Goal: Task Accomplishment & Management: Manage account settings

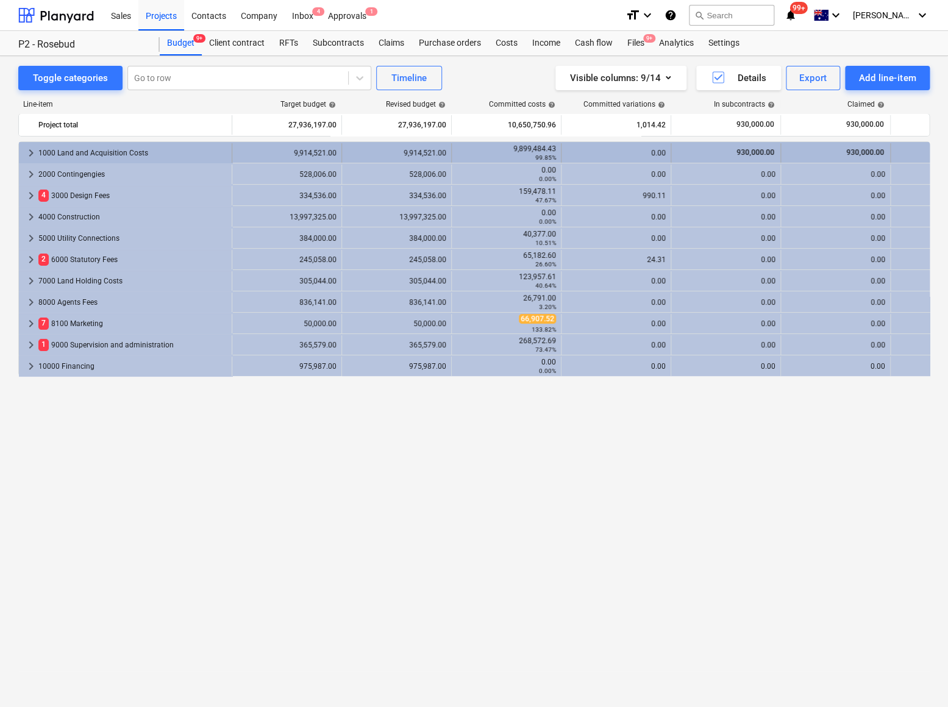
click at [32, 151] on span "keyboard_arrow_right" at bounding box center [31, 153] width 15 height 15
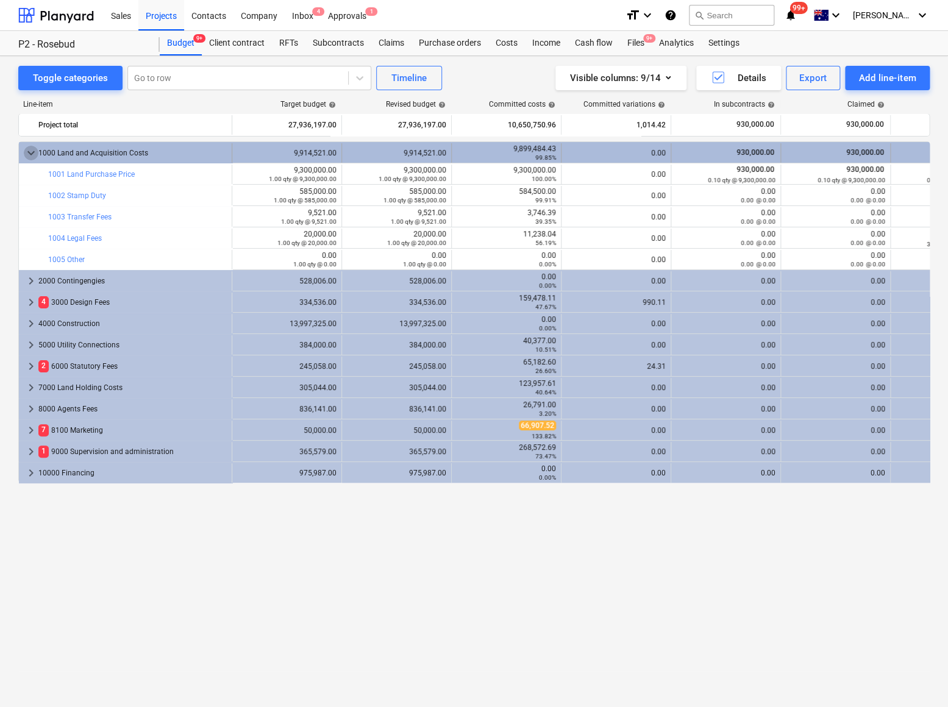
click at [30, 149] on span "keyboard_arrow_down" at bounding box center [31, 153] width 15 height 15
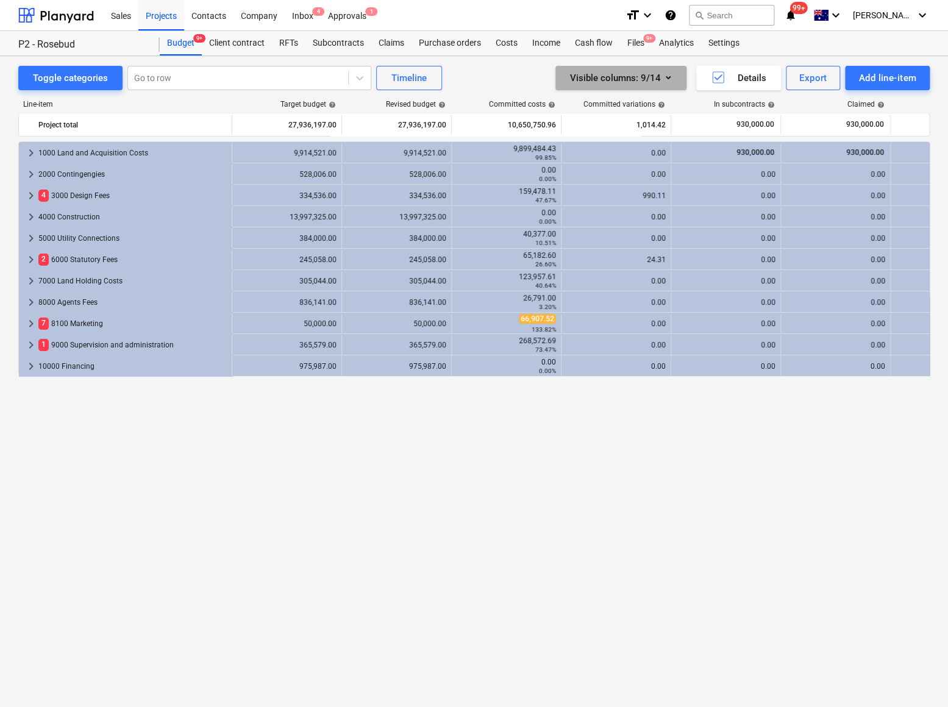
click at [659, 76] on div "Visible columns : 9/14" at bounding box center [621, 78] width 102 height 16
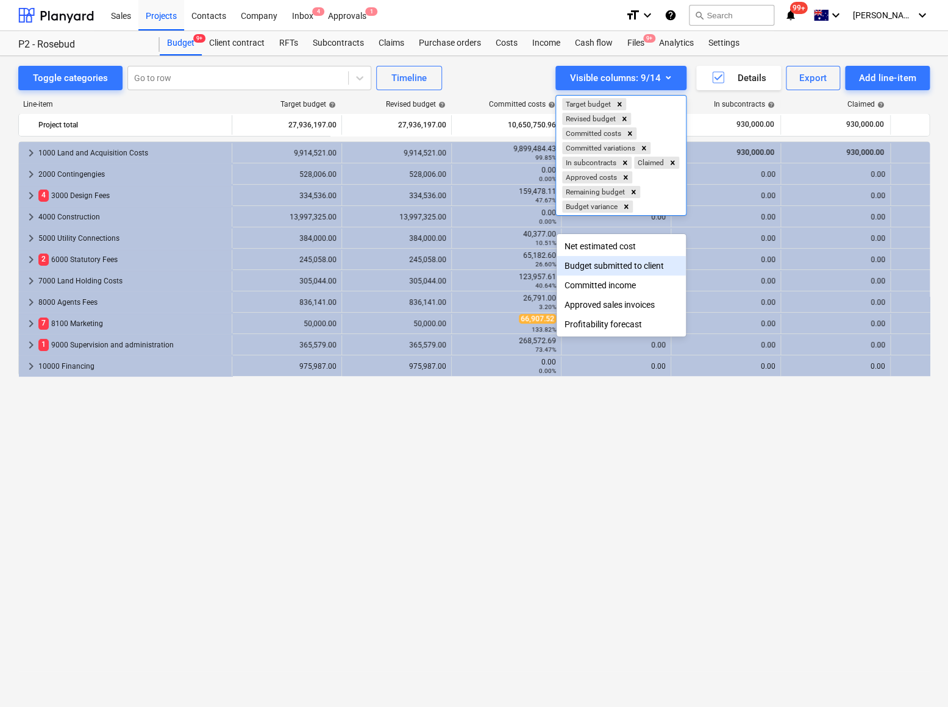
click at [304, 475] on div at bounding box center [474, 353] width 948 height 707
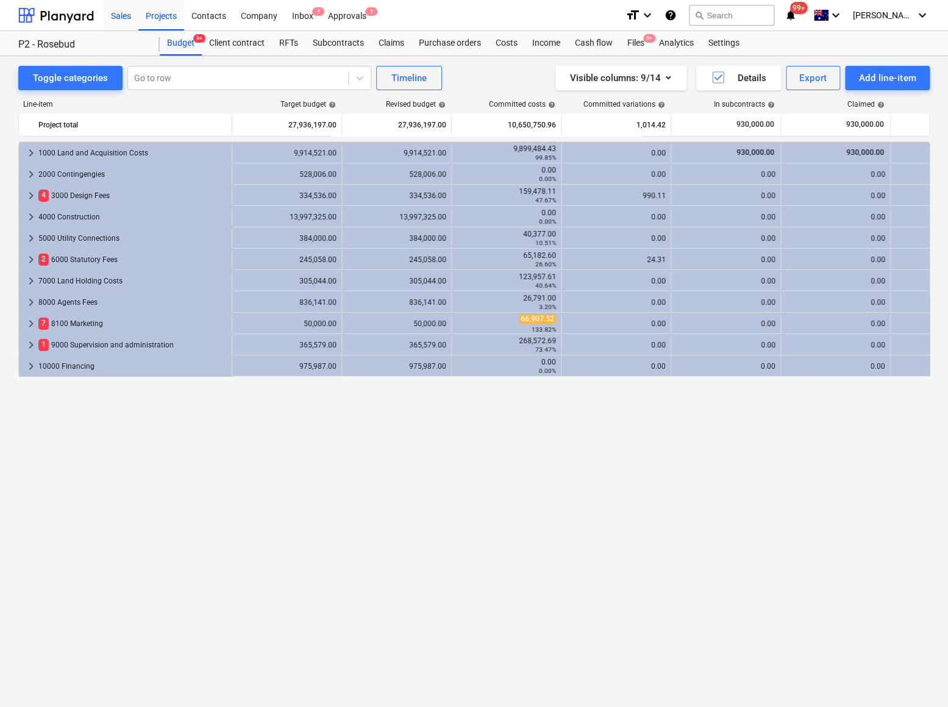
click at [126, 14] on div "Sales" at bounding box center [121, 14] width 35 height 31
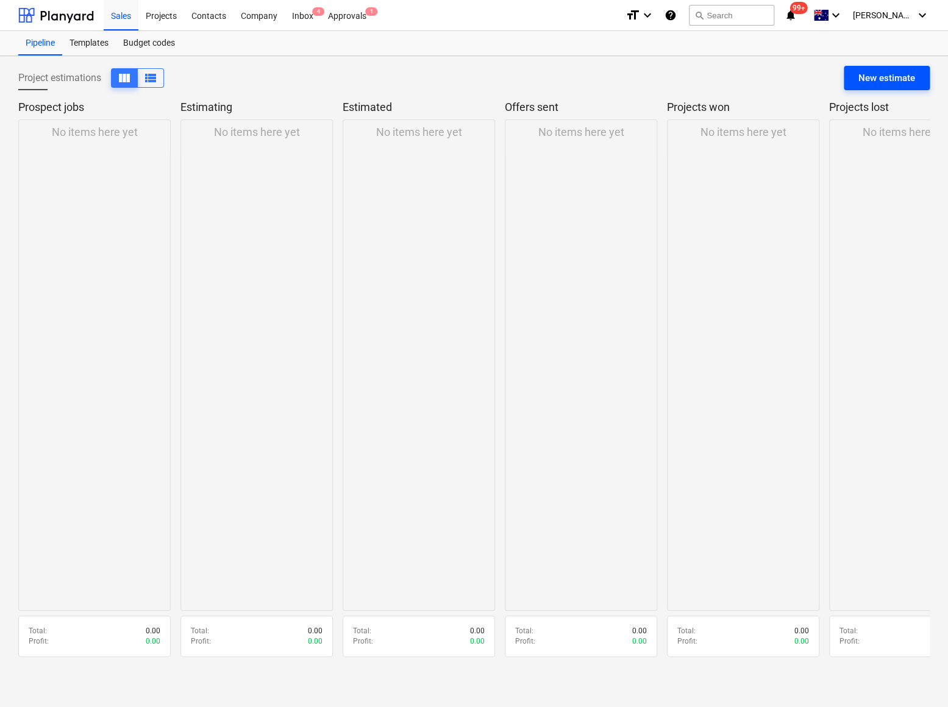
click at [876, 74] on div "New estimate" at bounding box center [887, 78] width 57 height 16
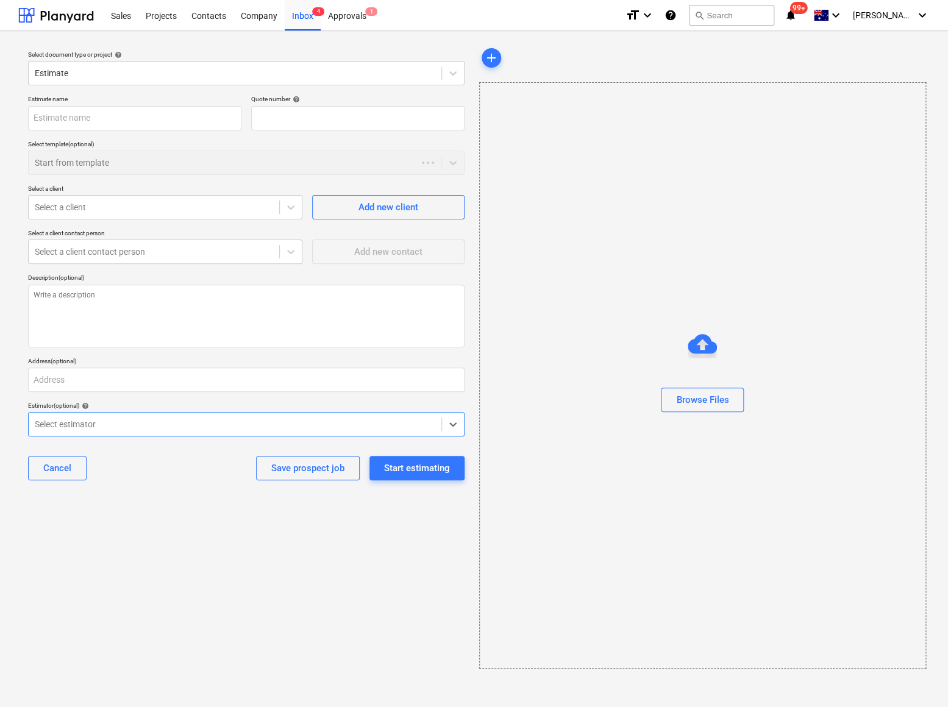
type textarea "x"
type input "QU-0001"
type textarea "x"
click at [104, 75] on div at bounding box center [235, 73] width 401 height 12
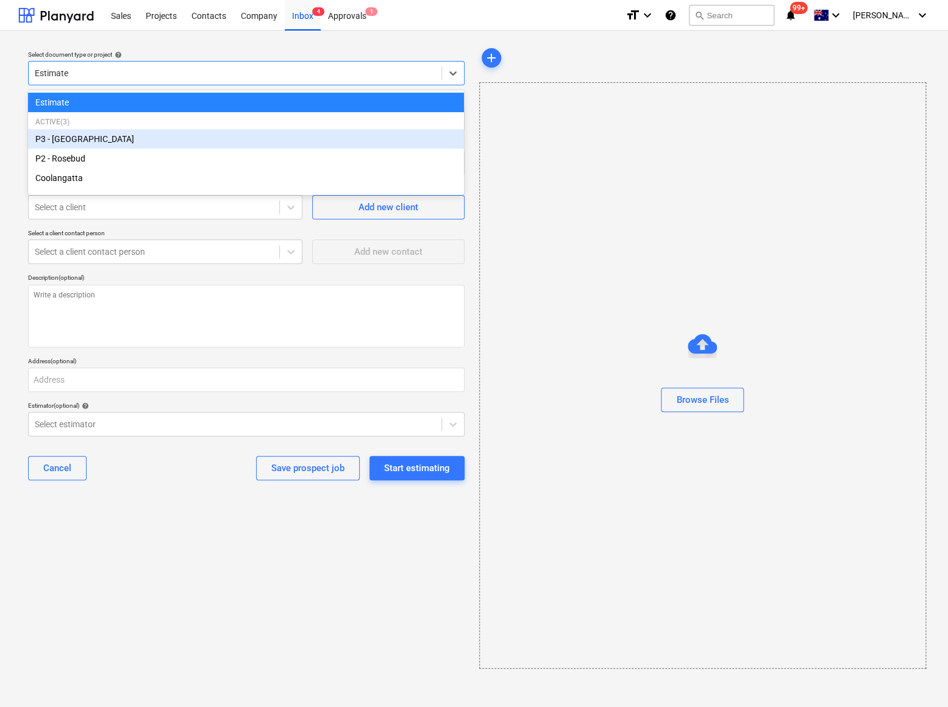
click at [90, 143] on div "P3 - [GEOGRAPHIC_DATA]" at bounding box center [246, 139] width 436 height 20
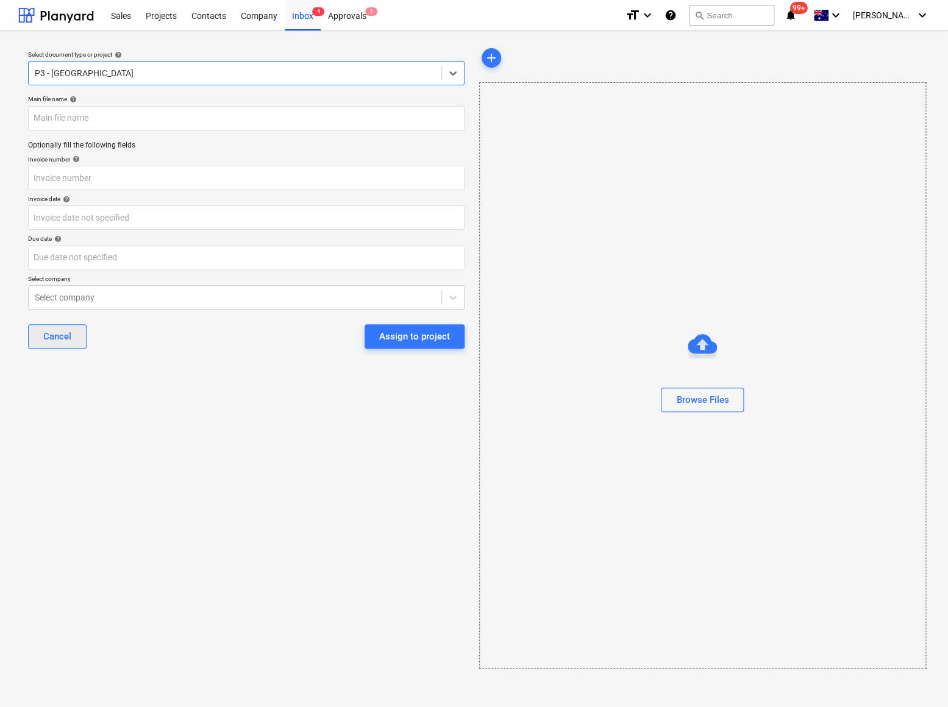
click at [53, 338] on div "Cancel" at bounding box center [57, 337] width 28 height 16
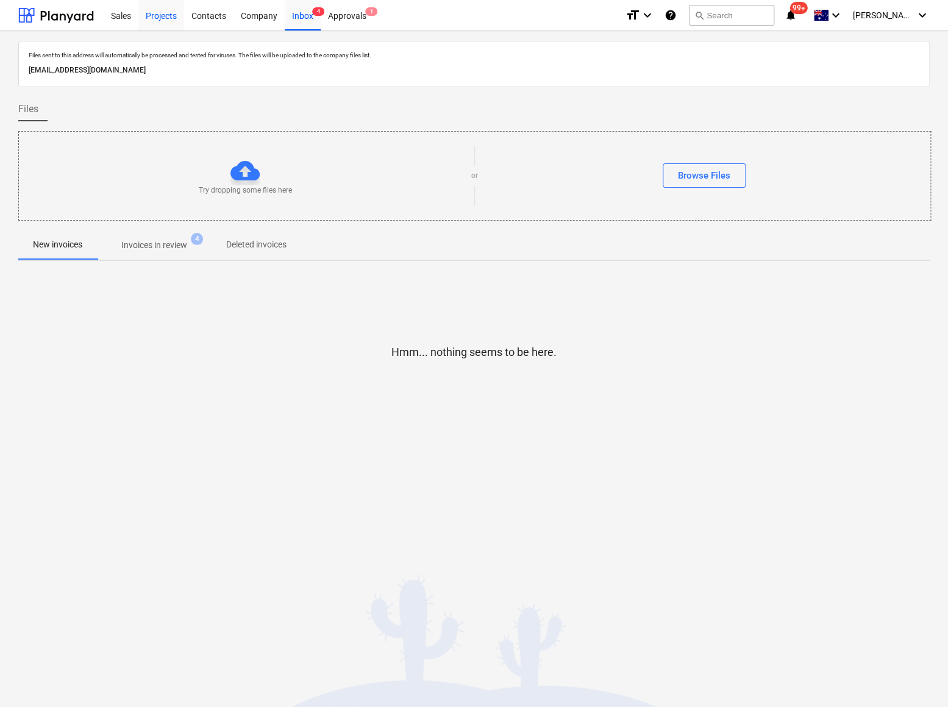
click at [158, 18] on div "Projects" at bounding box center [161, 14] width 46 height 31
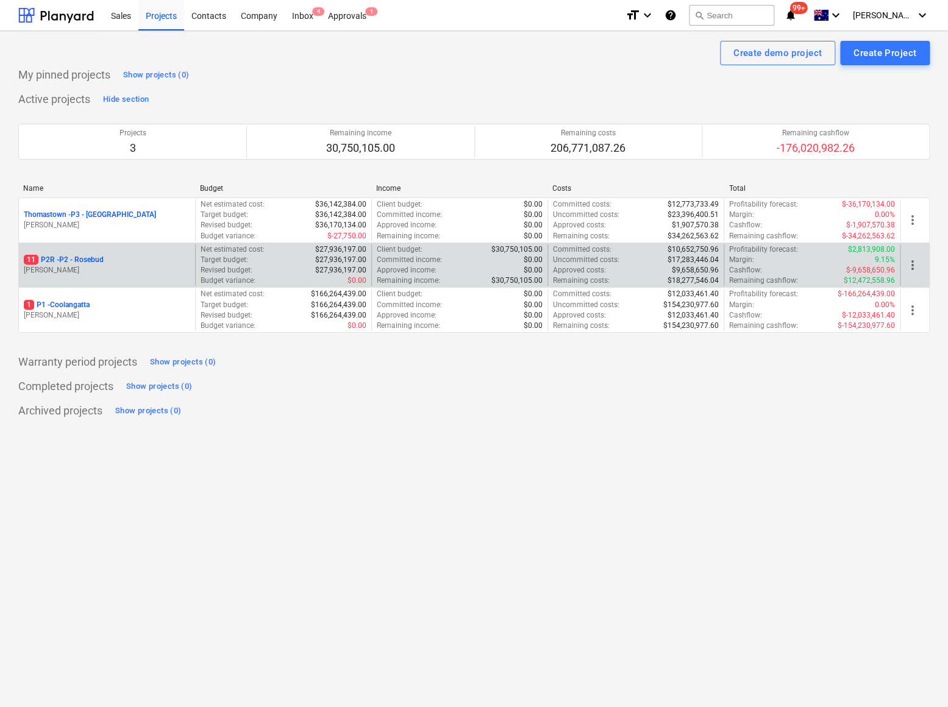
click at [85, 256] on p "11 P2R - P2 - Rosebud" at bounding box center [64, 260] width 80 height 10
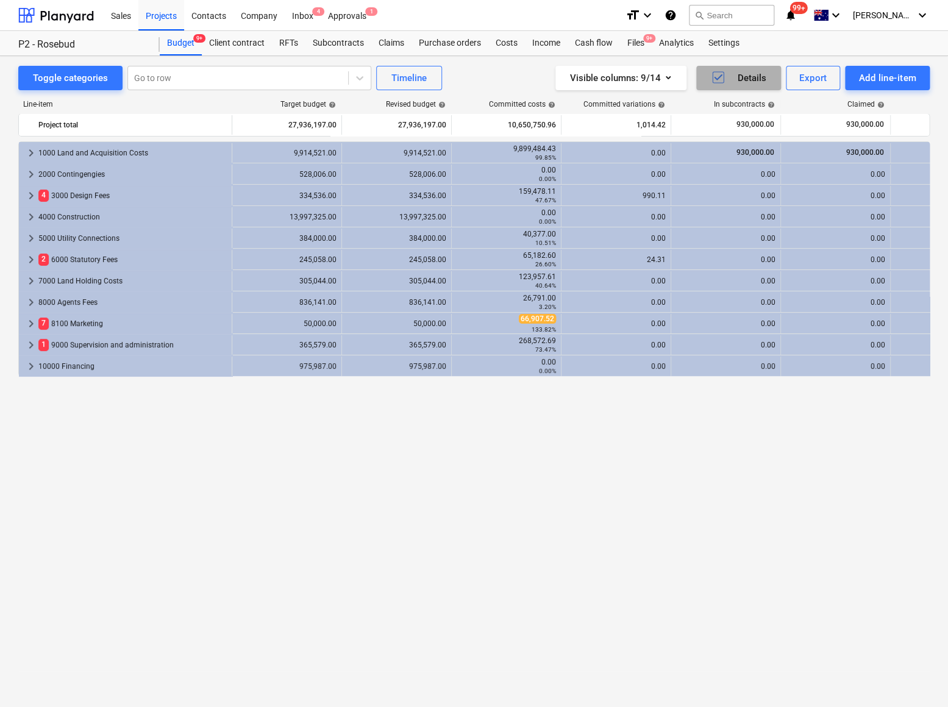
click at [743, 77] on div "Details" at bounding box center [738, 78] width 55 height 16
click at [738, 79] on div "Details" at bounding box center [738, 78] width 55 height 16
click at [649, 77] on div "Visible columns : 9/14" at bounding box center [621, 78] width 102 height 16
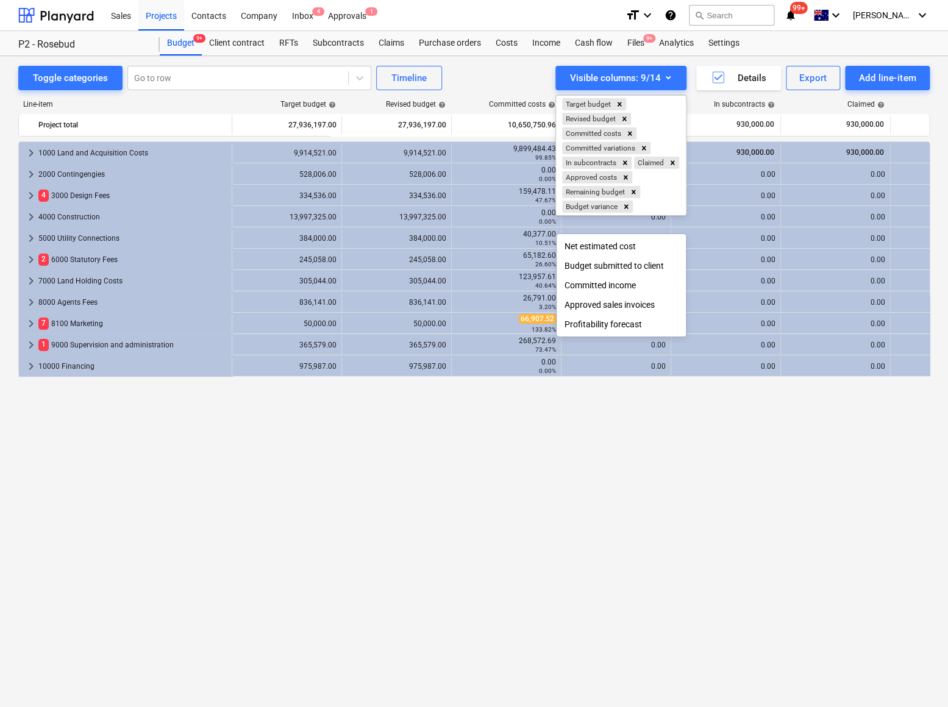
click at [345, 436] on div at bounding box center [474, 353] width 948 height 707
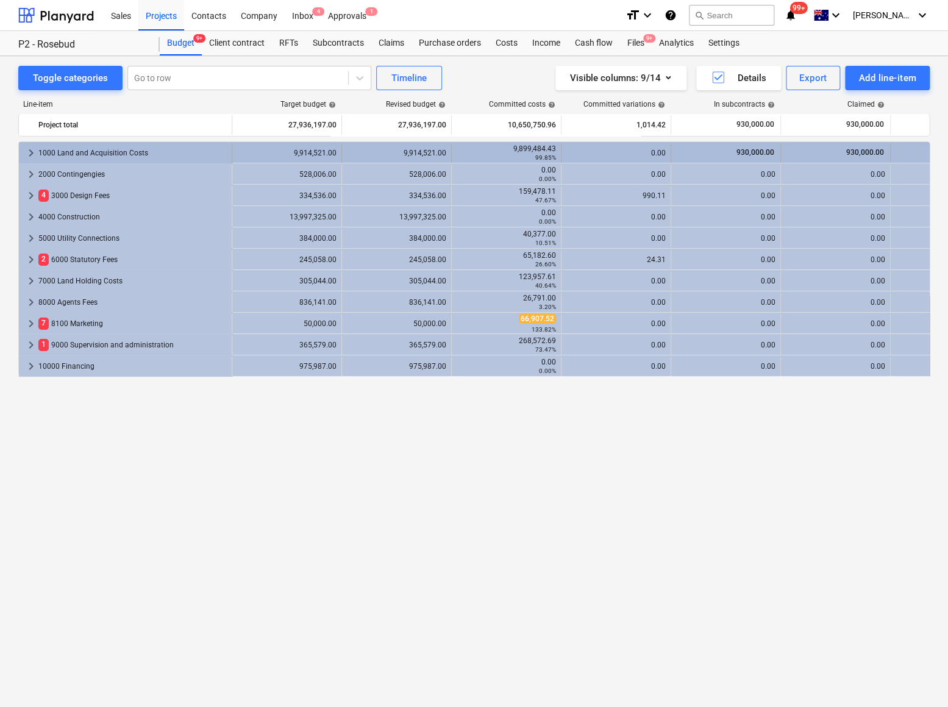
click at [30, 152] on span "keyboard_arrow_right" at bounding box center [31, 153] width 15 height 15
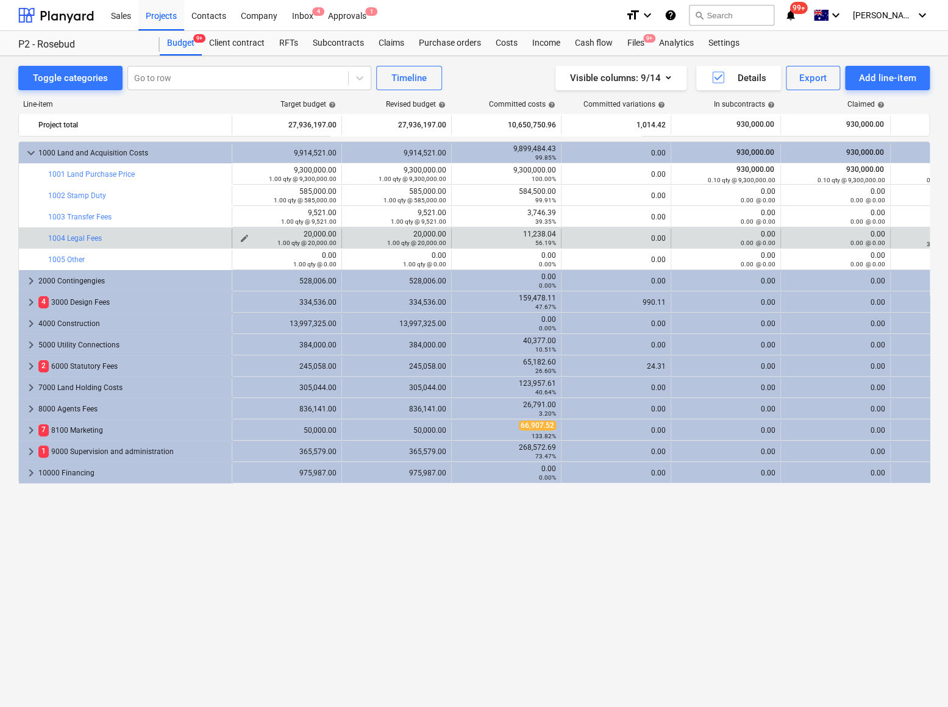
click at [245, 236] on span "edit" at bounding box center [245, 239] width 10 height 10
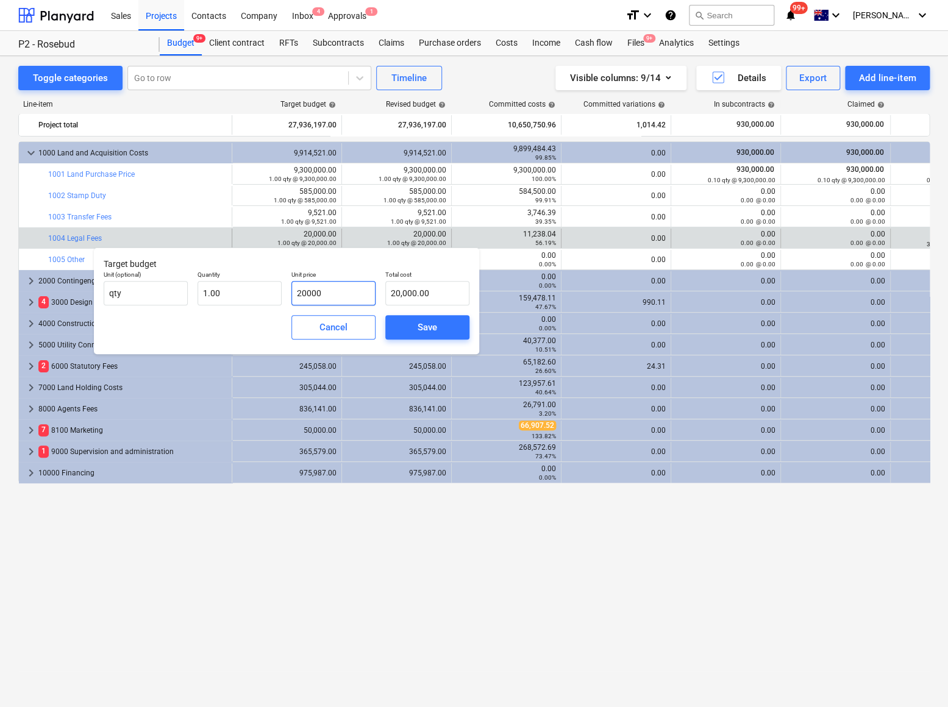
drag, startPoint x: 321, startPoint y: 295, endPoint x: 292, endPoint y: 293, distance: 28.8
click at [292, 293] on input "20000" at bounding box center [333, 293] width 84 height 24
type input "1"
type input "1.00"
type input "15"
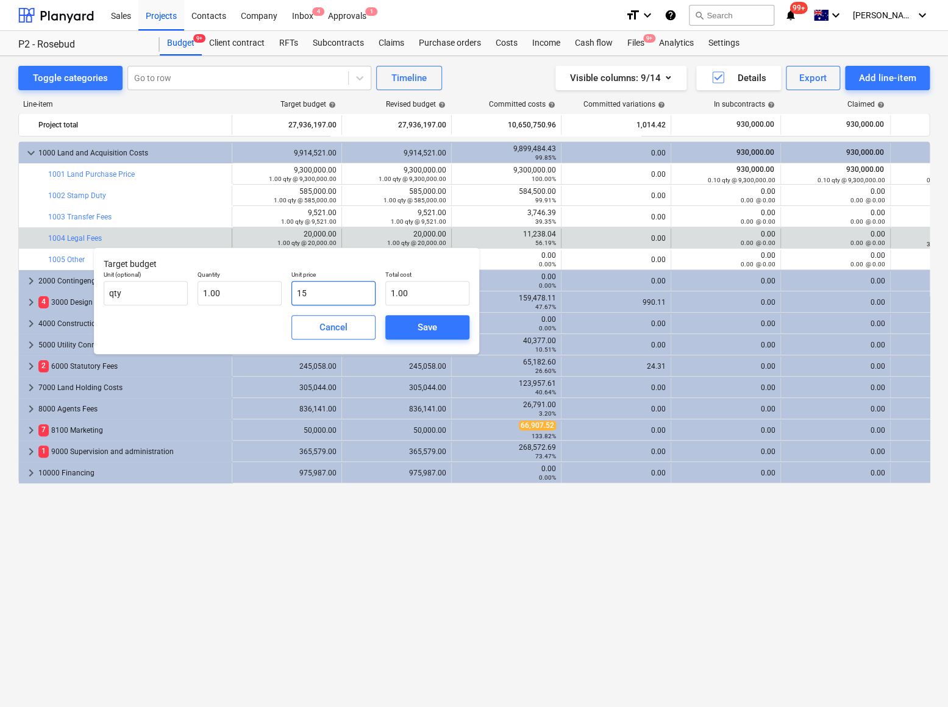
type input "15.00"
type input "150"
type input "150.00"
type input "1500"
type input "1,500.00"
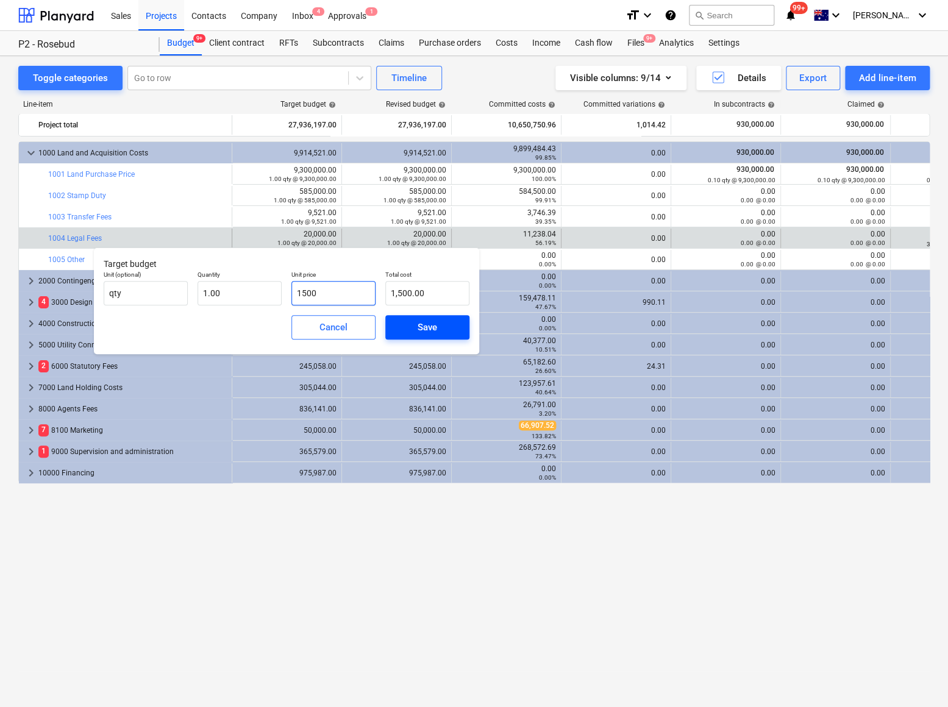
type input "15000"
type input "15,000.00"
click at [430, 326] on div "Save" at bounding box center [428, 328] width 20 height 16
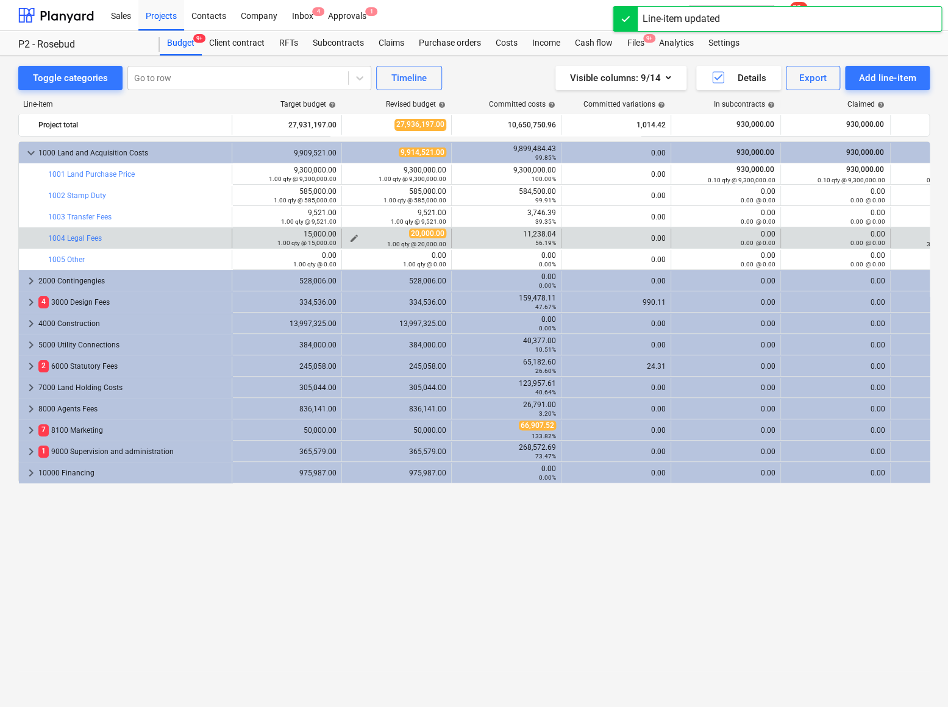
click at [351, 238] on span "edit" at bounding box center [354, 239] width 10 height 10
type textarea "x"
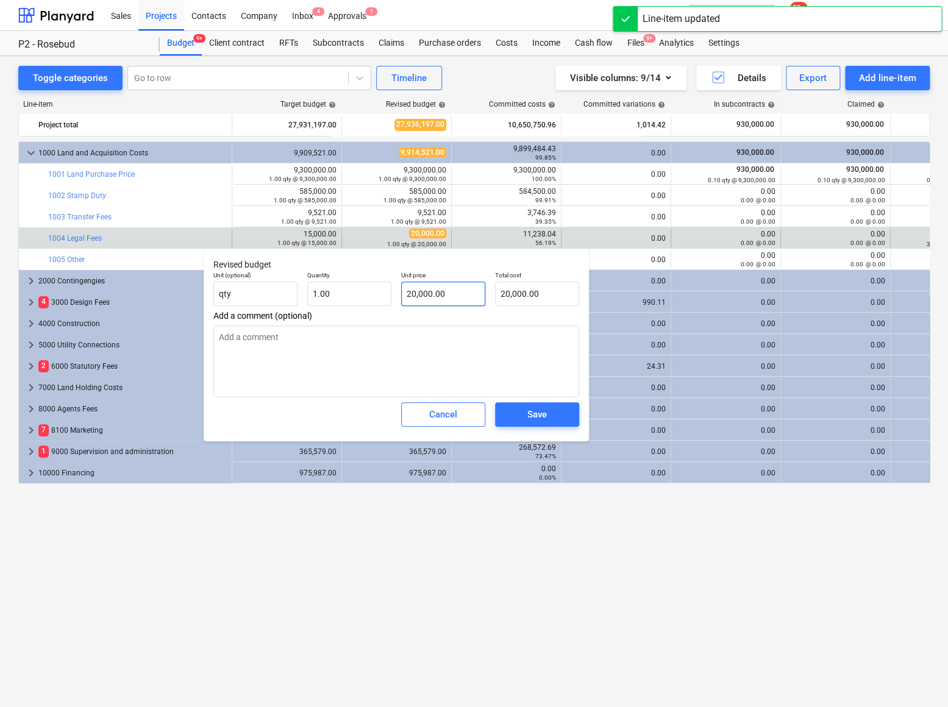
type input "20000"
drag, startPoint x: 454, startPoint y: 298, endPoint x: 382, endPoint y: 294, distance: 72.1
click at [382, 294] on div "Unit (optional) qty Quantity 1.00 Unit price 20000 Total cost 20,000.00" at bounding box center [397, 288] width 376 height 45
type textarea "x"
type input "1"
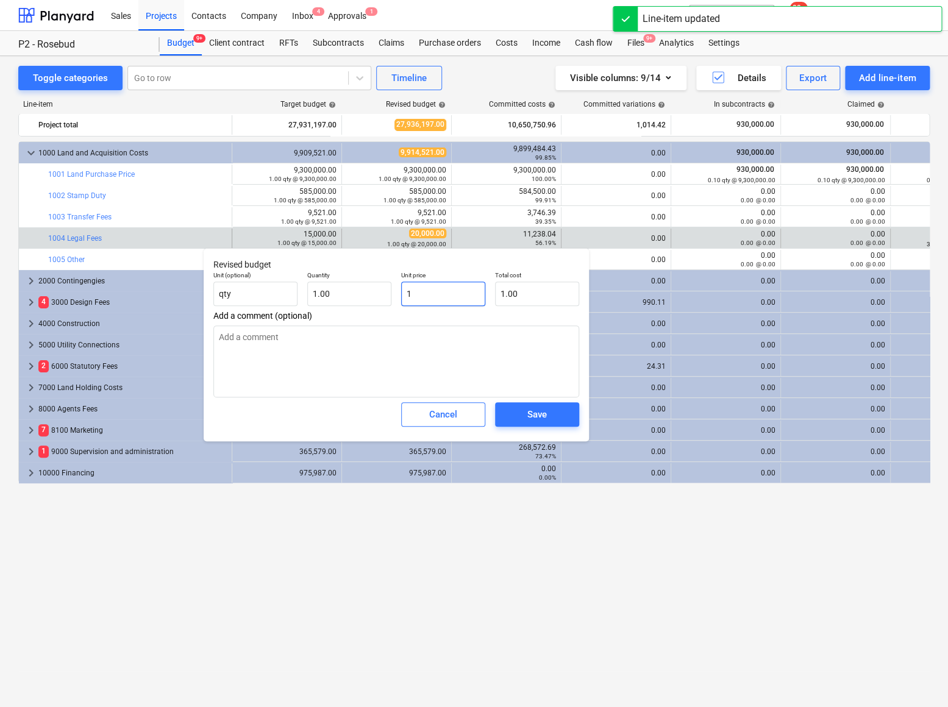
type input "1.00"
type textarea "x"
type input "15"
type input "15.00"
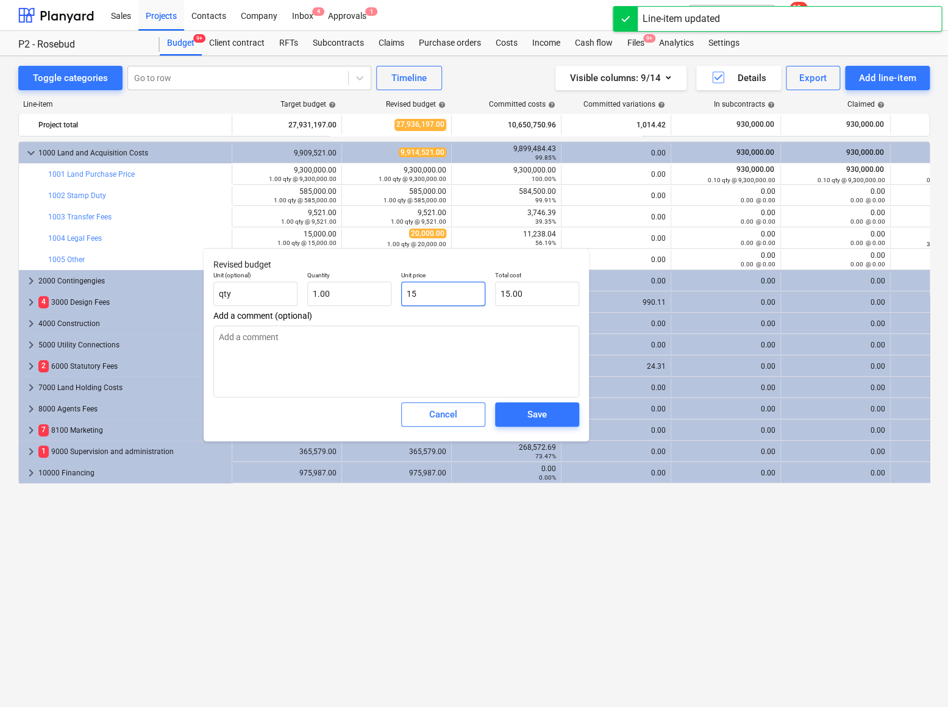
type textarea "x"
type input "150"
type input "150.00"
type textarea "x"
type input "1500"
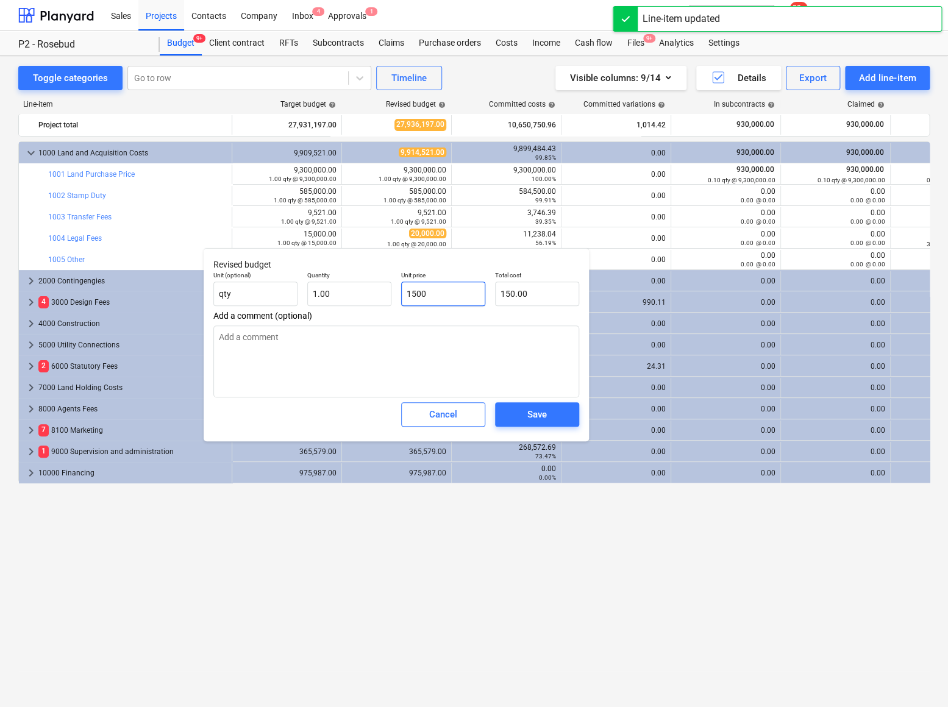
type input "1,500.00"
type textarea "x"
type input "15000"
type input "15,000.00"
type input "15000"
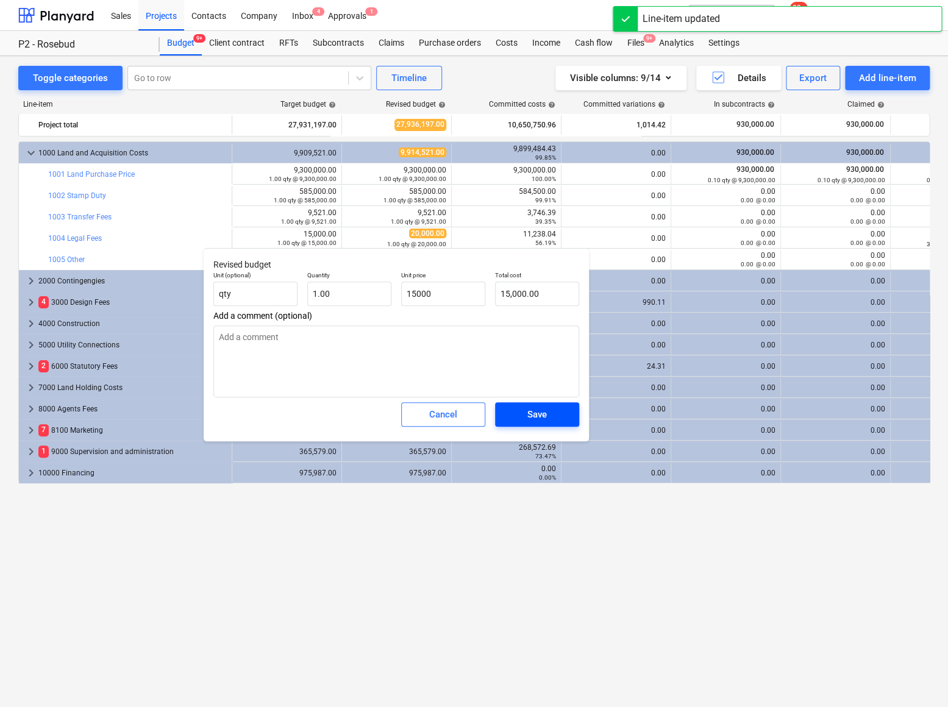
type textarea "x"
type input "15,000.00"
click at [528, 415] on div "Save" at bounding box center [537, 415] width 20 height 16
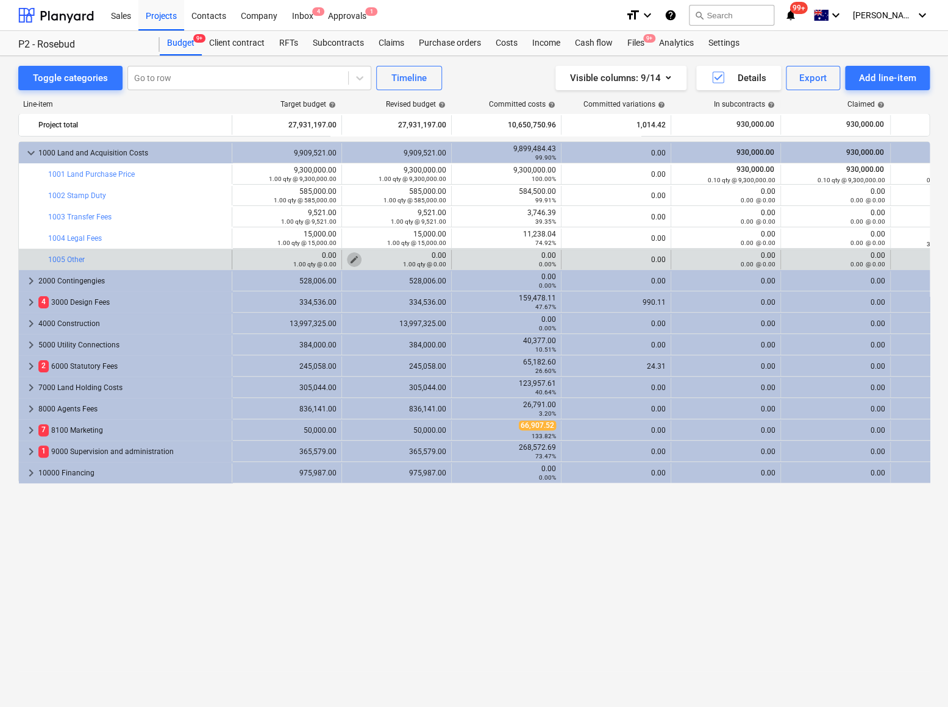
click at [351, 257] on span "edit" at bounding box center [354, 260] width 10 height 10
type textarea "x"
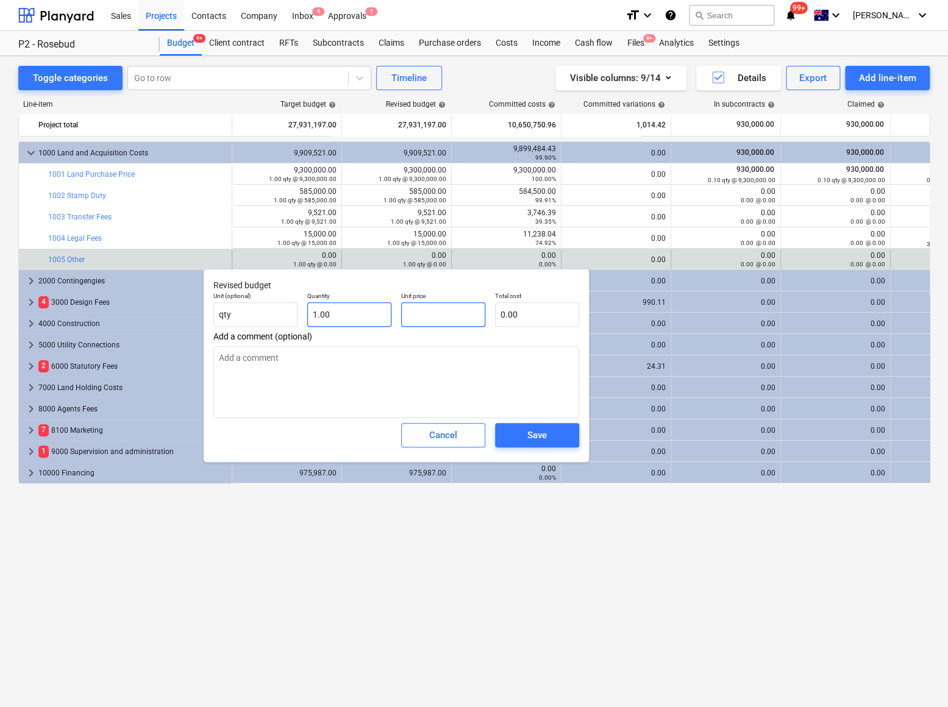
drag, startPoint x: 432, startPoint y: 315, endPoint x: 383, endPoint y: 307, distance: 49.4
click at [390, 312] on div "Unit (optional) qty Quantity 1.00 Unit price Total cost 0.00" at bounding box center [397, 309] width 376 height 45
type textarea "x"
type input "4"
type input "4.00"
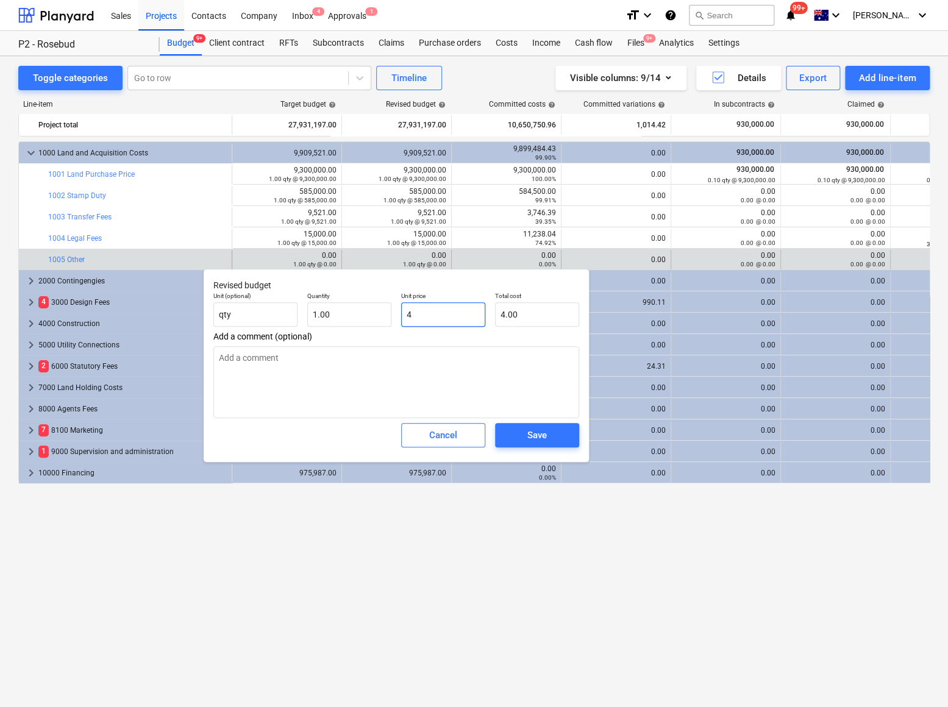
type textarea "x"
type input "46"
type input "46.00"
type textarea "x"
type input "465"
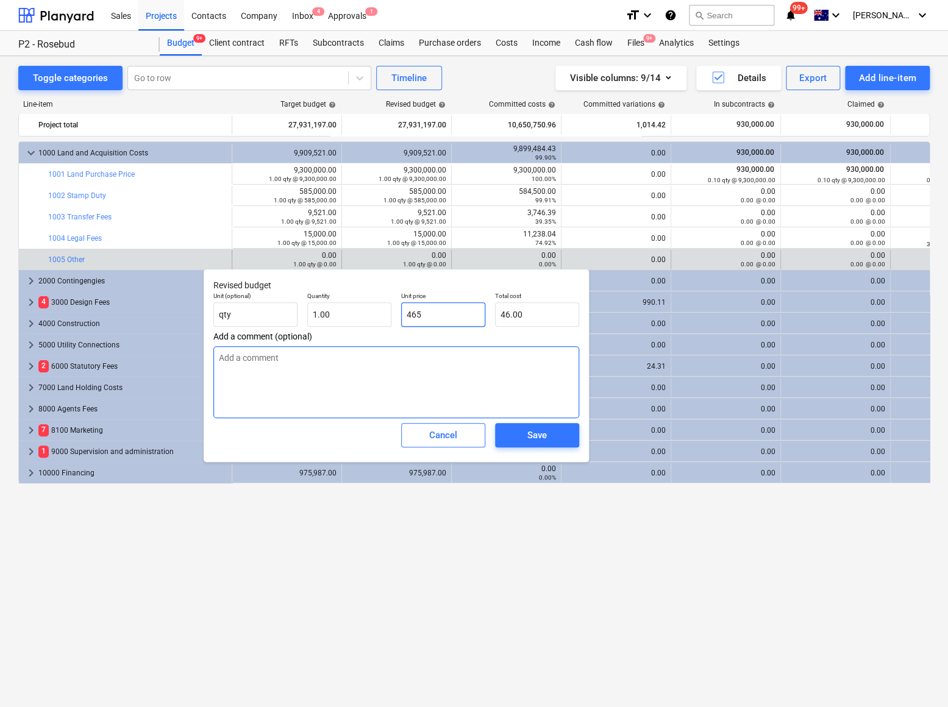
type input "465.00"
type textarea "x"
type input "4650"
type input "4,650.00"
type textarea "x"
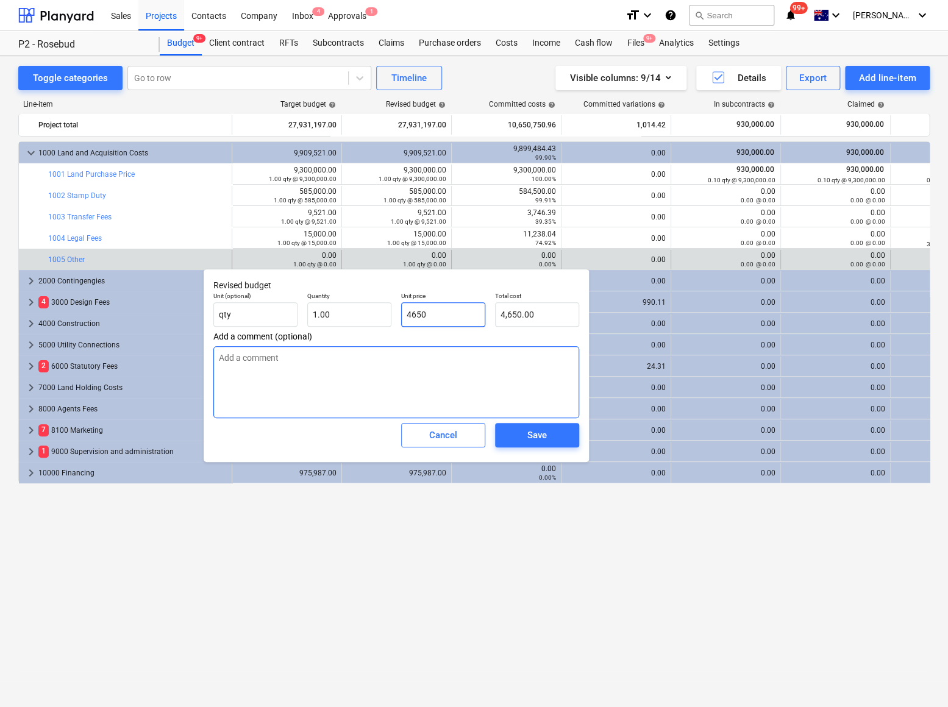
type input "46500"
type input "46,500.00"
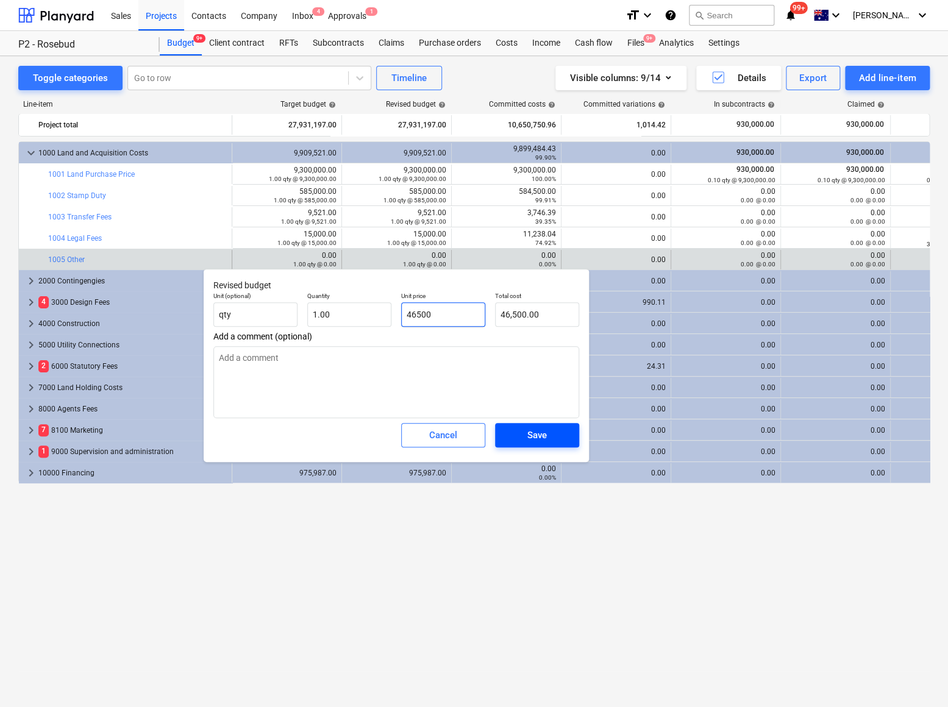
type textarea "x"
type input "465000"
type input "465,000.00"
type input "465000"
type textarea "x"
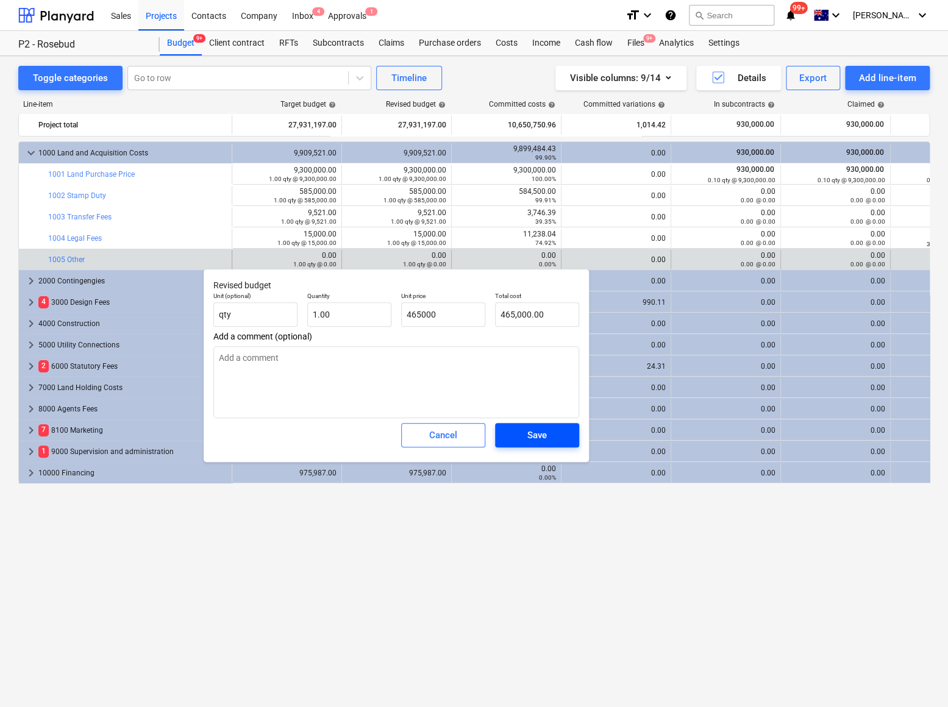
type input "465,000.00"
click at [530, 435] on div "Save" at bounding box center [537, 435] width 20 height 16
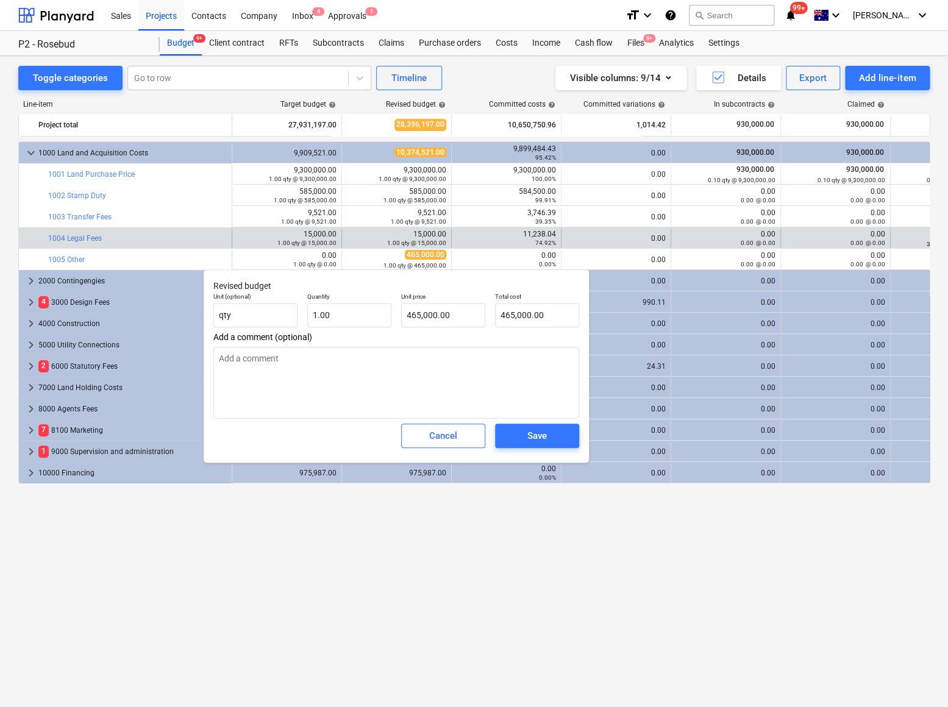
type textarea "x"
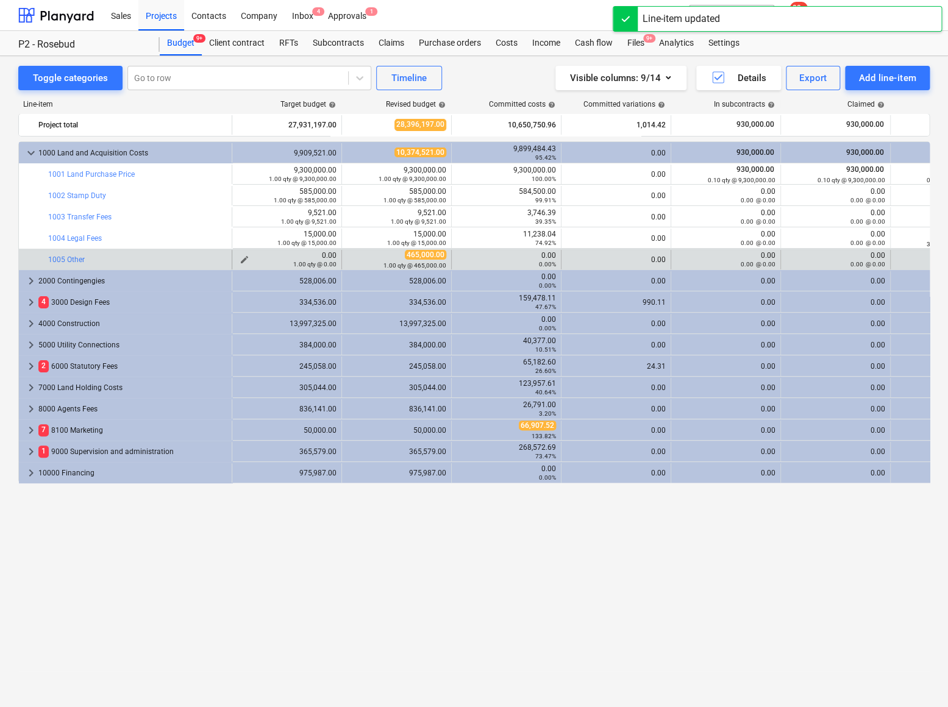
click at [240, 259] on span "edit" at bounding box center [245, 260] width 10 height 10
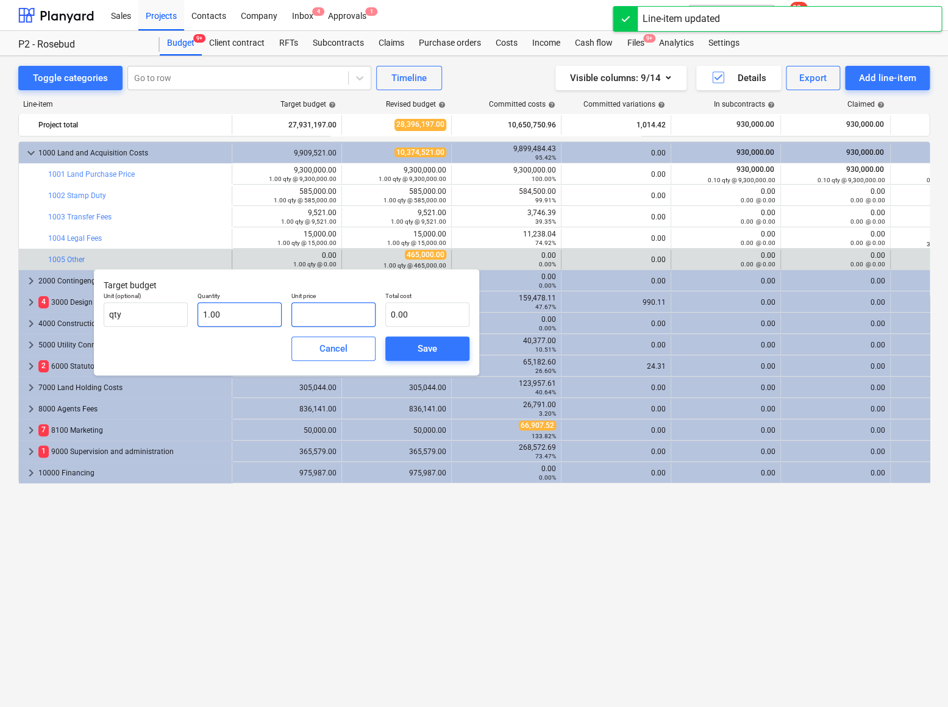
drag, startPoint x: 347, startPoint y: 313, endPoint x: 277, endPoint y: 310, distance: 69.6
click at [279, 310] on div "Unit (optional) qty Quantity 1.00 Unit price Total cost 0.00" at bounding box center [287, 309] width 376 height 45
type input "4"
type input "4.00"
type input "46"
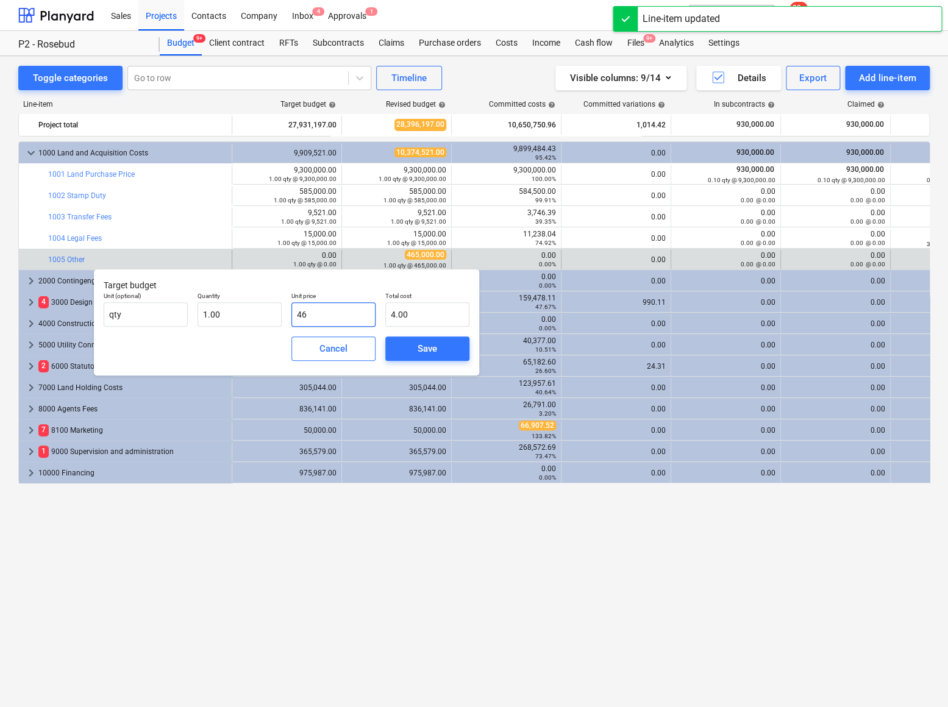
type input "46.00"
type input "465"
type input "465.00"
type input "4650"
type input "4,650.00"
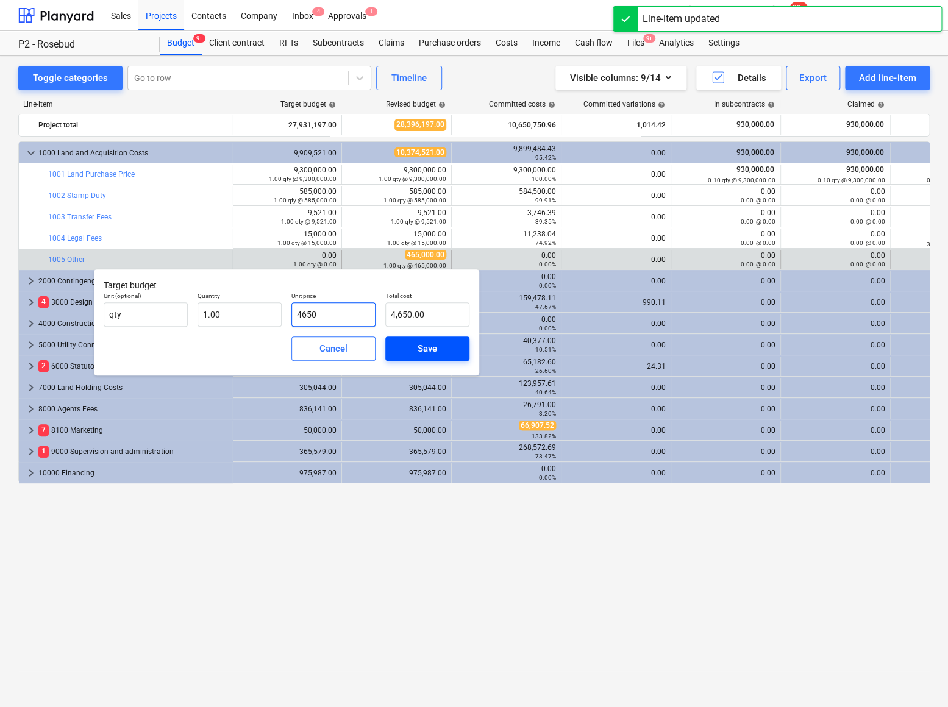
type input "46500"
type input "46,500.00"
type input "465000"
type input "465,000.00"
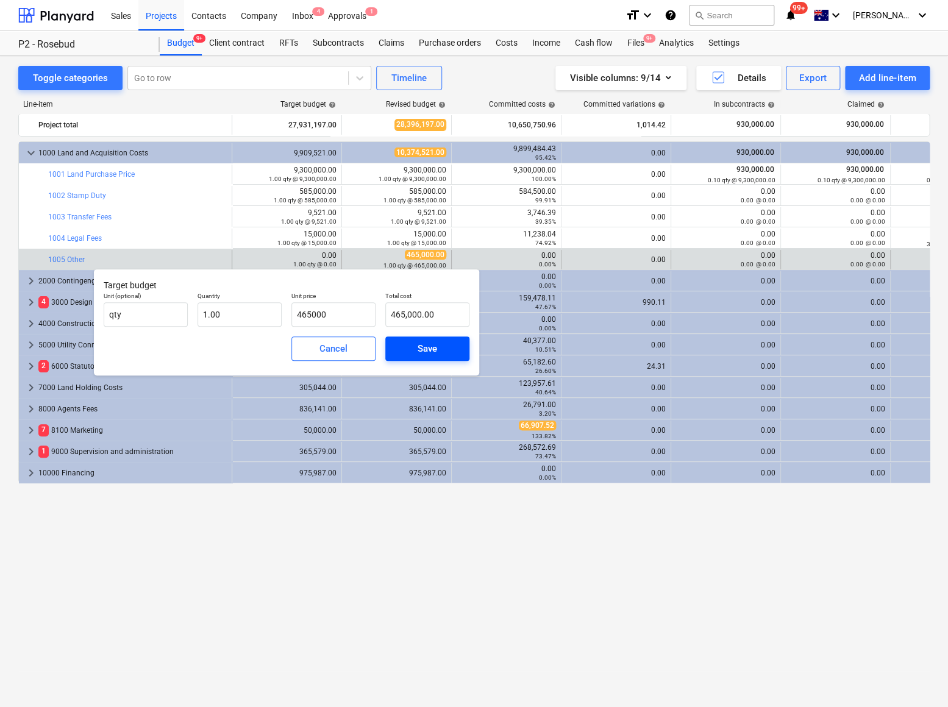
type input "465,000.00"
click at [424, 348] on div "Save" at bounding box center [428, 349] width 20 height 16
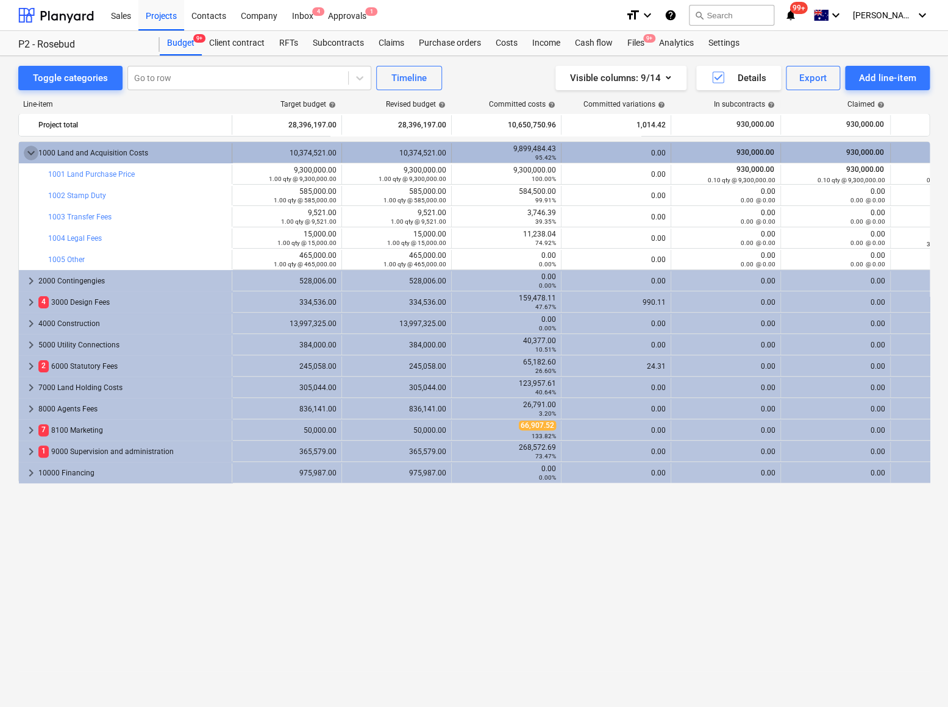
click at [30, 147] on span "keyboard_arrow_down" at bounding box center [31, 153] width 15 height 15
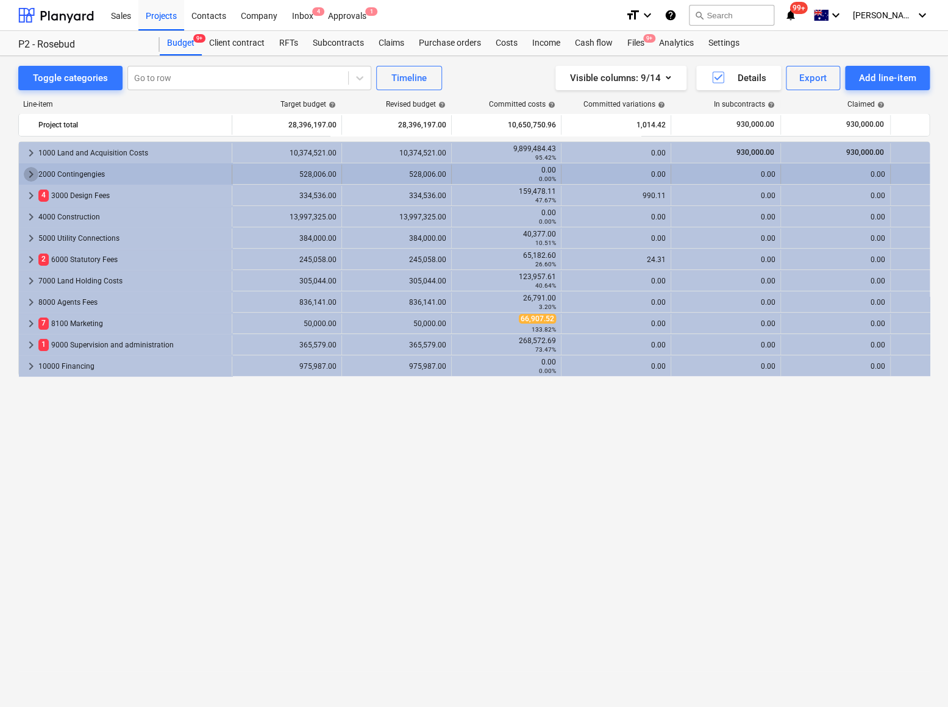
click at [30, 174] on span "keyboard_arrow_right" at bounding box center [31, 174] width 15 height 15
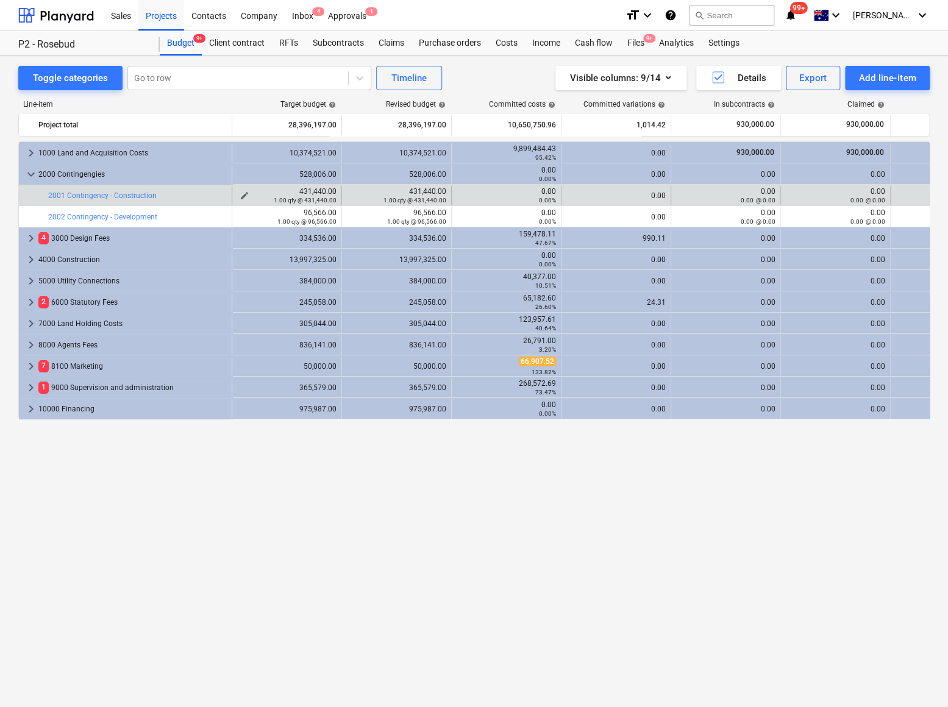
click at [246, 195] on span "edit" at bounding box center [245, 196] width 10 height 10
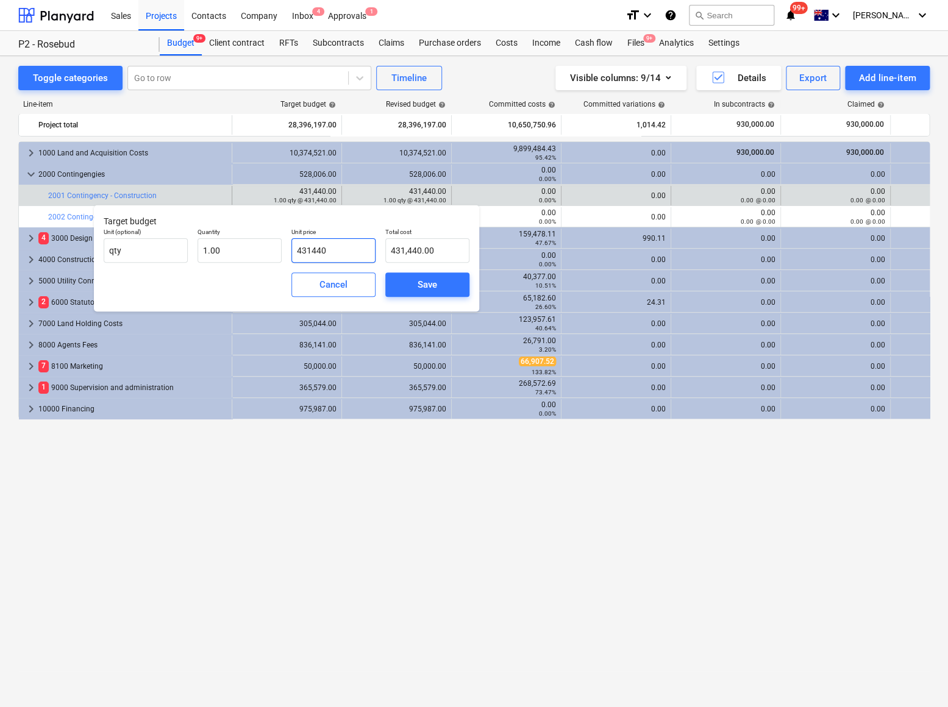
drag, startPoint x: 341, startPoint y: 251, endPoint x: 288, endPoint y: 245, distance: 54.1
click at [288, 245] on div "Unit price 431440" at bounding box center [334, 245] width 94 height 45
type input "9"
type input "9.00"
type input "93"
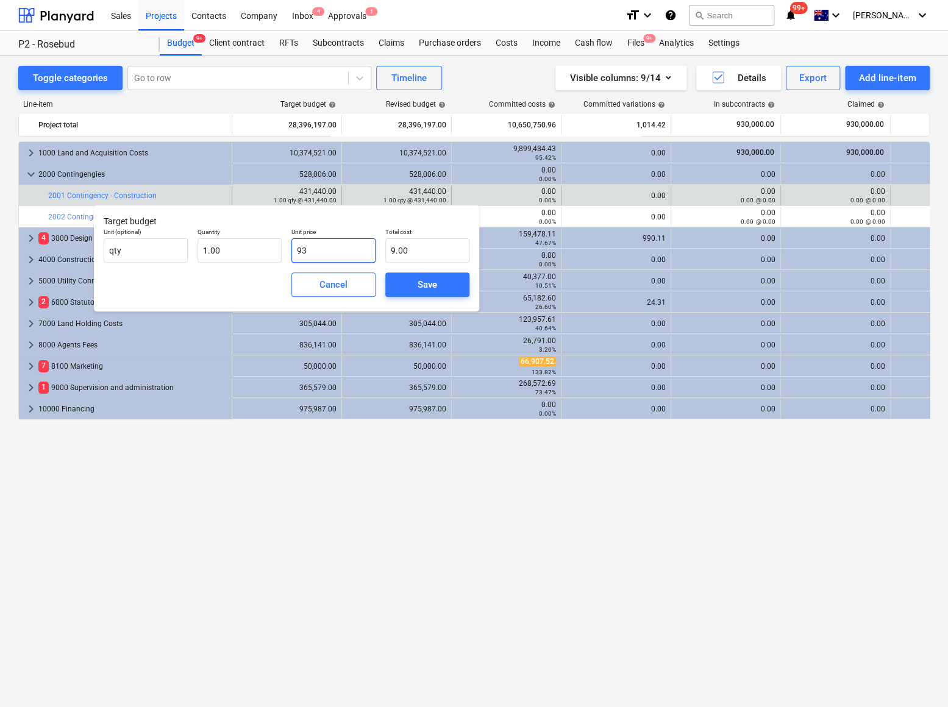
type input "93.00"
type input "933"
type input "933.00"
type input "9332"
type input "9,332.00"
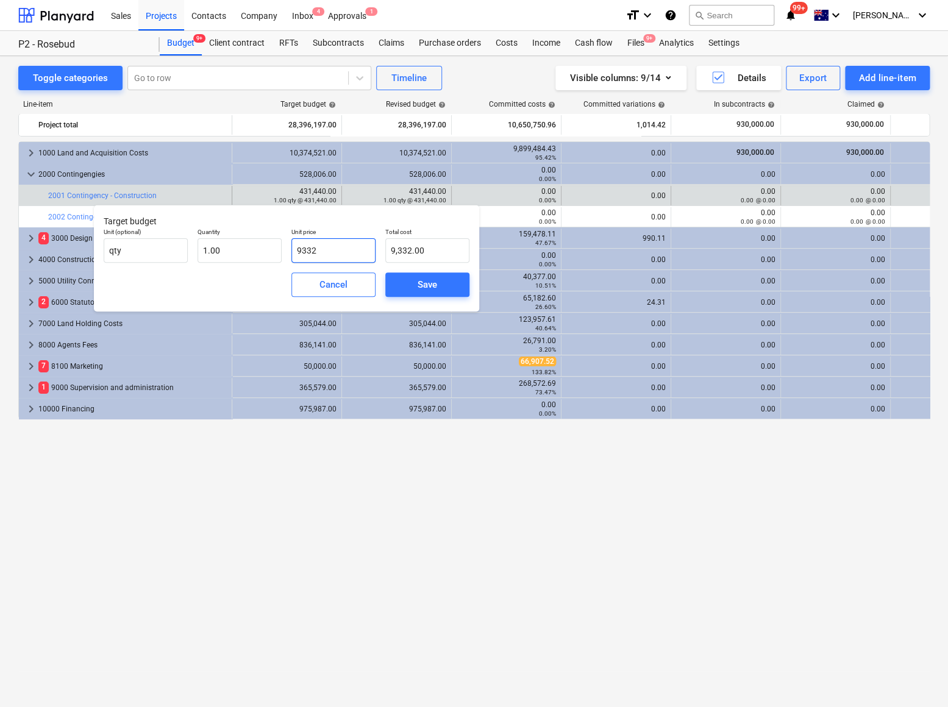
type input "93323"
type input "93,323.00"
type input "933231"
type input "933,231.00"
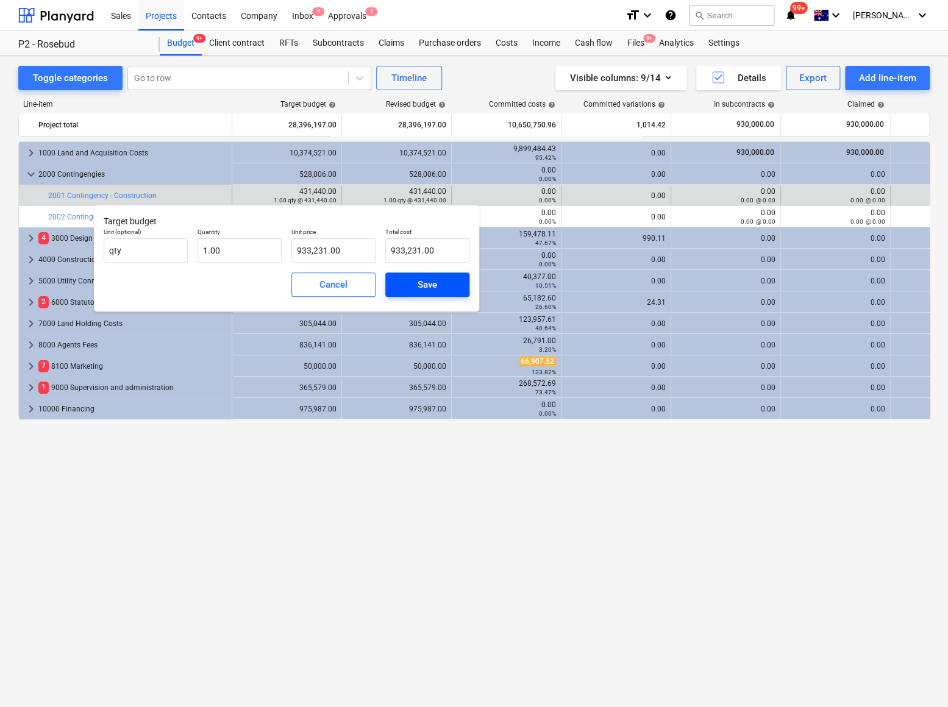
click at [415, 280] on span "Save" at bounding box center [427, 285] width 55 height 16
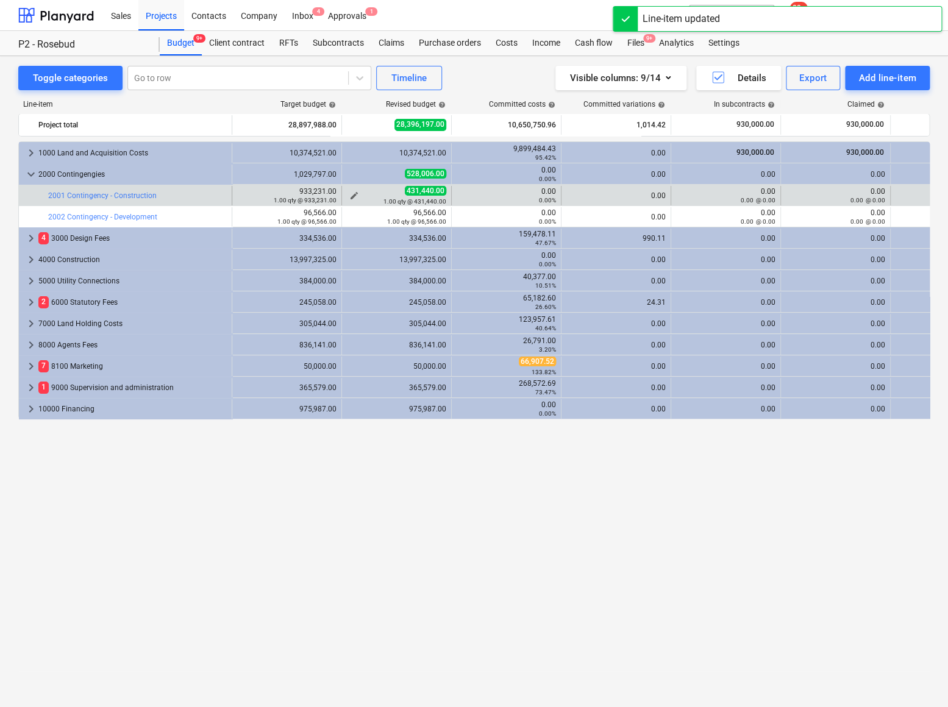
click at [354, 197] on div "1.00 qty @ 431,440.00" at bounding box center [396, 201] width 99 height 9
click at [353, 195] on span "edit" at bounding box center [354, 196] width 10 height 10
type textarea "x"
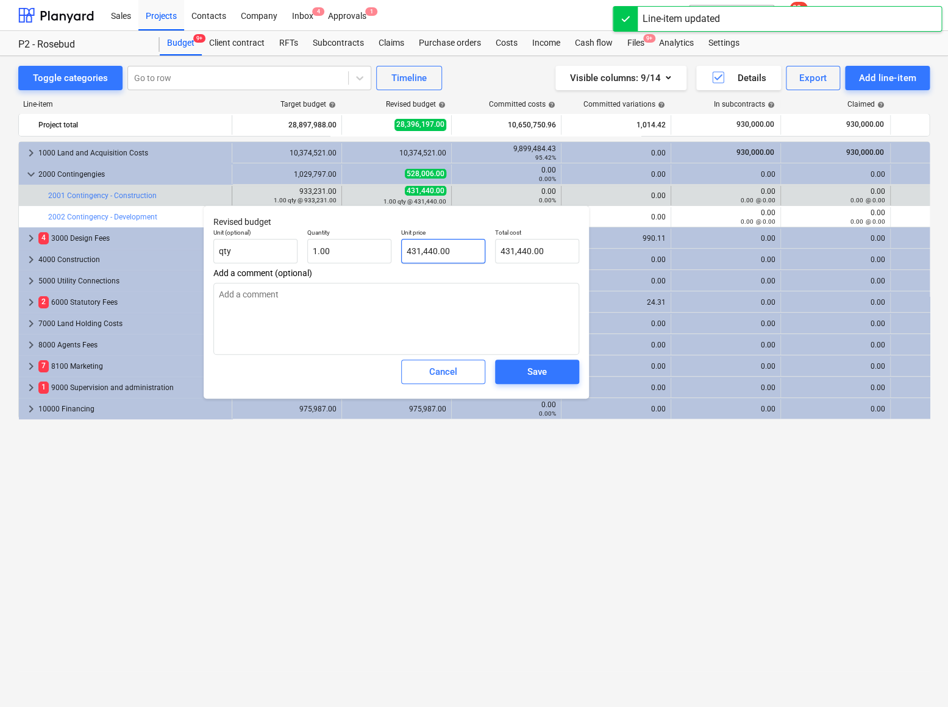
type input "431440"
click at [437, 246] on input "431440" at bounding box center [443, 251] width 84 height 24
drag, startPoint x: 445, startPoint y: 253, endPoint x: 371, endPoint y: 252, distance: 73.8
click at [371, 252] on div "Unit (optional) qty Quantity 1.00 Unit price 431440 Total cost 431,440.00" at bounding box center [397, 246] width 376 height 45
type textarea "x"
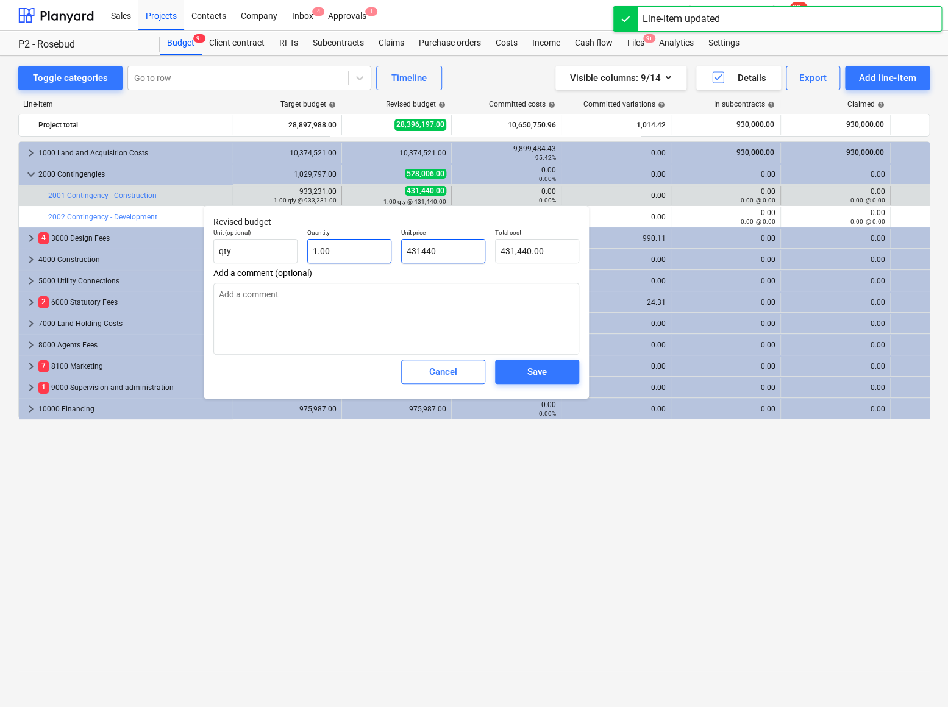
type input "9"
type input "9.00"
type textarea "x"
type input "93"
type input "93.00"
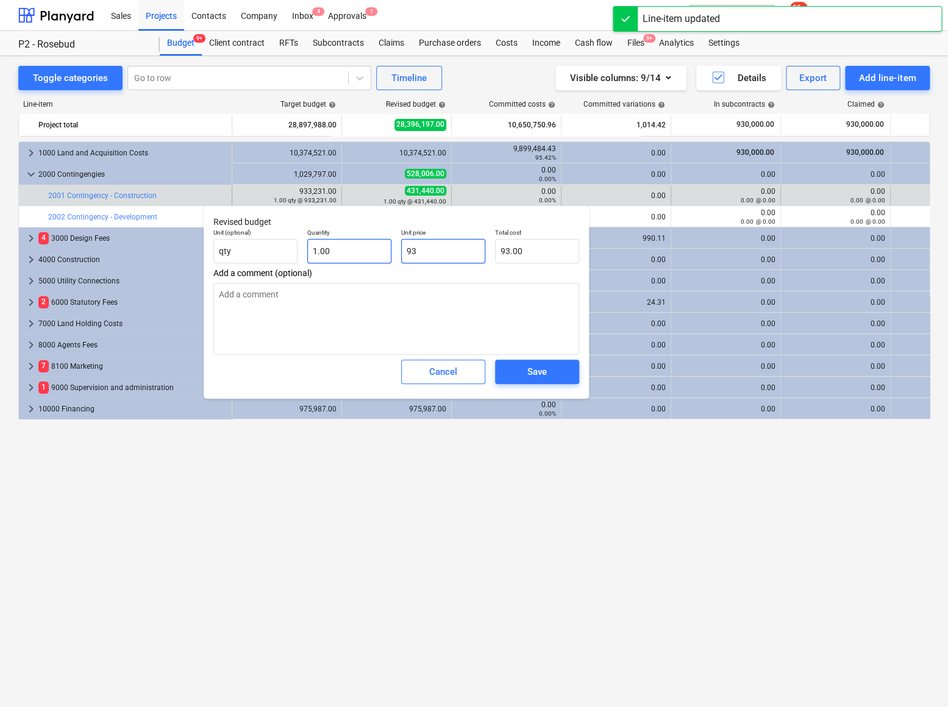
type textarea "x"
type input "933"
type input "933.00"
type textarea "x"
type input "9332"
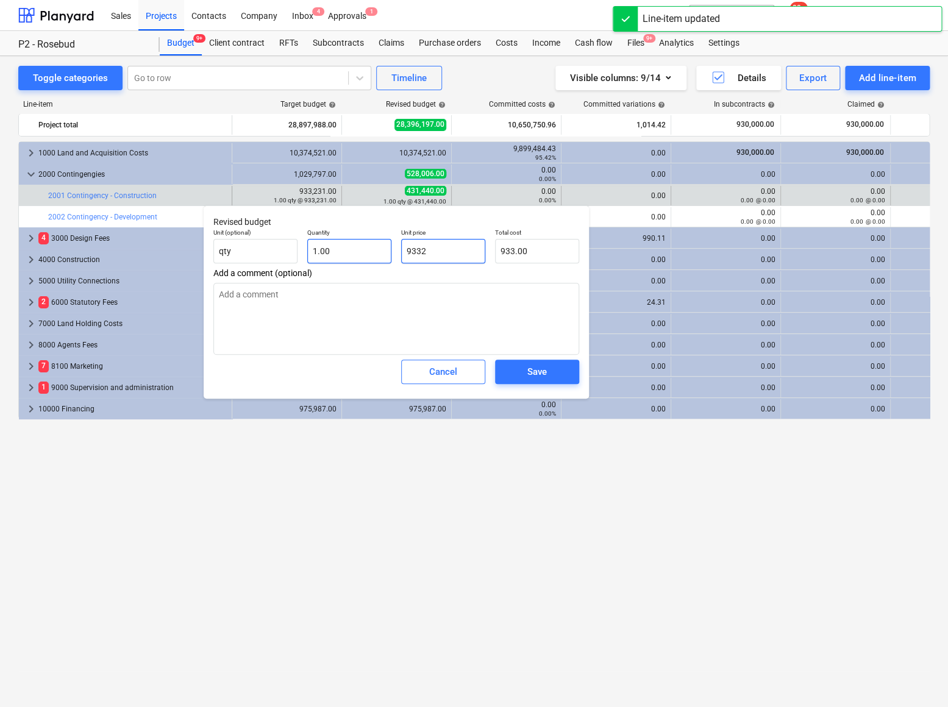
type input "9,332.00"
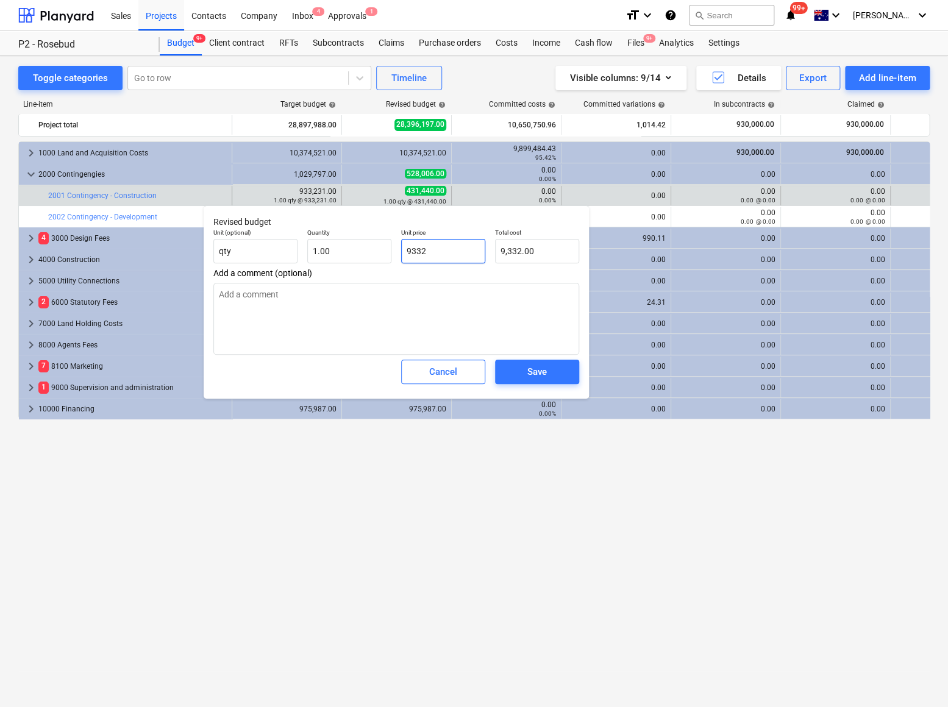
type textarea "x"
type input "93323"
type input "93,323.00"
type textarea "x"
type input "933231"
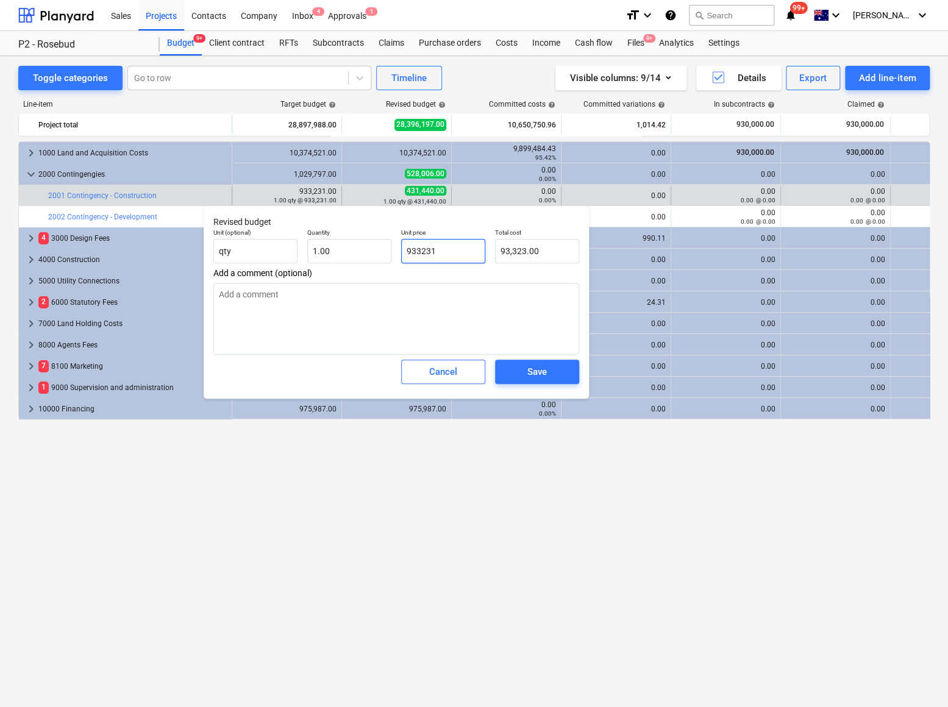
type input "933,231.00"
type input "933231"
type textarea "x"
type input "933,231.00"
click at [520, 376] on span "Save" at bounding box center [537, 372] width 55 height 16
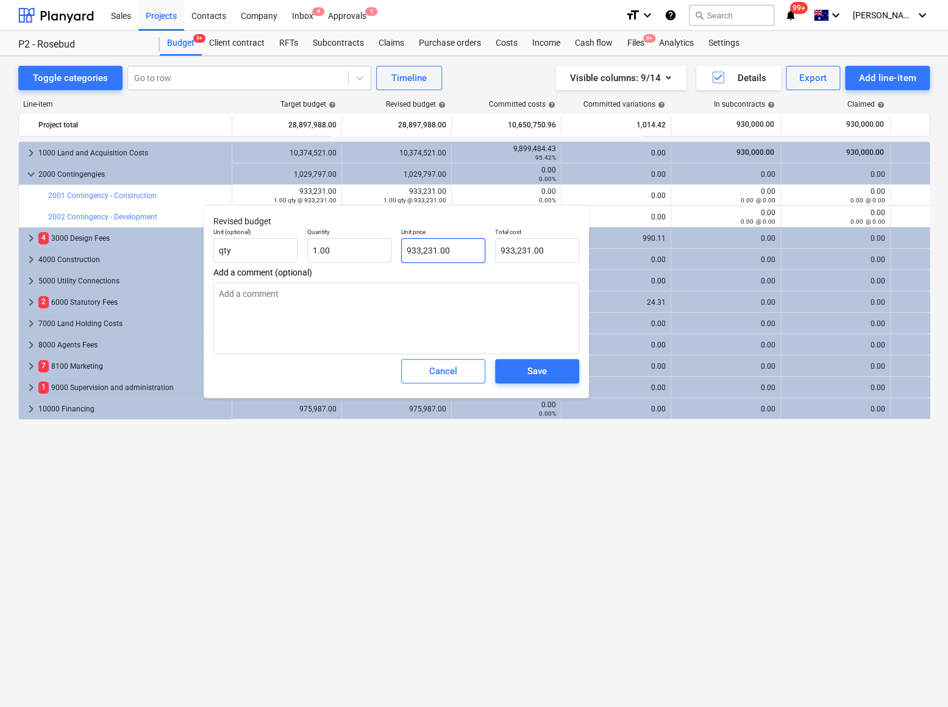
type textarea "x"
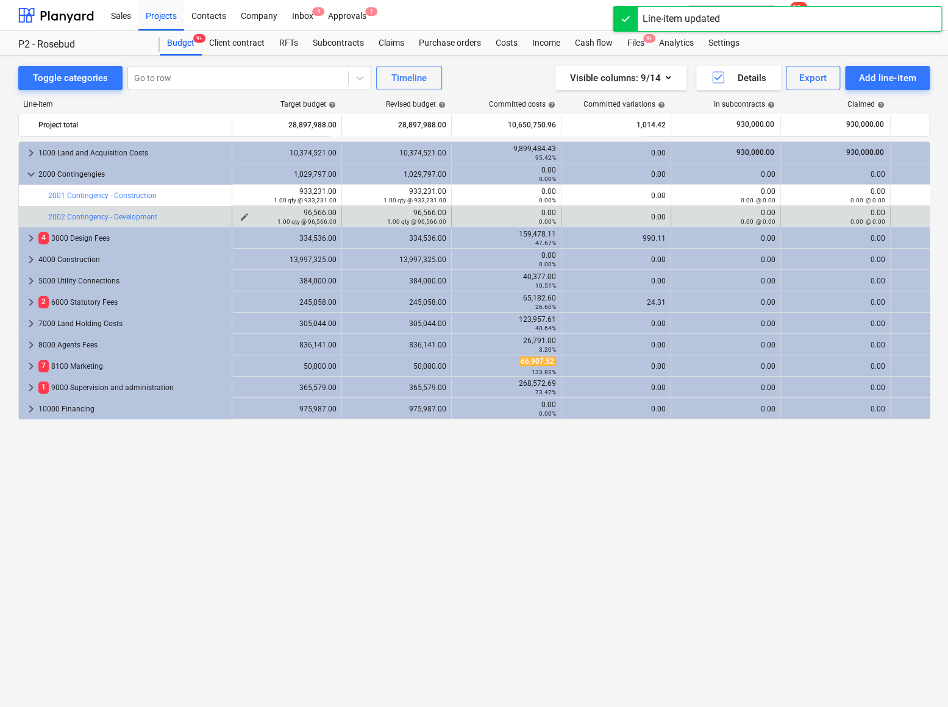
click at [243, 215] on span "edit" at bounding box center [245, 217] width 10 height 10
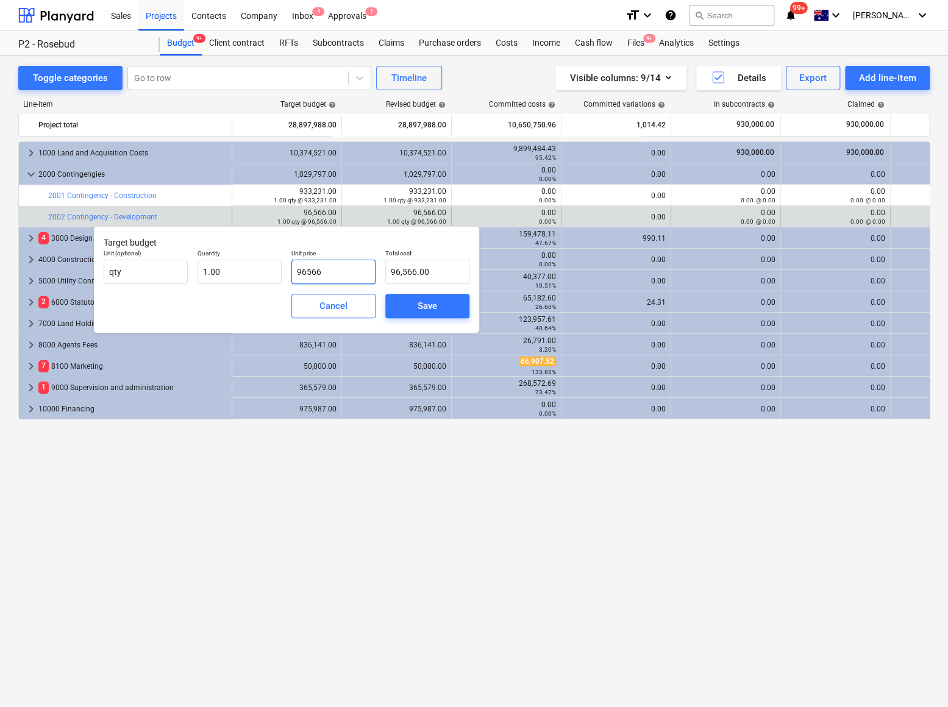
drag, startPoint x: 337, startPoint y: 270, endPoint x: 259, endPoint y: 257, distance: 79.8
click at [259, 257] on div "Unit (optional) qty Quantity 1.00 Unit price 96566 Total cost 96,566.00" at bounding box center [287, 267] width 376 height 45
type input "1"
type input "1.00"
type input "14"
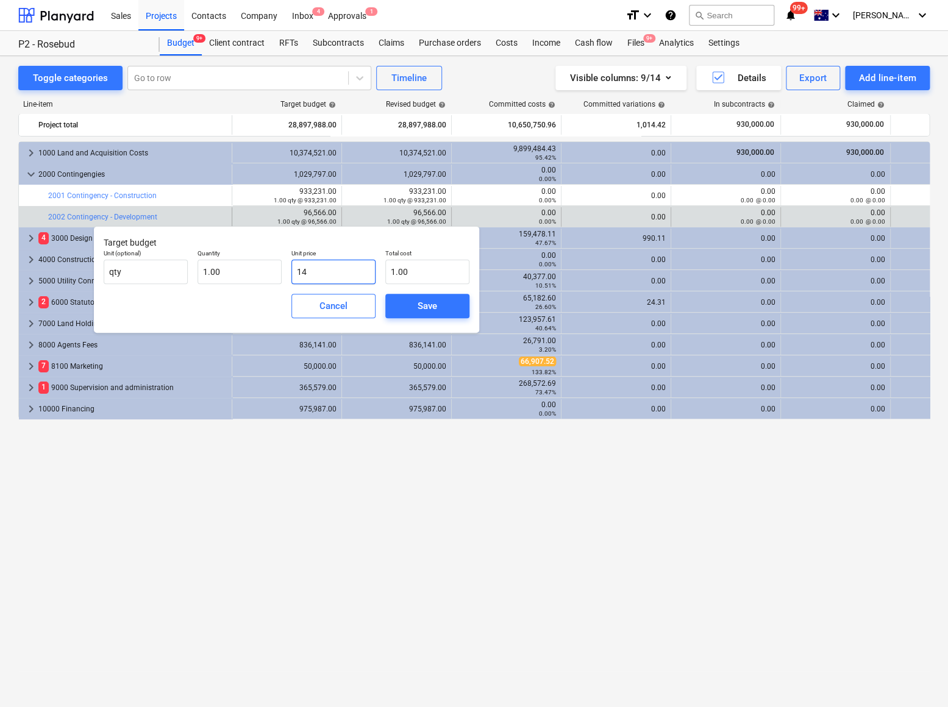
type input "14.00"
type input "144"
type input "144.00"
type input "1443"
type input "1,443.00"
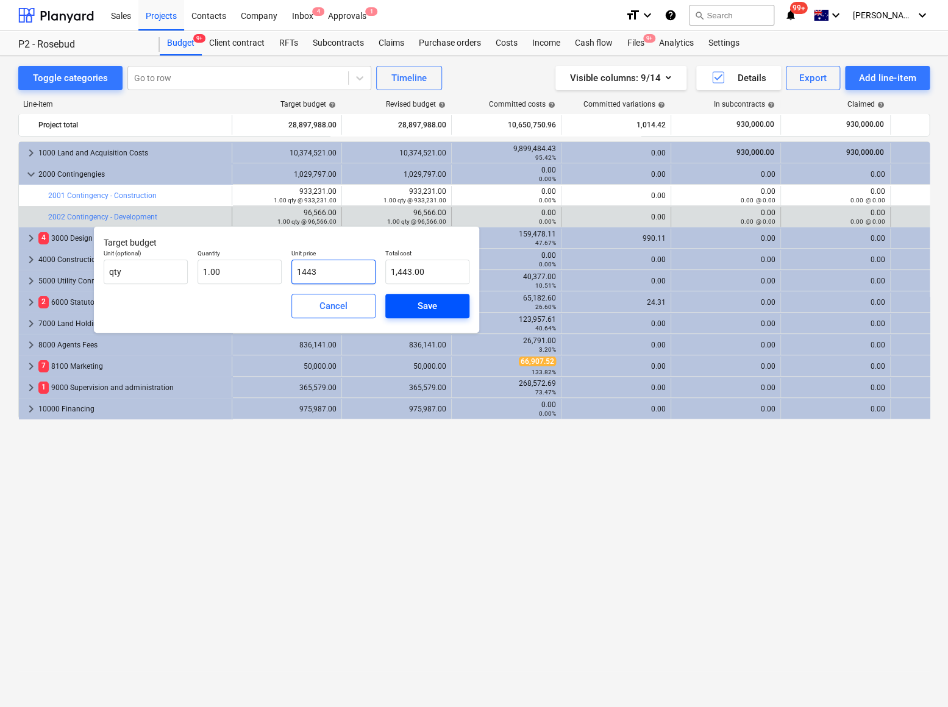
type input "14437"
type input "14,437.00"
type input "144376"
type input "144,376.00"
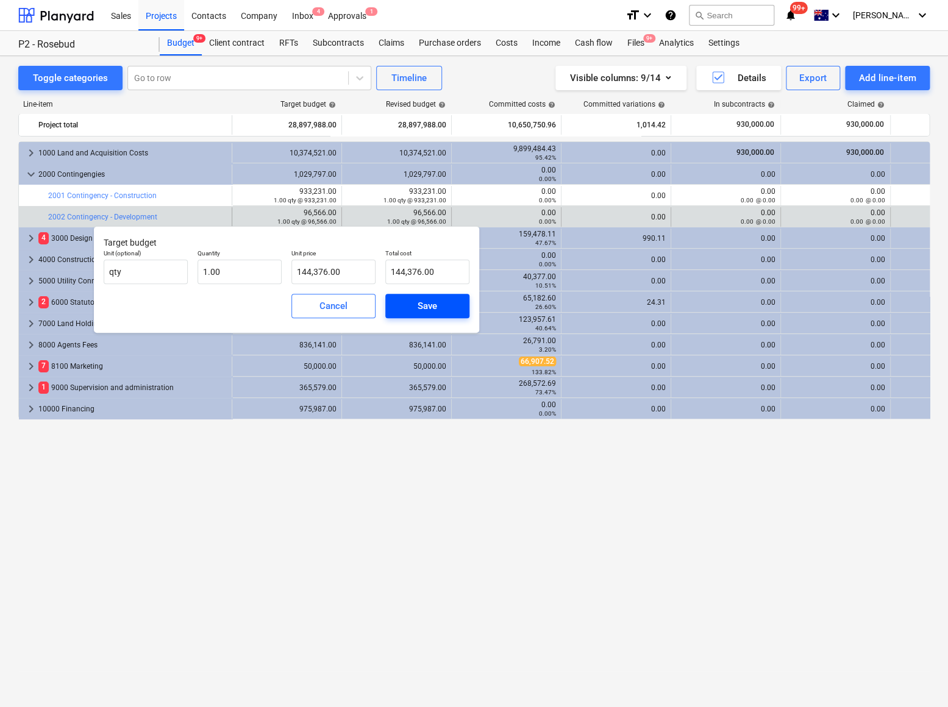
click at [417, 301] on span "Save" at bounding box center [427, 306] width 55 height 16
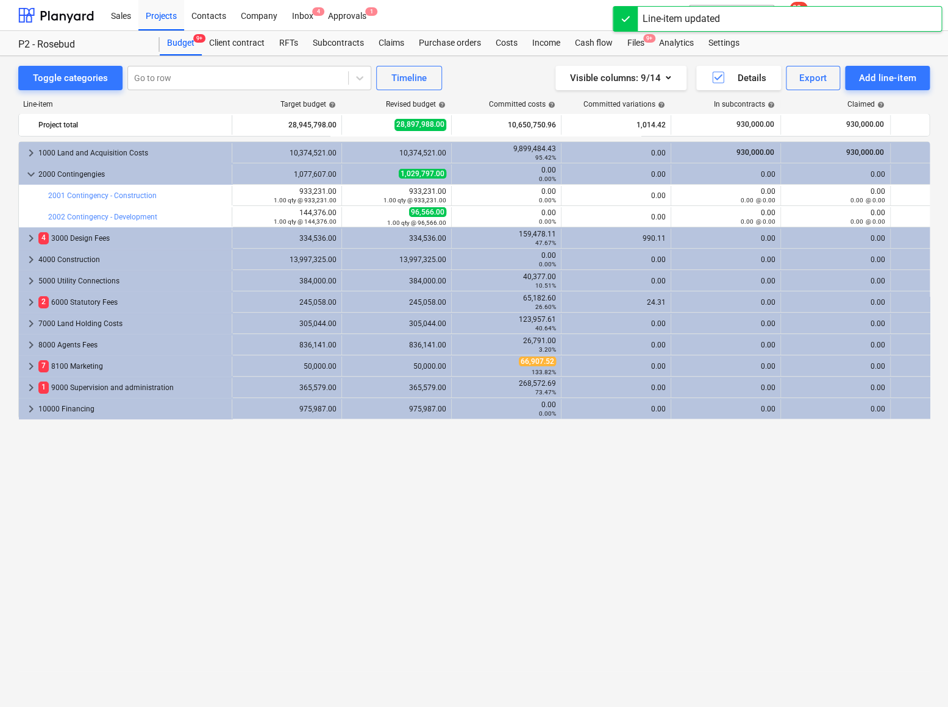
click at [356, 218] on div "1.00 qty @ 96,566.00" at bounding box center [396, 222] width 99 height 9
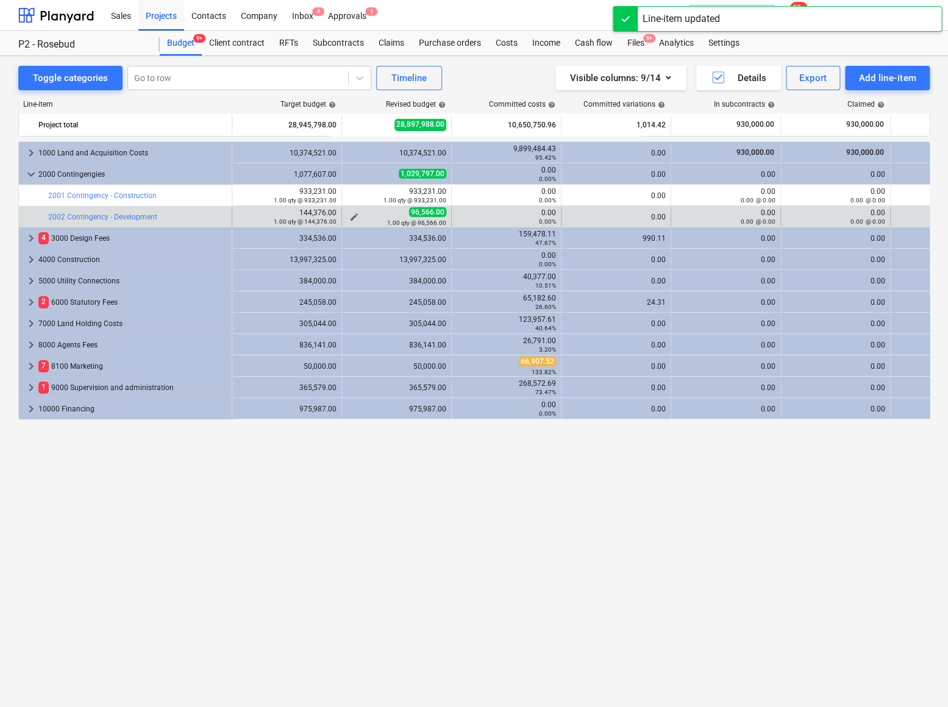
click at [354, 218] on div "1.00 qty @ 96,566.00" at bounding box center [396, 222] width 99 height 9
click at [353, 216] on span "edit" at bounding box center [354, 217] width 10 height 10
type textarea "x"
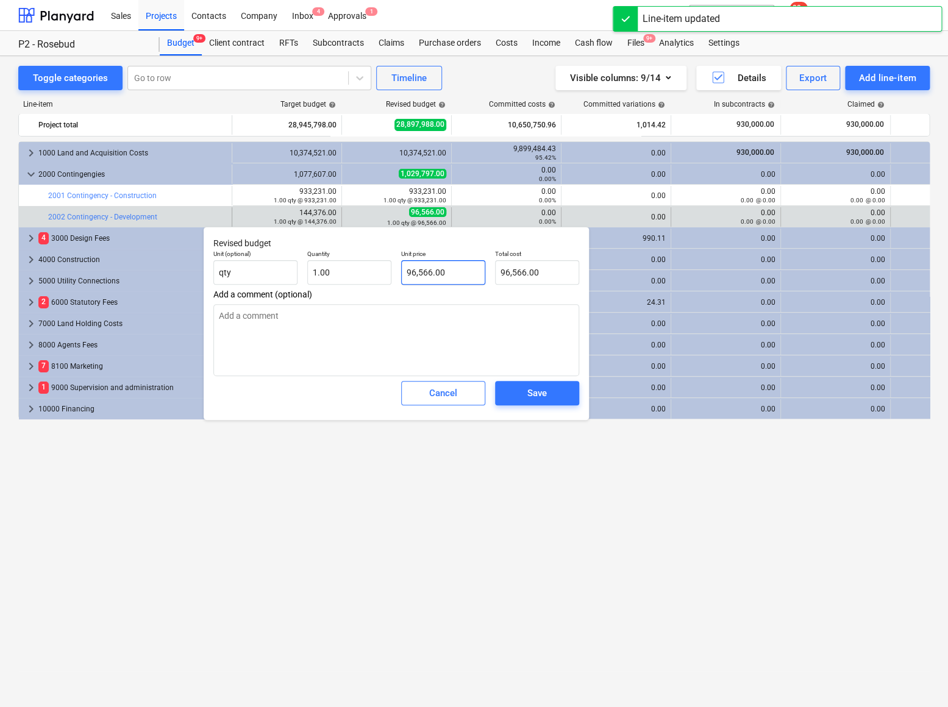
type input "96566"
drag, startPoint x: 447, startPoint y: 276, endPoint x: 349, endPoint y: 268, distance: 98.5
click at [349, 268] on div "Unit (optional) qty Quantity 1.00 Unit price 96566 Total cost 96,566.00" at bounding box center [397, 267] width 376 height 45
type textarea "x"
type input "1"
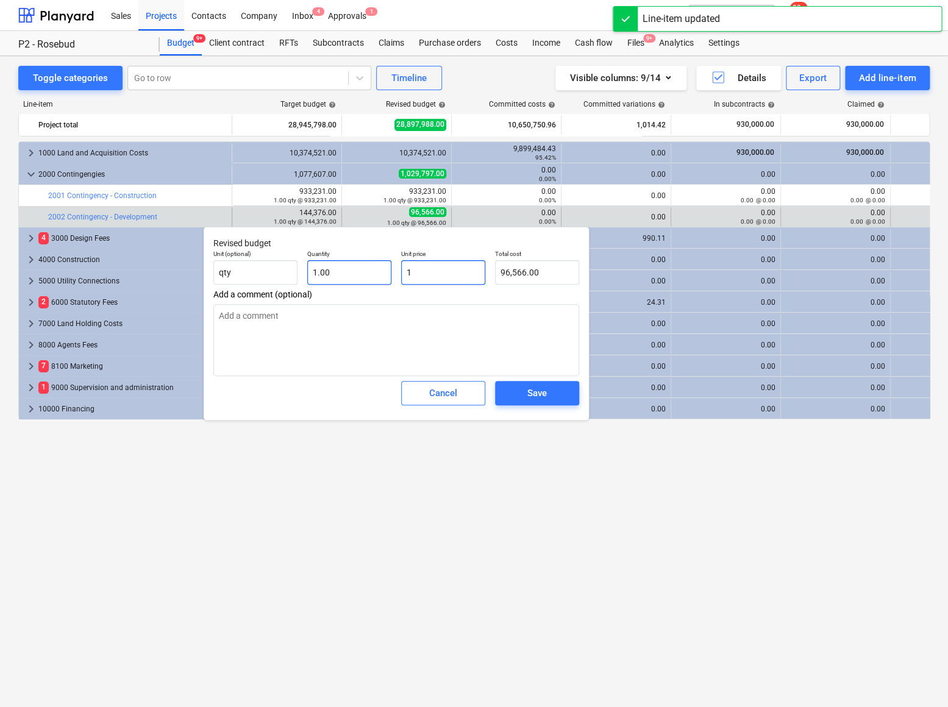
type input "1.00"
type textarea "x"
type input "14"
type input "14.00"
type textarea "x"
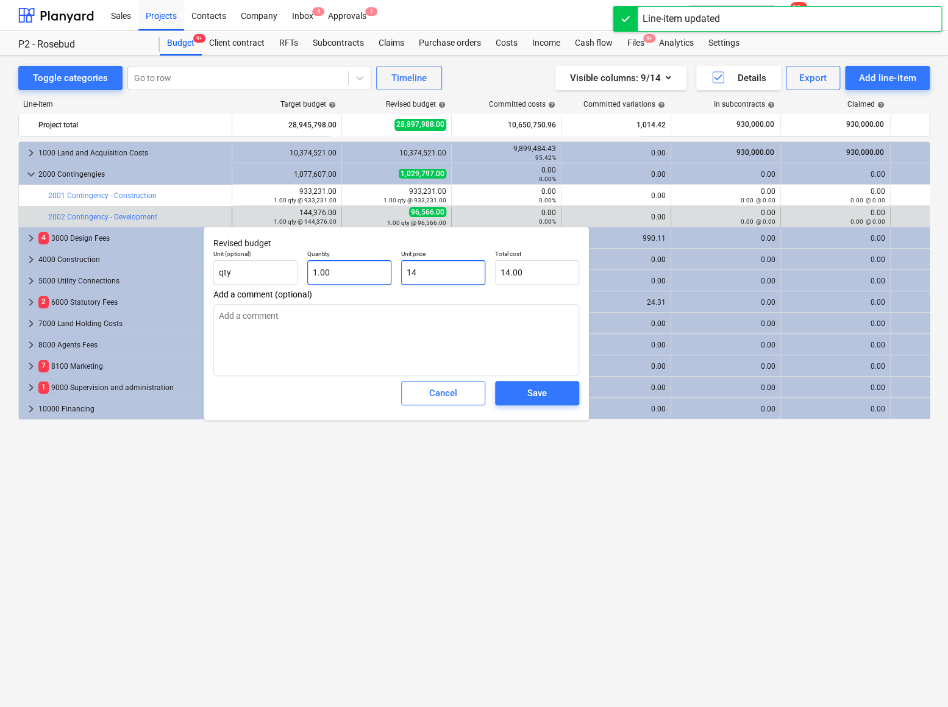
type input "143"
type input "143.00"
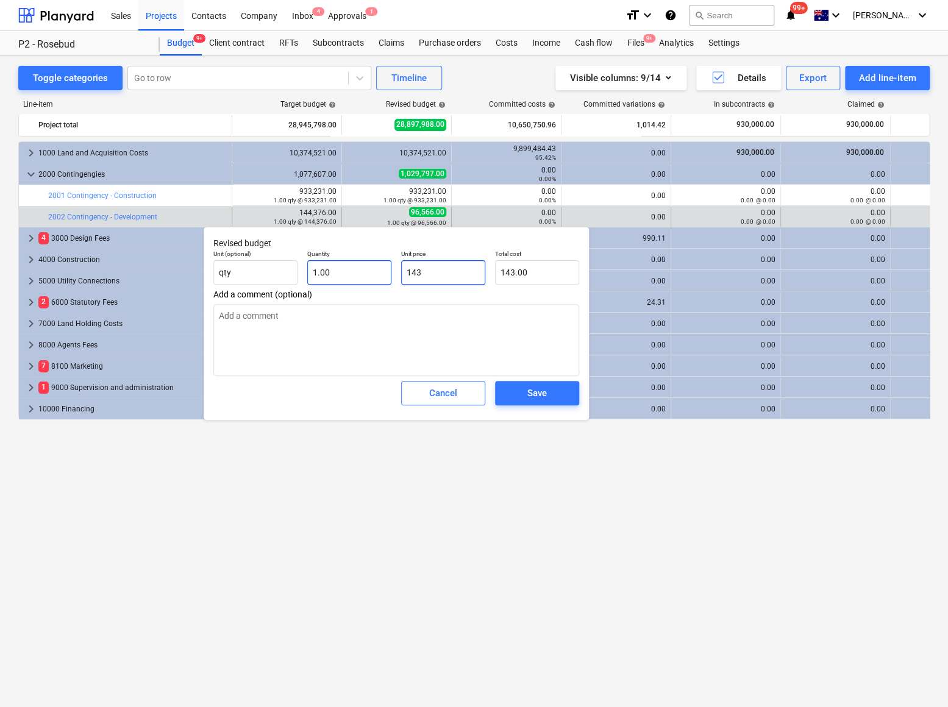
type textarea "x"
type input "14"
type input "14.00"
type textarea "x"
type input "144"
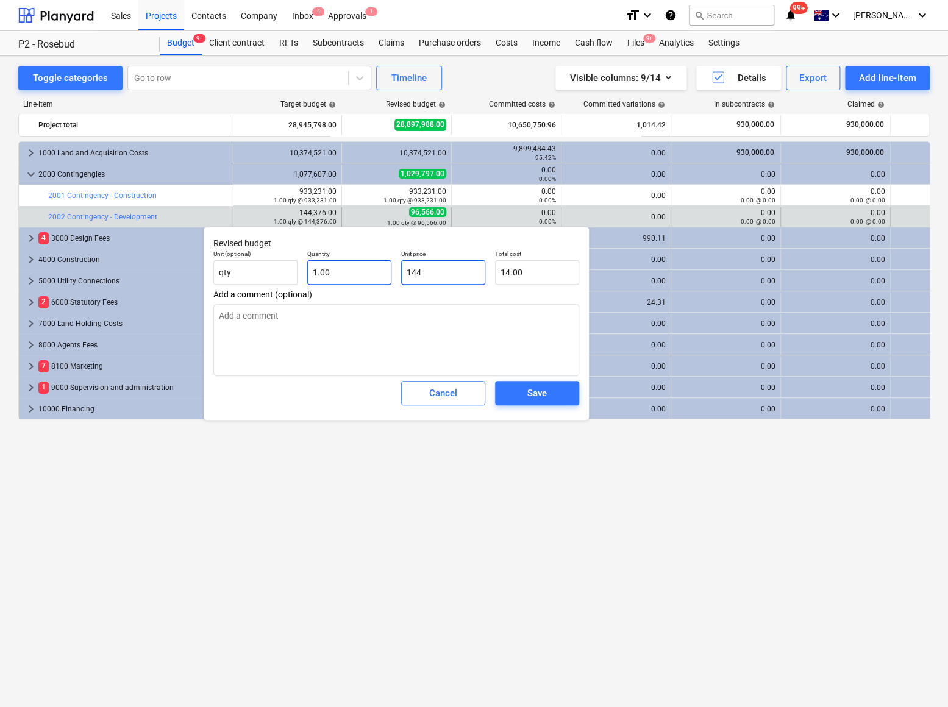
type input "144.00"
type textarea "x"
type input "1443"
type input "1,443.00"
type textarea "x"
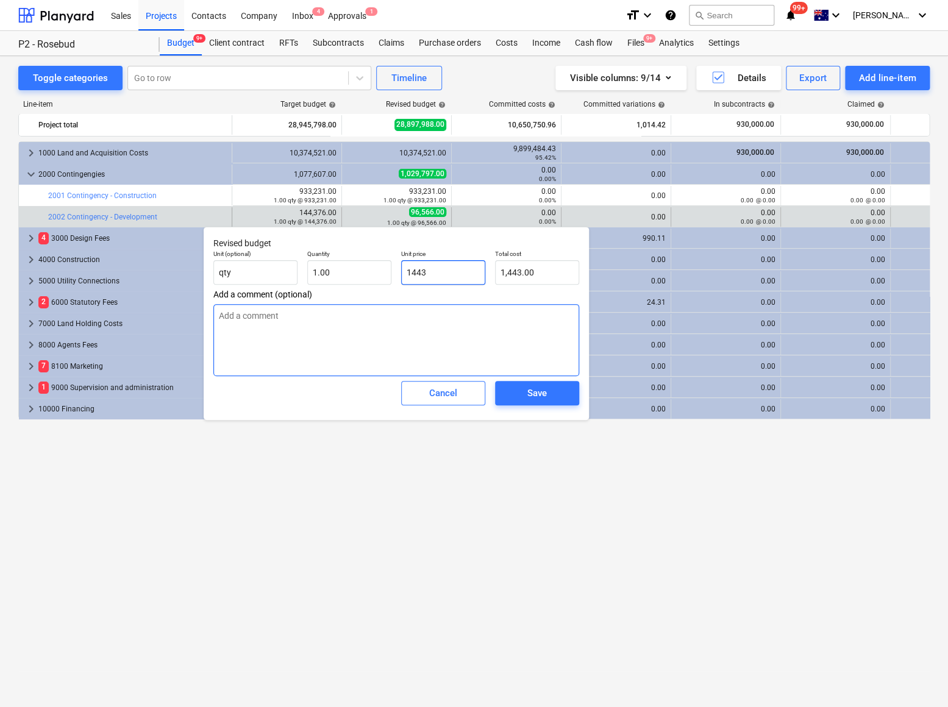
type input "14437"
type input "14,437.00"
type textarea "x"
type input "144376"
type input "144,376.00"
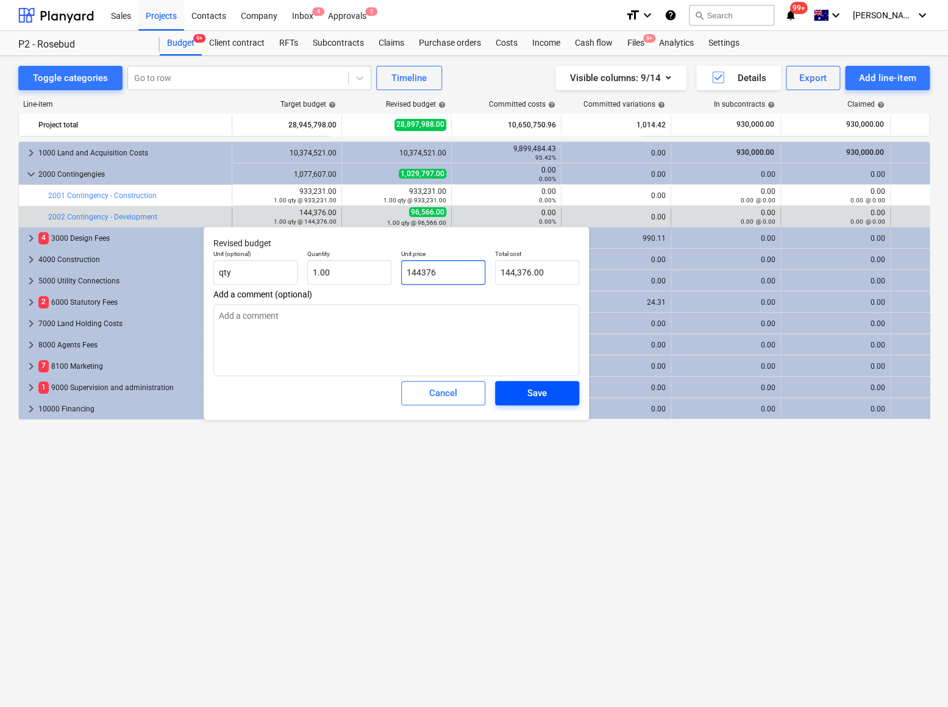
type input "144376"
type textarea "x"
type input "144,376.00"
click at [526, 397] on span "Save" at bounding box center [537, 393] width 55 height 16
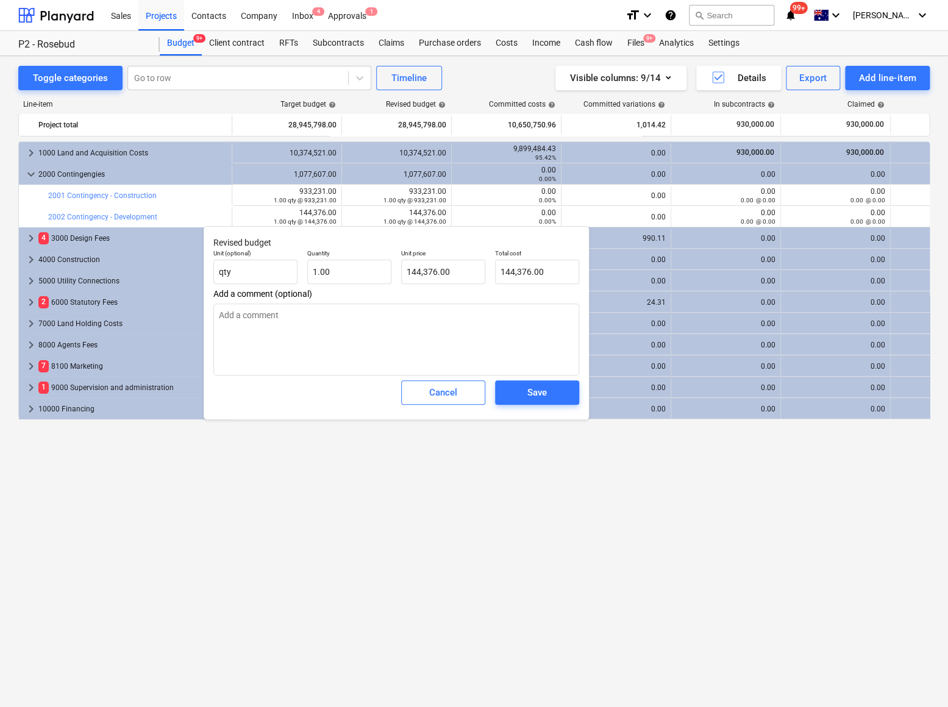
type textarea "x"
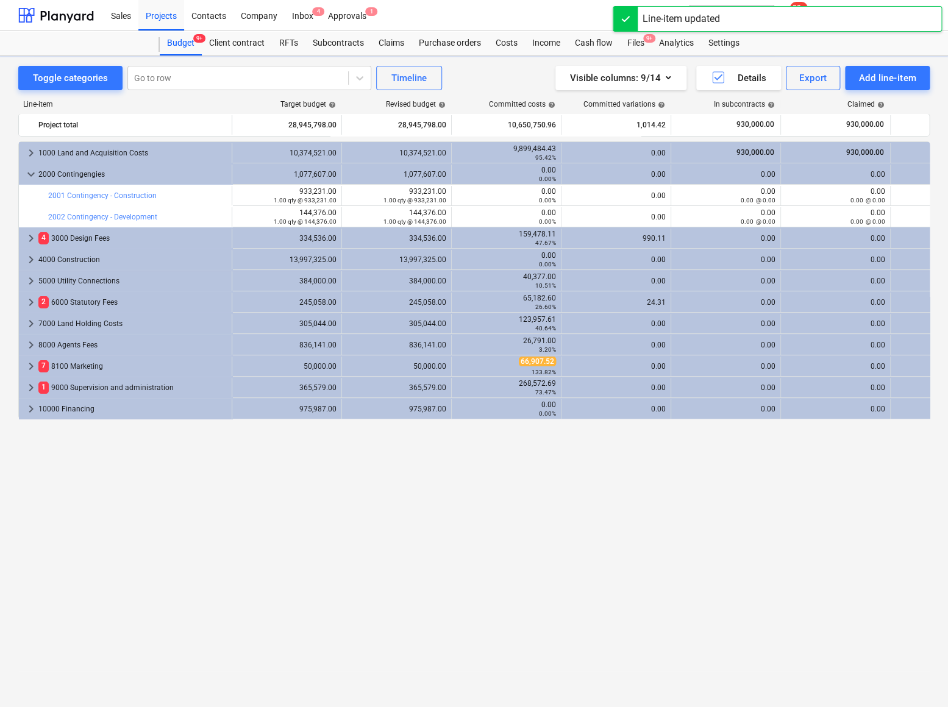
click at [301, 515] on div "keyboard_arrow_right 1000 Land and Acquisition Costs 10,374,521.00 10,374,521.0…" at bounding box center [474, 398] width 912 height 515
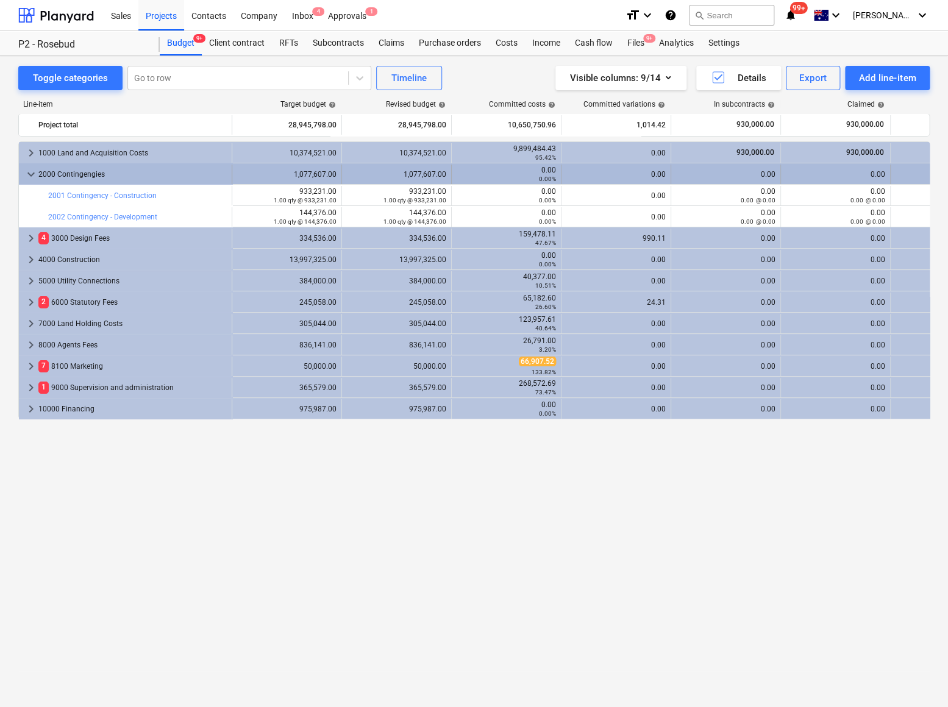
click at [32, 178] on span "keyboard_arrow_down" at bounding box center [31, 174] width 15 height 15
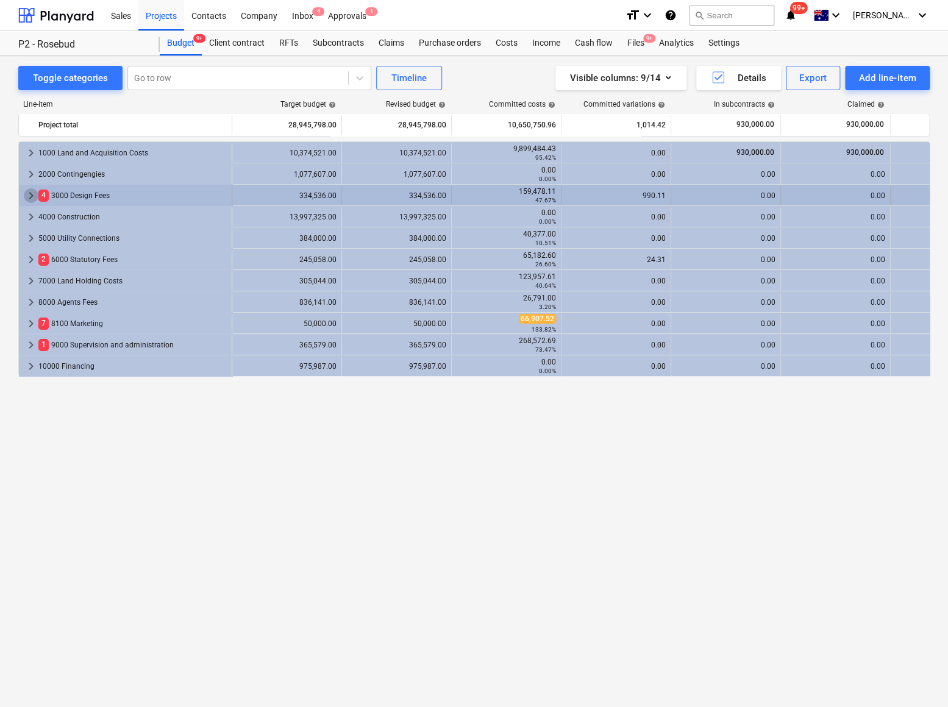
click at [26, 196] on span "keyboard_arrow_right" at bounding box center [31, 195] width 15 height 15
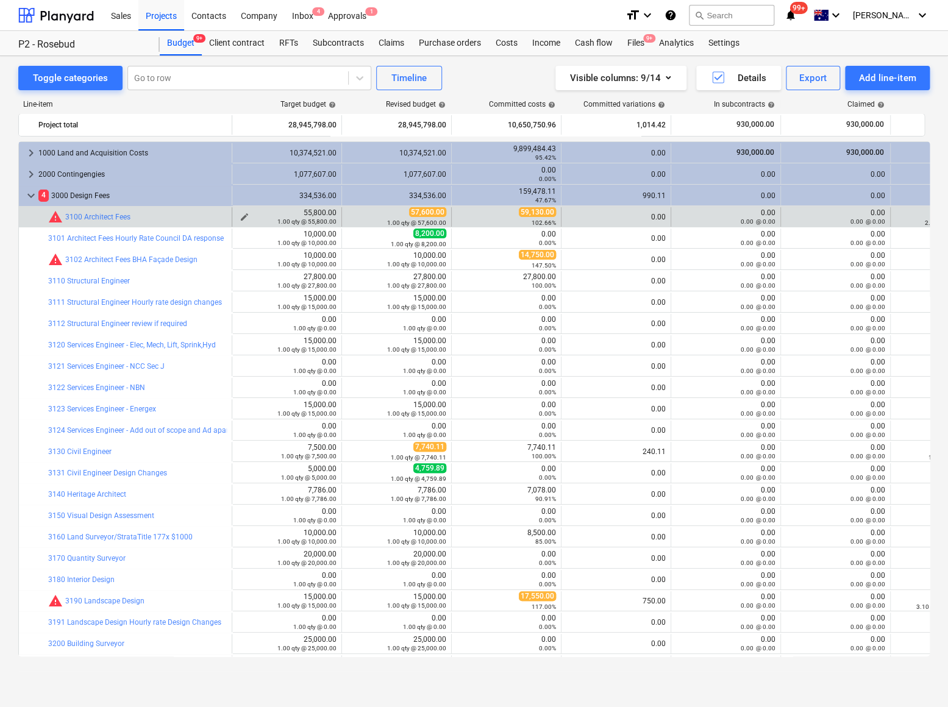
click at [244, 213] on span "edit" at bounding box center [245, 217] width 10 height 10
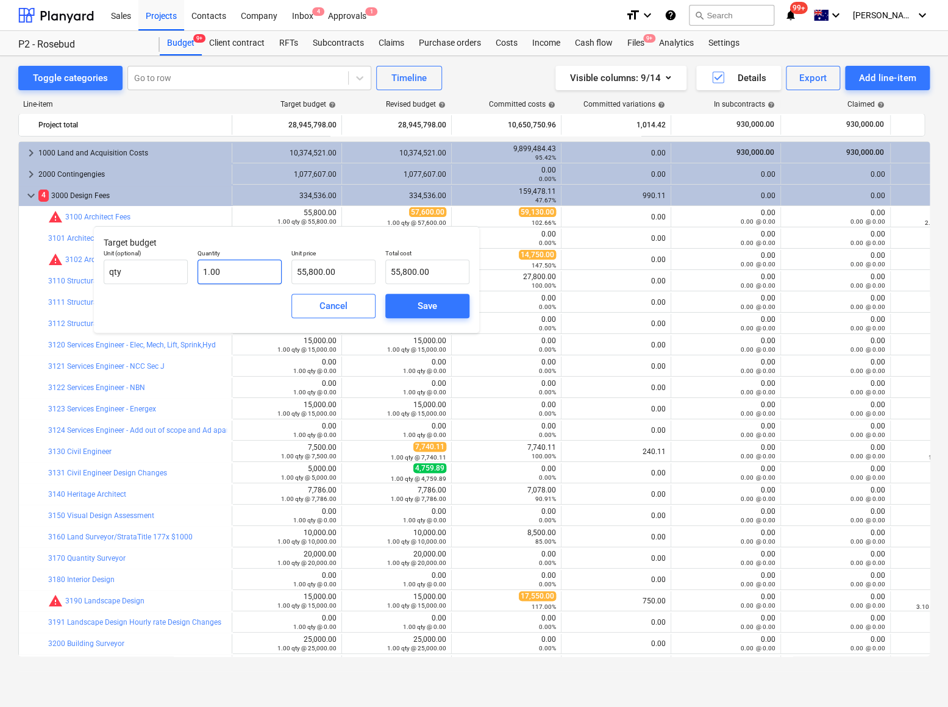
click at [248, 267] on body "Sales Projects Contacts Company Inbox 4 Approvals 1 format_size keyboard_arrow_…" at bounding box center [474, 353] width 948 height 707
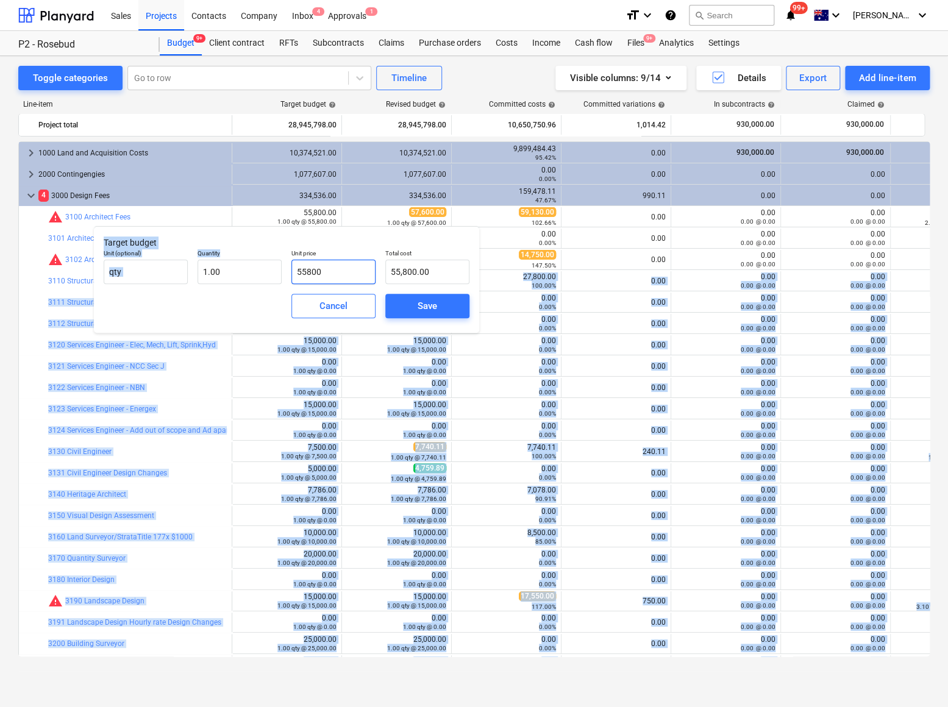
click at [323, 274] on input "55800" at bounding box center [333, 272] width 84 height 24
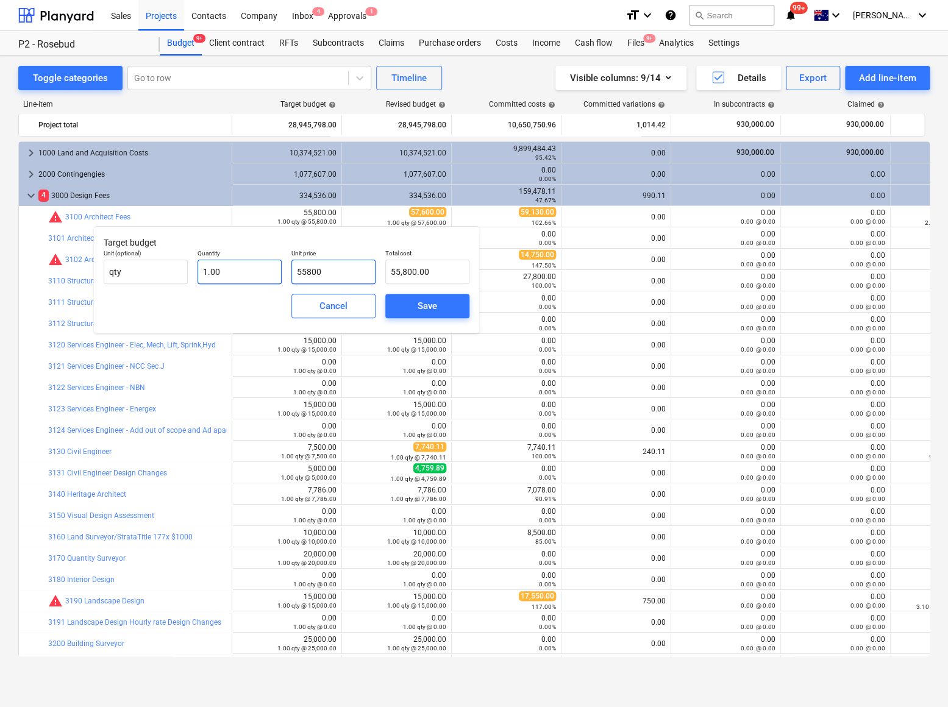
drag, startPoint x: 340, startPoint y: 271, endPoint x: 280, endPoint y: 268, distance: 59.8
click at [280, 268] on div "Unit (optional) qty Quantity 1.00 Unit price 55800 Total cost 55,800.00" at bounding box center [287, 267] width 376 height 45
type input "6"
type input "6.00"
type input "65"
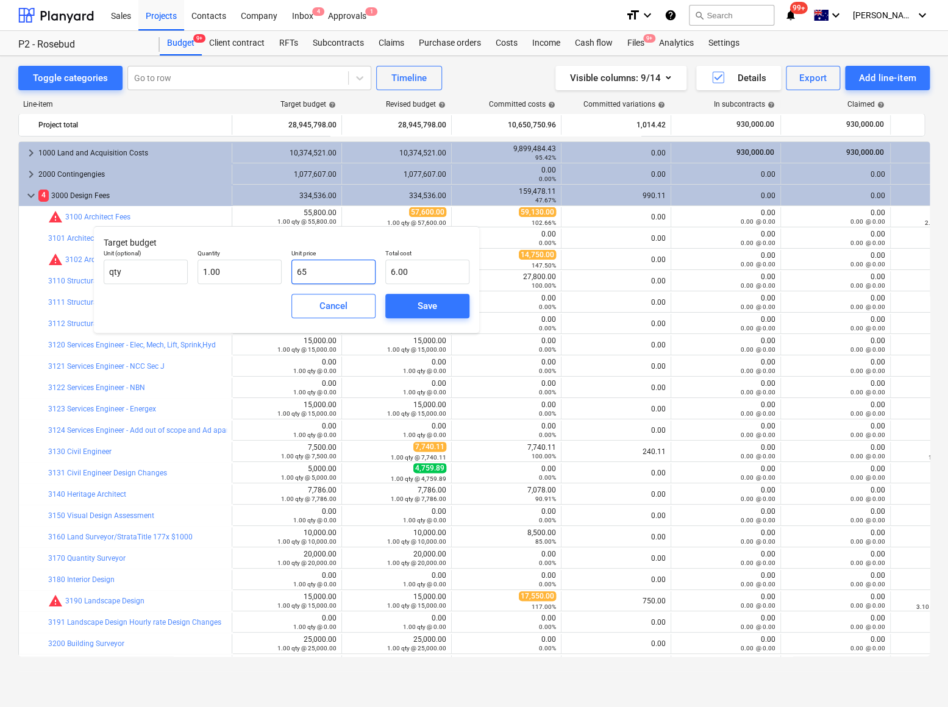
type input "65.00"
type input "658"
type input "658.00"
type input "6580"
type input "6,580.00"
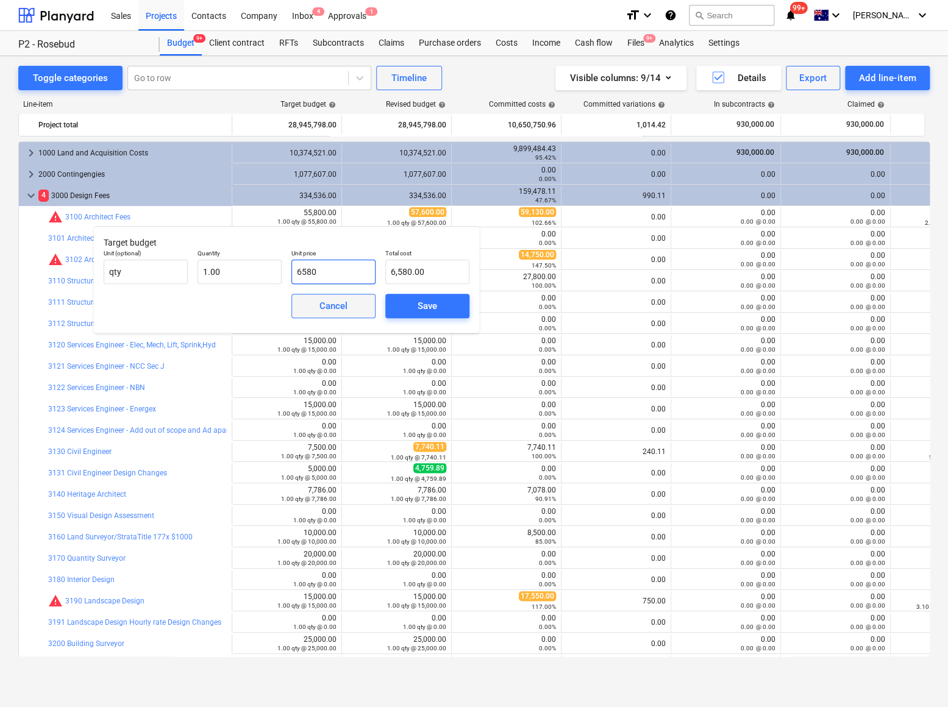
type input "65800"
type input "65,800.00"
click at [418, 308] on div "Save" at bounding box center [428, 306] width 20 height 16
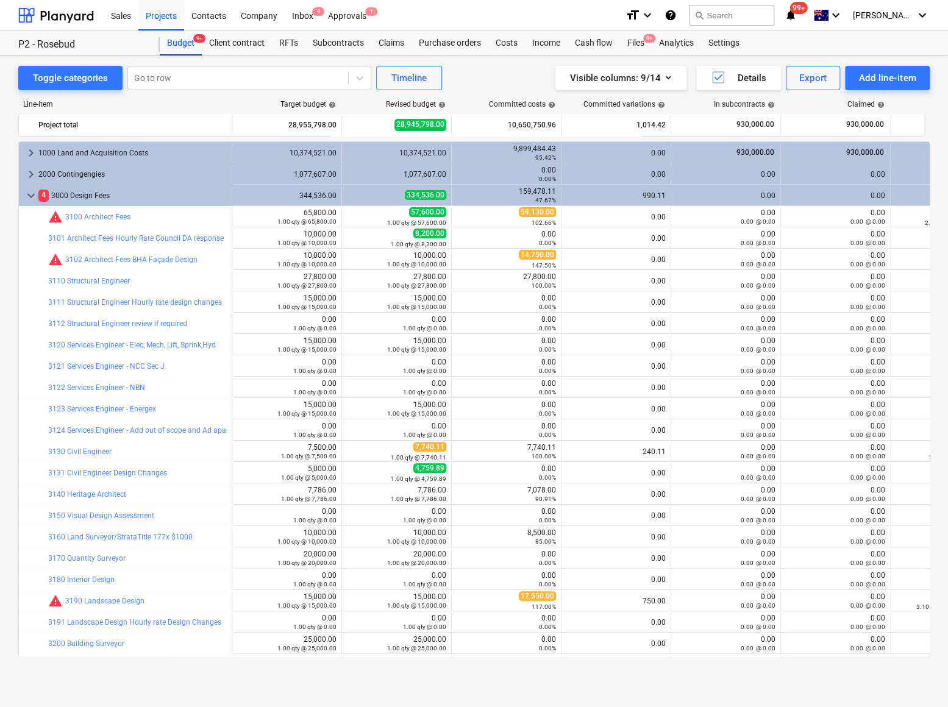
type input "1.00"
type input "65,800.00"
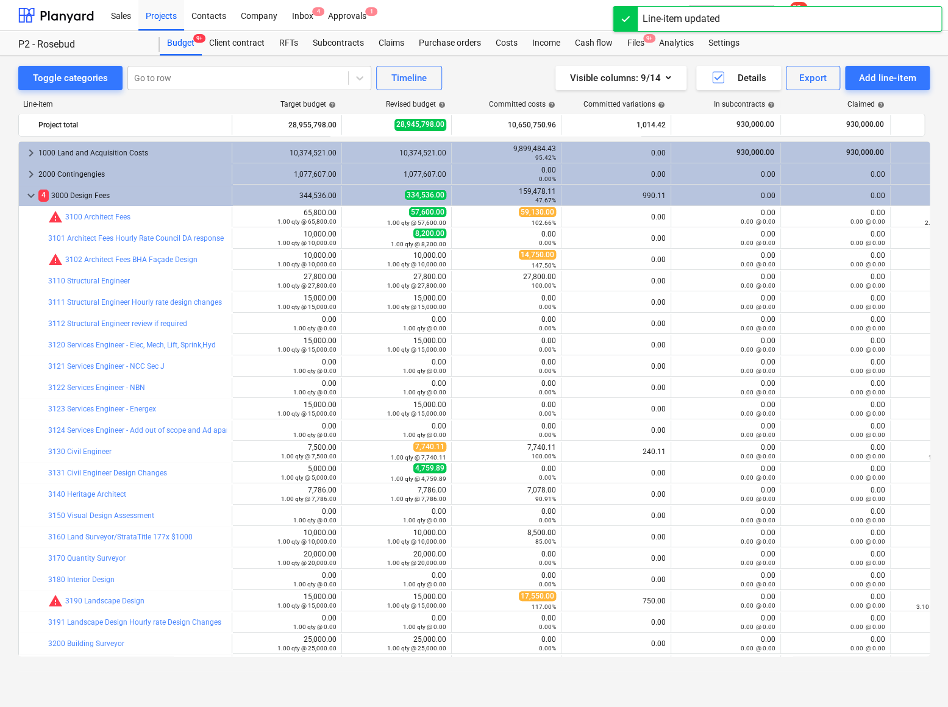
click at [354, 214] on span "edit" at bounding box center [354, 217] width 10 height 10
type textarea "x"
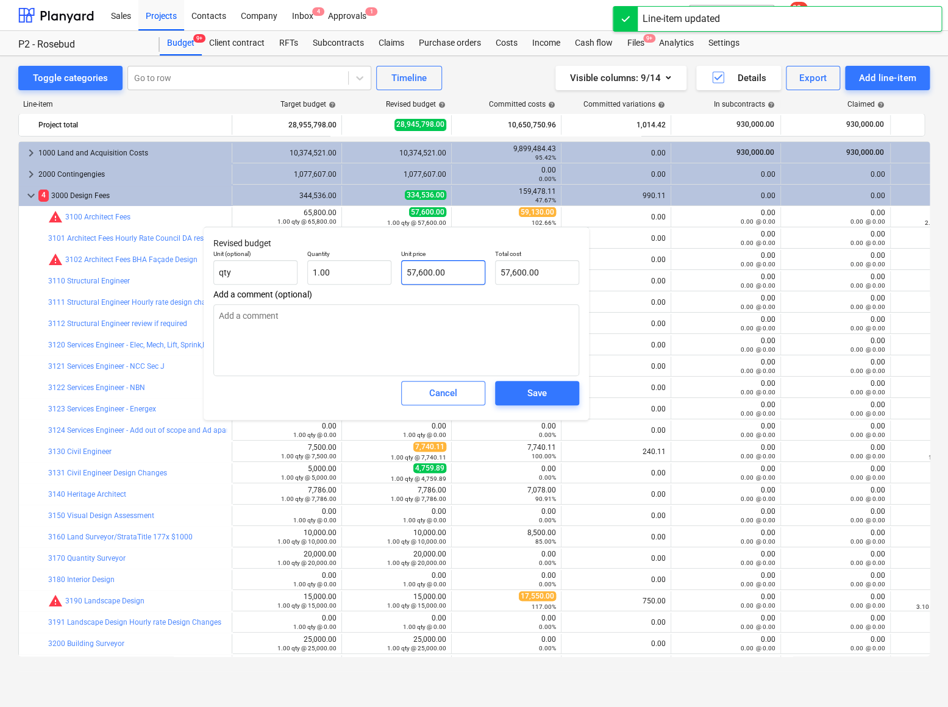
type input "57600"
click at [442, 280] on input "57600" at bounding box center [443, 272] width 84 height 24
drag, startPoint x: 437, startPoint y: 273, endPoint x: 392, endPoint y: 269, distance: 45.3
click at [392, 269] on div "Unit (optional) qty Quantity 1.00 Unit price 57600 Total cost 57,600.00" at bounding box center [397, 267] width 376 height 45
type textarea "x"
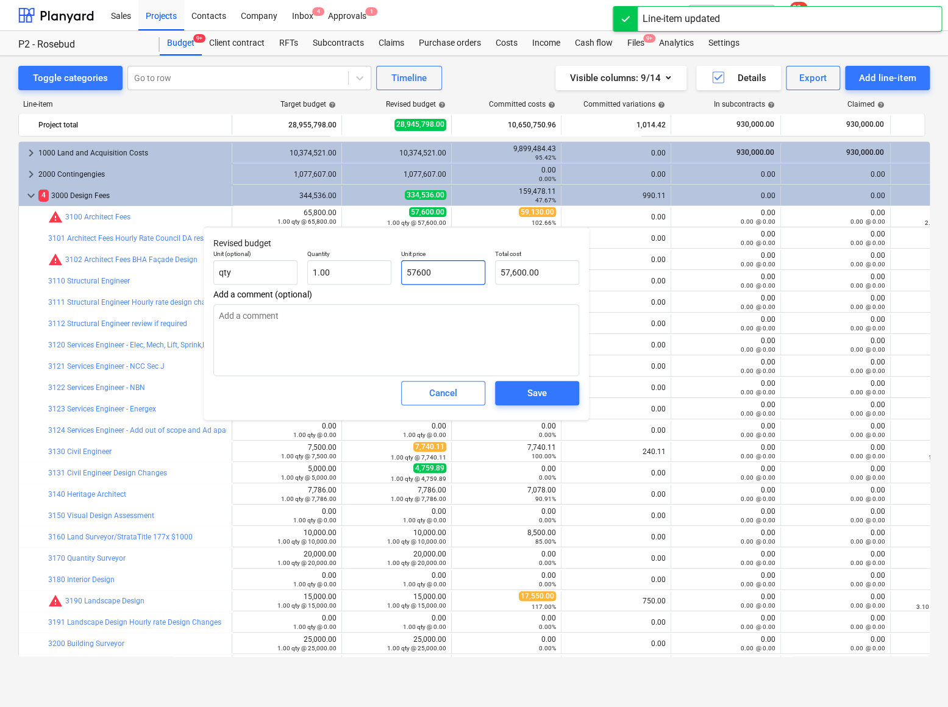
type input "6"
type input "6.00"
type textarea "x"
type input "65"
type input "65.00"
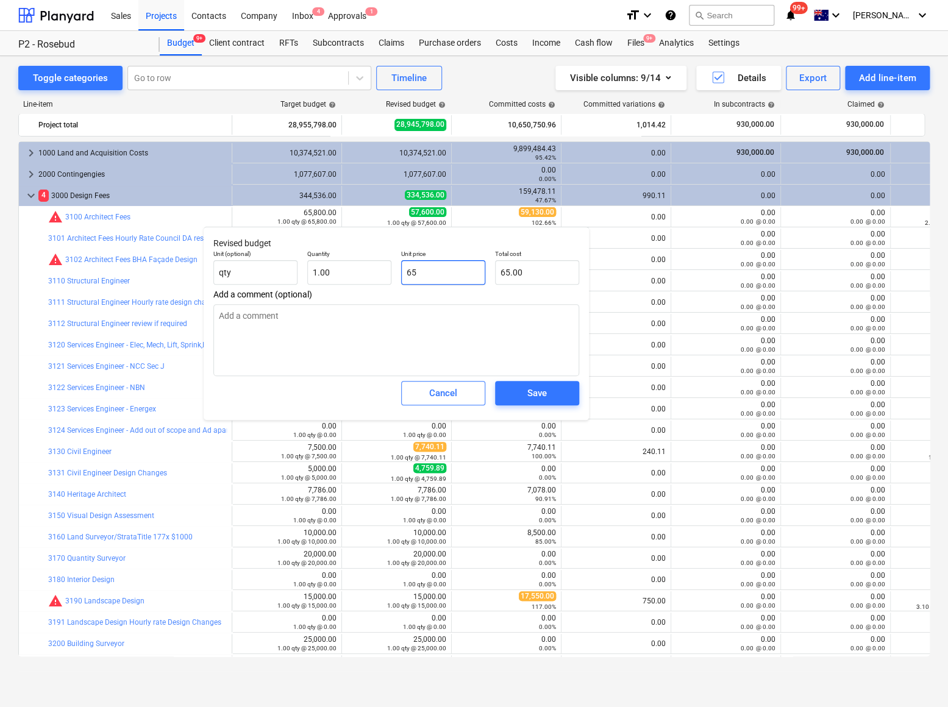
type textarea "x"
type input "658"
type input "658.00"
type textarea "x"
type input "6580"
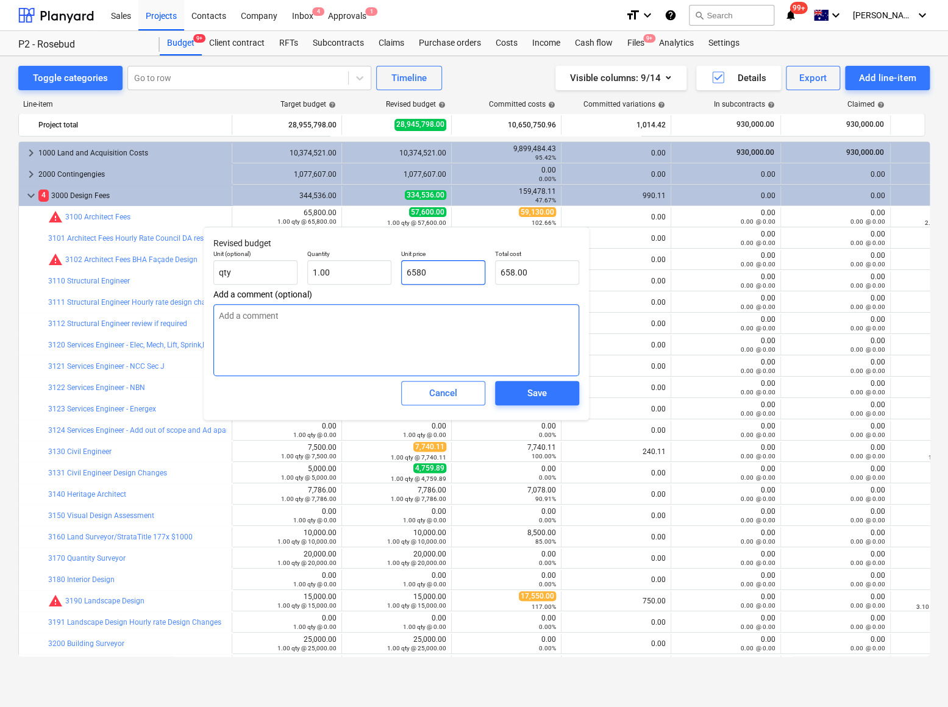
type input "6,580.00"
type textarea "x"
type input "65800"
type input "65,800.00"
type input "65800"
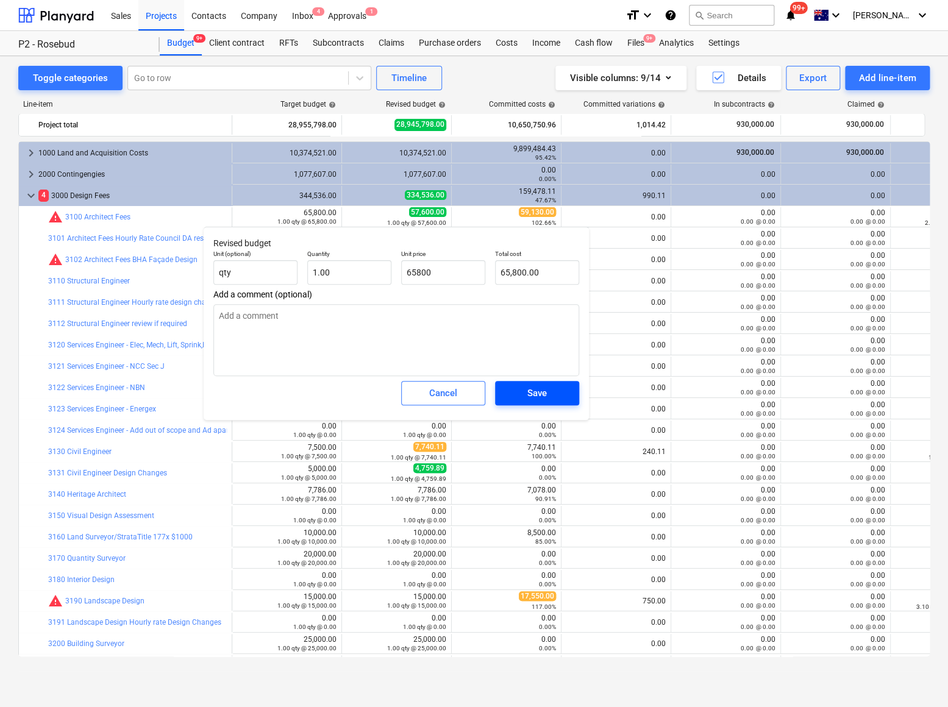
type textarea "x"
type input "65,800.00"
click at [523, 396] on span "Save" at bounding box center [537, 393] width 55 height 16
type textarea "x"
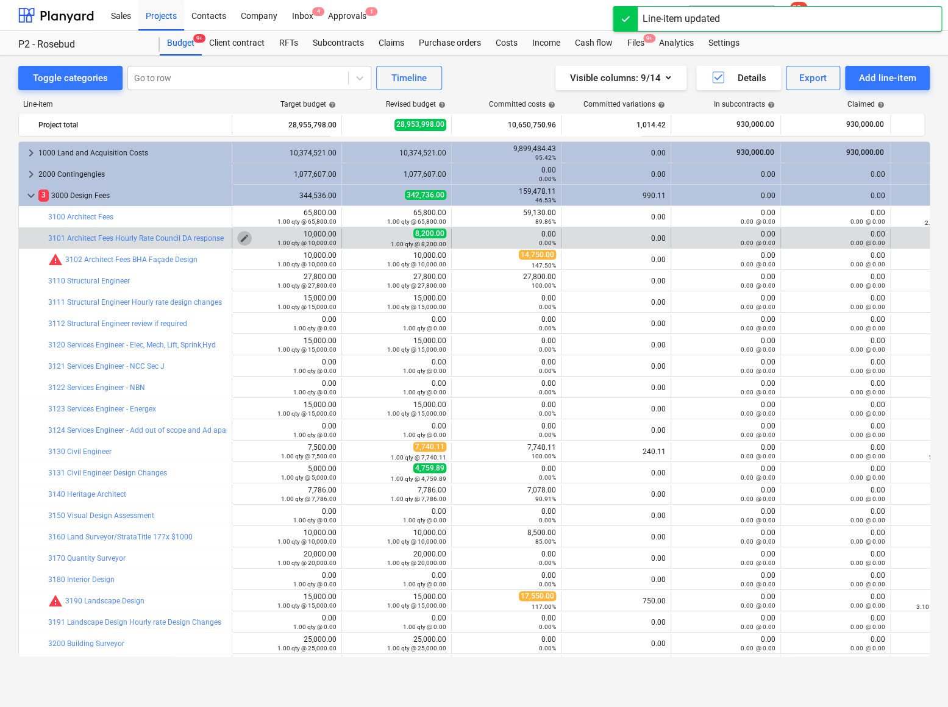
click at [240, 235] on span "edit" at bounding box center [245, 239] width 10 height 10
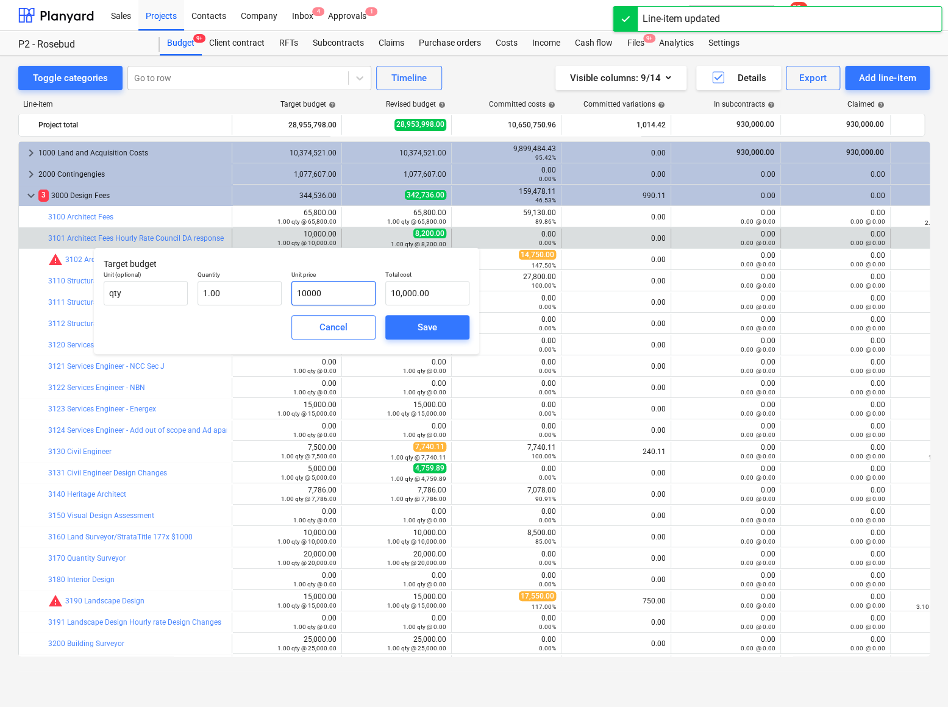
click at [331, 291] on input "10000" at bounding box center [333, 293] width 84 height 24
drag, startPoint x: 291, startPoint y: 295, endPoint x: 254, endPoint y: 295, distance: 37.8
click at [255, 295] on div "Unit (optional) qty Quantity 1.00 Unit price 10000 Total cost 10,000.00" at bounding box center [287, 288] width 376 height 45
type input "0"
type input "0.00"
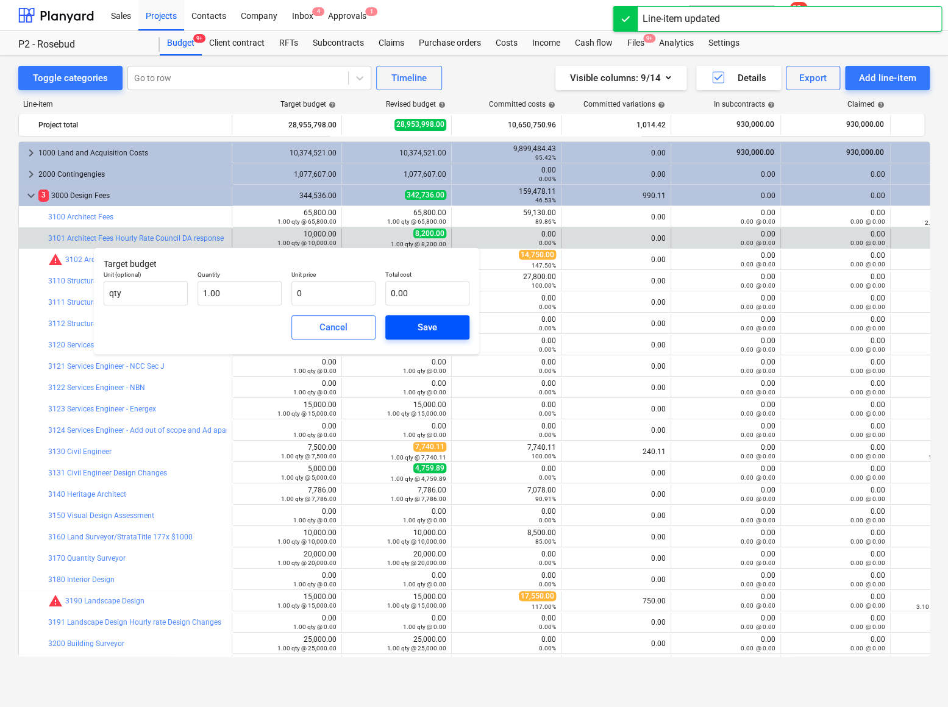
type input "0.00"
click at [419, 327] on div "Save" at bounding box center [428, 328] width 20 height 16
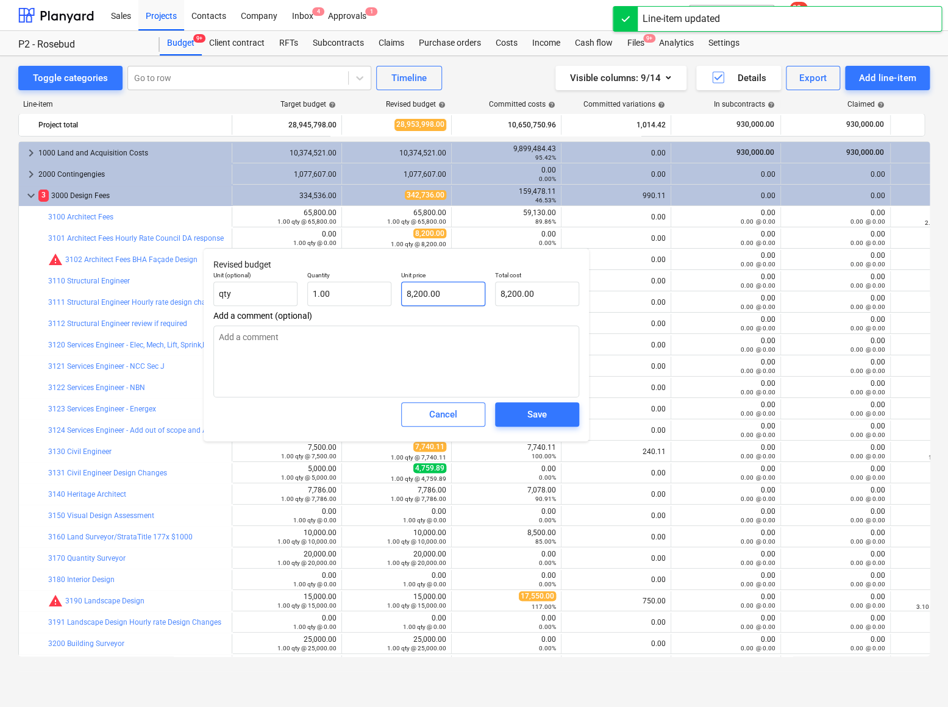
type textarea "x"
type input "8200"
drag, startPoint x: 445, startPoint y: 295, endPoint x: 376, endPoint y: 293, distance: 69.5
click at [377, 293] on div "Unit (optional) qty Quantity 1.00 Unit price 8200 Total cost 8,200.00" at bounding box center [397, 288] width 376 height 45
type textarea "x"
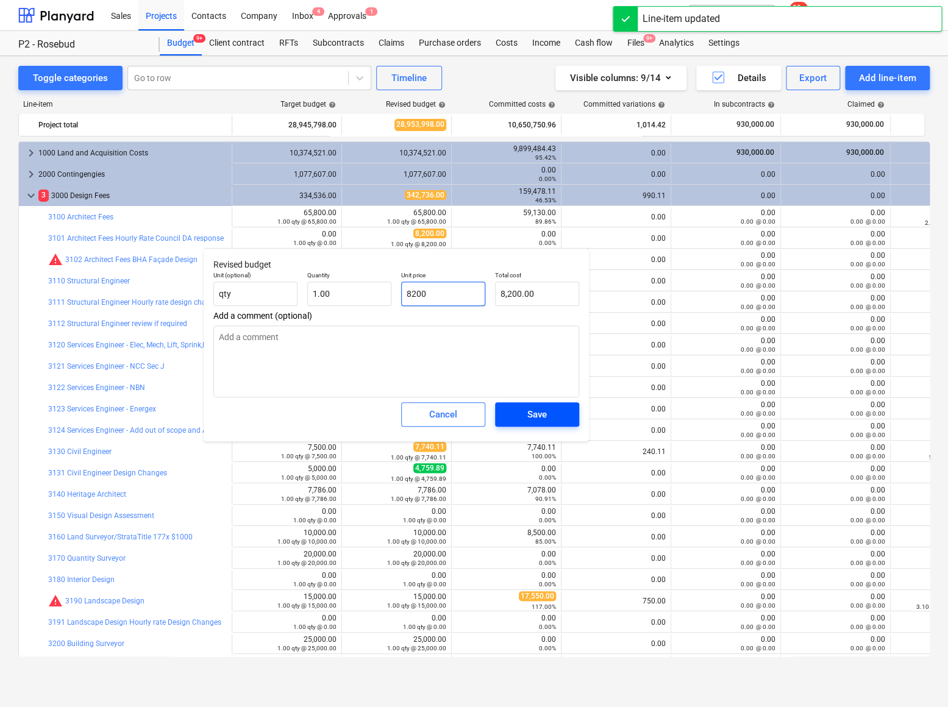
type input "0"
type input "0.00"
type input "0"
type textarea "x"
type input "0.00"
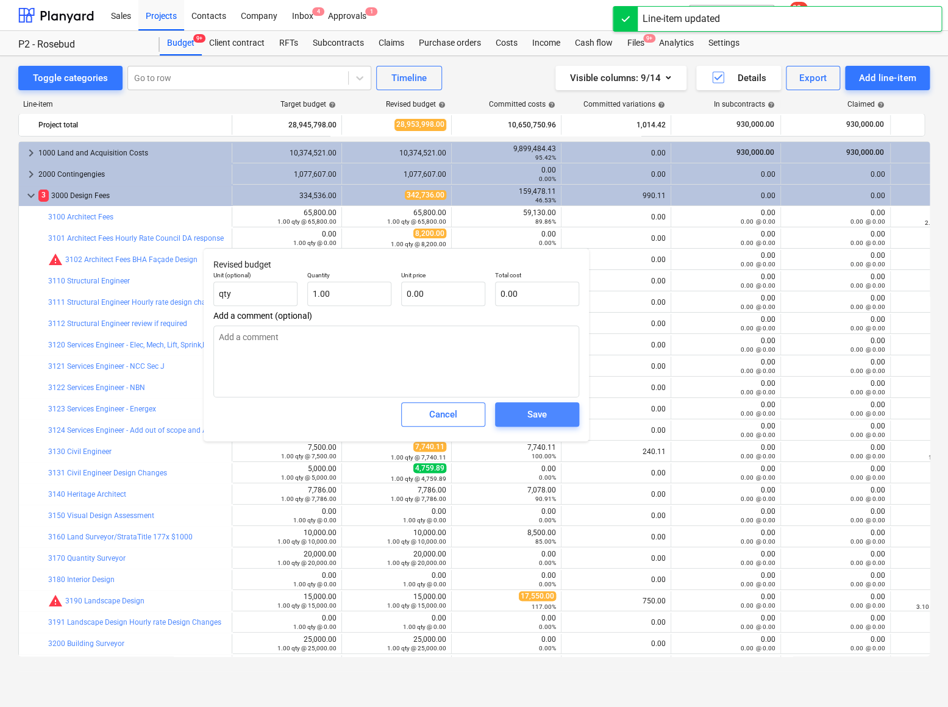
click at [523, 410] on span "Save" at bounding box center [537, 415] width 55 height 16
type textarea "x"
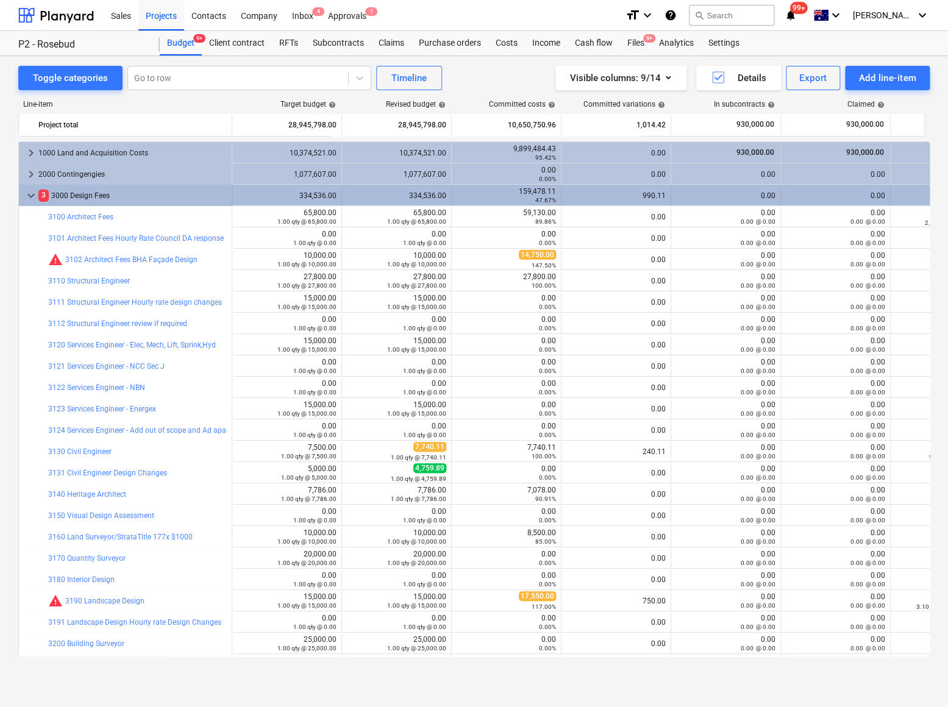
click at [30, 195] on span "keyboard_arrow_down" at bounding box center [31, 195] width 15 height 15
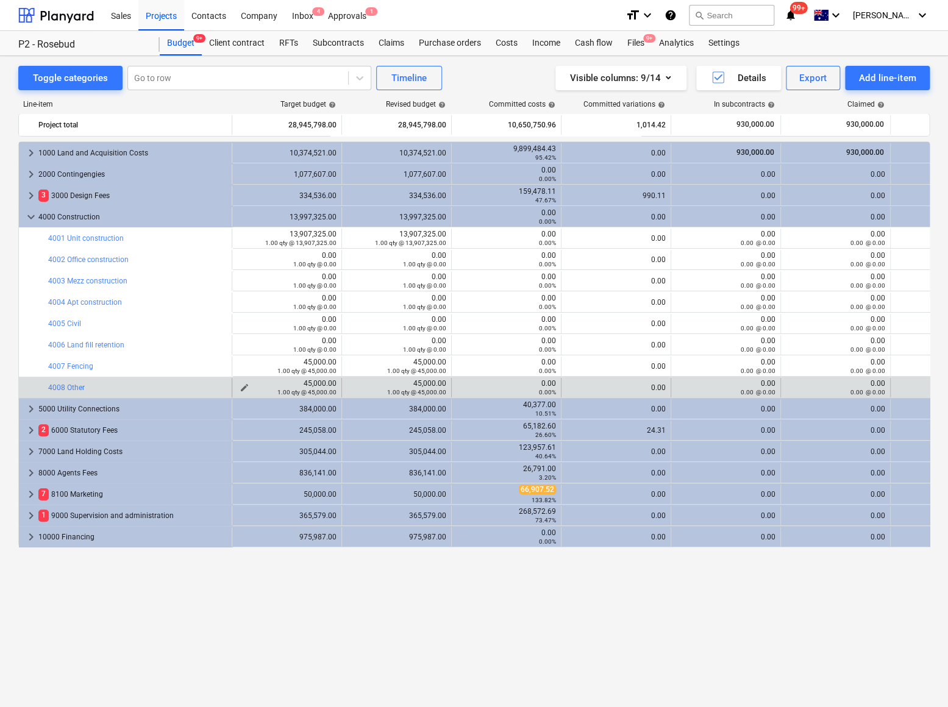
click at [246, 387] on span "edit" at bounding box center [245, 388] width 10 height 10
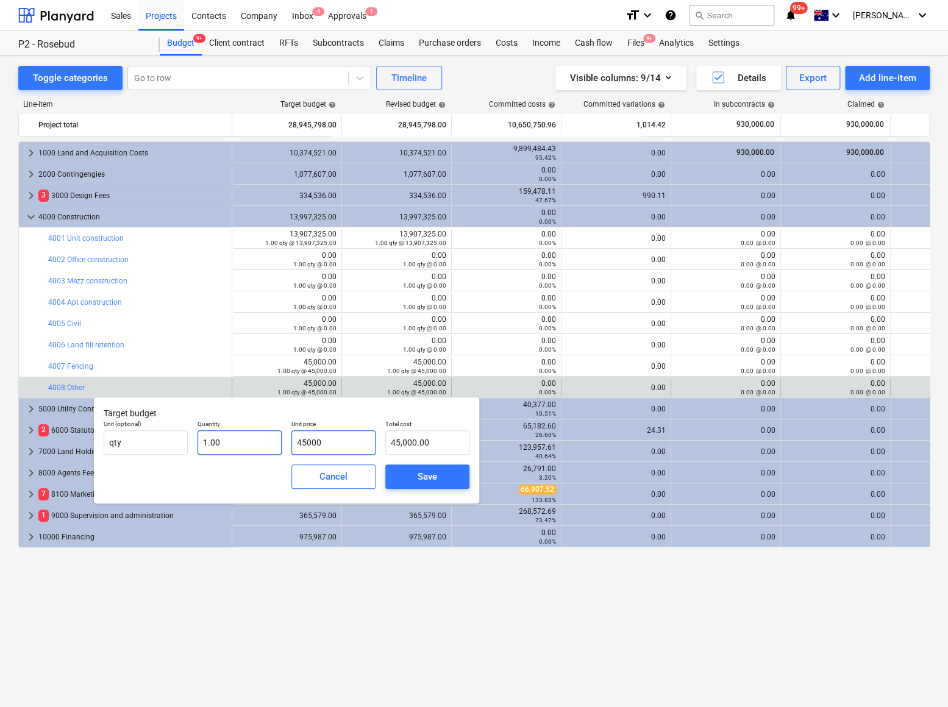
drag, startPoint x: 338, startPoint y: 445, endPoint x: 270, endPoint y: 434, distance: 69.1
click at [279, 439] on div "Unit (optional) qty Quantity 1.00 Unit price 45000 Total cost 45,000.00" at bounding box center [287, 437] width 376 height 45
type input "9"
type input "9.00"
click at [434, 479] on div "Save" at bounding box center [428, 477] width 20 height 16
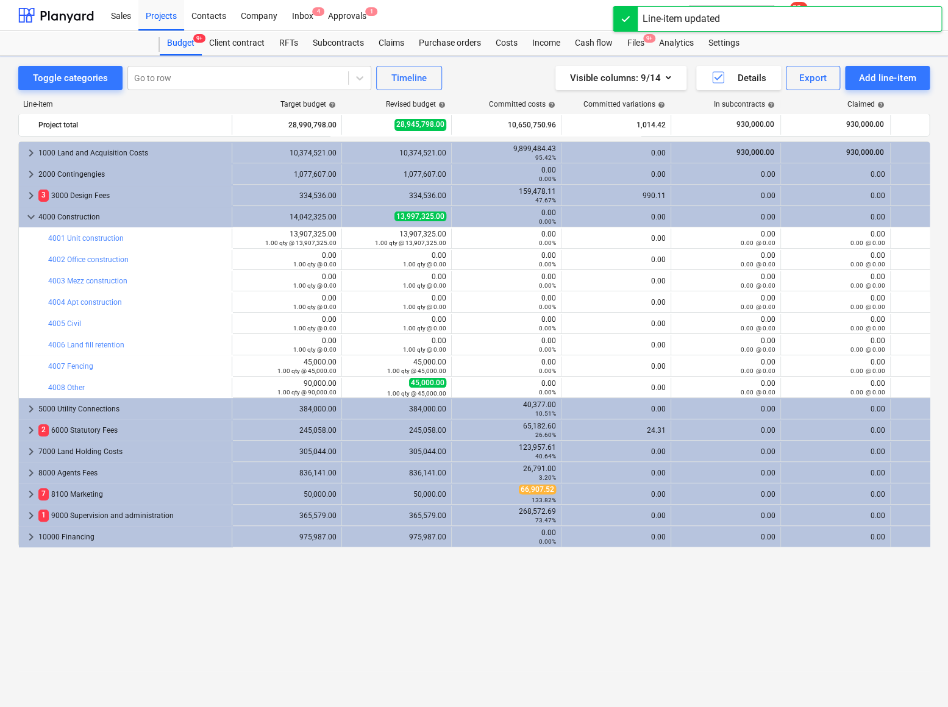
click at [355, 386] on span "edit" at bounding box center [354, 388] width 10 height 10
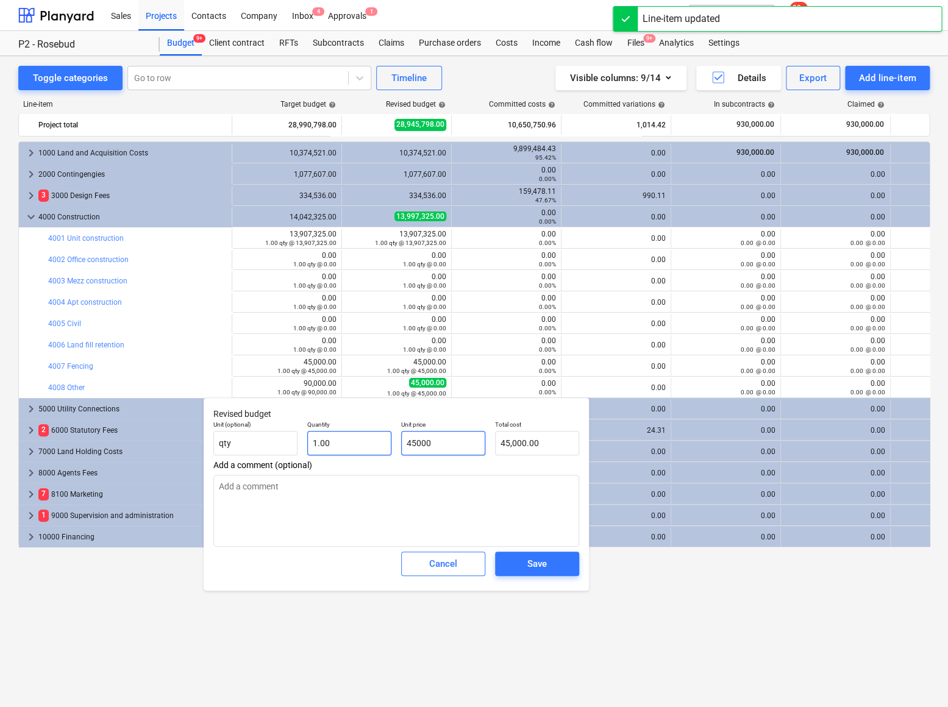
drag, startPoint x: 452, startPoint y: 443, endPoint x: 377, endPoint y: 441, distance: 75.6
click at [377, 441] on div "Unit (optional) qty Quantity 1.00 Unit price 45000 Total cost 45,000.00" at bounding box center [397, 438] width 376 height 45
click at [441, 448] on input "9" at bounding box center [443, 443] width 84 height 24
click at [417, 437] on input "9" at bounding box center [443, 443] width 84 height 24
click at [530, 566] on div "Save" at bounding box center [537, 564] width 20 height 16
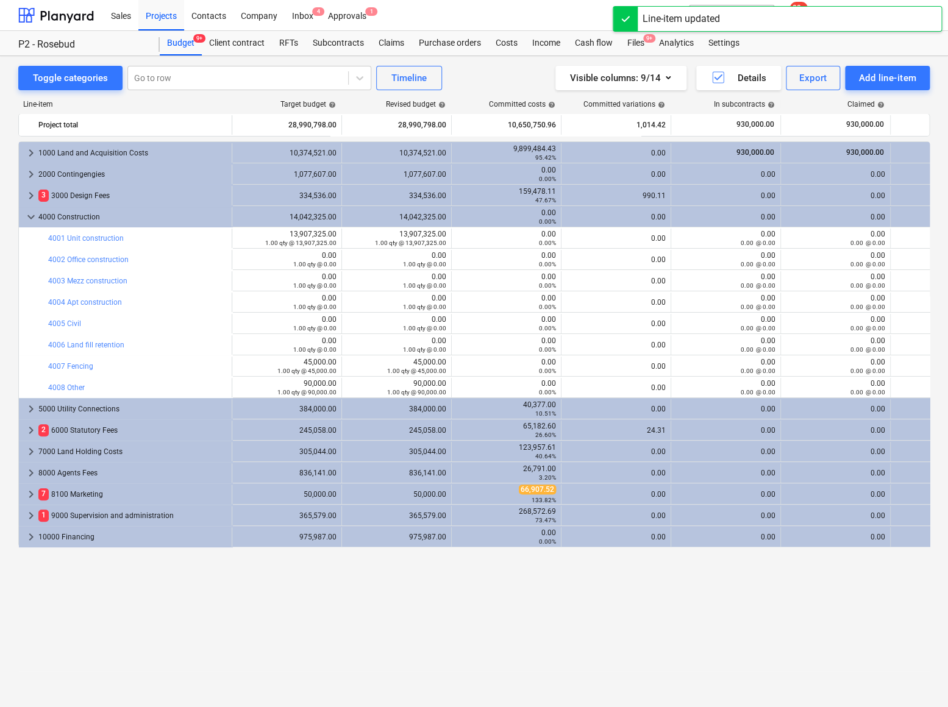
click at [243, 365] on span "edit" at bounding box center [245, 367] width 10 height 10
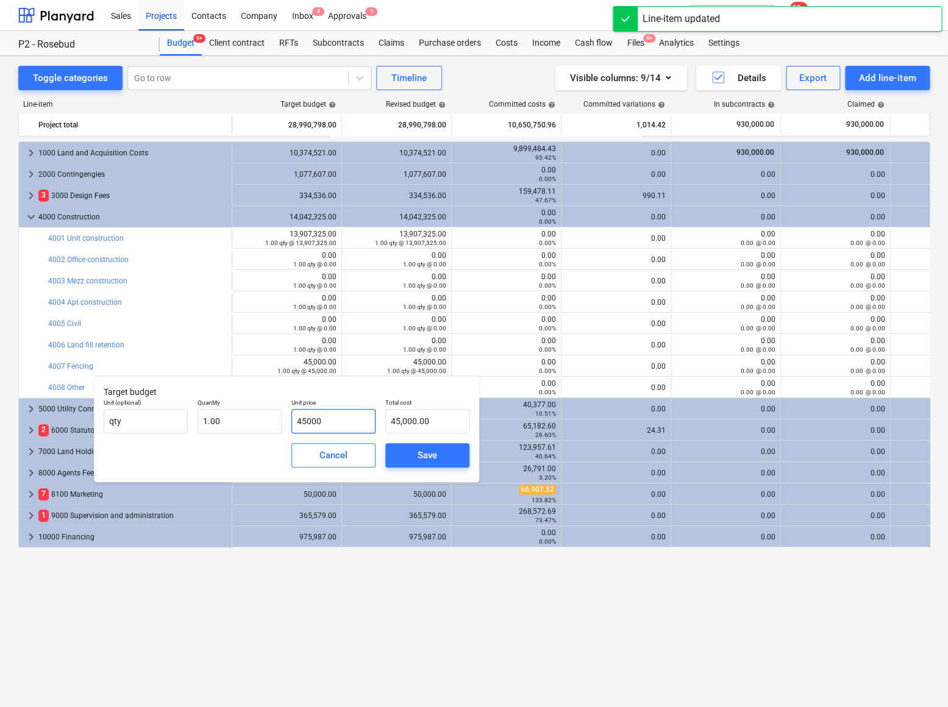
drag, startPoint x: 341, startPoint y: 423, endPoint x: 282, endPoint y: 413, distance: 60.5
click at [282, 413] on div "Unit (optional) qty Quantity 1.00 Unit price 45000 Total cost 45,000.00" at bounding box center [287, 416] width 376 height 45
click at [420, 451] on div "Save" at bounding box center [428, 456] width 20 height 16
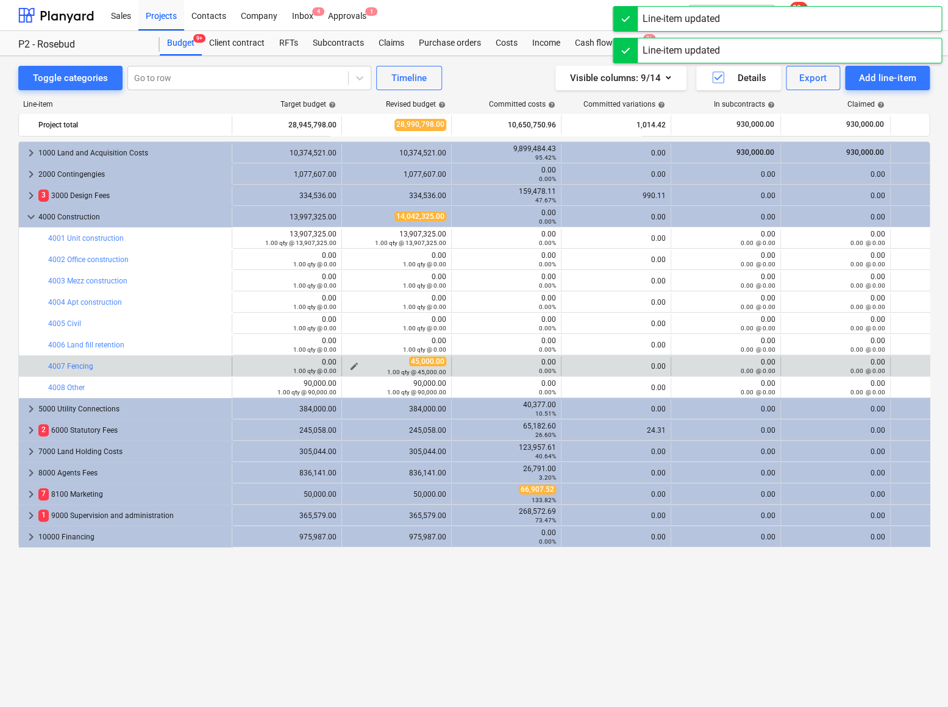
click at [352, 368] on div "1.00 qty @ 45,000.00" at bounding box center [396, 372] width 99 height 9
click at [355, 365] on span "edit" at bounding box center [354, 367] width 10 height 10
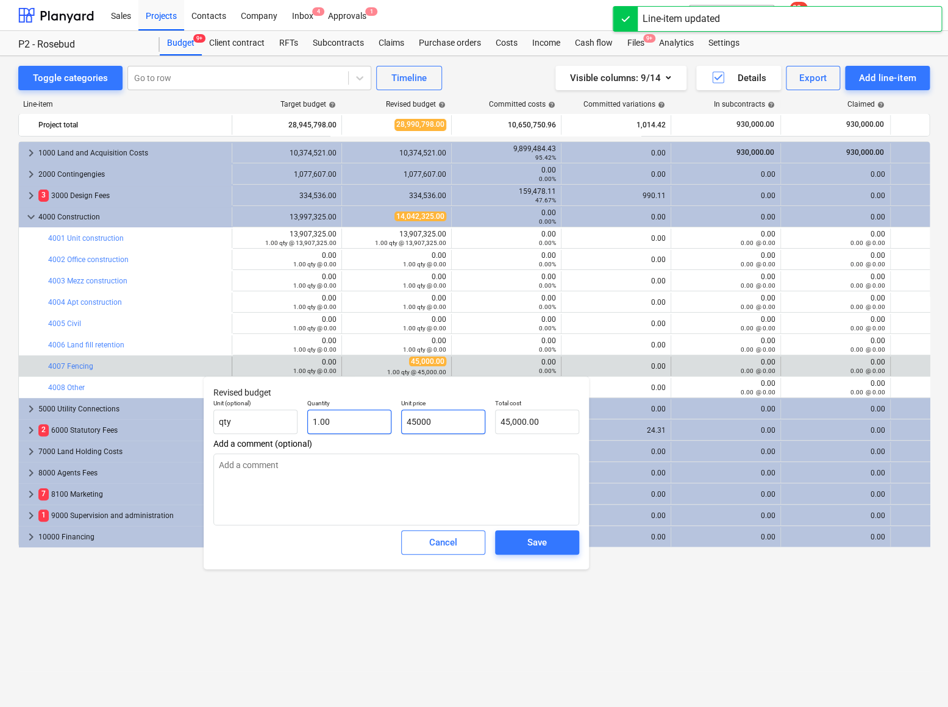
drag, startPoint x: 456, startPoint y: 427, endPoint x: 388, endPoint y: 421, distance: 68.0
click at [390, 421] on div "Unit (optional) qty Quantity 1.00 Unit price 45000 Total cost 45,000.00" at bounding box center [397, 417] width 376 height 45
click at [539, 551] on div "Save" at bounding box center [537, 543] width 20 height 16
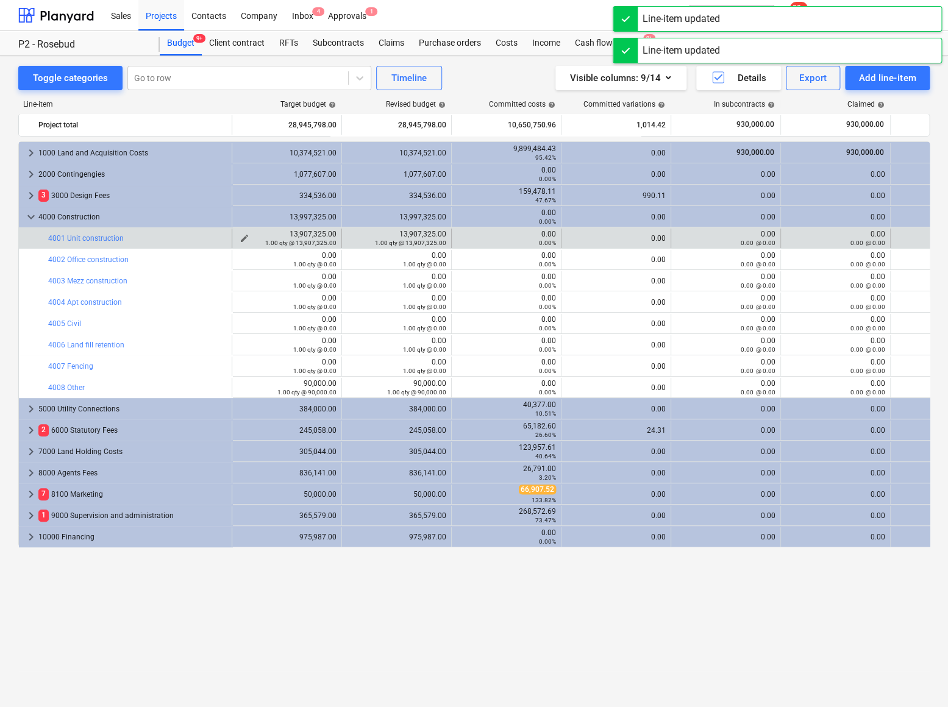
click at [244, 237] on span "edit" at bounding box center [245, 239] width 10 height 10
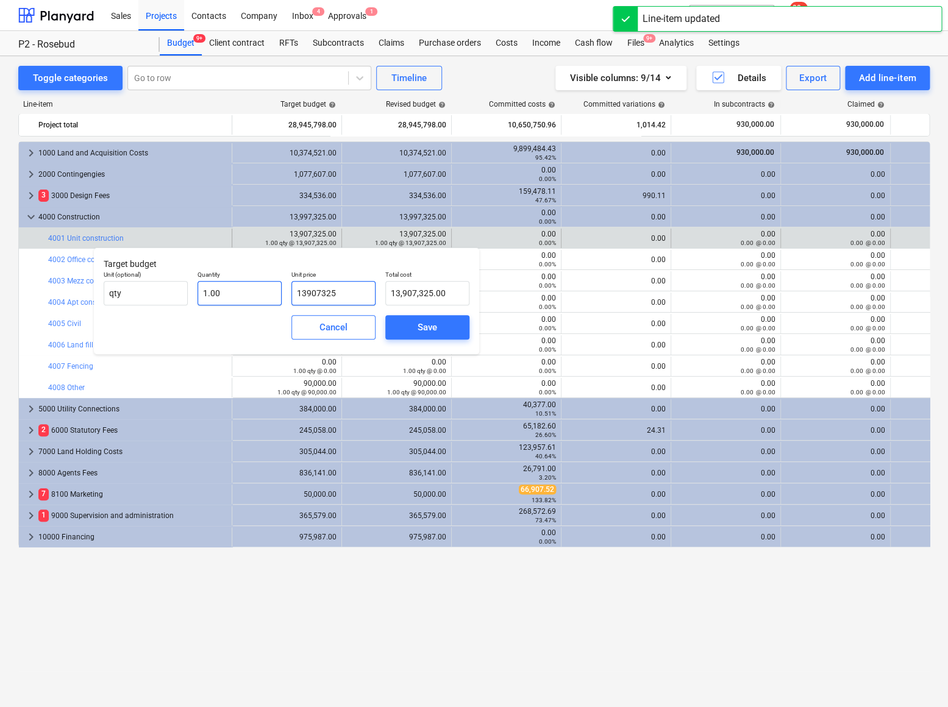
drag, startPoint x: 354, startPoint y: 296, endPoint x: 259, endPoint y: 290, distance: 95.3
click at [259, 290] on div "Unit (optional) qty Quantity 1.00 Unit price 13907325 Total cost 13,907,325.00" at bounding box center [287, 288] width 376 height 45
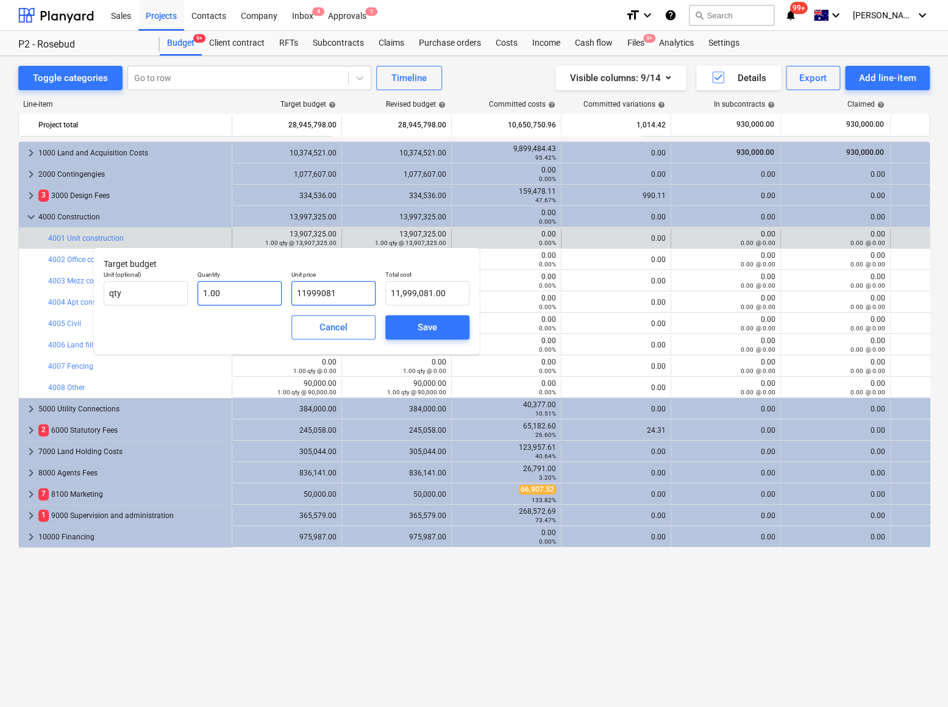
drag, startPoint x: 341, startPoint y: 295, endPoint x: 215, endPoint y: 293, distance: 125.6
click at [215, 293] on div "Unit (optional) qty Quantity 1.00 Unit price 11999081 Total cost 11,999,081.00" at bounding box center [287, 288] width 376 height 45
click at [410, 327] on span "Save" at bounding box center [427, 328] width 55 height 16
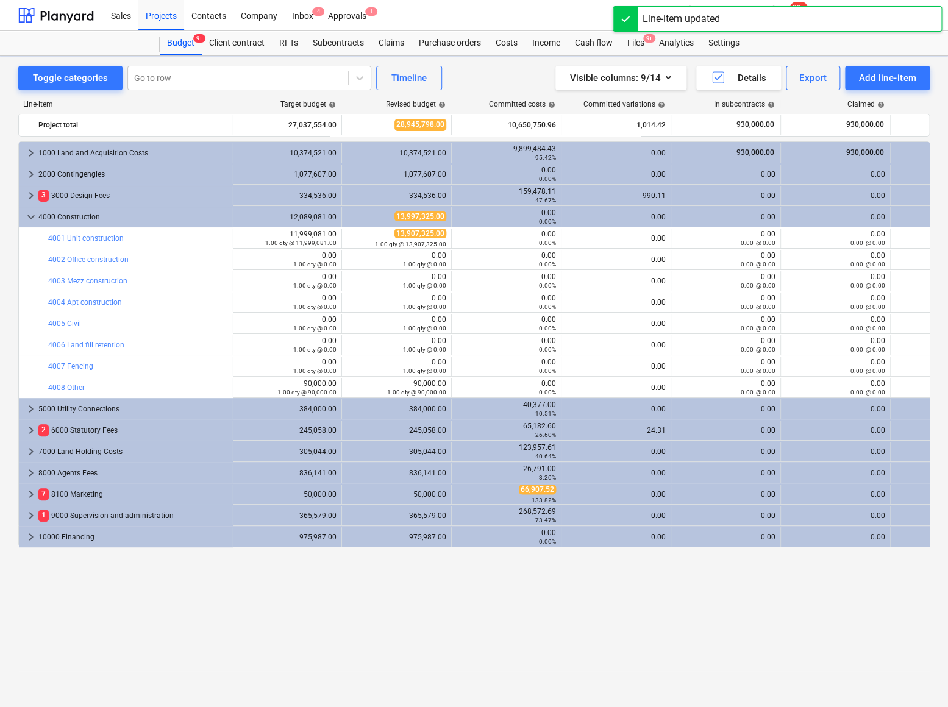
click at [354, 240] on div "1.00 qty @ 13,907,325.00" at bounding box center [396, 244] width 99 height 9
click at [352, 237] on span "edit" at bounding box center [354, 239] width 10 height 10
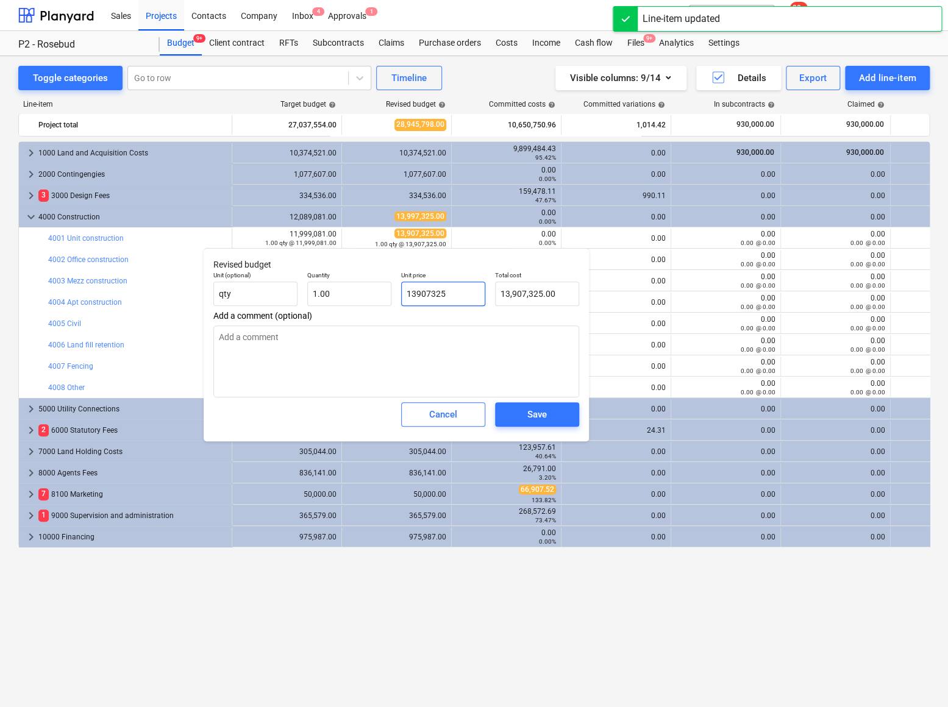
click at [446, 298] on input "13907325" at bounding box center [443, 294] width 84 height 24
paste input "1999081"
click at [515, 417] on span "Save" at bounding box center [537, 415] width 55 height 16
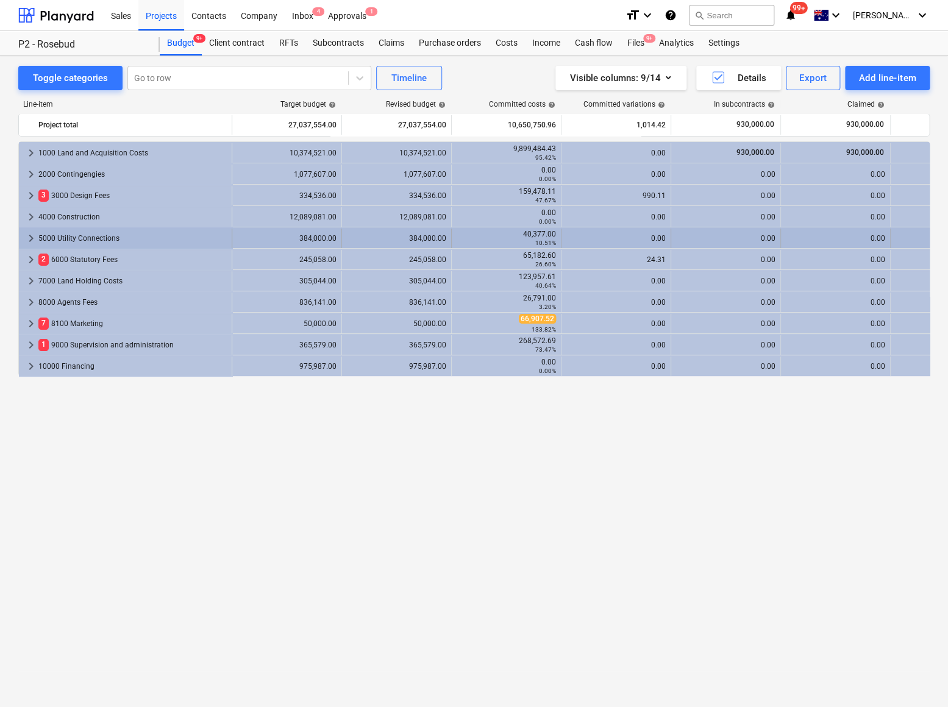
click at [30, 240] on span "keyboard_arrow_right" at bounding box center [31, 238] width 15 height 15
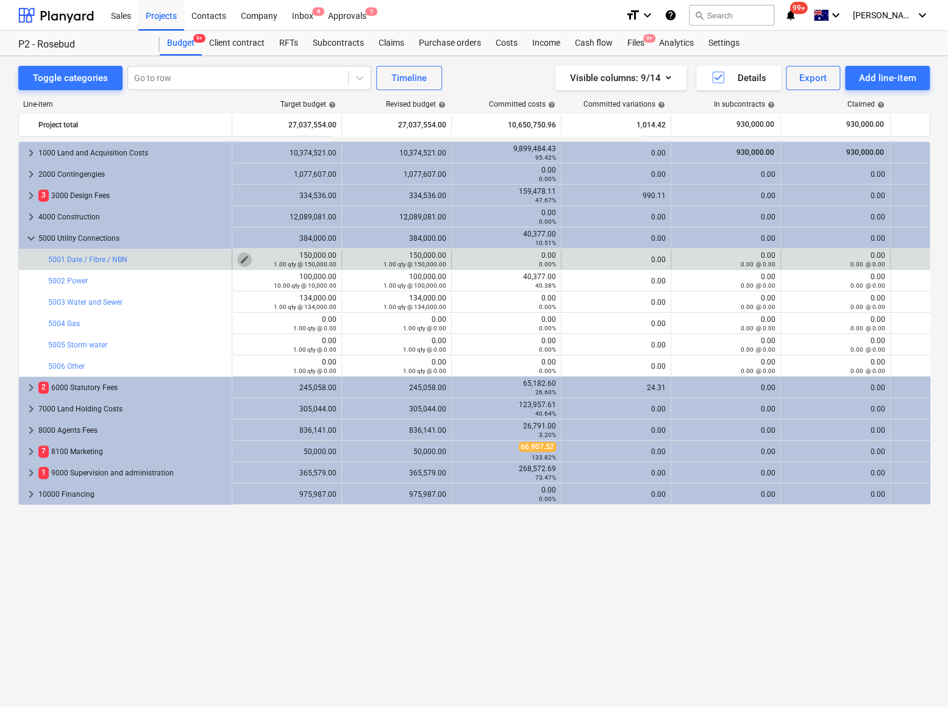
click at [243, 257] on span "edit" at bounding box center [245, 260] width 10 height 10
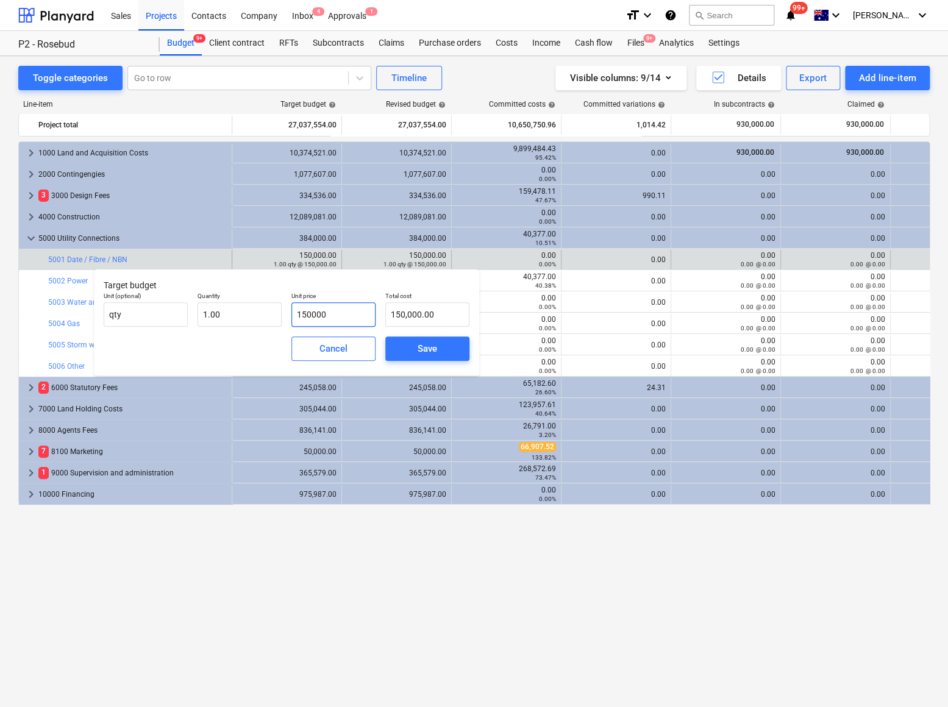
click at [298, 313] on input "150000" at bounding box center [333, 314] width 84 height 24
click at [441, 349] on span "Save" at bounding box center [427, 349] width 55 height 16
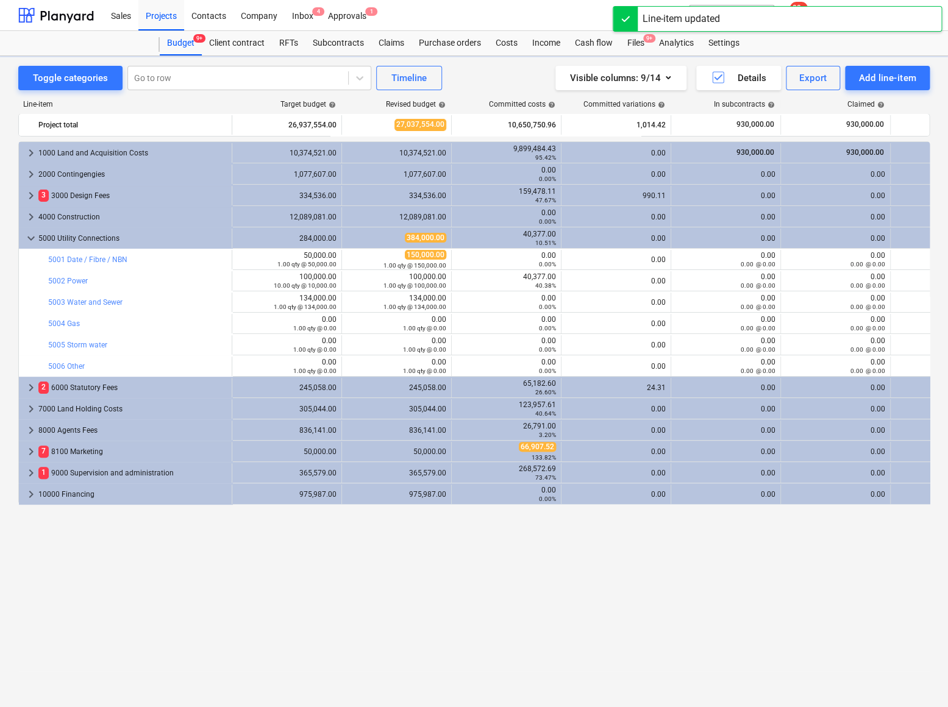
click at [352, 261] on div "1.00 qty @ 150,000.00" at bounding box center [396, 265] width 99 height 9
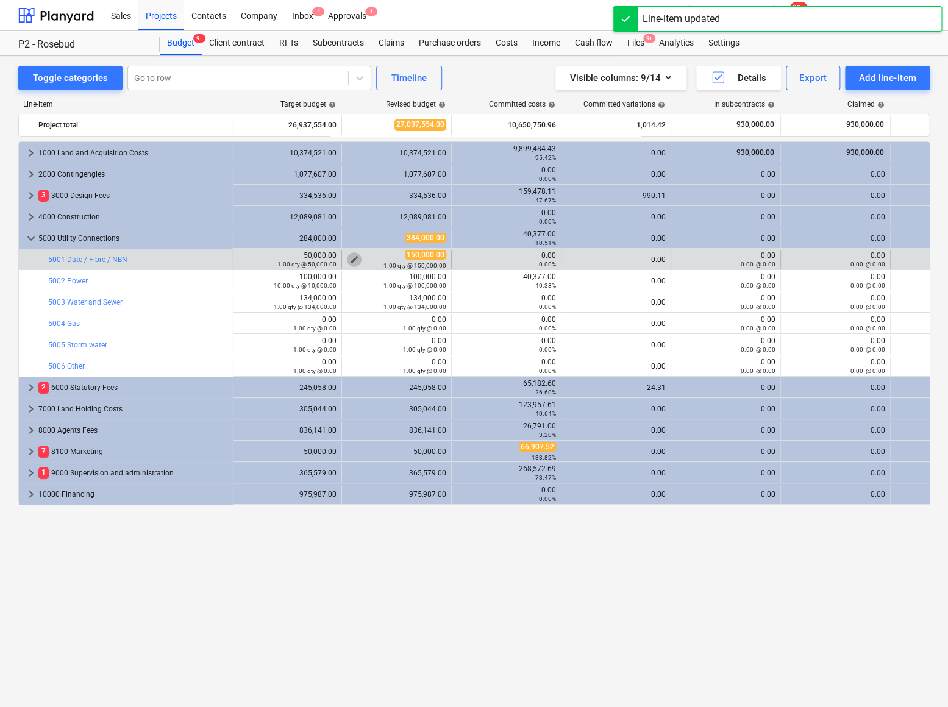
click at [354, 259] on span "edit" at bounding box center [354, 260] width 10 height 10
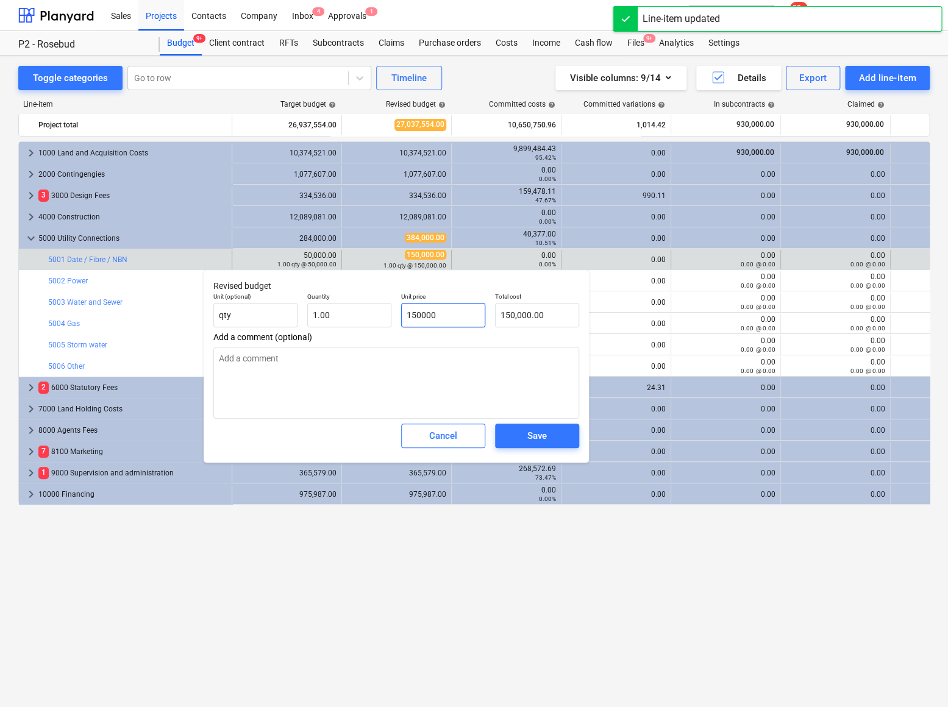
click at [415, 316] on input "150000" at bounding box center [443, 315] width 84 height 24
click at [409, 315] on input "150000" at bounding box center [443, 315] width 84 height 24
click at [530, 438] on div "Save" at bounding box center [537, 436] width 20 height 16
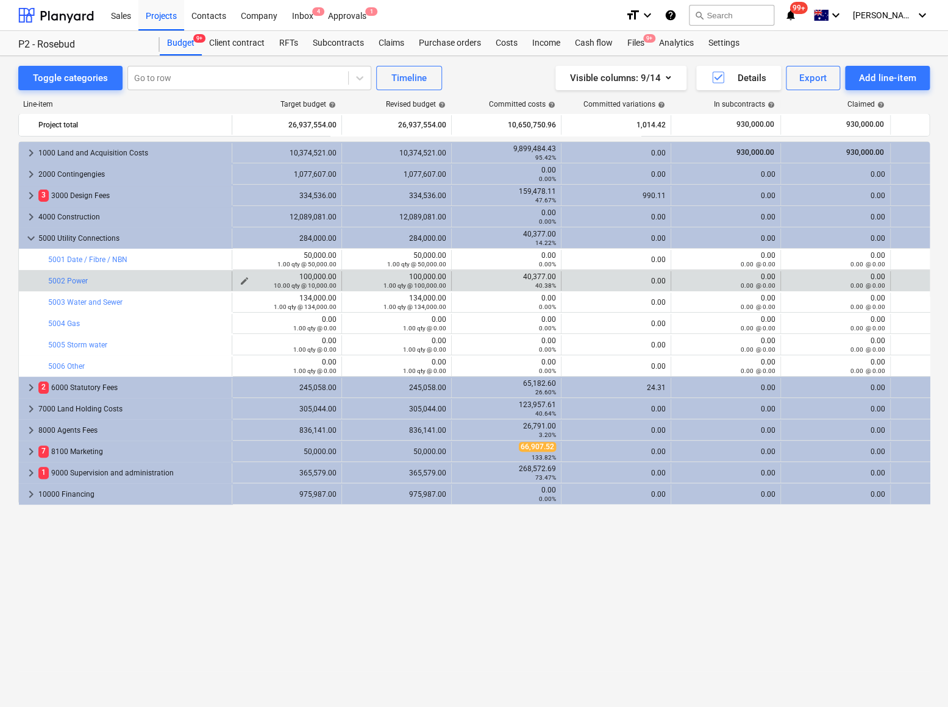
click at [242, 277] on span "edit" at bounding box center [245, 281] width 10 height 10
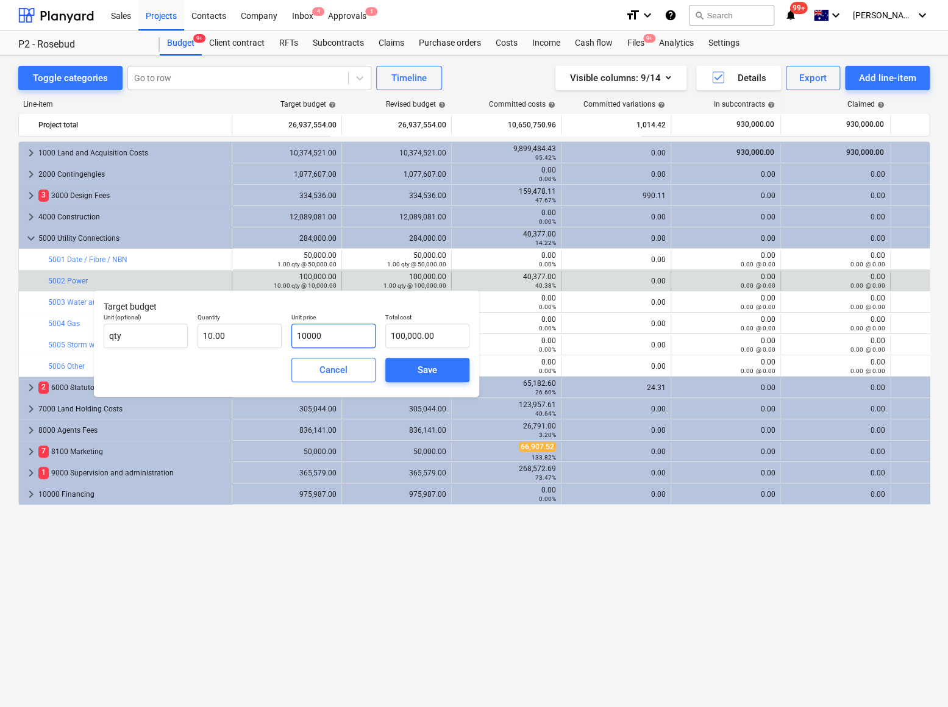
click at [296, 334] on input "10000" at bounding box center [333, 336] width 84 height 24
drag, startPoint x: 231, startPoint y: 334, endPoint x: 154, endPoint y: 334, distance: 77.4
click at [154, 334] on div "Unit (optional) qty Quantity 10 Unit price 10,000.00 Total cost 100,000.00" at bounding box center [287, 331] width 376 height 45
click at [331, 335] on input "10000" at bounding box center [333, 336] width 84 height 24
drag, startPoint x: 334, startPoint y: 337, endPoint x: 258, endPoint y: 338, distance: 75.6
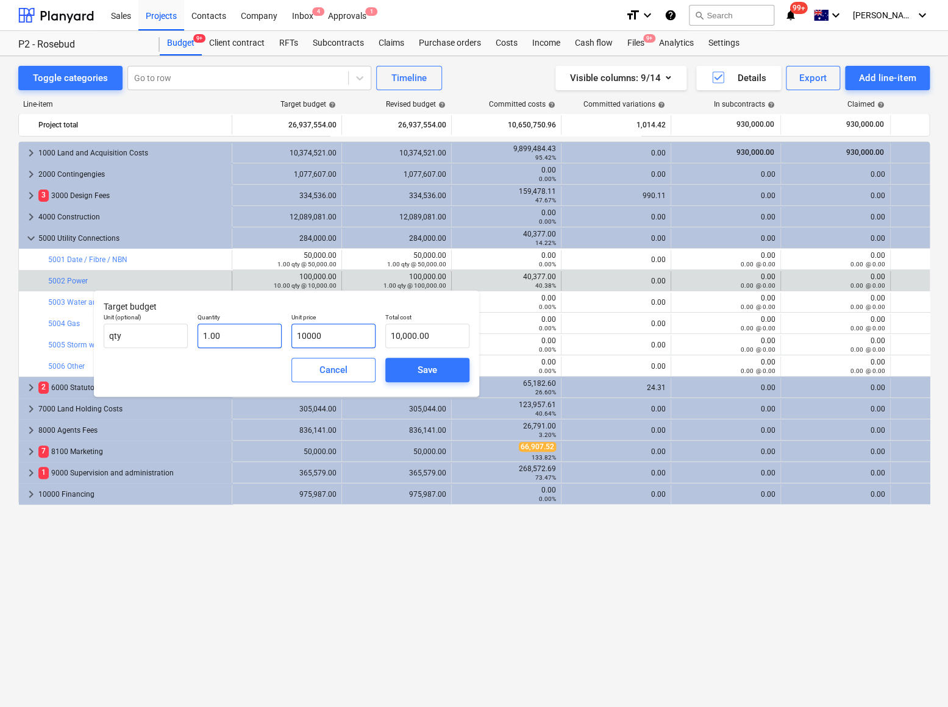
click at [263, 338] on div "Unit (optional) qty Quantity 1.00 Unit price 10000 Total cost 10,000.00" at bounding box center [287, 331] width 376 height 45
click at [421, 367] on div "Save" at bounding box center [428, 370] width 20 height 16
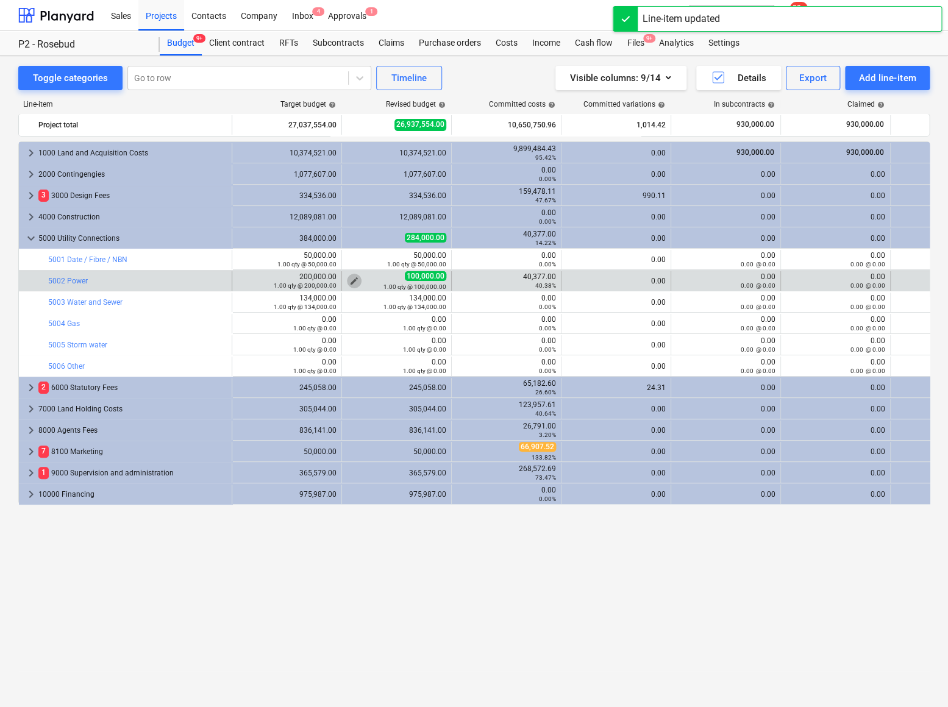
click at [353, 280] on span "edit" at bounding box center [354, 281] width 10 height 10
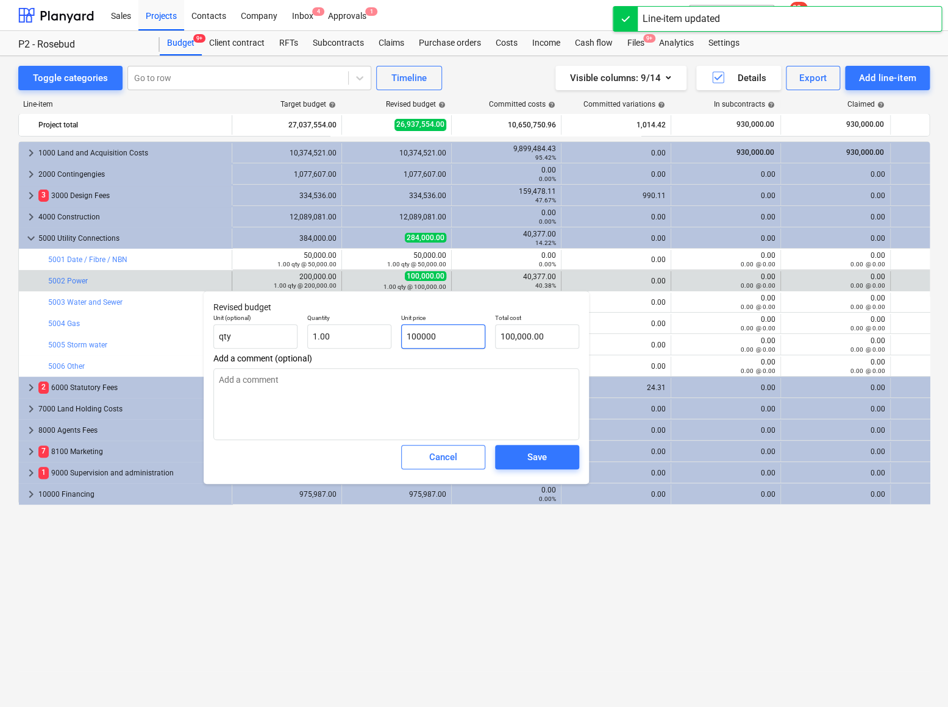
click at [440, 341] on input "100000" at bounding box center [443, 336] width 84 height 24
drag, startPoint x: 449, startPoint y: 340, endPoint x: 366, endPoint y: 332, distance: 83.9
click at [368, 334] on div "Unit (optional) qty Quantity 1.00 Unit price 100000 Total cost 100,000.00" at bounding box center [397, 331] width 376 height 45
click at [524, 454] on span "Save" at bounding box center [537, 457] width 55 height 16
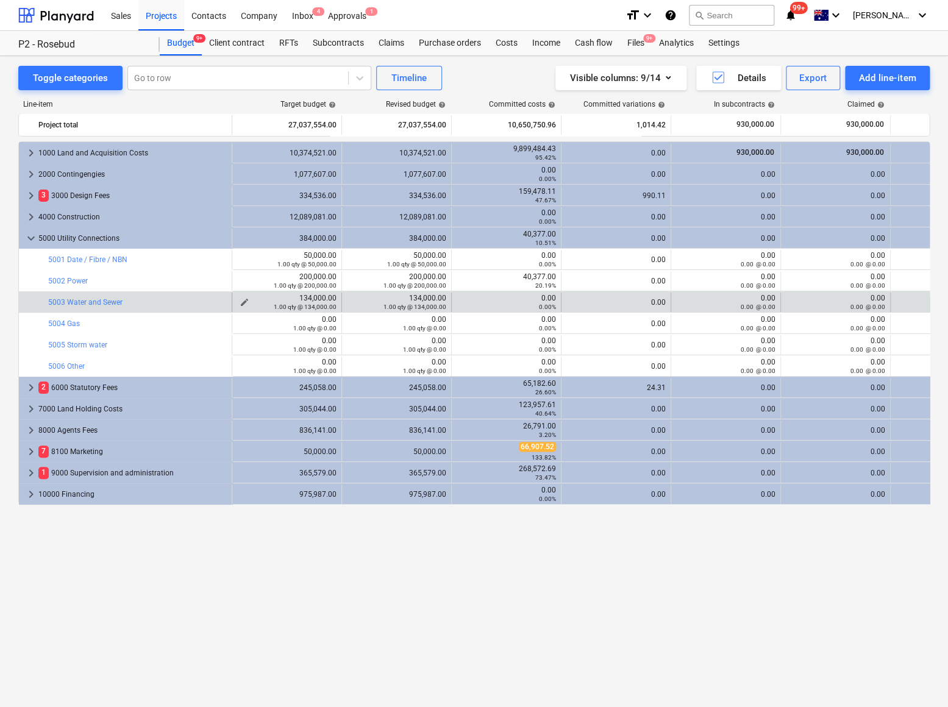
click at [246, 298] on span "edit" at bounding box center [245, 303] width 10 height 10
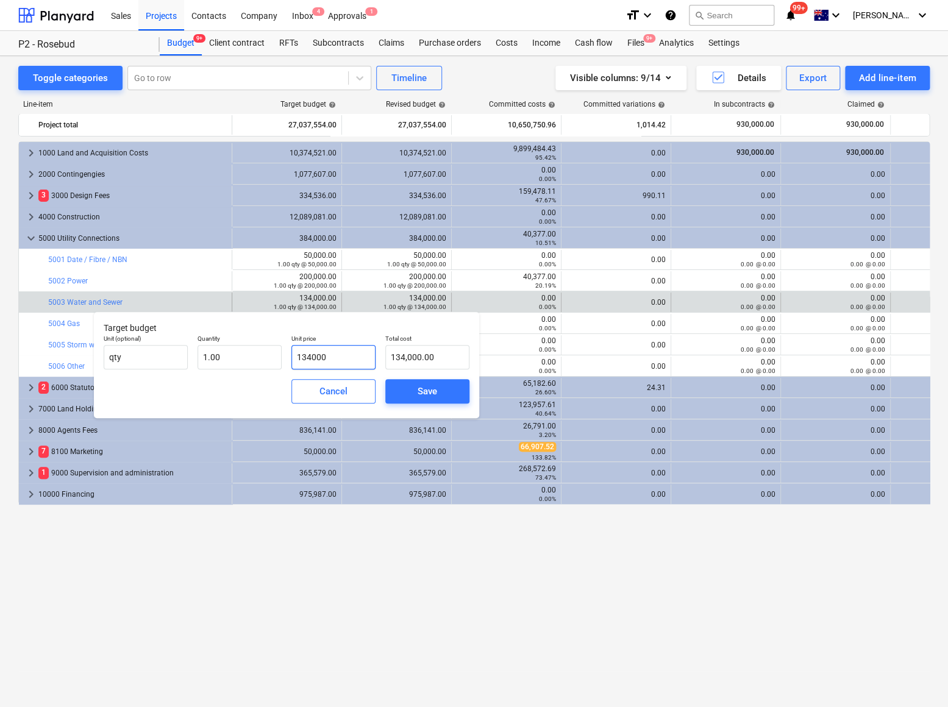
click at [301, 355] on input "134000" at bounding box center [333, 357] width 84 height 24
click at [407, 385] on span "Save" at bounding box center [427, 392] width 55 height 16
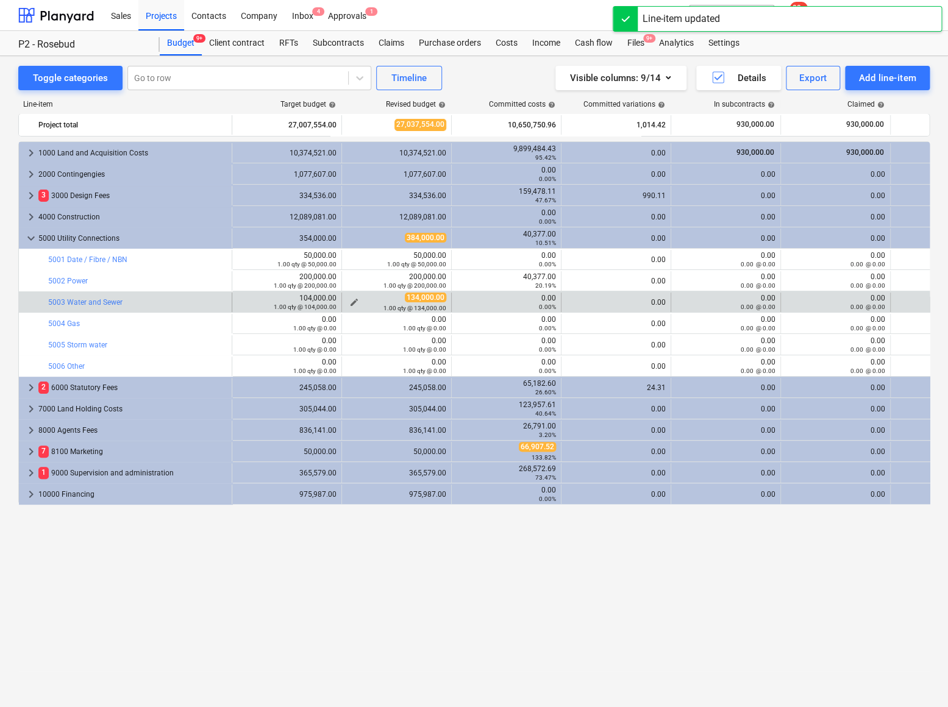
click at [352, 301] on span "edit" at bounding box center [354, 303] width 10 height 10
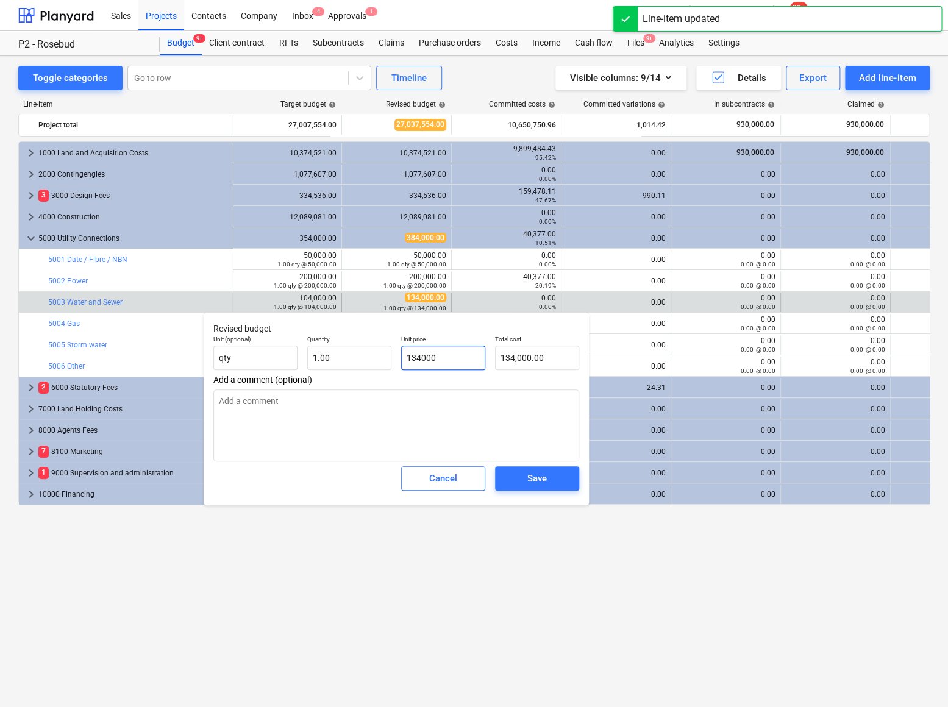
click at [413, 357] on input "134000" at bounding box center [443, 358] width 84 height 24
click at [539, 475] on div "Save" at bounding box center [537, 479] width 20 height 16
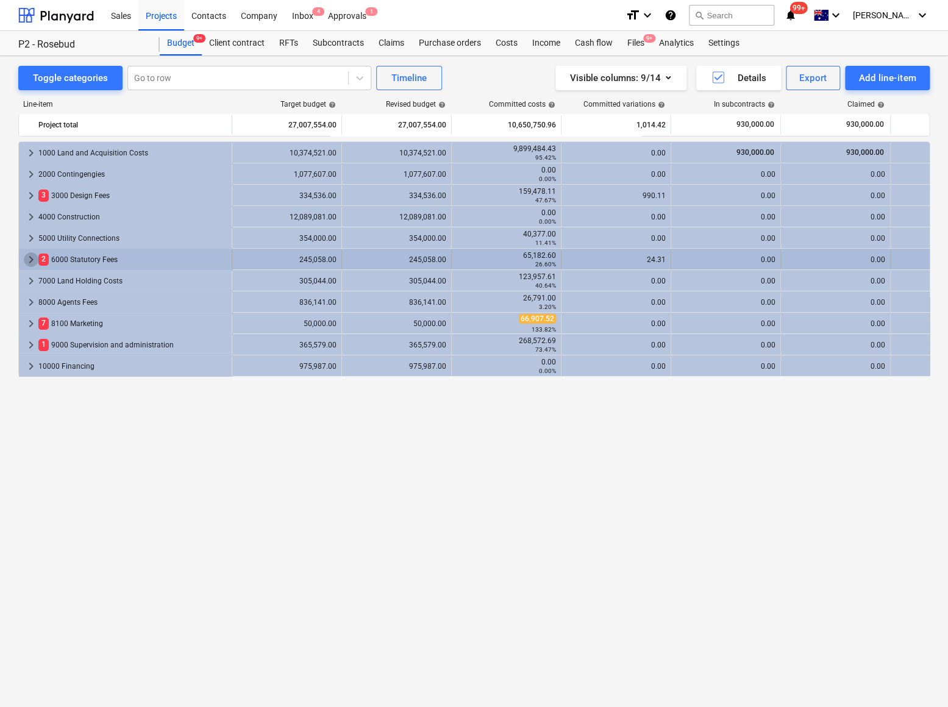
click at [29, 259] on span "keyboard_arrow_right" at bounding box center [31, 259] width 15 height 15
click at [27, 255] on span "keyboard_arrow_right" at bounding box center [31, 259] width 15 height 15
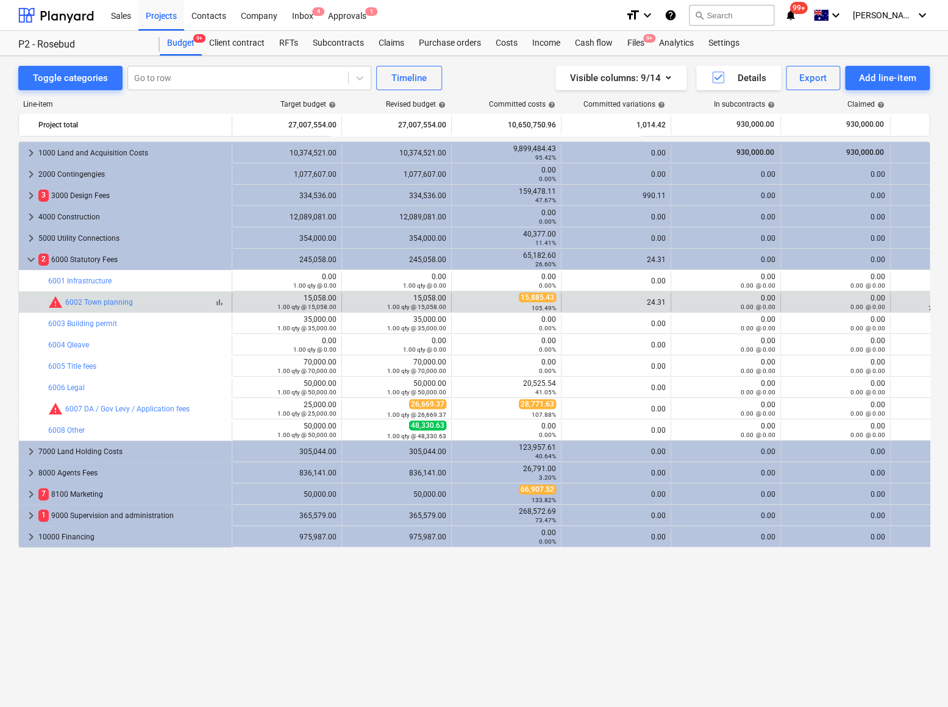
click at [54, 303] on span "warning" at bounding box center [55, 302] width 15 height 15
click at [543, 297] on span "15,885.43" at bounding box center [537, 298] width 37 height 10
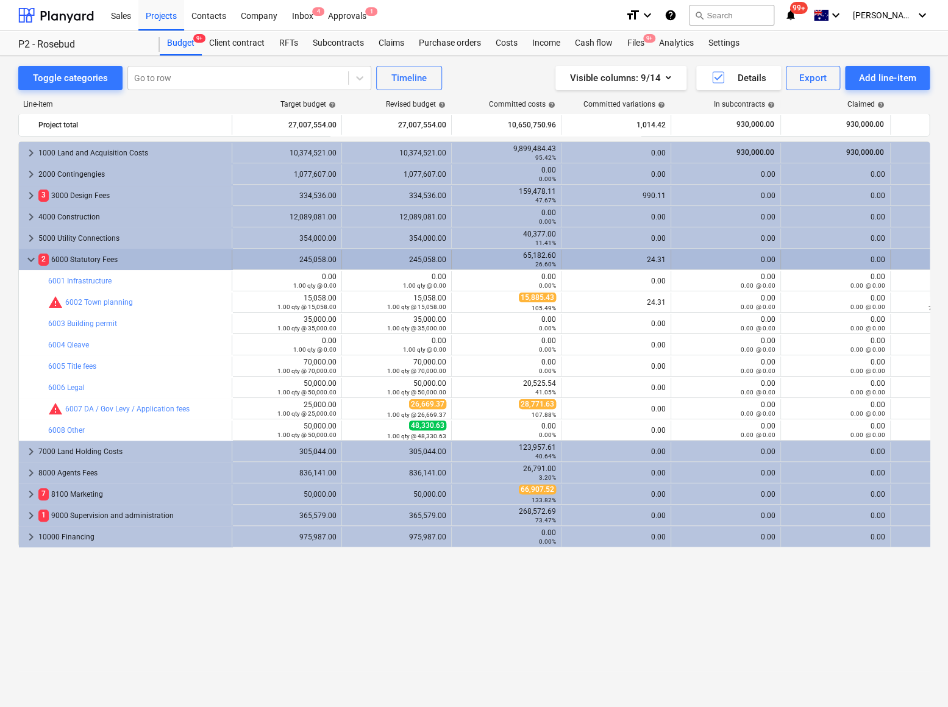
click at [25, 261] on span "keyboard_arrow_down" at bounding box center [31, 259] width 15 height 15
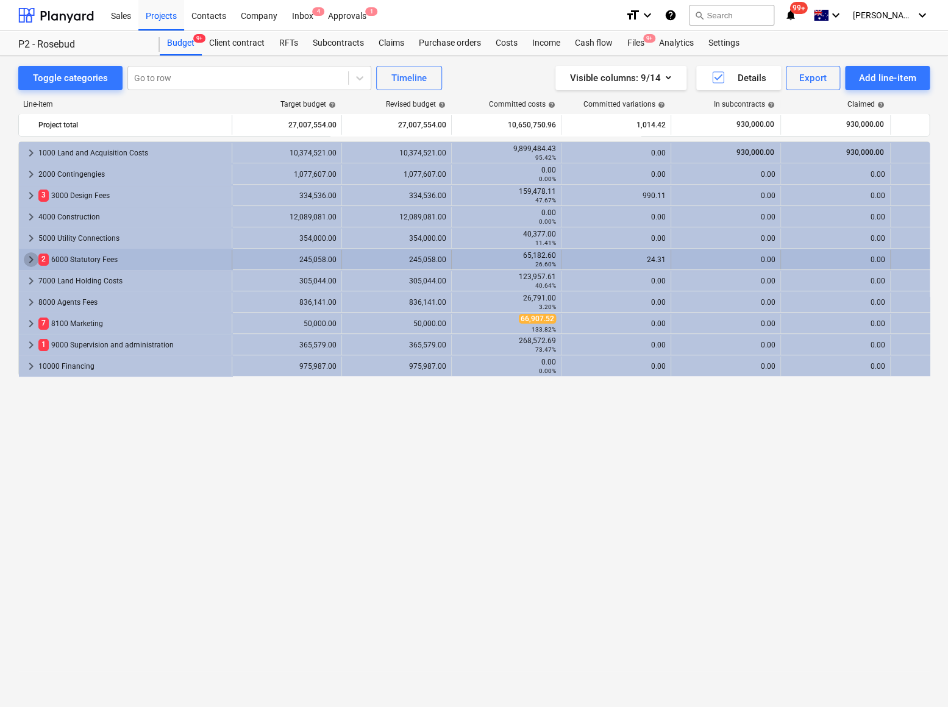
click at [29, 259] on span "keyboard_arrow_right" at bounding box center [31, 259] width 15 height 15
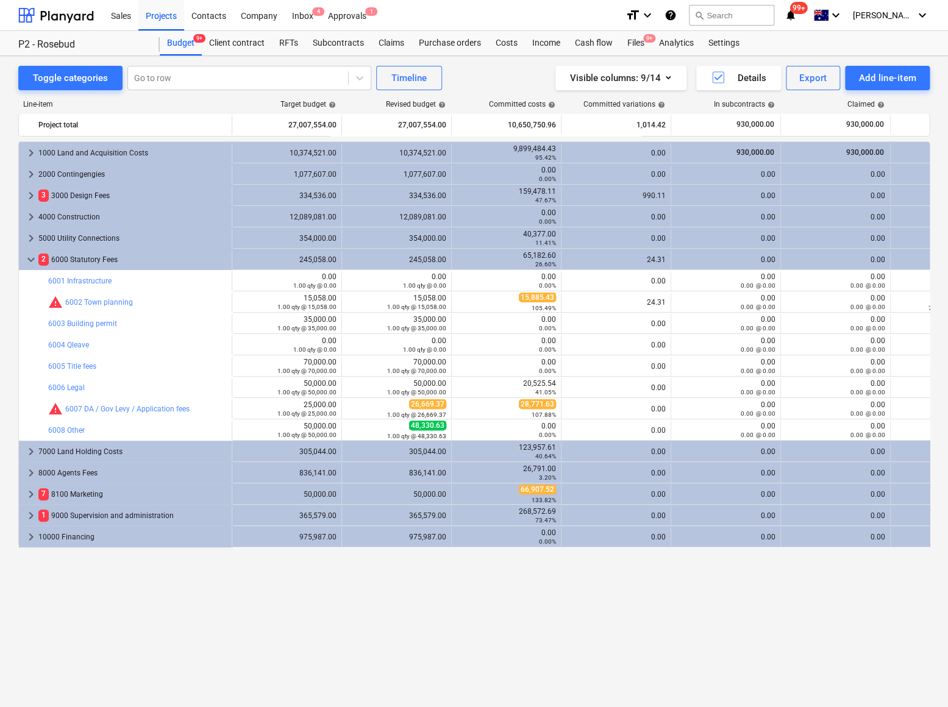
click at [29, 259] on span "keyboard_arrow_down" at bounding box center [31, 259] width 15 height 15
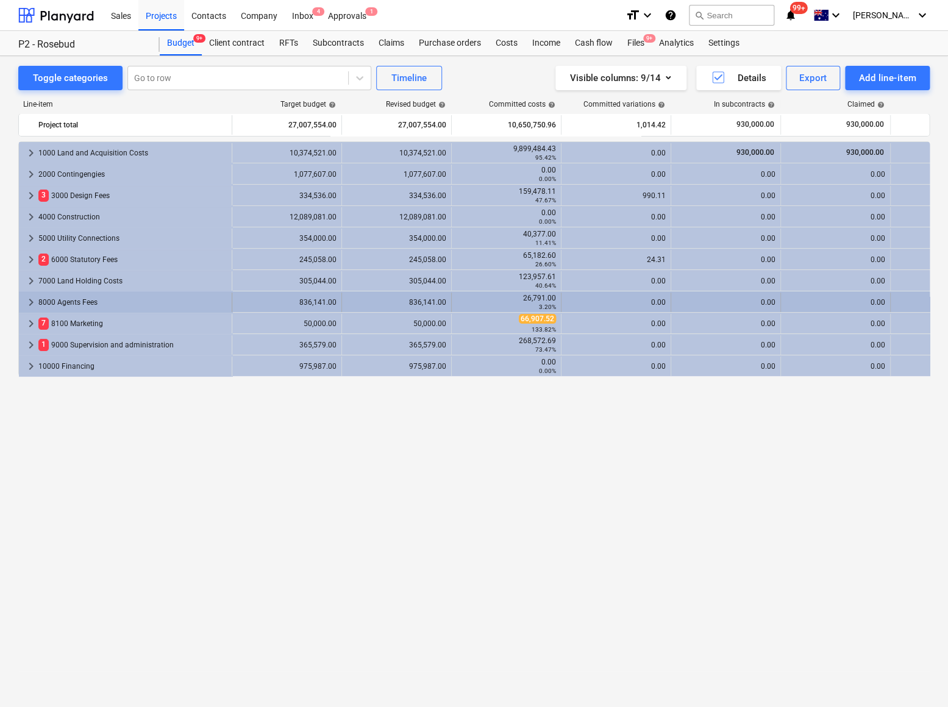
click at [27, 302] on span "keyboard_arrow_right" at bounding box center [31, 302] width 15 height 15
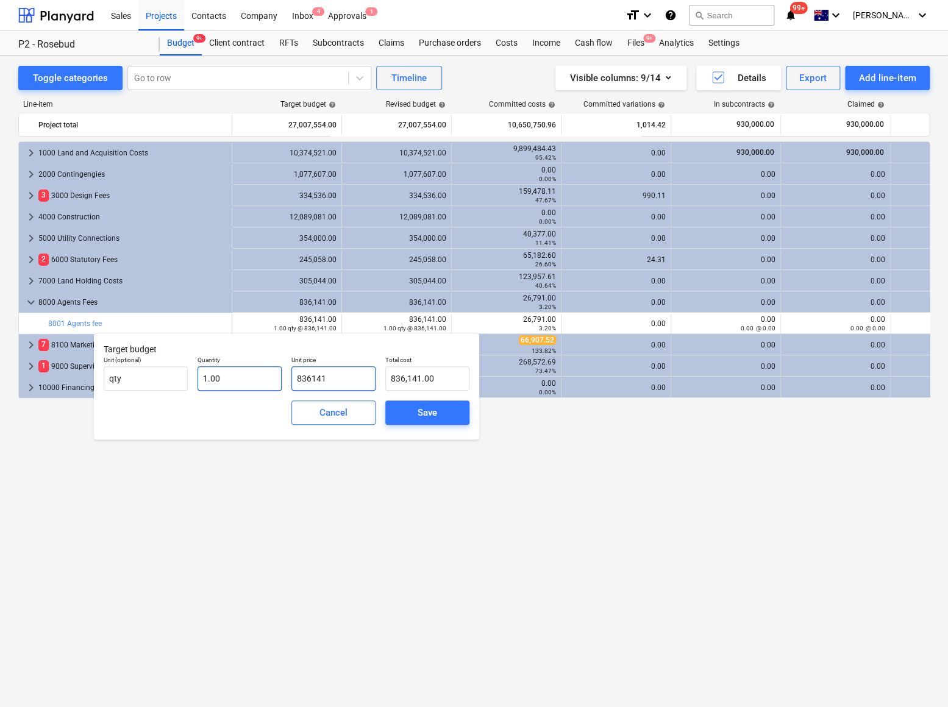
drag, startPoint x: 351, startPoint y: 382, endPoint x: 280, endPoint y: 373, distance: 70.6
click at [280, 373] on div "Unit (optional) qty Quantity 1.00 Unit price 836141 Total cost 836,141.00" at bounding box center [287, 373] width 376 height 45
click at [327, 378] on input "77" at bounding box center [333, 378] width 84 height 24
drag, startPoint x: 333, startPoint y: 379, endPoint x: 249, endPoint y: 366, distance: 85.0
click at [255, 367] on div "Unit (optional) qty Quantity 1.00 Unit price 77 Total cost 77.00" at bounding box center [287, 373] width 376 height 45
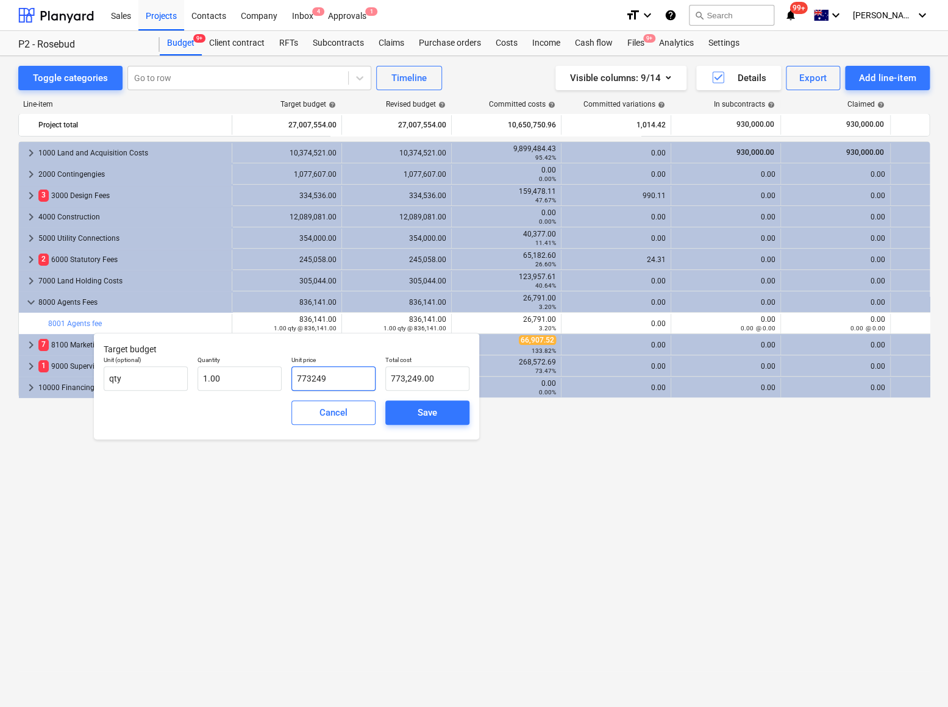
drag, startPoint x: 345, startPoint y: 374, endPoint x: 272, endPoint y: 365, distance: 73.1
click at [273, 365] on div "Unit (optional) qty Quantity 1.00 Unit price 773249 Total cost 773,249.00" at bounding box center [287, 373] width 376 height 45
click at [421, 402] on button "Save" at bounding box center [427, 413] width 84 height 24
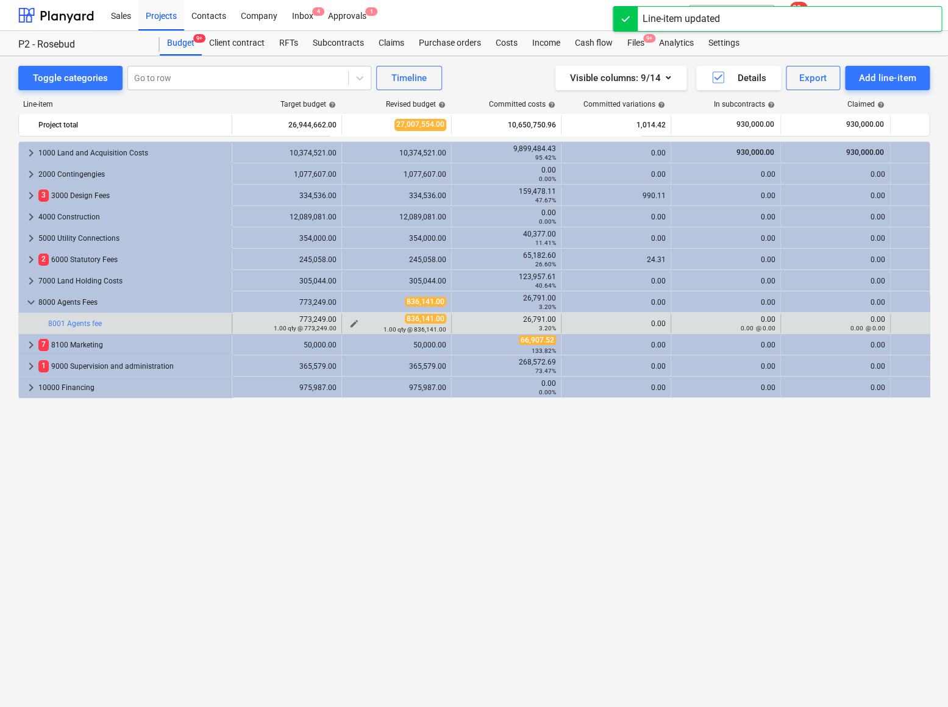
click at [354, 321] on span "edit" at bounding box center [354, 324] width 10 height 10
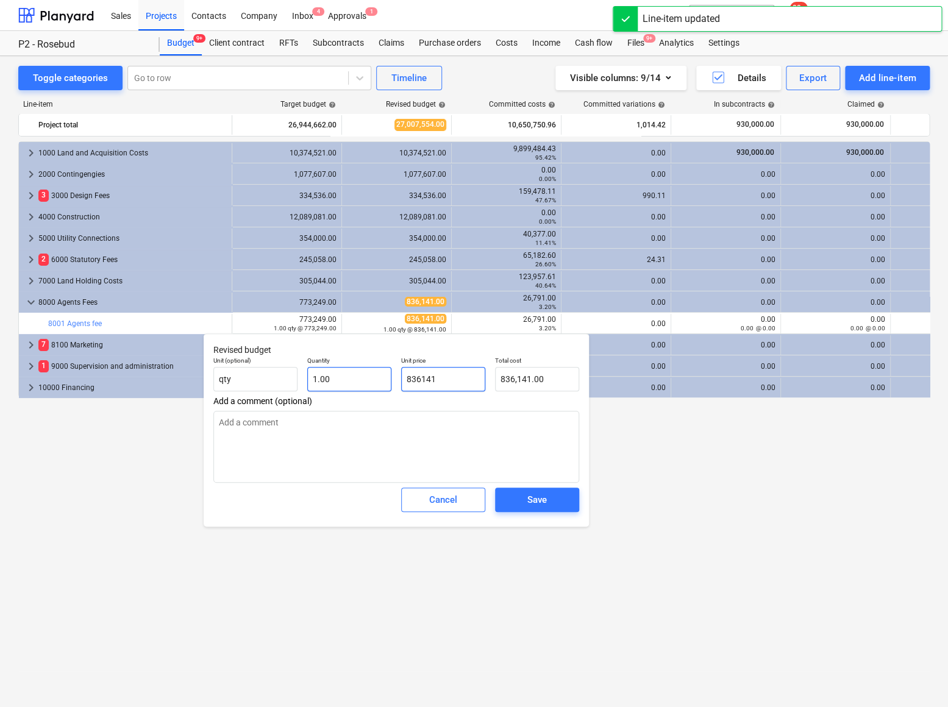
drag, startPoint x: 451, startPoint y: 378, endPoint x: 376, endPoint y: 369, distance: 75.0
click at [379, 370] on div "Unit (optional) qty Quantity 1.00 Unit price 836141 Total cost 836,141.00" at bounding box center [397, 374] width 376 height 45
paste input "773249"
click at [534, 501] on div "Save" at bounding box center [537, 500] width 20 height 16
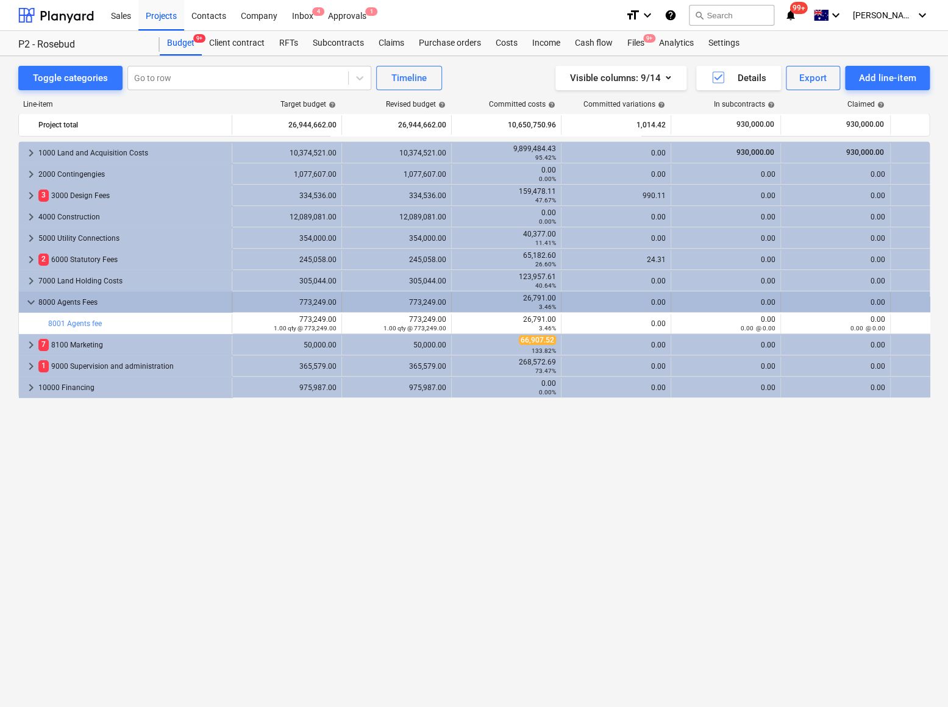
click at [27, 304] on span "keyboard_arrow_down" at bounding box center [31, 302] width 15 height 15
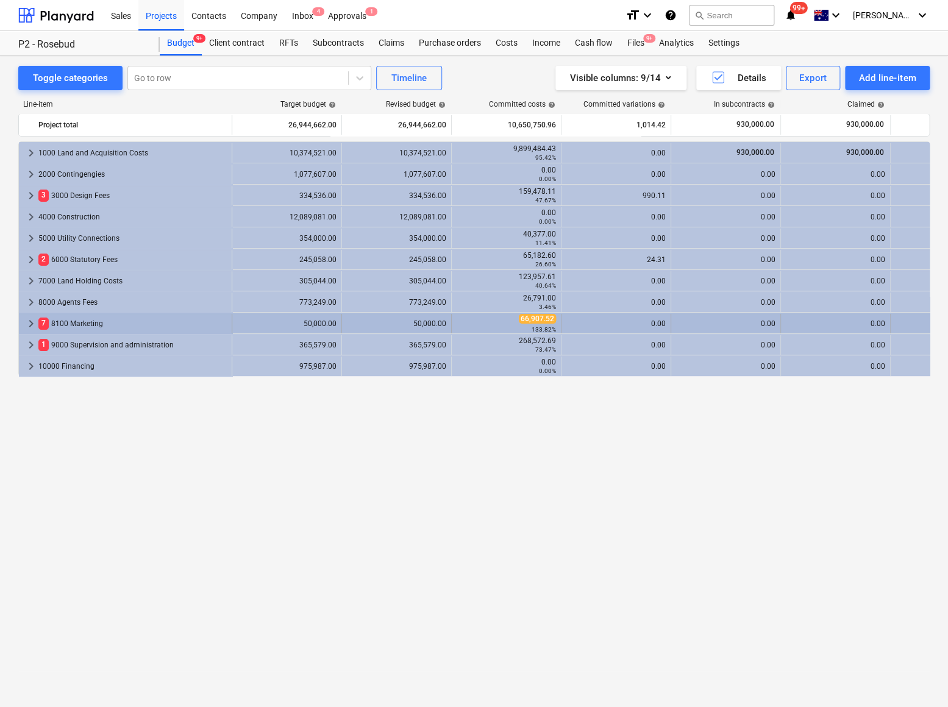
click at [32, 321] on span "keyboard_arrow_right" at bounding box center [31, 323] width 15 height 15
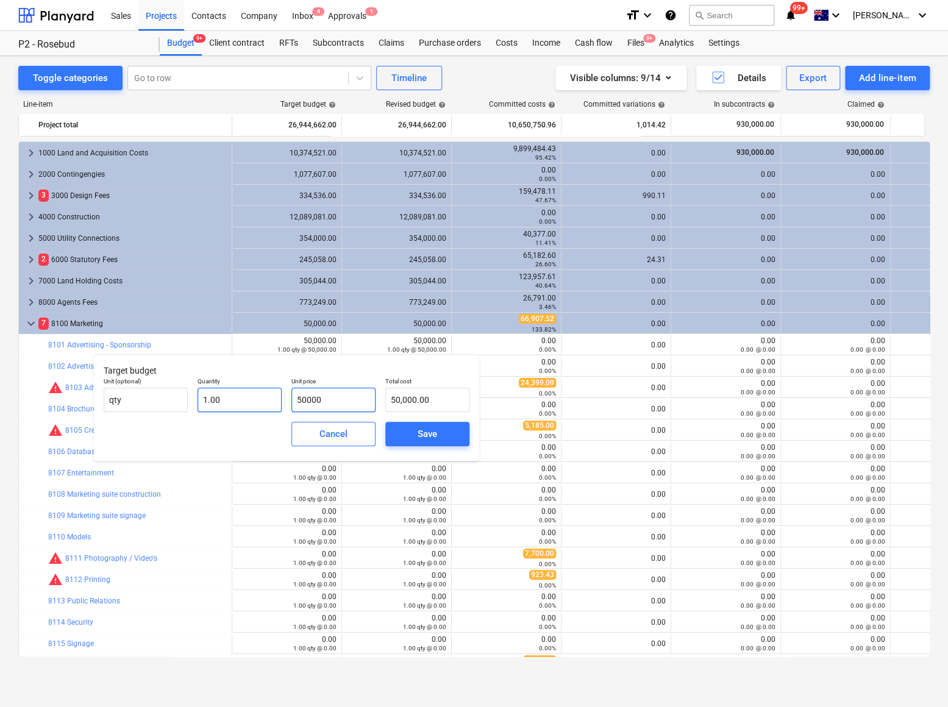
drag, startPoint x: 343, startPoint y: 407, endPoint x: 275, endPoint y: 399, distance: 68.2
click at [275, 399] on div "Unit (optional) qty Quantity 1.00 Unit price 50000 Total cost 50,000.00" at bounding box center [287, 395] width 376 height 45
click at [430, 434] on body "Sales Projects Contacts Company Inbox 4 Approvals 1 format_size keyboard_arrow_…" at bounding box center [474, 353] width 948 height 707
click at [415, 431] on span "Save" at bounding box center [427, 434] width 55 height 16
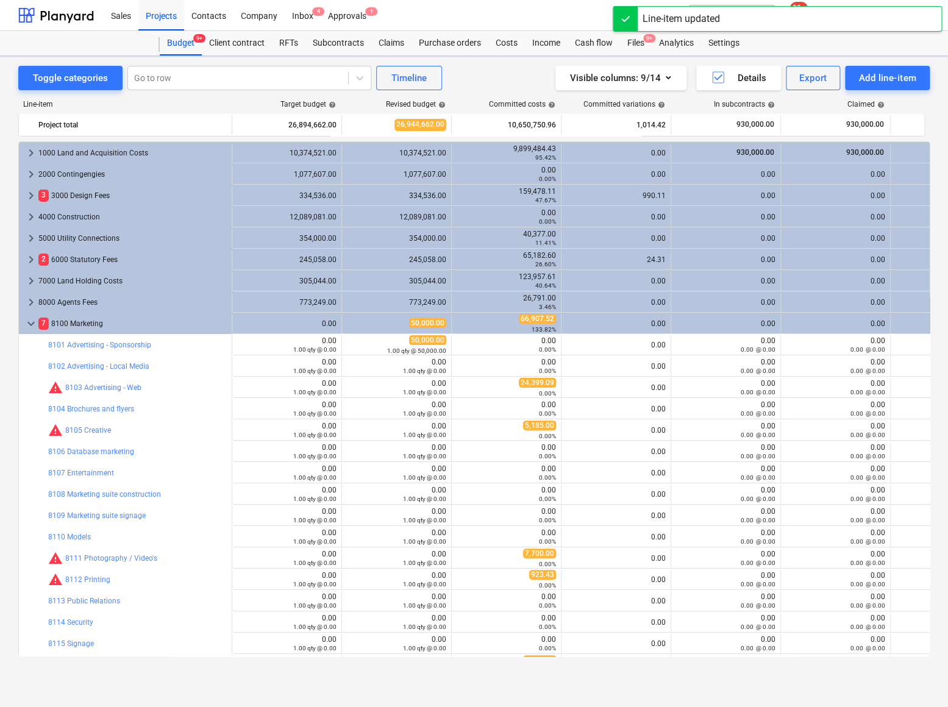
click at [352, 341] on span "edit" at bounding box center [354, 345] width 10 height 10
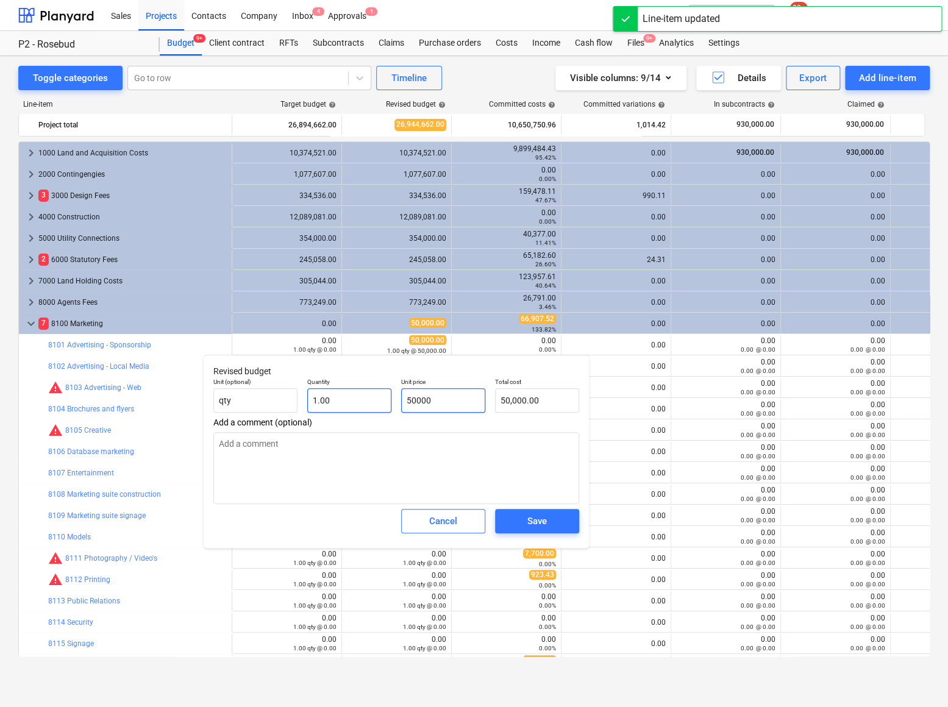
drag, startPoint x: 446, startPoint y: 406, endPoint x: 379, endPoint y: 400, distance: 67.4
click at [379, 401] on div "Unit (optional) qty Quantity 1.00 Unit price 50000 Total cost 50,000.00" at bounding box center [397, 395] width 376 height 45
click at [540, 527] on div "Save" at bounding box center [537, 521] width 20 height 16
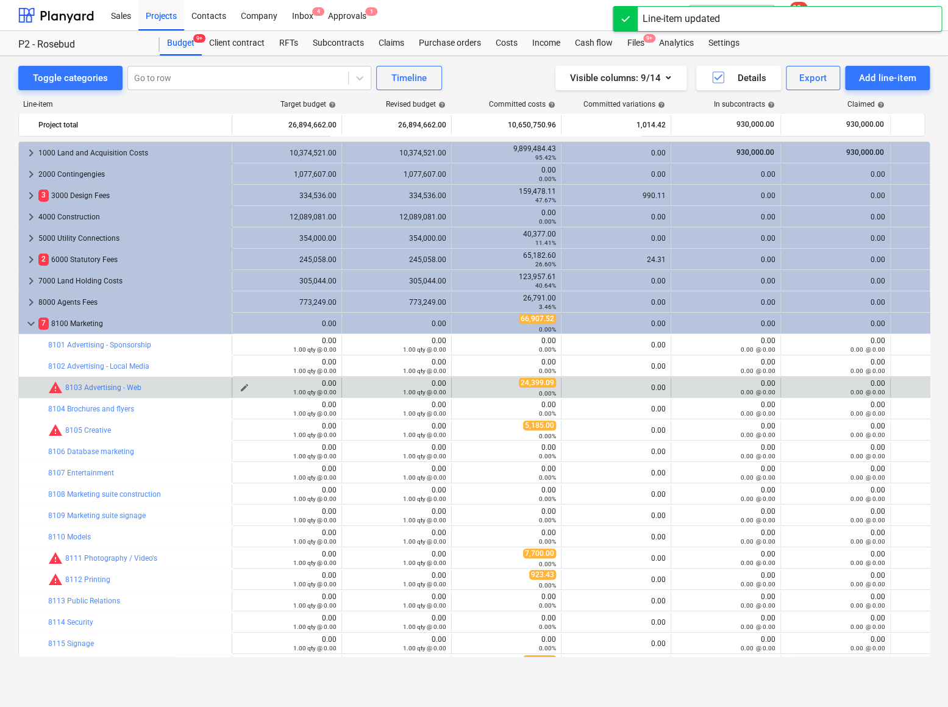
click at [244, 385] on span "edit" at bounding box center [245, 388] width 10 height 10
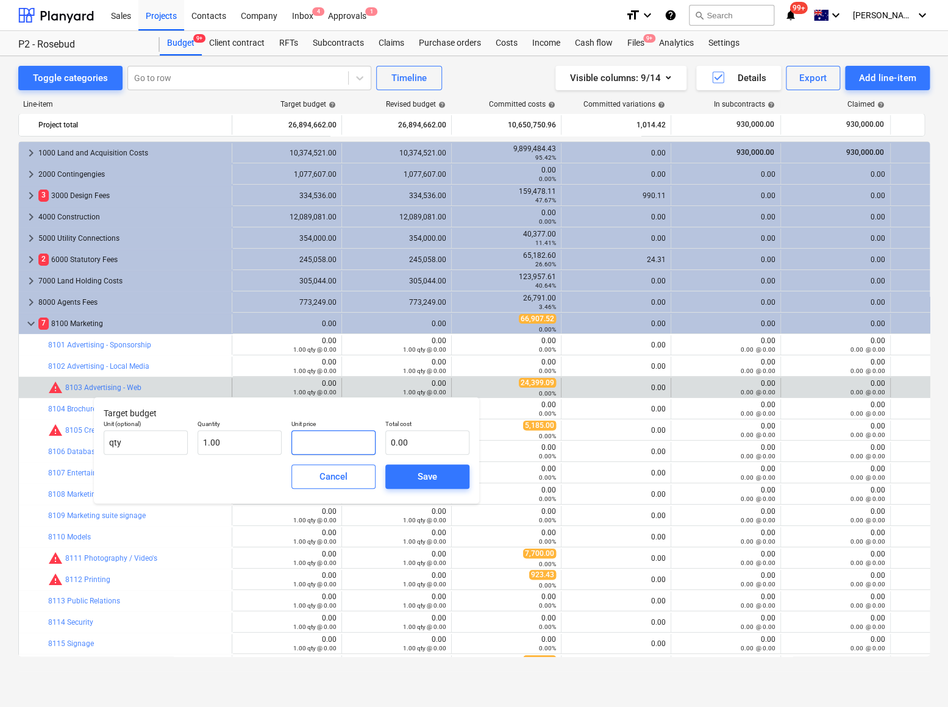
drag, startPoint x: 323, startPoint y: 439, endPoint x: 269, endPoint y: 429, distance: 54.5
click at [270, 434] on div "Unit (optional) qty Quantity 1.00 Unit price Total cost 0.00" at bounding box center [287, 437] width 376 height 45
click at [418, 478] on div "Save" at bounding box center [428, 477] width 20 height 16
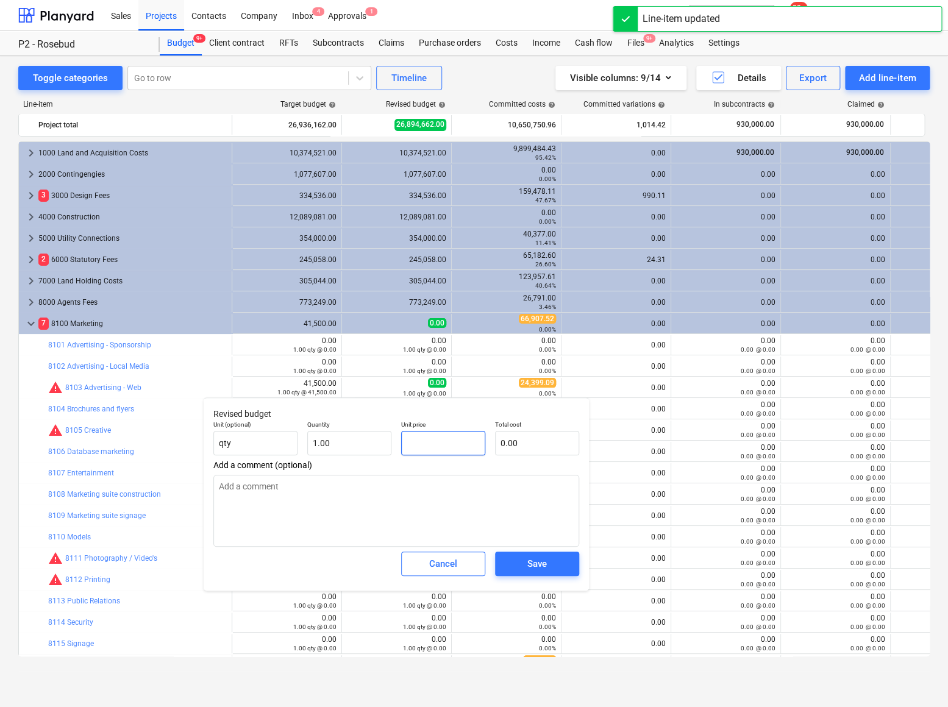
drag, startPoint x: 438, startPoint y: 445, endPoint x: 379, endPoint y: 424, distance: 62.1
click at [376, 441] on div "Unit (optional) qty Quantity 1.00 Unit price Total cost 0.00" at bounding box center [397, 438] width 376 height 45
click at [527, 562] on div "Save" at bounding box center [537, 564] width 20 height 16
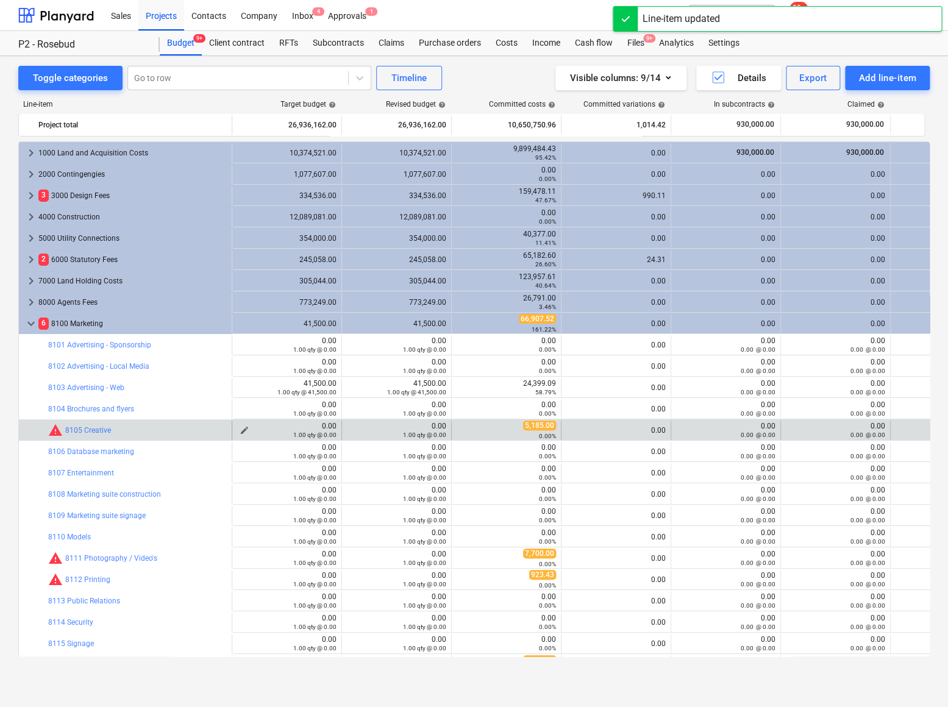
click at [245, 428] on span "edit" at bounding box center [245, 431] width 10 height 10
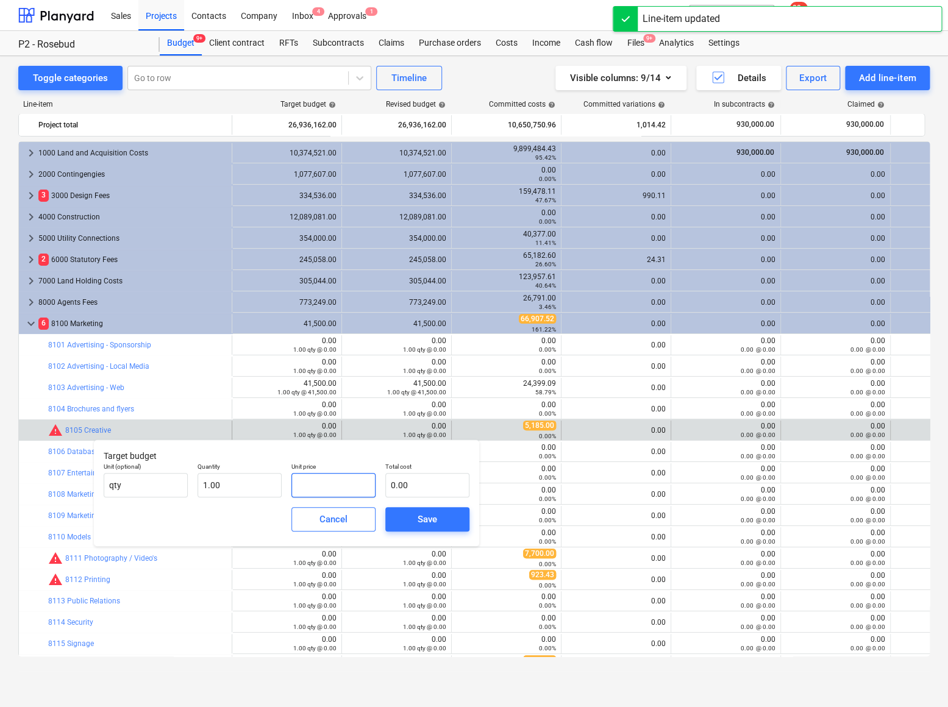
click at [334, 484] on input "text" at bounding box center [333, 485] width 84 height 24
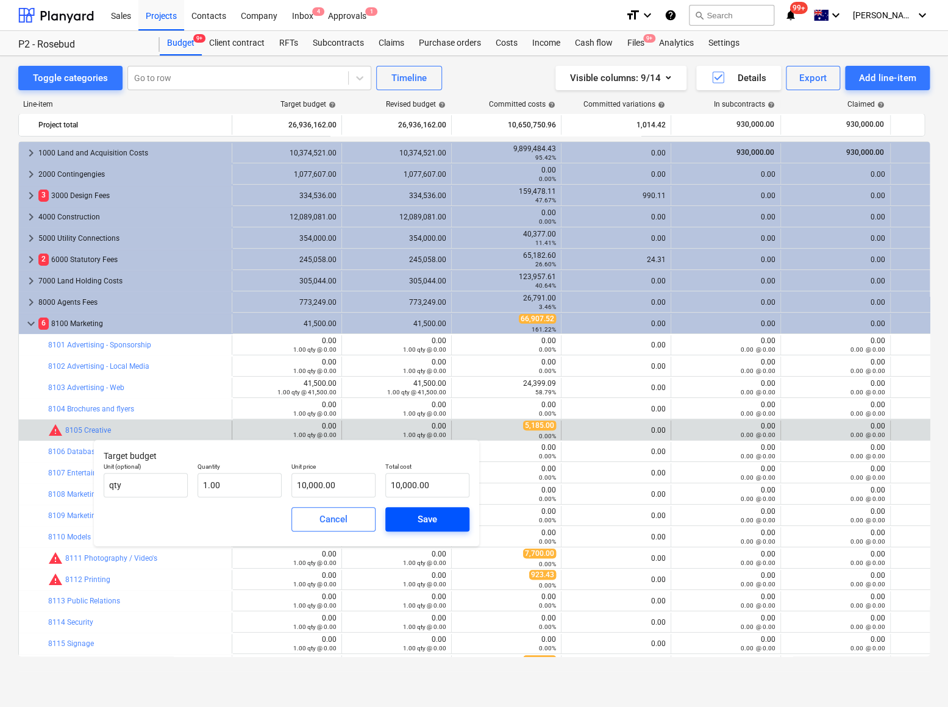
click at [412, 514] on span "Save" at bounding box center [427, 520] width 55 height 16
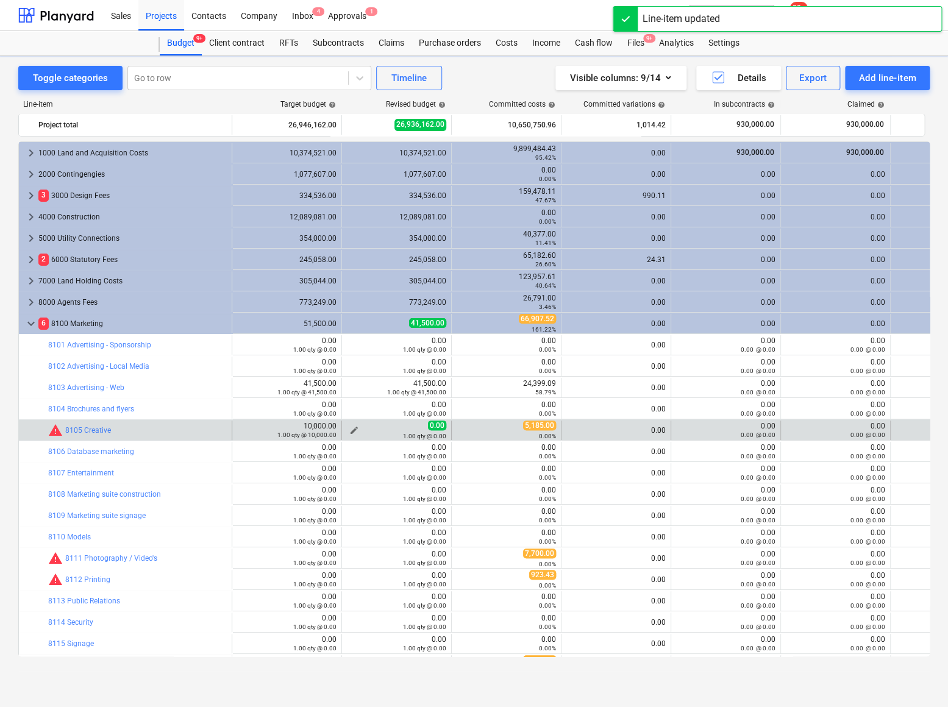
click at [355, 427] on span "edit" at bounding box center [354, 431] width 10 height 10
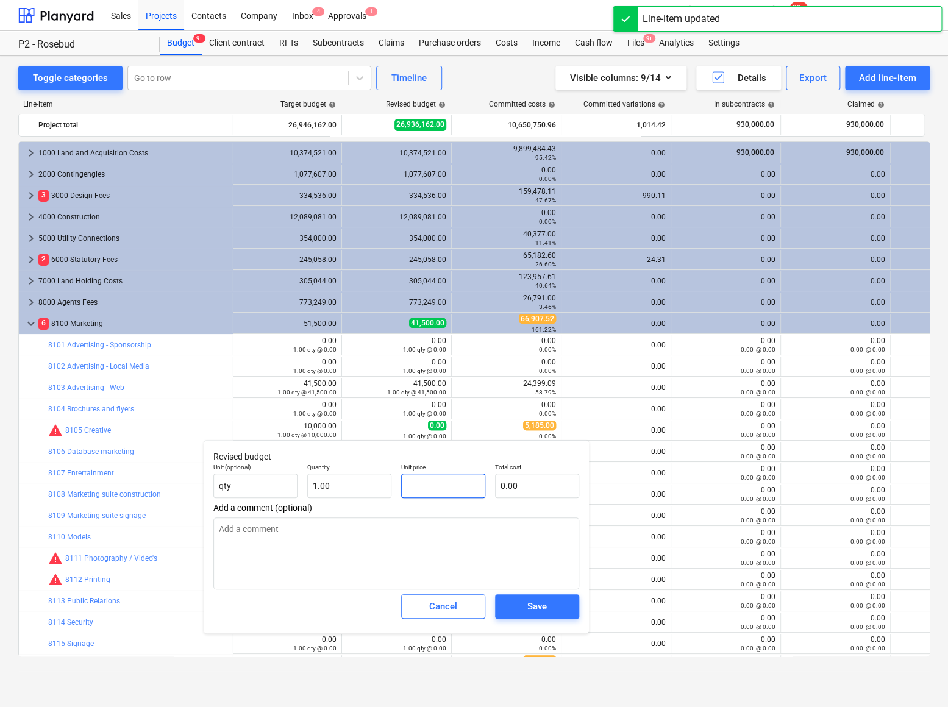
drag, startPoint x: 430, startPoint y: 495, endPoint x: 384, endPoint y: 461, distance: 57.1
click at [387, 482] on div "Unit (optional) qty Quantity 1.00 Unit price Total cost 0.00" at bounding box center [397, 481] width 376 height 45
click at [534, 609] on div "Save" at bounding box center [537, 607] width 20 height 16
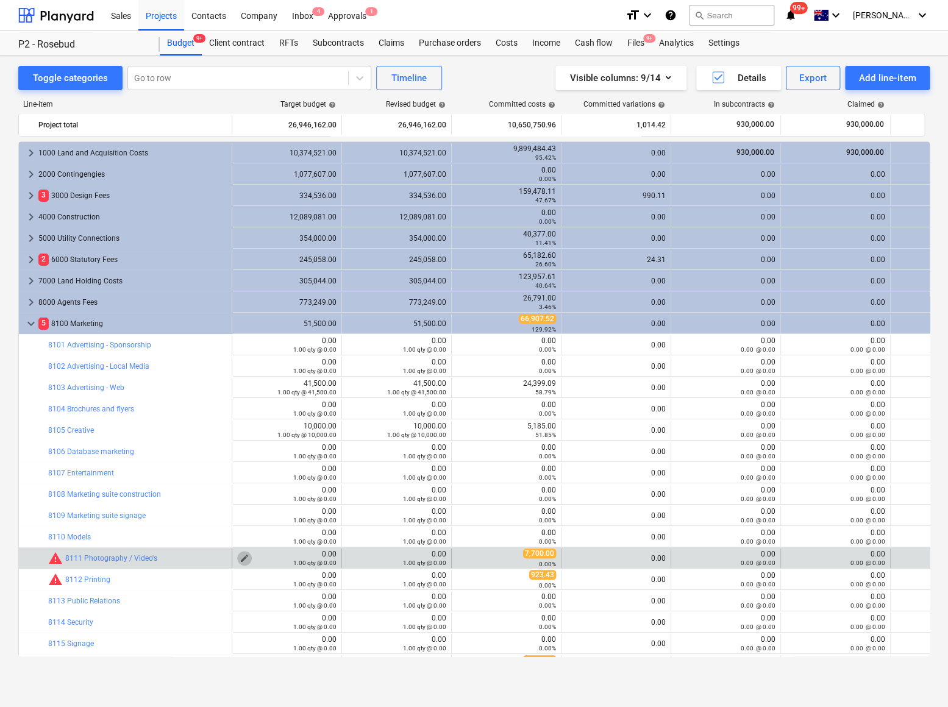
click at [243, 556] on span "edit" at bounding box center [245, 559] width 10 height 10
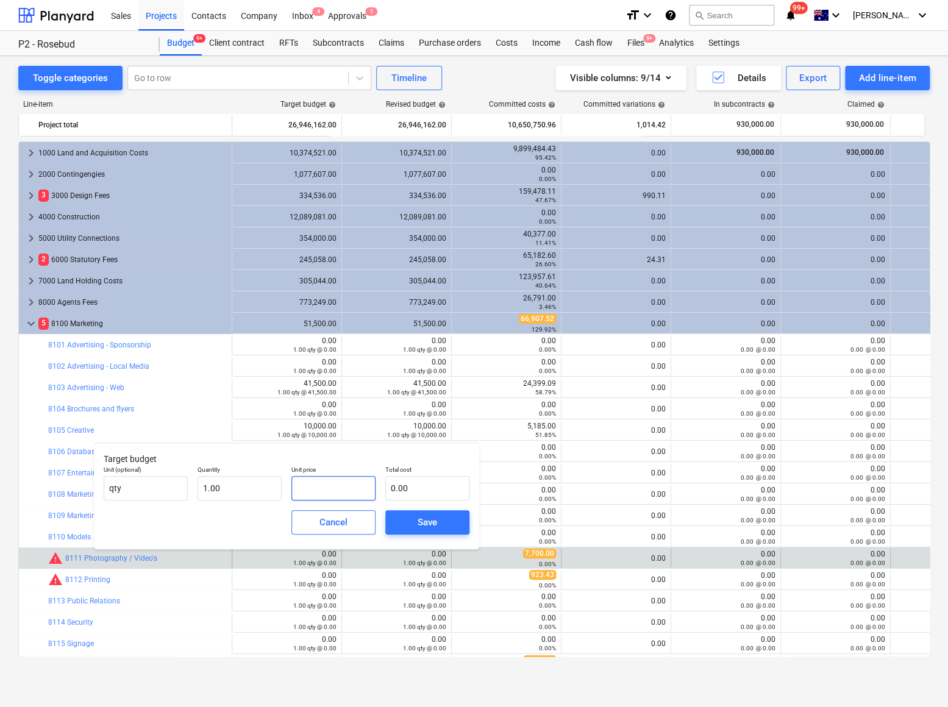
drag, startPoint x: 320, startPoint y: 491, endPoint x: 303, endPoint y: 487, distance: 16.9
click at [303, 487] on input "text" at bounding box center [333, 488] width 84 height 24
click at [426, 518] on div "Save" at bounding box center [428, 523] width 20 height 16
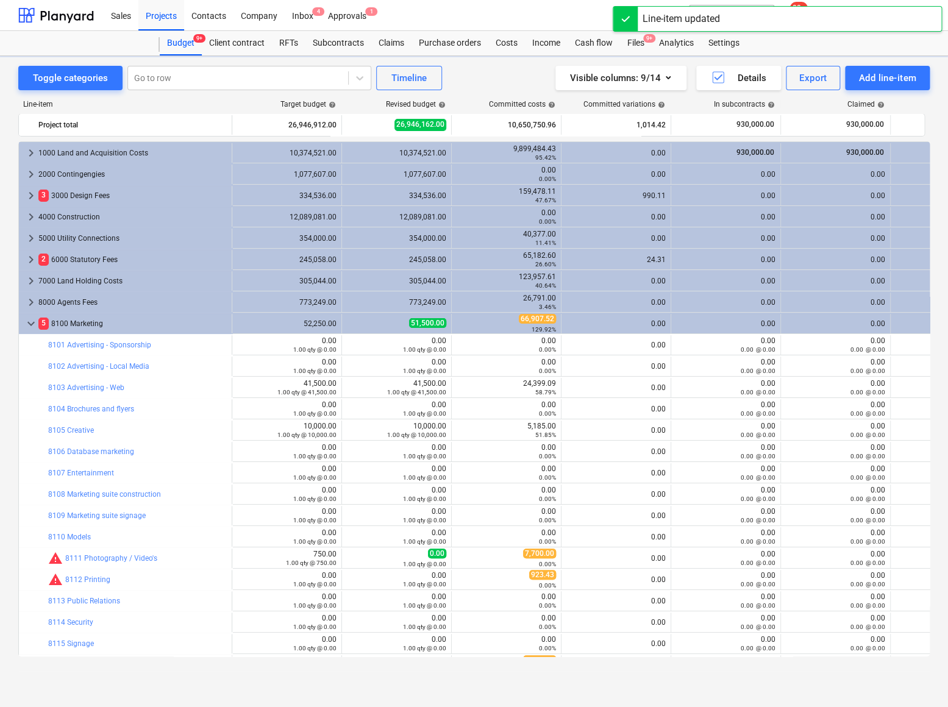
click at [355, 557] on span "edit" at bounding box center [354, 559] width 10 height 10
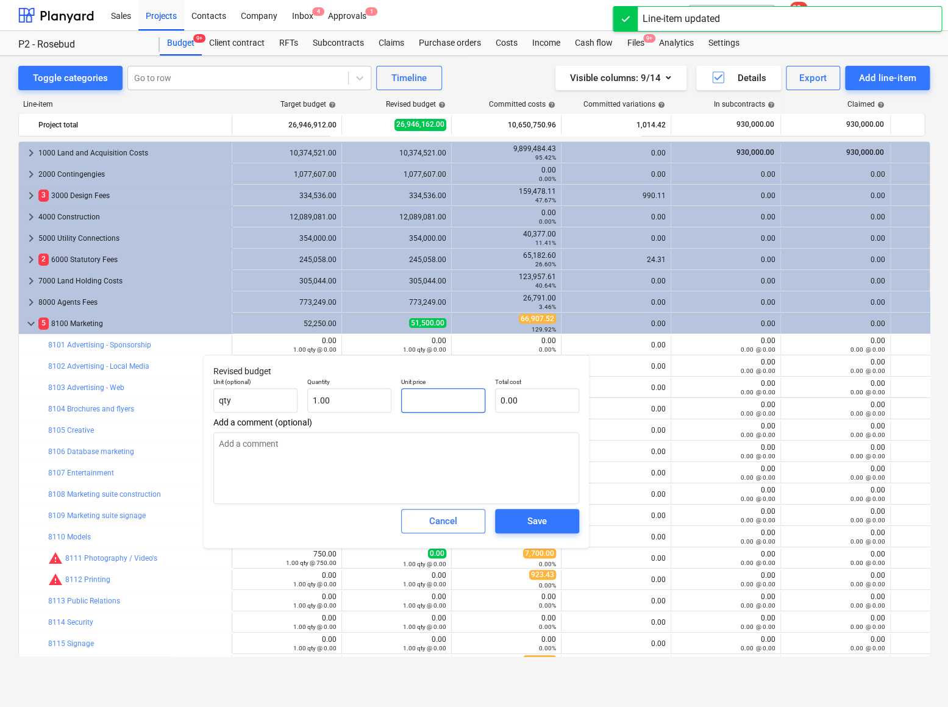
drag, startPoint x: 433, startPoint y: 402, endPoint x: 409, endPoint y: 398, distance: 24.2
click at [409, 398] on input "text" at bounding box center [443, 400] width 84 height 24
click at [534, 516] on div "Save" at bounding box center [537, 521] width 20 height 16
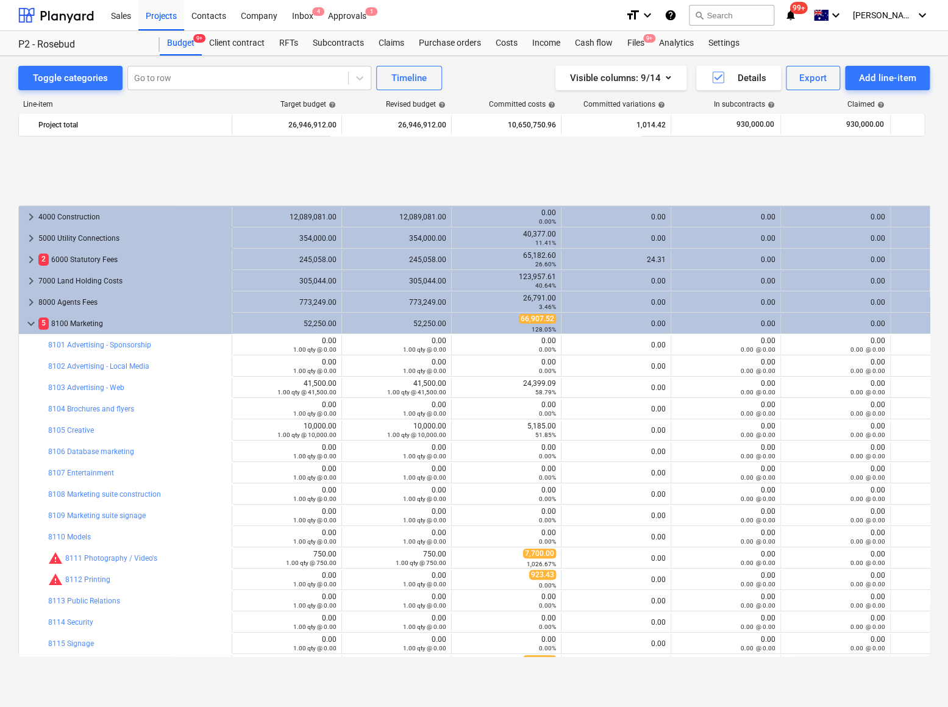
scroll to position [91, 0]
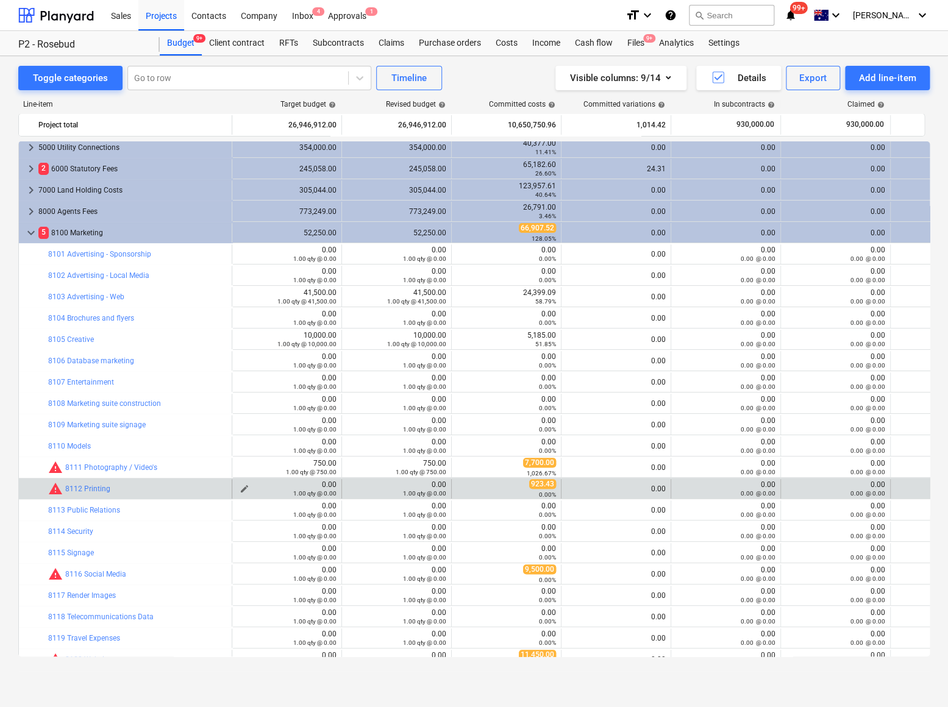
click at [241, 487] on span "edit" at bounding box center [245, 489] width 10 height 10
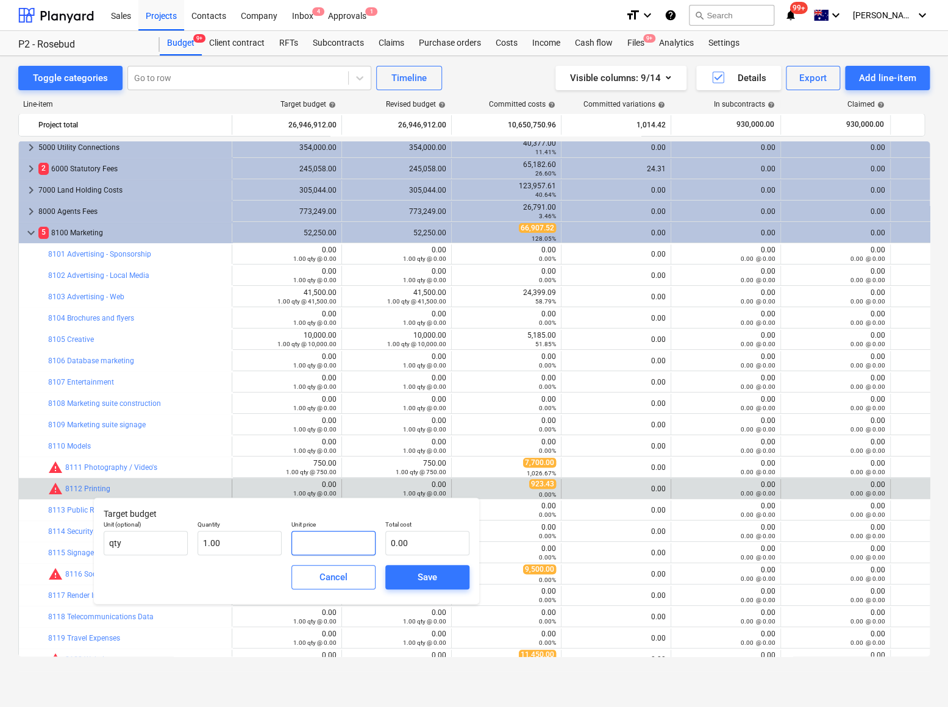
click at [302, 543] on input "text" at bounding box center [333, 543] width 84 height 24
click at [424, 582] on div "Save" at bounding box center [428, 578] width 20 height 16
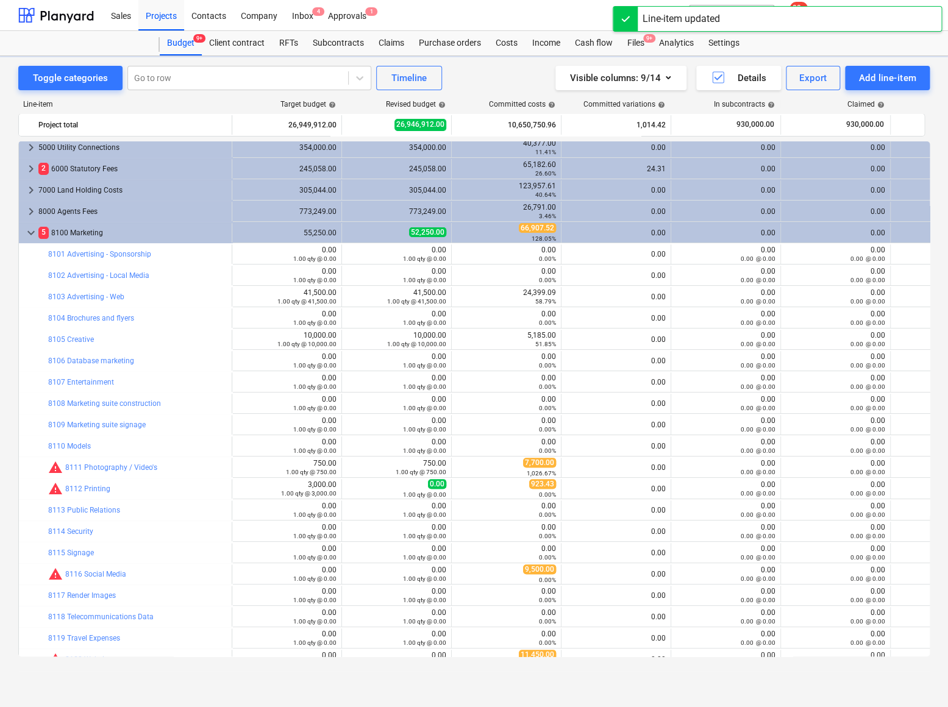
click at [353, 490] on div "1.00 qty @ 0.00" at bounding box center [396, 494] width 99 height 9
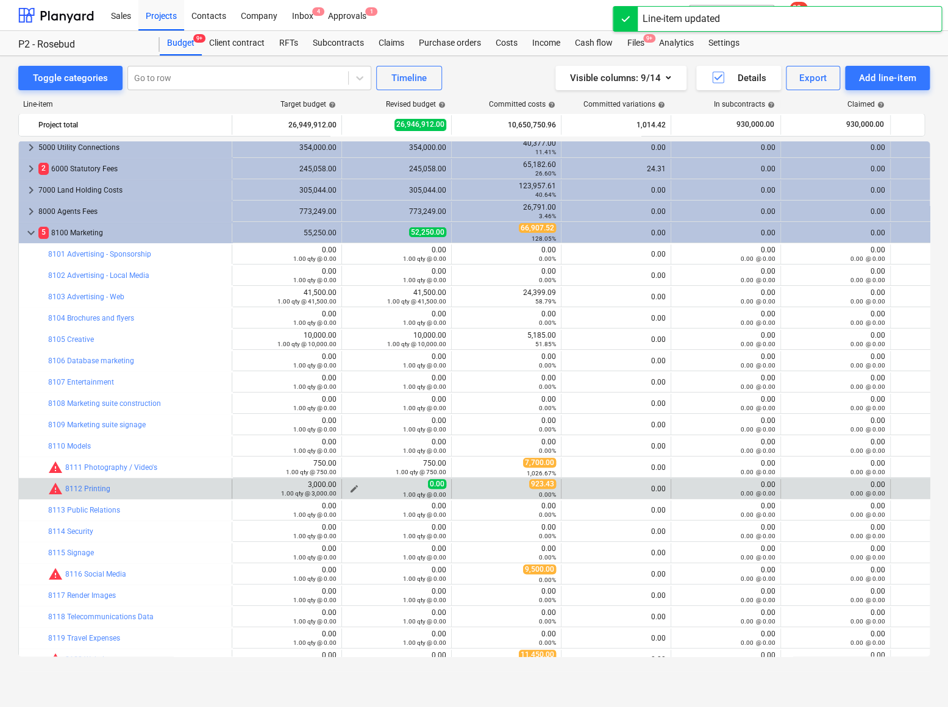
click at [352, 488] on span "edit" at bounding box center [354, 489] width 10 height 10
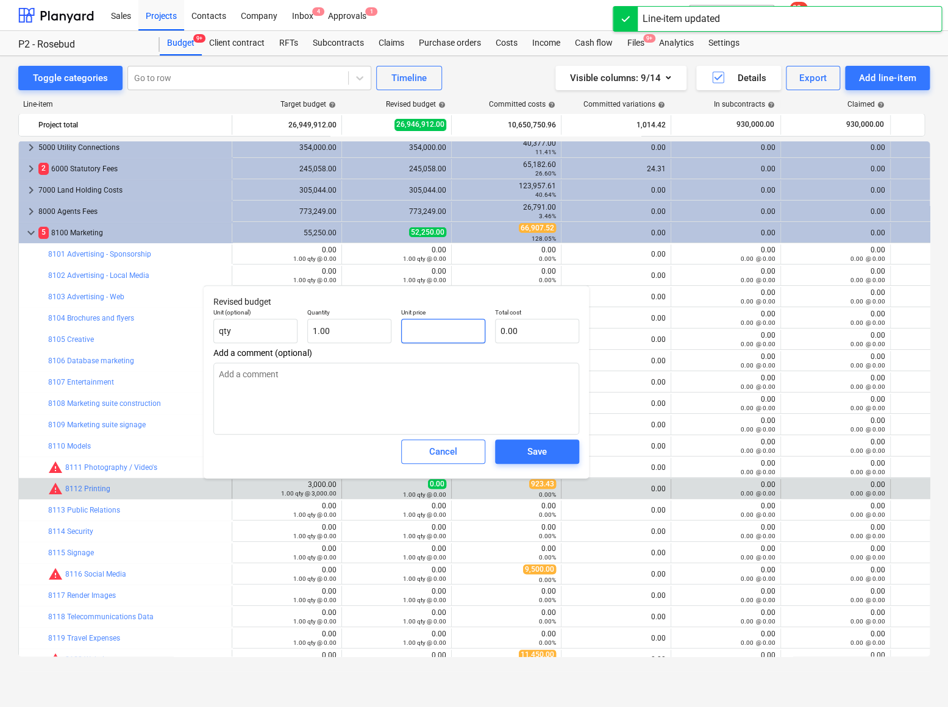
click at [418, 337] on input "text" at bounding box center [443, 331] width 84 height 24
click at [524, 448] on span "Save" at bounding box center [537, 452] width 55 height 16
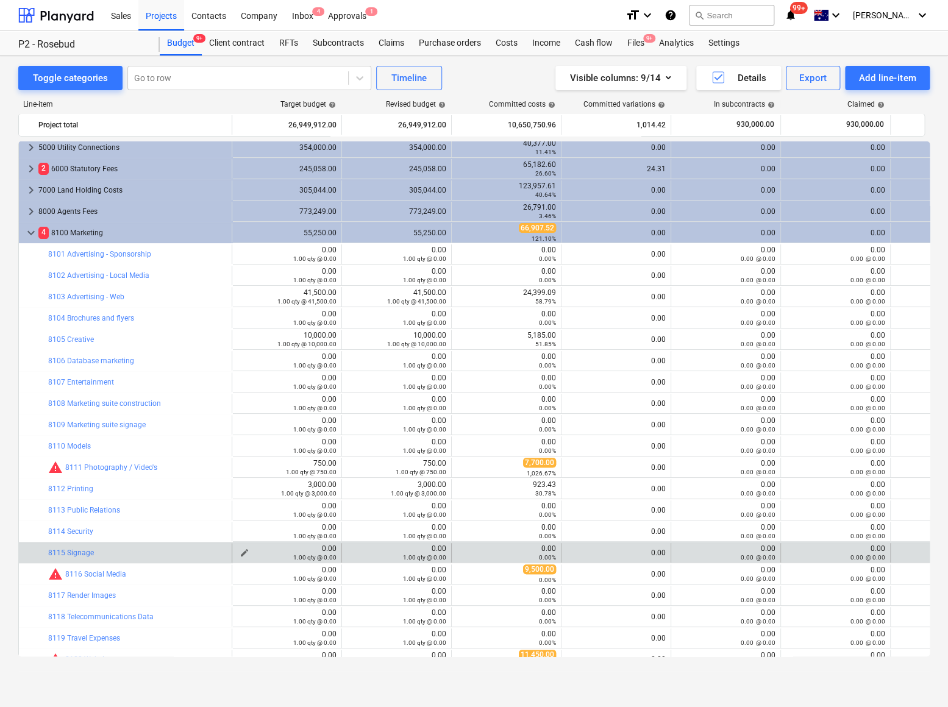
click at [243, 553] on div "1.00 qty @ 0.00" at bounding box center [286, 557] width 99 height 9
click at [244, 551] on span "edit" at bounding box center [245, 553] width 10 height 10
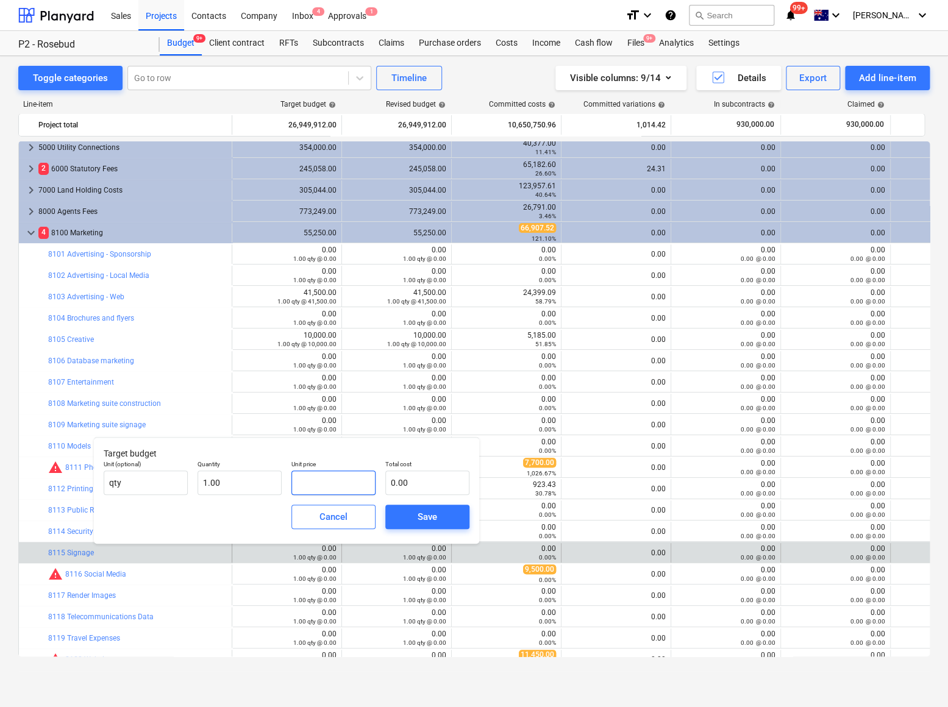
click at [324, 494] on input "text" at bounding box center [333, 483] width 84 height 24
click at [415, 509] on span "Save" at bounding box center [427, 517] width 55 height 16
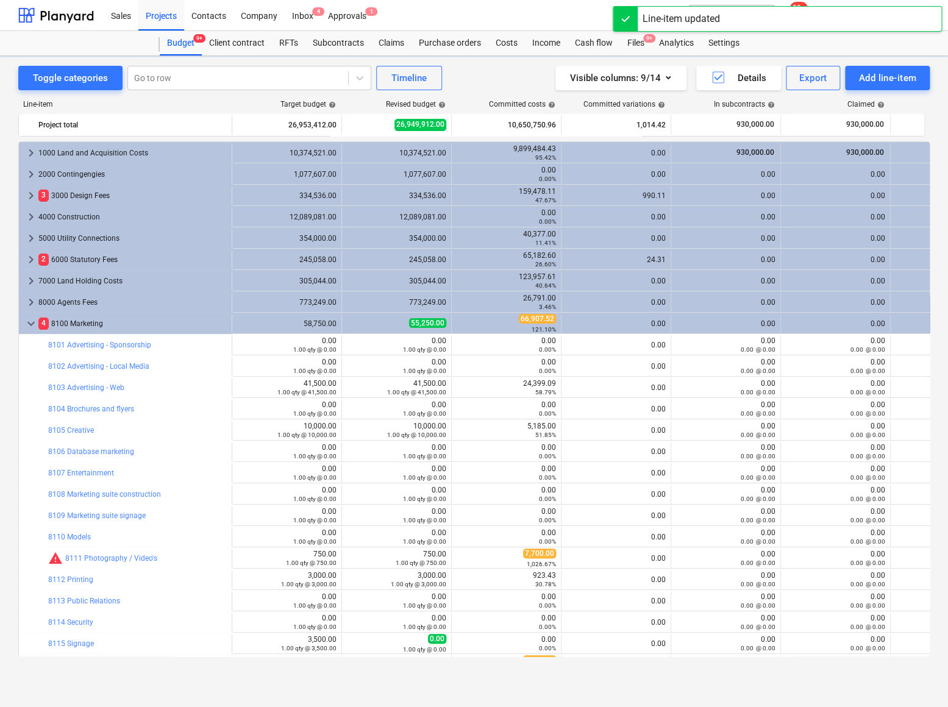
click at [353, 639] on span "edit" at bounding box center [354, 644] width 10 height 10
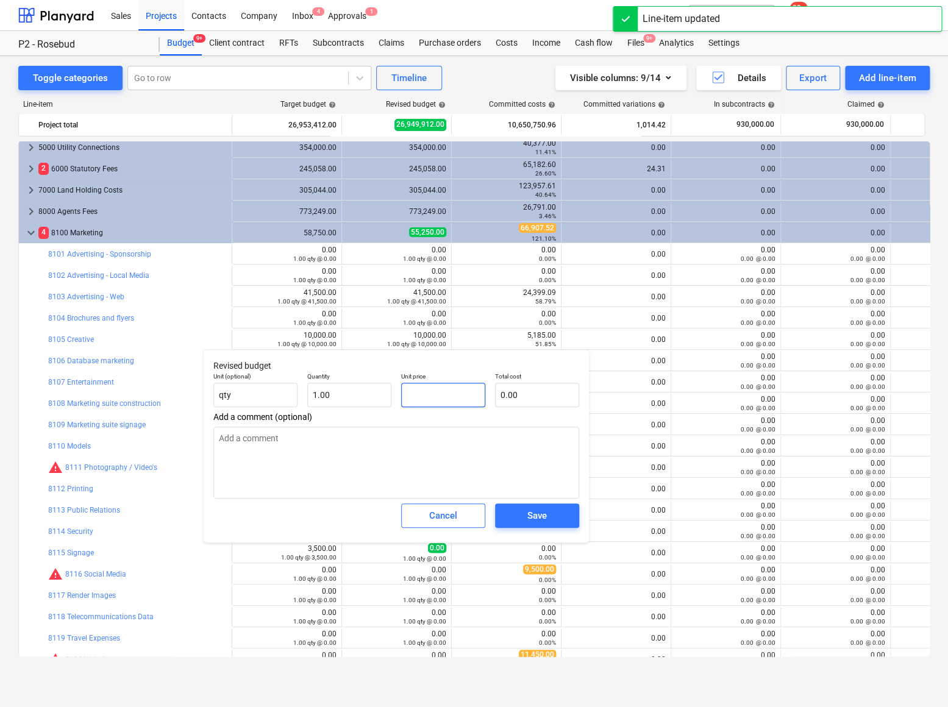
click at [437, 398] on input "text" at bounding box center [443, 395] width 84 height 24
click at [524, 512] on span "Save" at bounding box center [537, 516] width 55 height 16
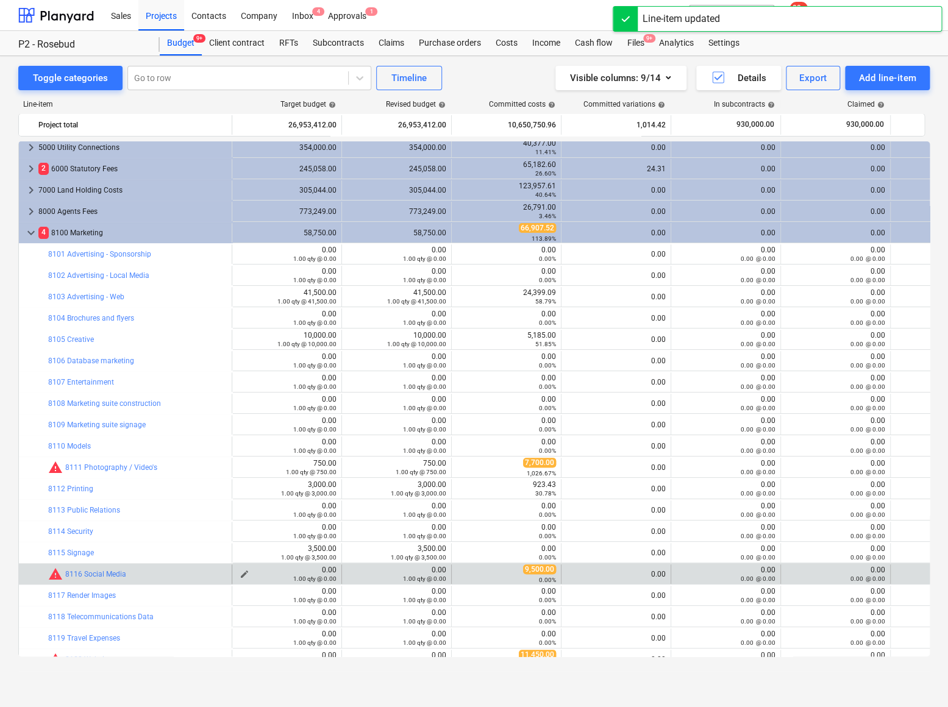
click at [244, 572] on span "edit" at bounding box center [245, 575] width 10 height 10
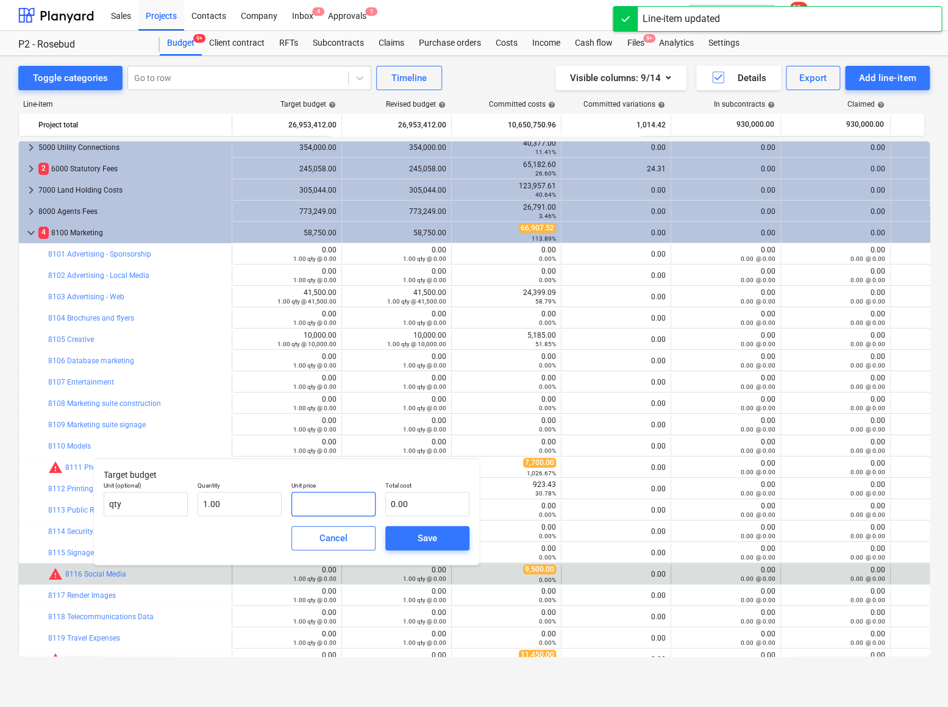
click at [312, 502] on input "text" at bounding box center [333, 504] width 84 height 24
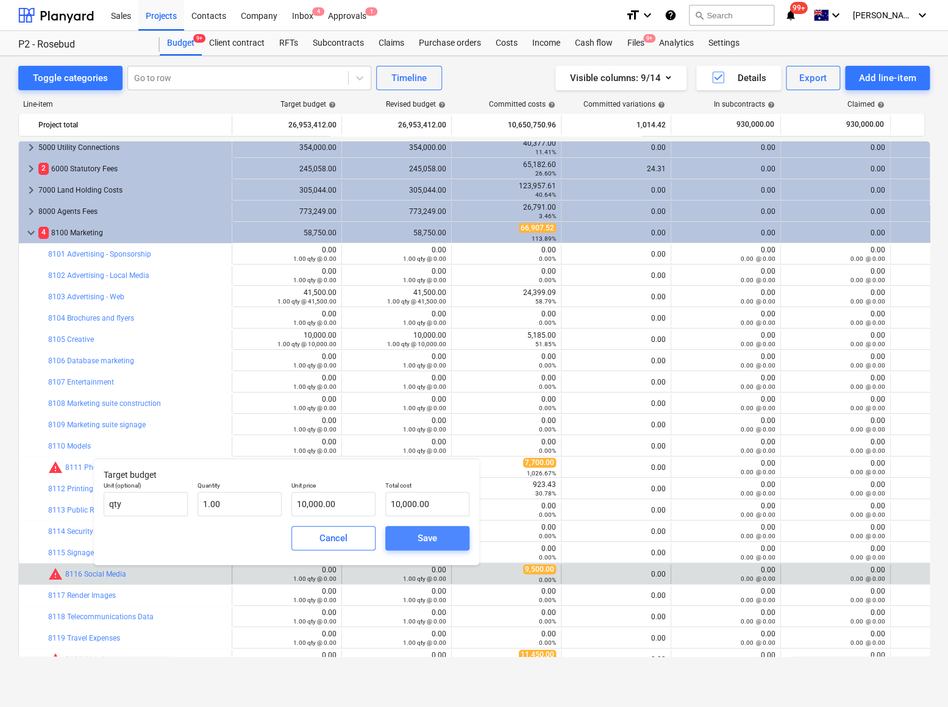
click at [413, 536] on span "Save" at bounding box center [427, 538] width 55 height 16
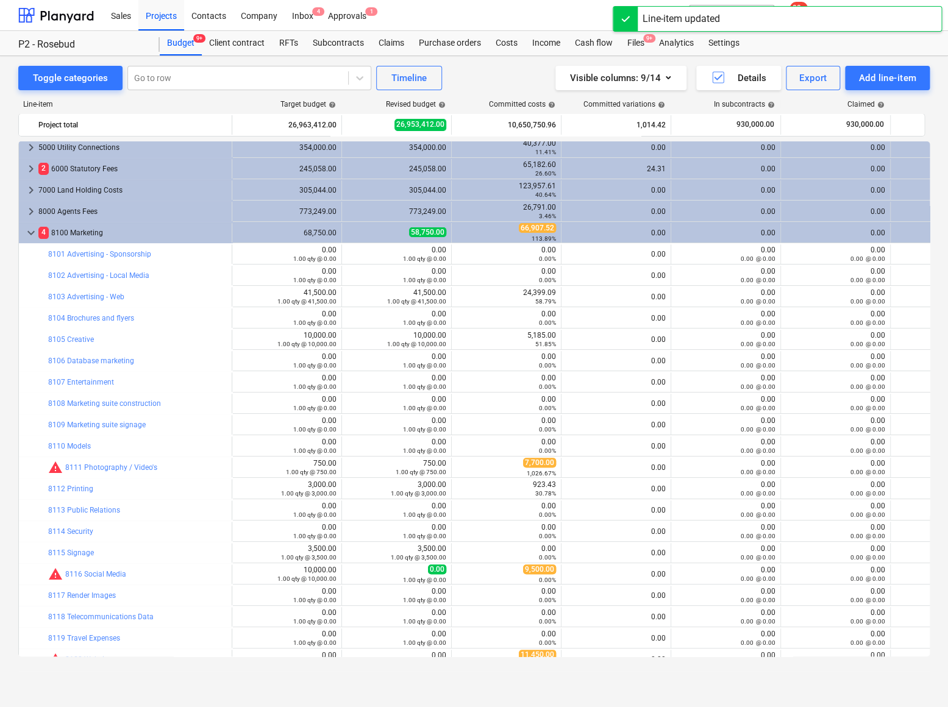
click at [355, 572] on span "edit" at bounding box center [354, 575] width 10 height 10
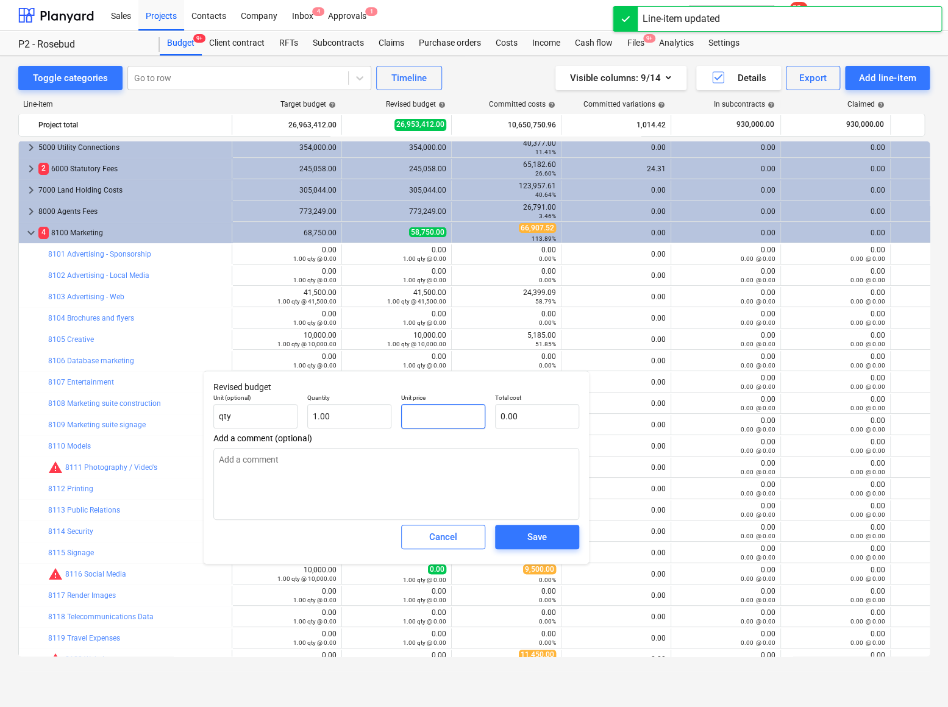
click at [453, 417] on input "text" at bounding box center [443, 416] width 84 height 24
click at [521, 536] on span "Save" at bounding box center [537, 537] width 55 height 16
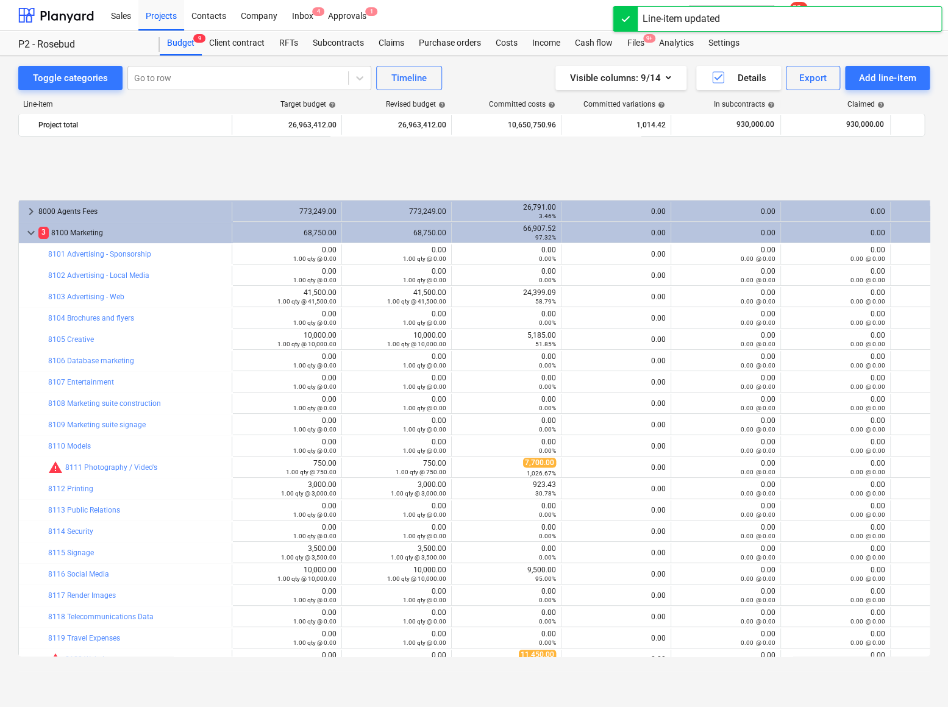
scroll to position [189, 0]
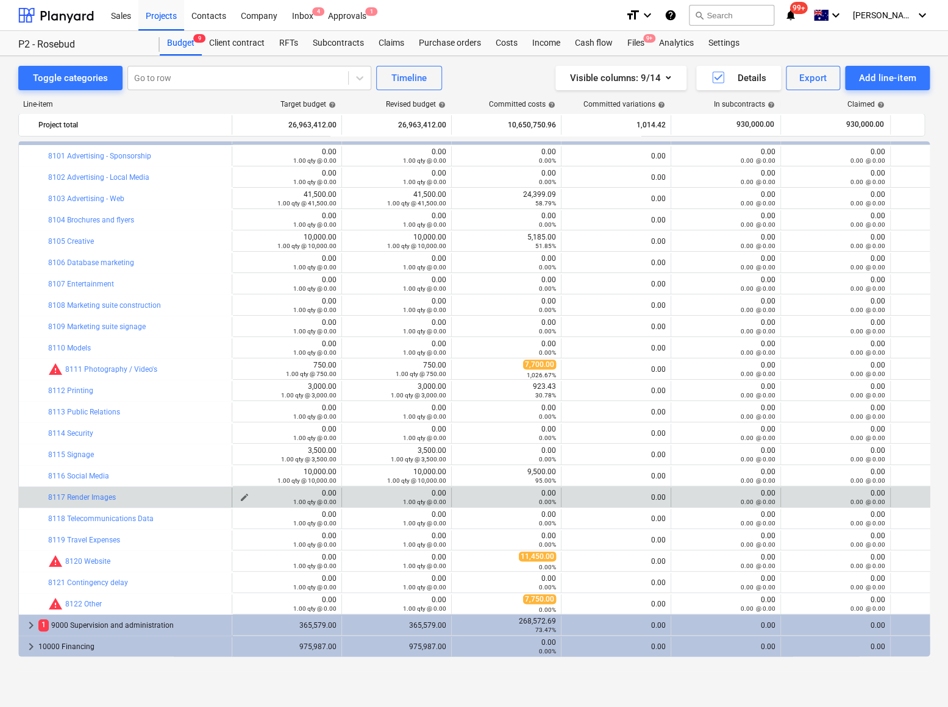
click at [241, 495] on span "edit" at bounding box center [245, 498] width 10 height 10
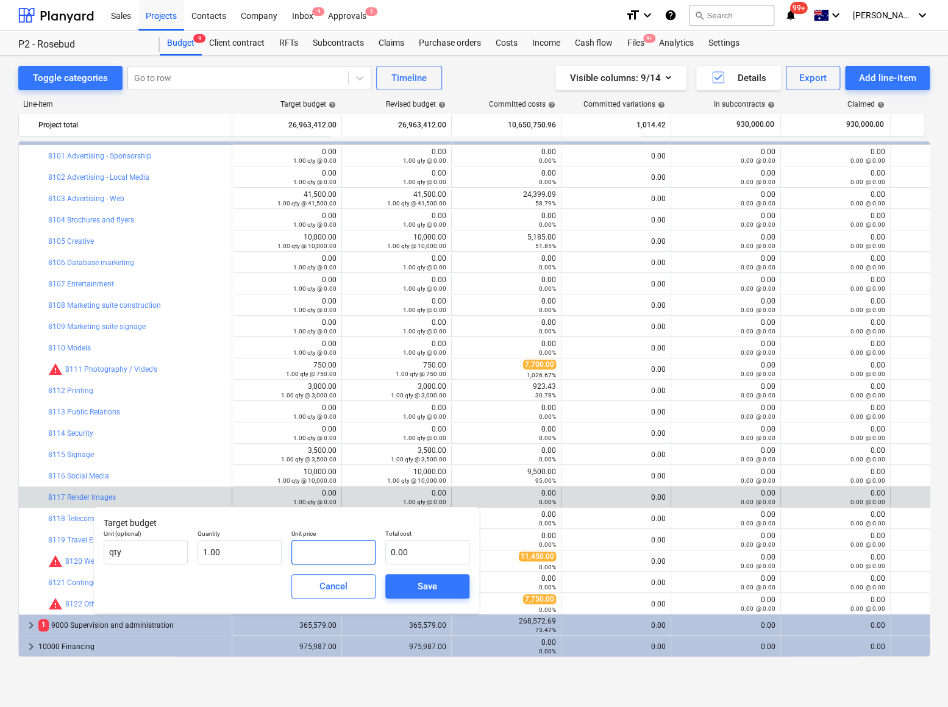
click at [325, 542] on input "text" at bounding box center [333, 552] width 84 height 24
click at [418, 586] on div "Save" at bounding box center [428, 587] width 20 height 16
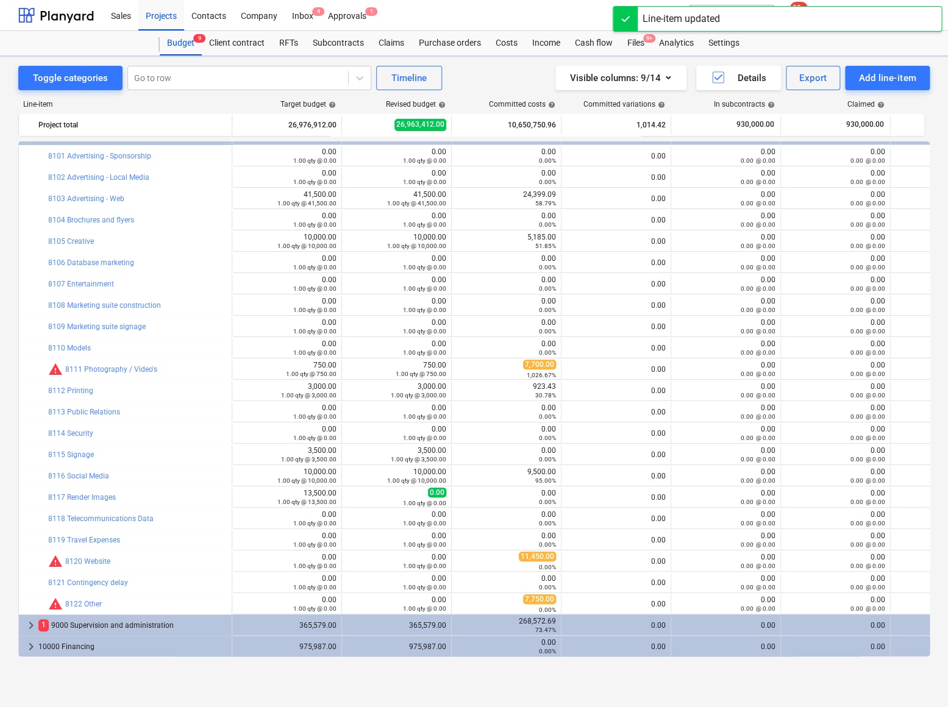
click at [355, 496] on span "edit" at bounding box center [354, 498] width 10 height 10
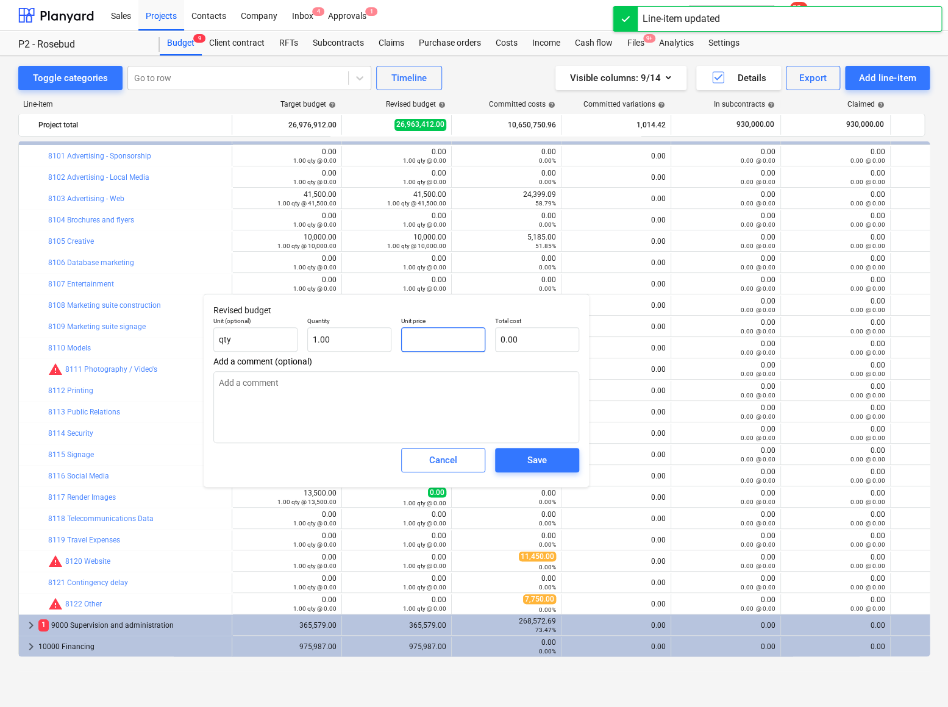
click at [426, 343] on input "text" at bounding box center [443, 339] width 84 height 24
click at [526, 459] on span "Save" at bounding box center [537, 460] width 55 height 16
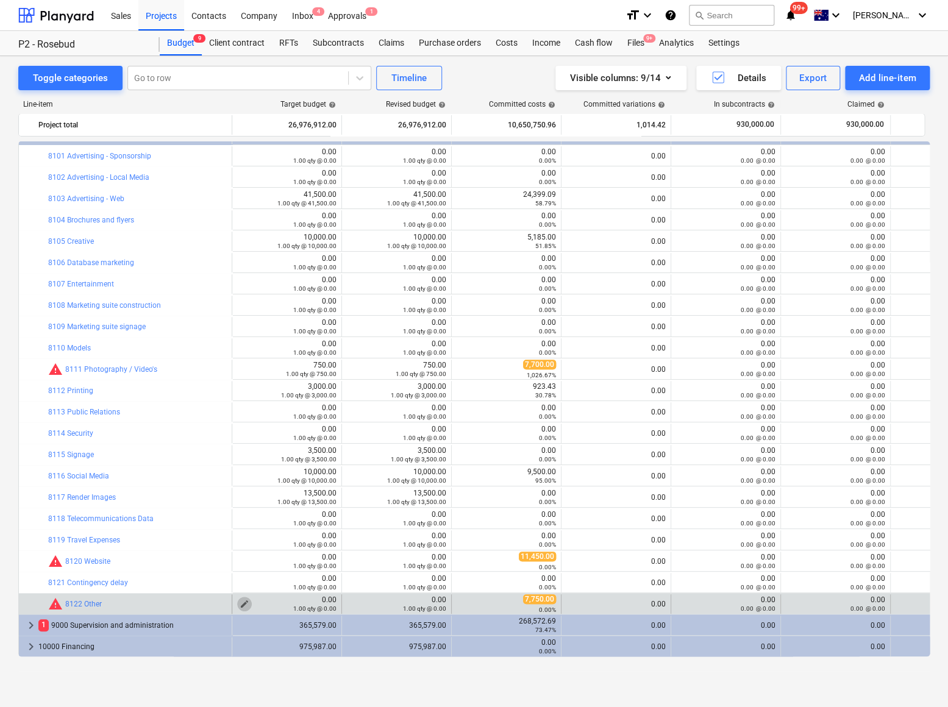
click at [244, 603] on span "edit" at bounding box center [245, 604] width 10 height 10
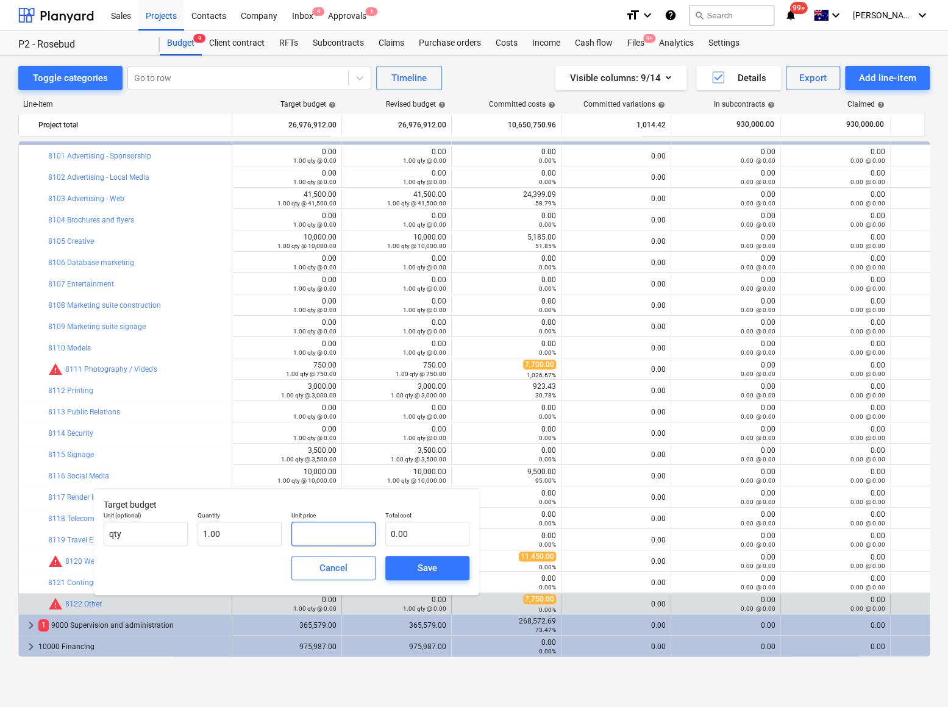
click at [306, 538] on input "text" at bounding box center [333, 534] width 84 height 24
click at [412, 563] on span "Save" at bounding box center [427, 568] width 55 height 16
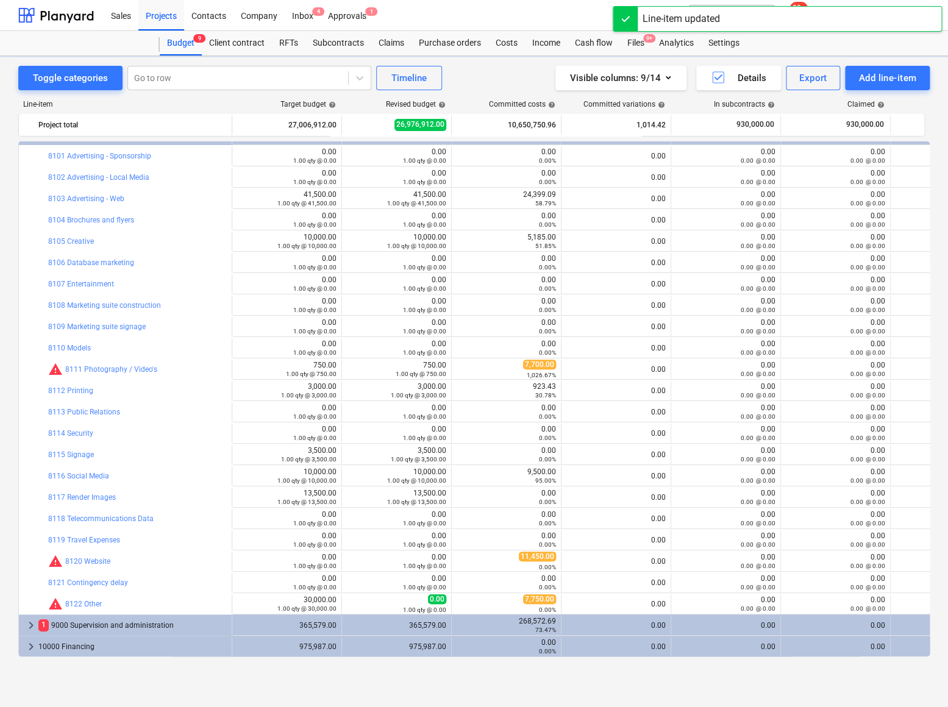
click at [352, 602] on span "edit" at bounding box center [354, 604] width 10 height 10
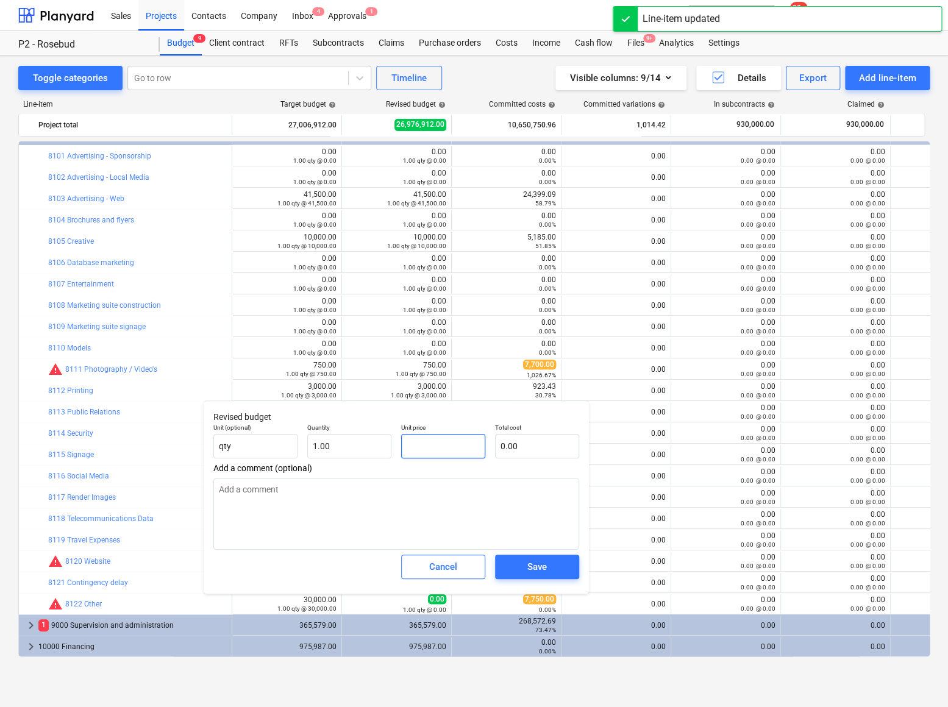
click at [437, 439] on input "text" at bounding box center [443, 446] width 84 height 24
click at [526, 567] on span "Save" at bounding box center [537, 567] width 55 height 16
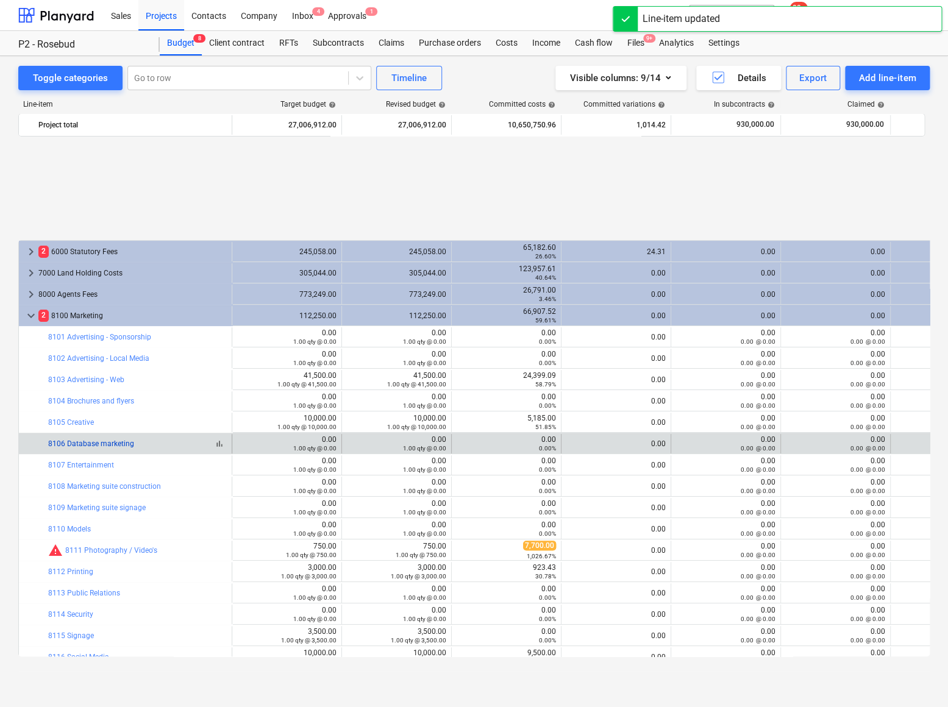
scroll to position [135, 0]
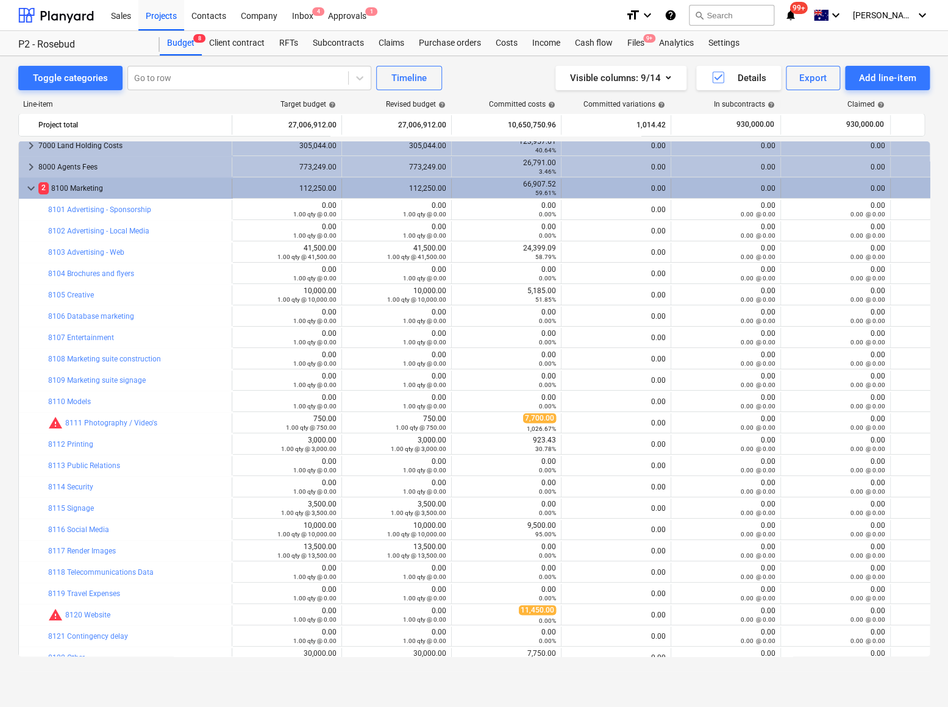
click at [26, 189] on span "keyboard_arrow_down" at bounding box center [31, 188] width 15 height 15
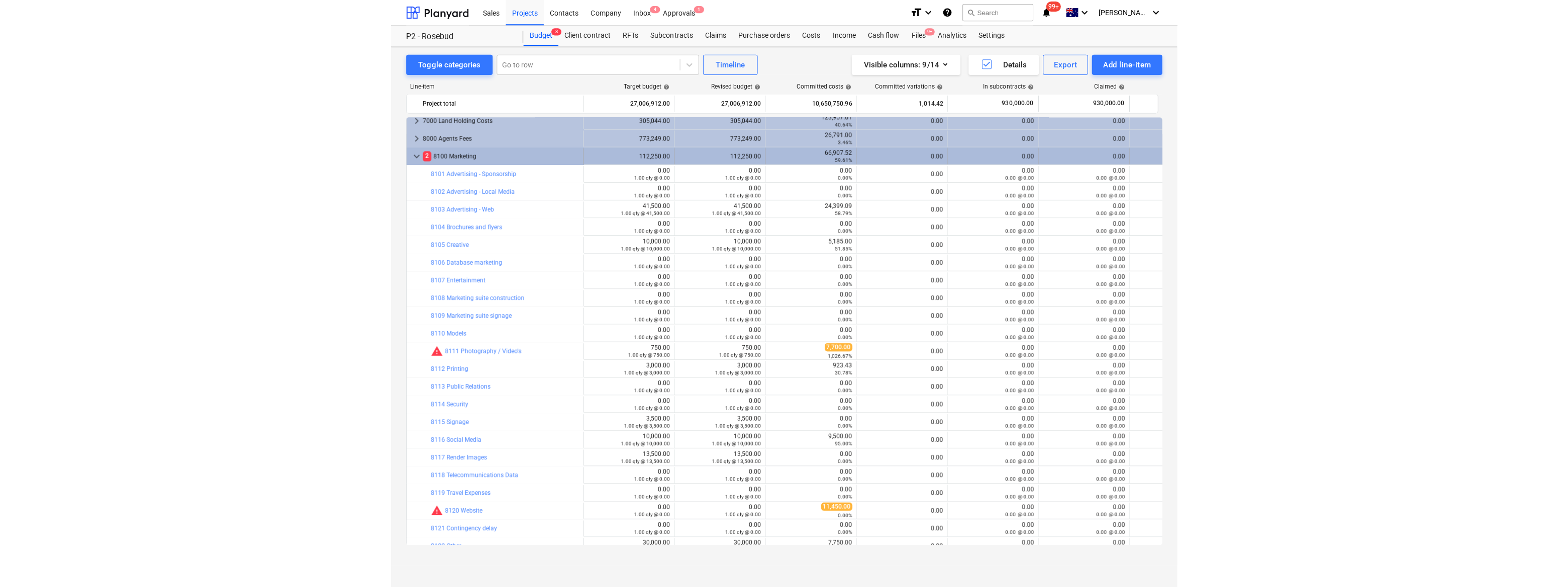
scroll to position [0, 0]
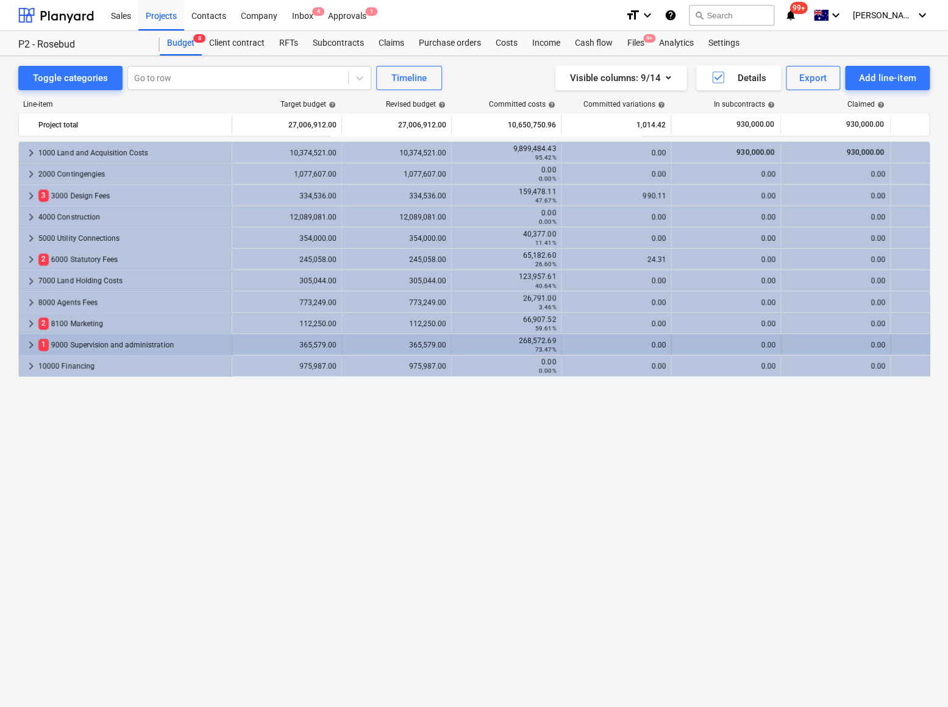
click at [27, 341] on span "keyboard_arrow_right" at bounding box center [31, 345] width 15 height 15
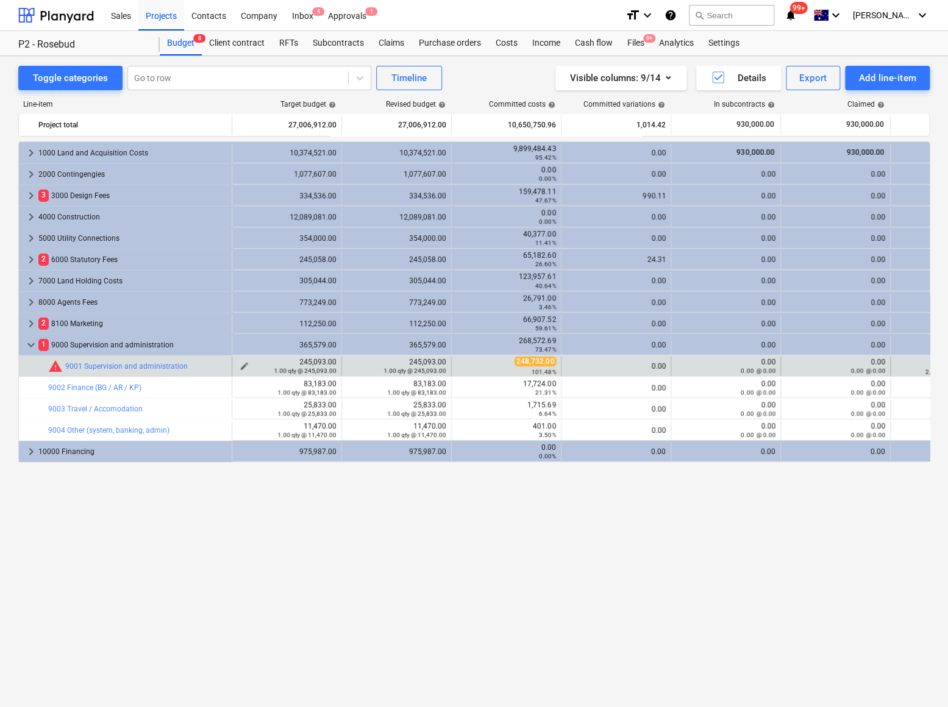
click at [244, 366] on div "1.00 qty @ 245,093.00" at bounding box center [286, 370] width 99 height 9
click at [242, 364] on span "edit" at bounding box center [245, 367] width 10 height 10
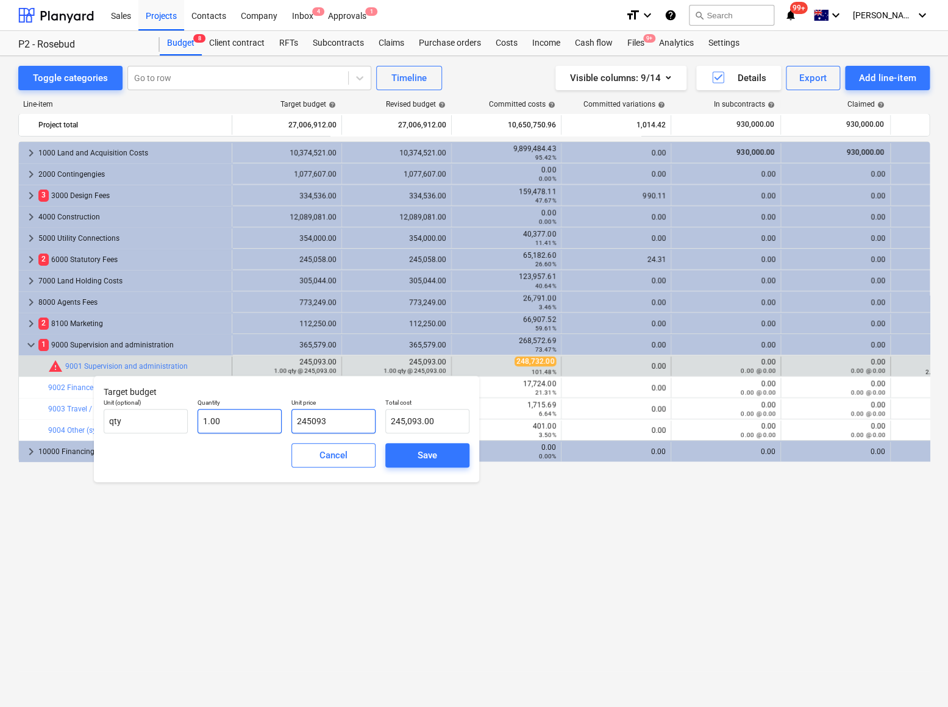
drag, startPoint x: 349, startPoint y: 426, endPoint x: 270, endPoint y: 420, distance: 78.9
click at [271, 423] on div "Unit (optional) qty Quantity 1.00 Unit price 245093 Total cost 245,093.00" at bounding box center [287, 416] width 376 height 45
click at [430, 460] on div "Save" at bounding box center [428, 456] width 20 height 16
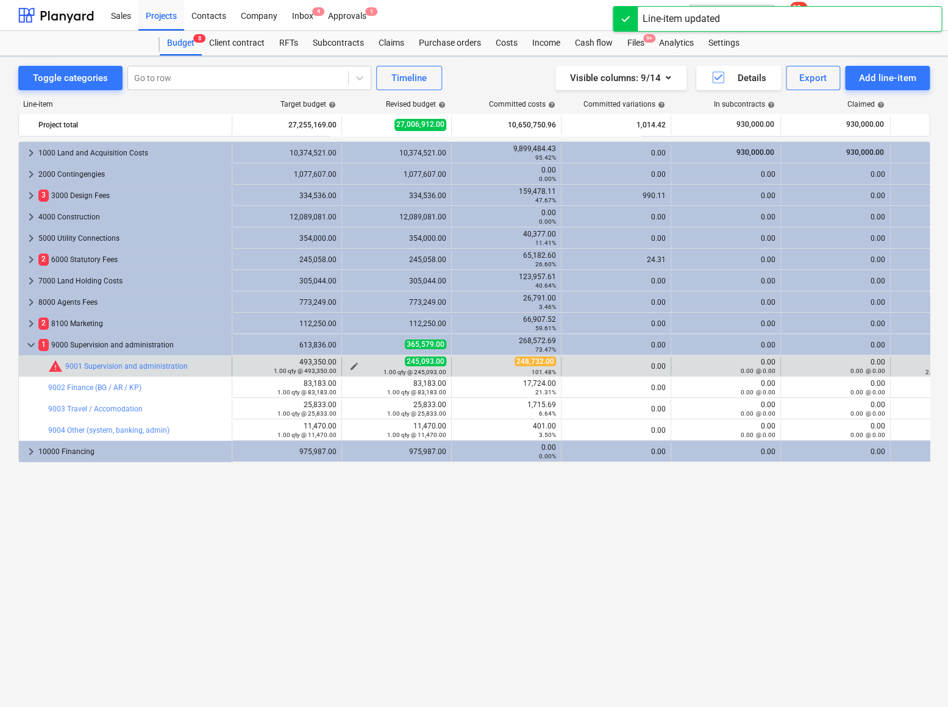
click at [351, 368] on div "1.00 qty @ 245,093.00" at bounding box center [396, 372] width 99 height 9
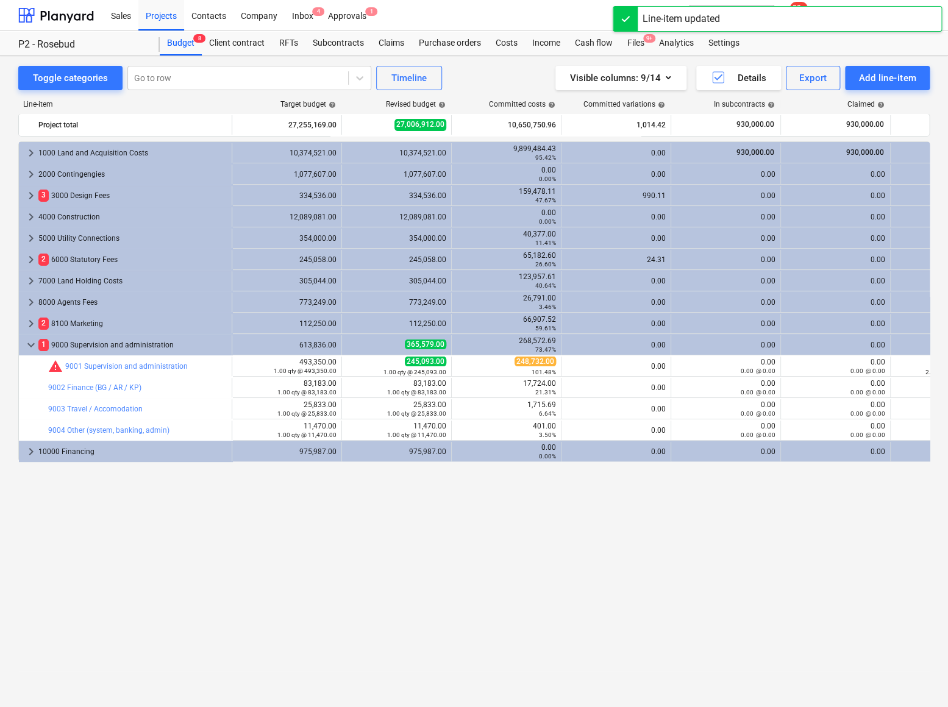
click at [354, 365] on span "edit" at bounding box center [354, 367] width 10 height 10
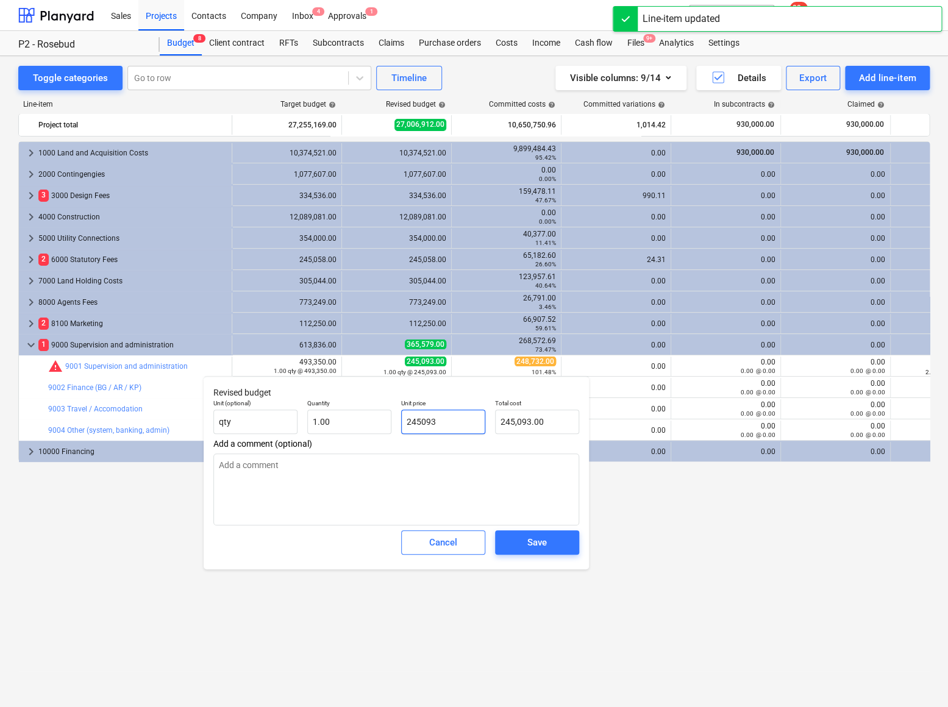
click at [451, 421] on input "245093" at bounding box center [443, 422] width 84 height 24
drag, startPoint x: 454, startPoint y: 423, endPoint x: 340, endPoint y: 421, distance: 114.6
click at [340, 423] on div "Unit (optional) qty Quantity 1.00 Unit price 245093 Total cost 245,093.00" at bounding box center [397, 417] width 376 height 45
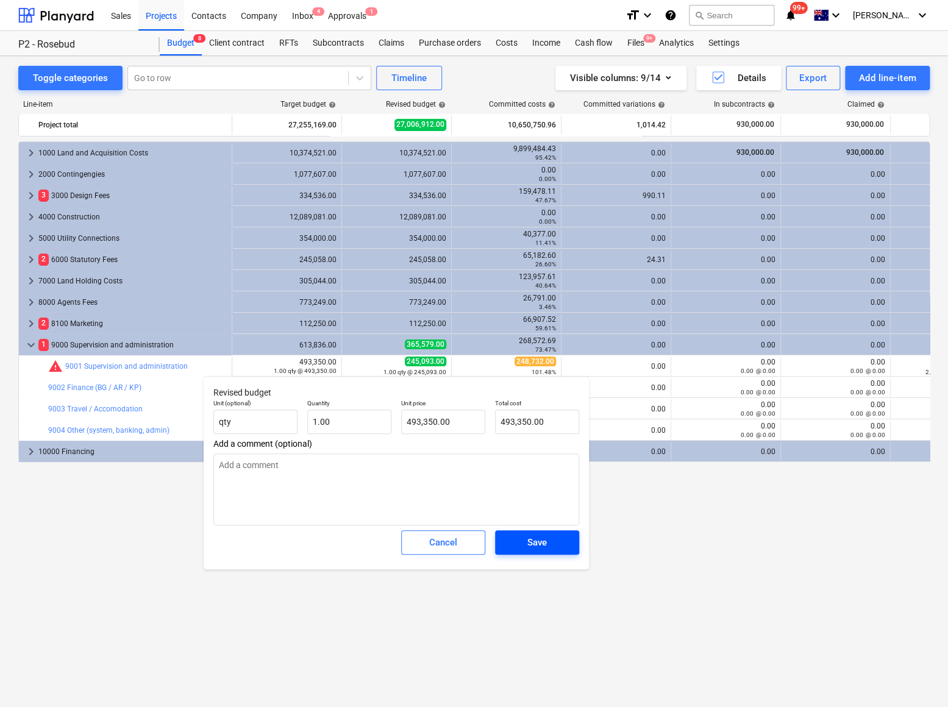
click at [552, 545] on span "Save" at bounding box center [537, 543] width 55 height 16
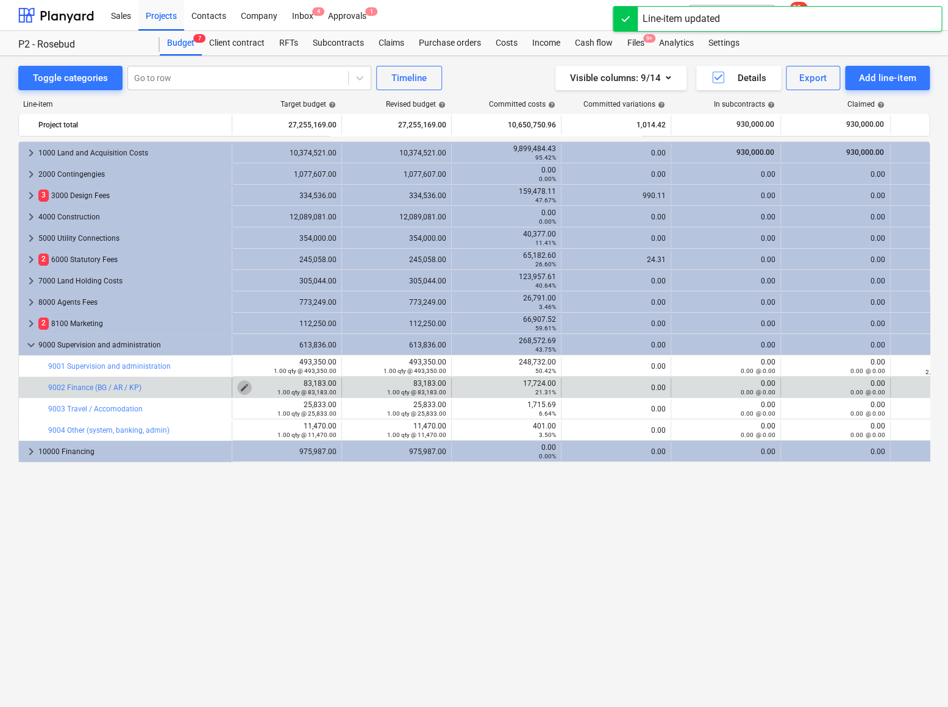
click at [244, 385] on span "edit" at bounding box center [245, 388] width 10 height 10
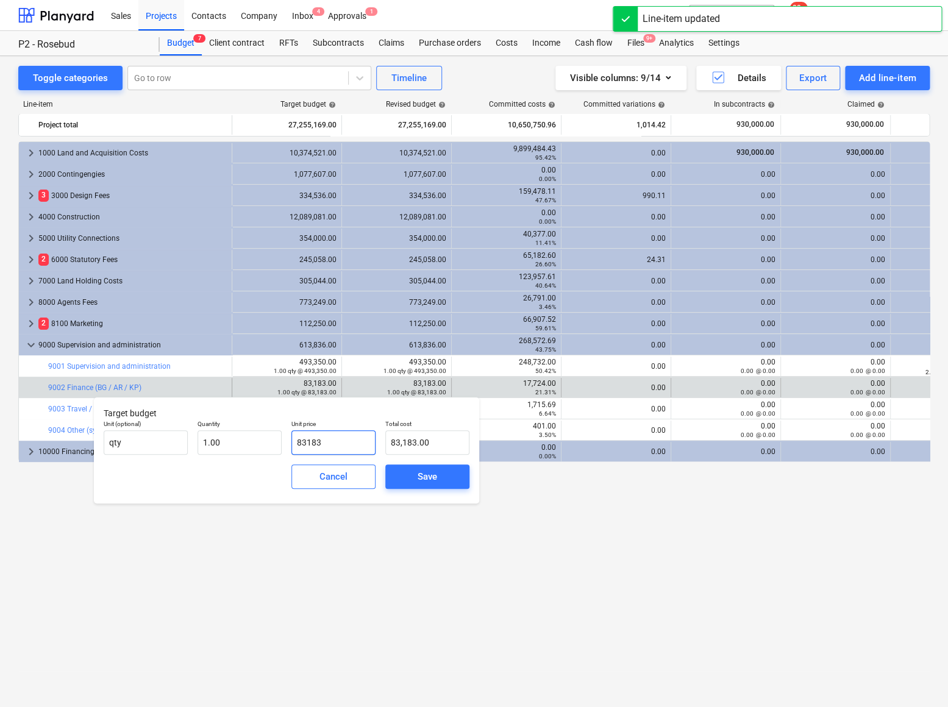
click at [329, 439] on input "83183" at bounding box center [333, 442] width 84 height 24
drag, startPoint x: 335, startPoint y: 444, endPoint x: 248, endPoint y: 440, distance: 87.9
click at [248, 440] on div "Unit (optional) qty Quantity 1.00 Unit price 83183 Total cost 83,183.00" at bounding box center [287, 437] width 376 height 45
click at [426, 479] on div "Save" at bounding box center [428, 477] width 20 height 16
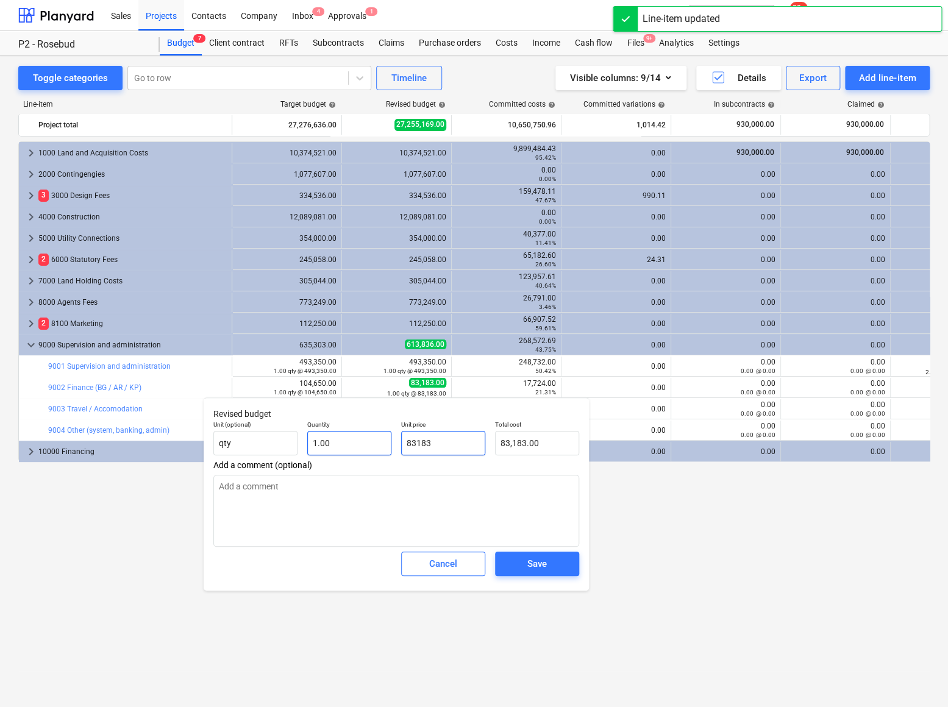
drag, startPoint x: 427, startPoint y: 443, endPoint x: 359, endPoint y: 440, distance: 67.8
click at [360, 440] on div "Unit (optional) qty Quantity 1.00 Unit price 83183 Total cost 83,183.00" at bounding box center [397, 438] width 376 height 45
click at [514, 565] on span "Save" at bounding box center [537, 564] width 55 height 16
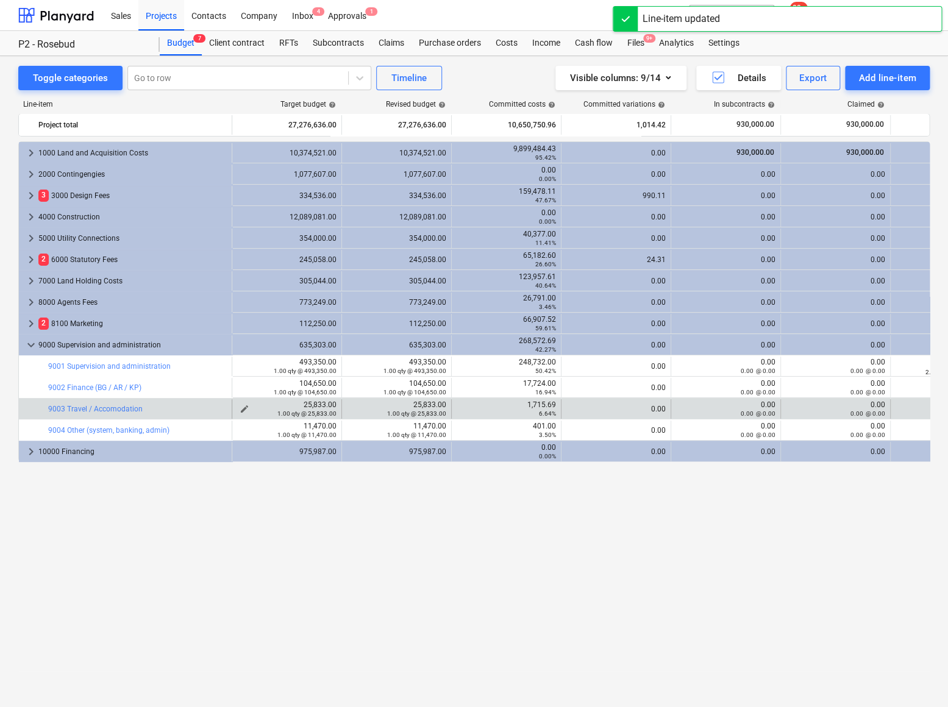
click at [240, 407] on span "edit" at bounding box center [245, 409] width 10 height 10
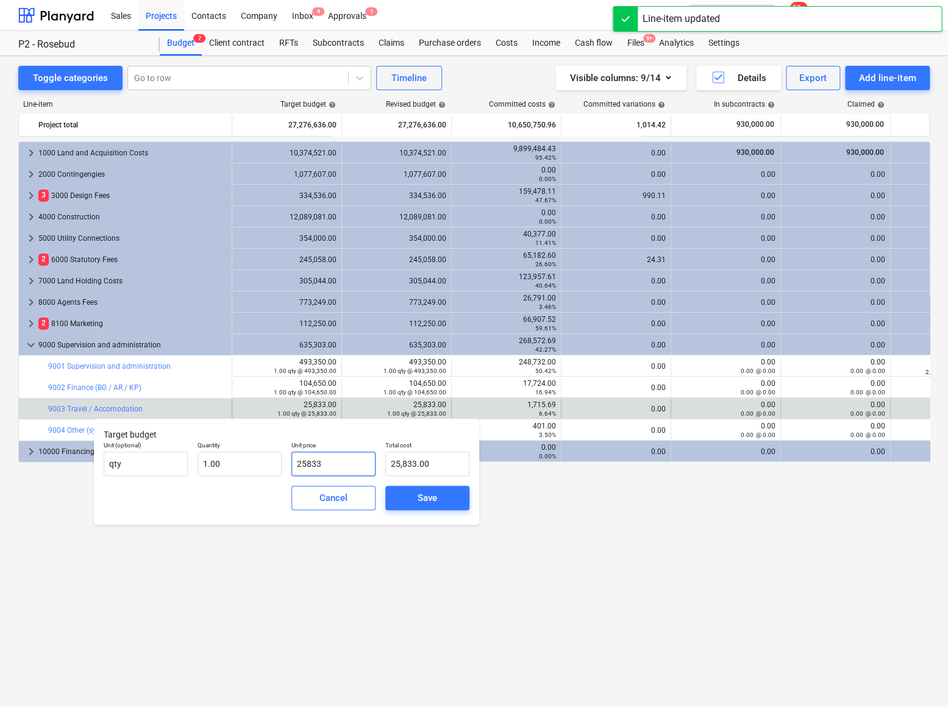
click at [315, 470] on input "25833" at bounding box center [333, 464] width 84 height 24
drag, startPoint x: 340, startPoint y: 468, endPoint x: 242, endPoint y: 460, distance: 97.9
click at [242, 460] on div "Unit (optional) qty Quantity 1.00 Unit price 25833 Total cost 25,833.00" at bounding box center [287, 459] width 376 height 45
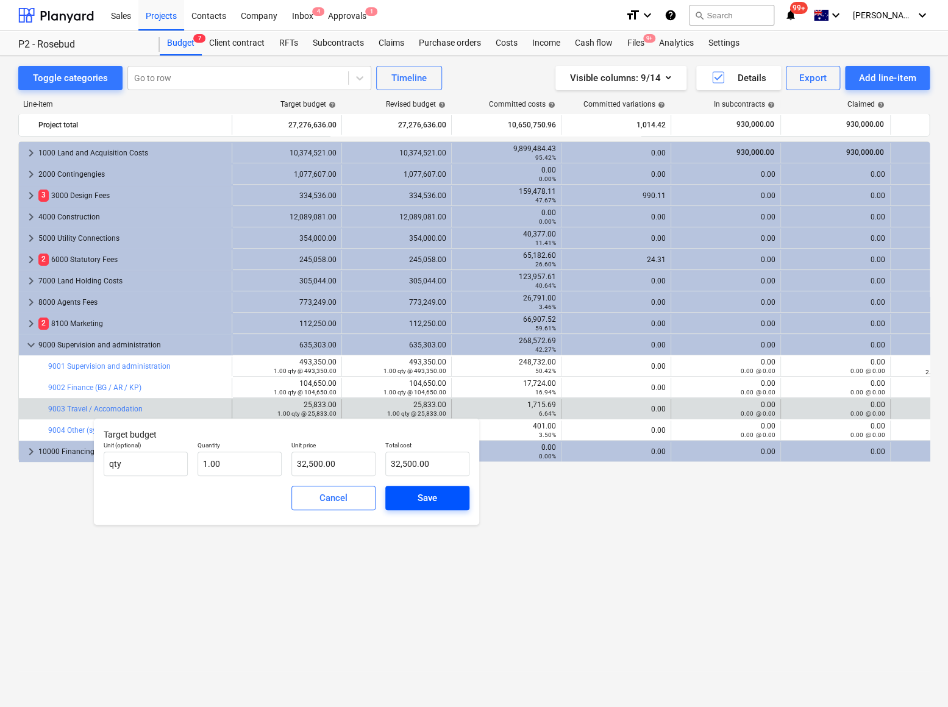
click at [426, 498] on div "Save" at bounding box center [428, 498] width 20 height 16
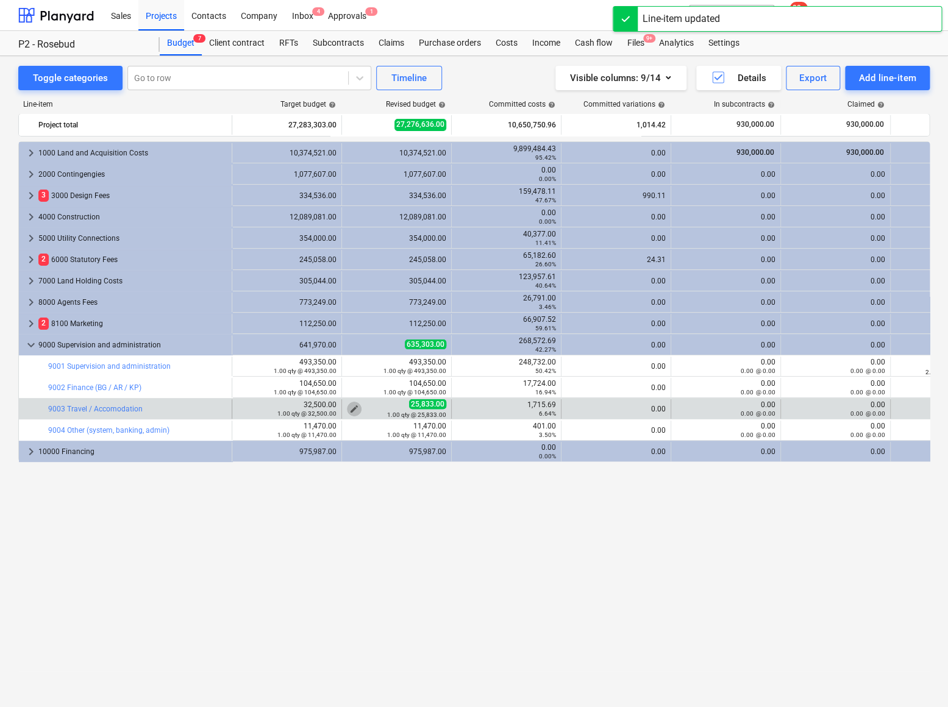
click at [354, 407] on span "edit" at bounding box center [354, 409] width 10 height 10
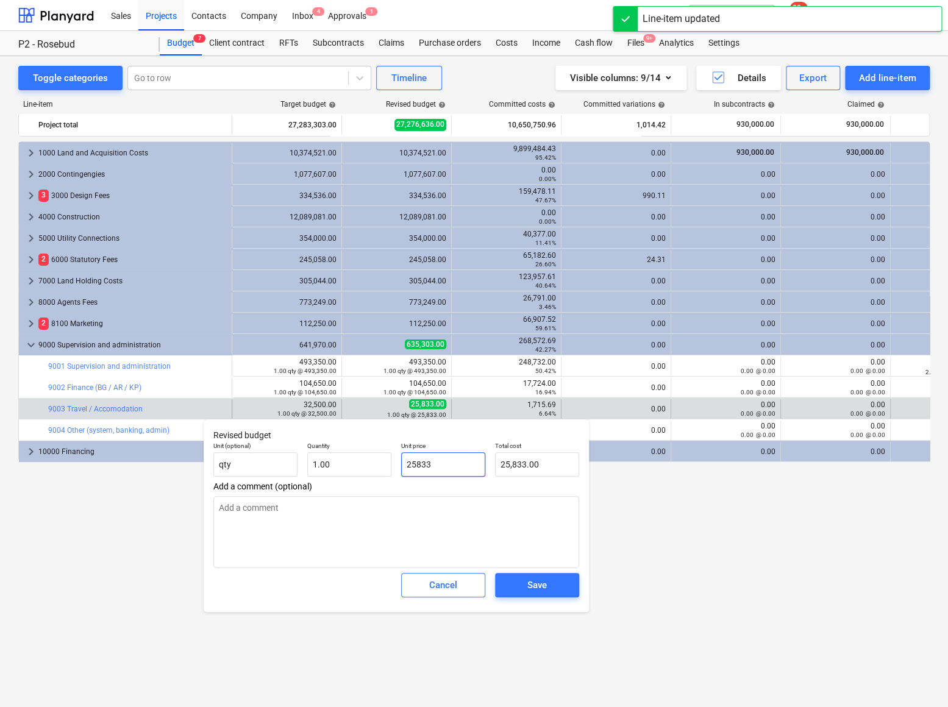
click at [421, 463] on input "25833" at bounding box center [443, 464] width 84 height 24
drag, startPoint x: 443, startPoint y: 465, endPoint x: 373, endPoint y: 460, distance: 70.3
click at [373, 460] on div "Unit (optional) qty Quantity 1.00 Unit price 25833 Total cost 25,833.00" at bounding box center [397, 459] width 376 height 45
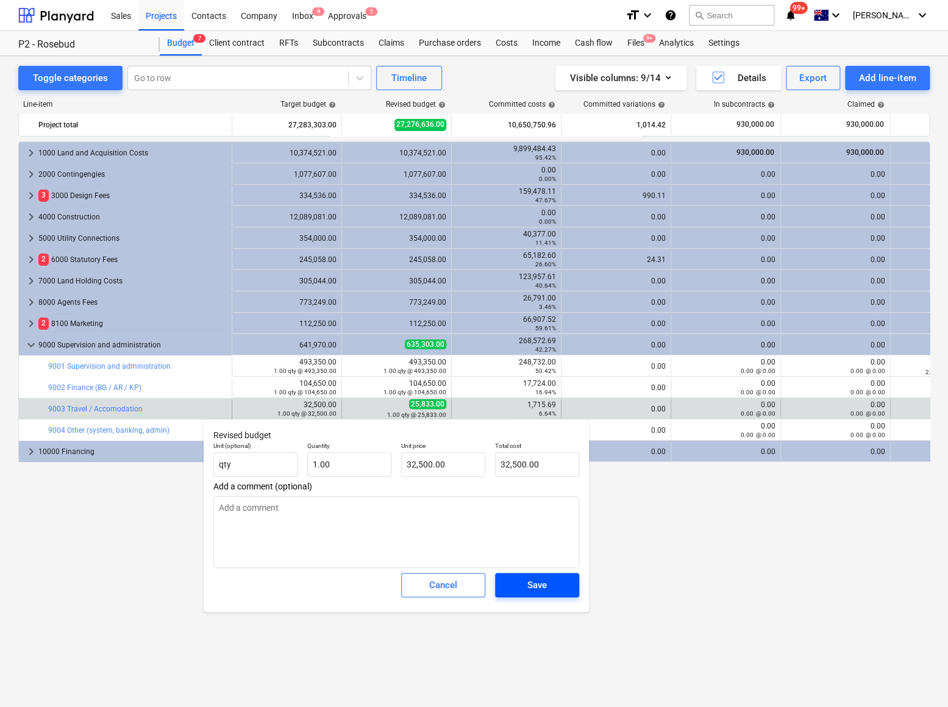
click at [542, 590] on div "Save" at bounding box center [537, 585] width 20 height 16
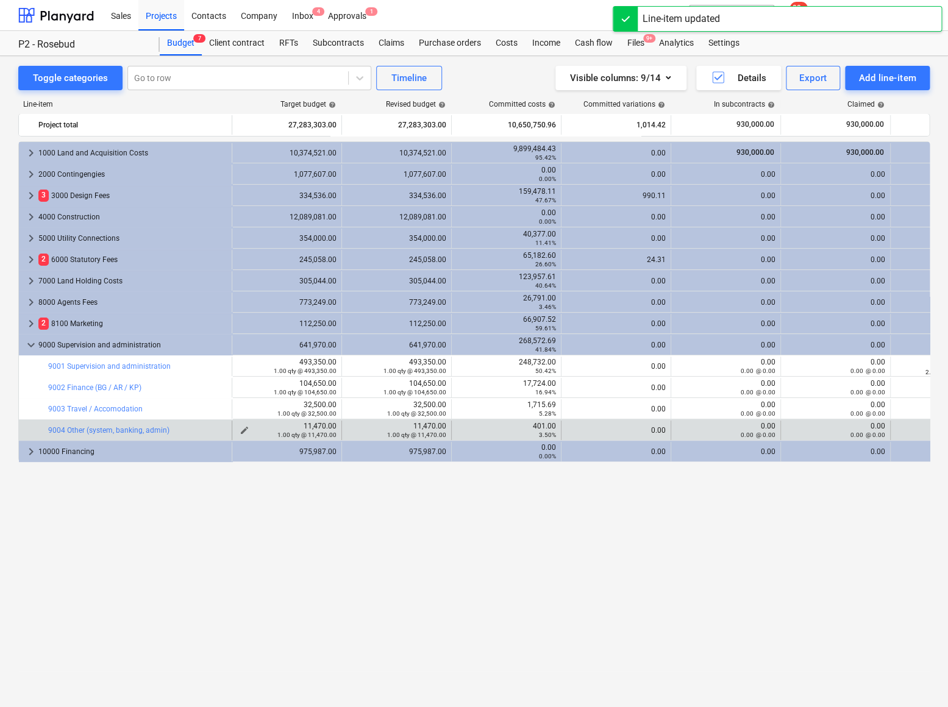
click at [246, 427] on span "edit" at bounding box center [245, 431] width 10 height 10
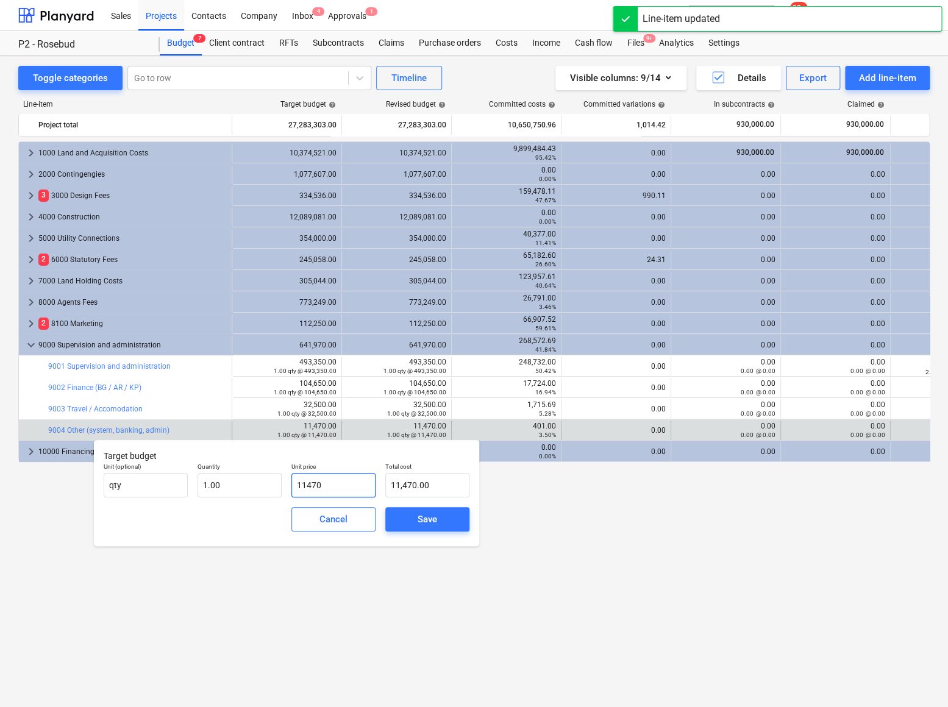
click at [312, 487] on input "11470" at bounding box center [333, 485] width 84 height 24
drag, startPoint x: 338, startPoint y: 489, endPoint x: 256, endPoint y: 485, distance: 81.8
click at [256, 485] on div "Unit (optional) qty Quantity 1.00 Unit price 11470 Total cost 11,470.00" at bounding box center [287, 480] width 376 height 45
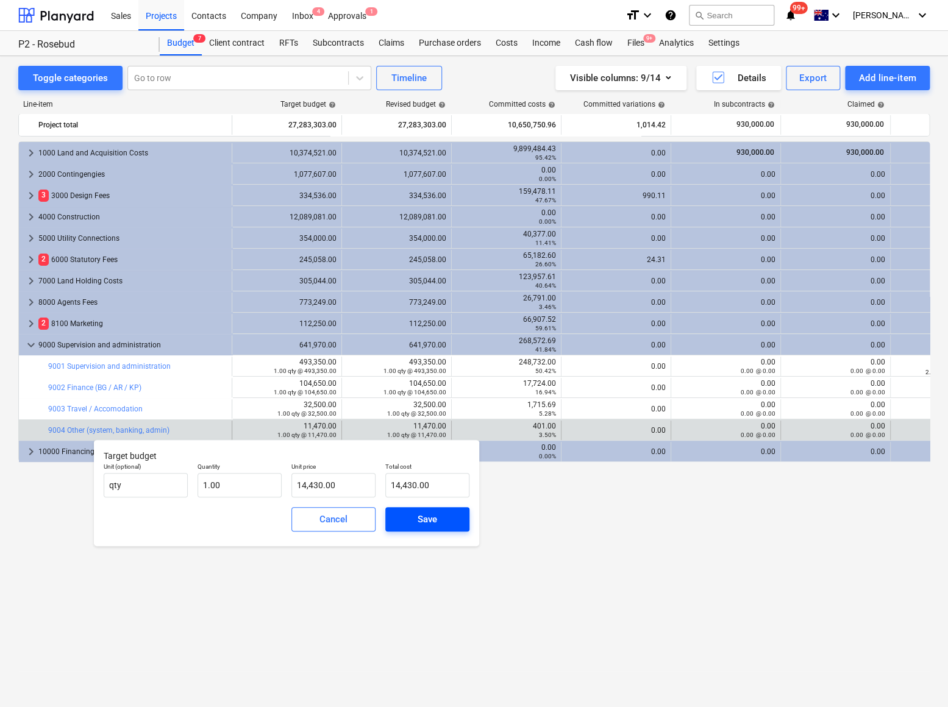
click at [430, 519] on div "Save" at bounding box center [428, 520] width 20 height 16
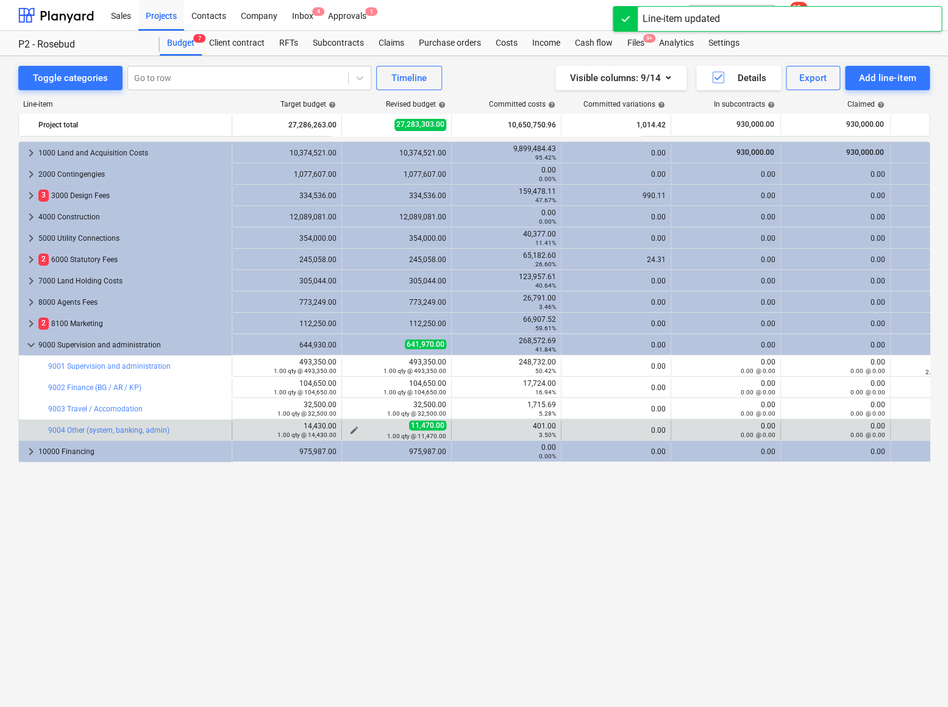
click at [352, 429] on span "edit" at bounding box center [354, 431] width 10 height 10
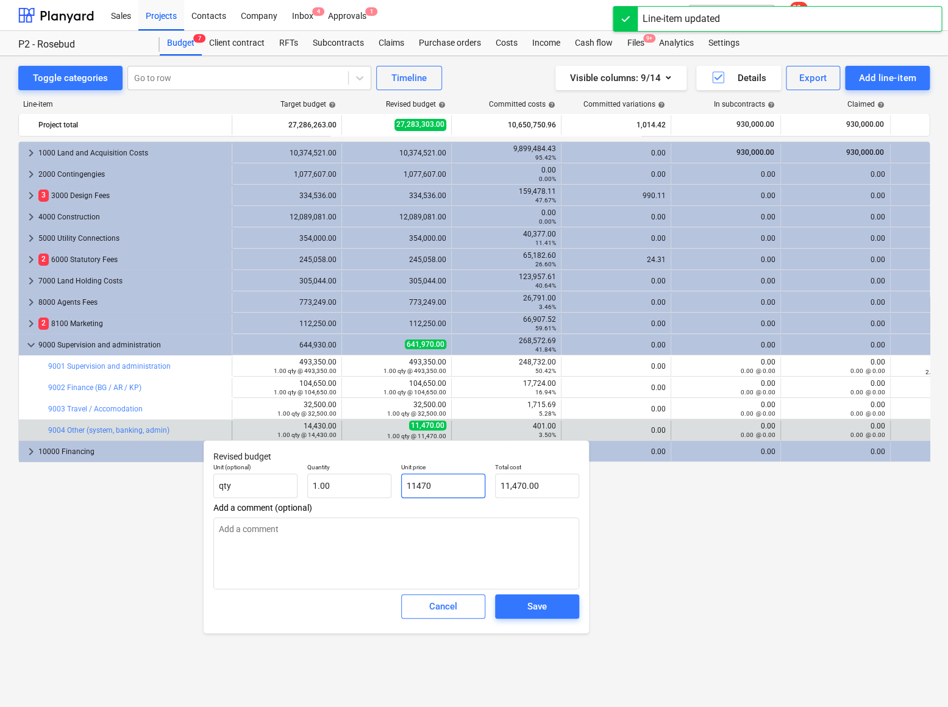
click at [428, 497] on input "11470" at bounding box center [443, 486] width 84 height 24
drag, startPoint x: 448, startPoint y: 490, endPoint x: 344, endPoint y: 481, distance: 104.7
click at [346, 484] on div "Unit (optional) qty Quantity 1.00 Unit price 11470 Total cost 11,470.00" at bounding box center [397, 481] width 376 height 45
click at [535, 608] on div "Save" at bounding box center [537, 607] width 20 height 16
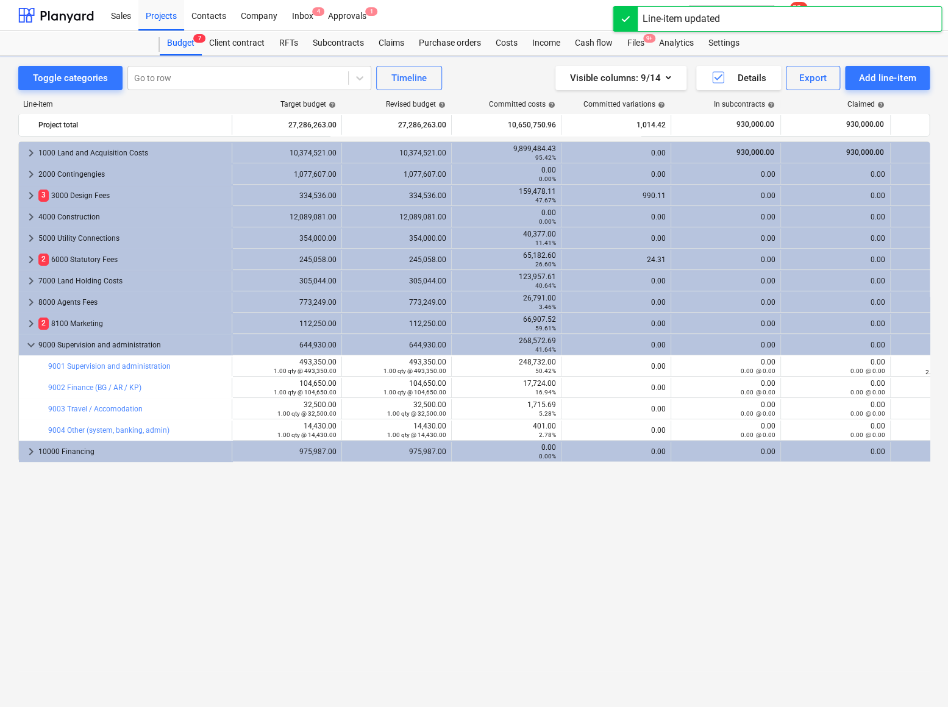
click at [299, 516] on div "keyboard_arrow_right 1000 Land and Acquisition Costs 10,374,521.00 10,374,521.0…" at bounding box center [474, 398] width 912 height 515
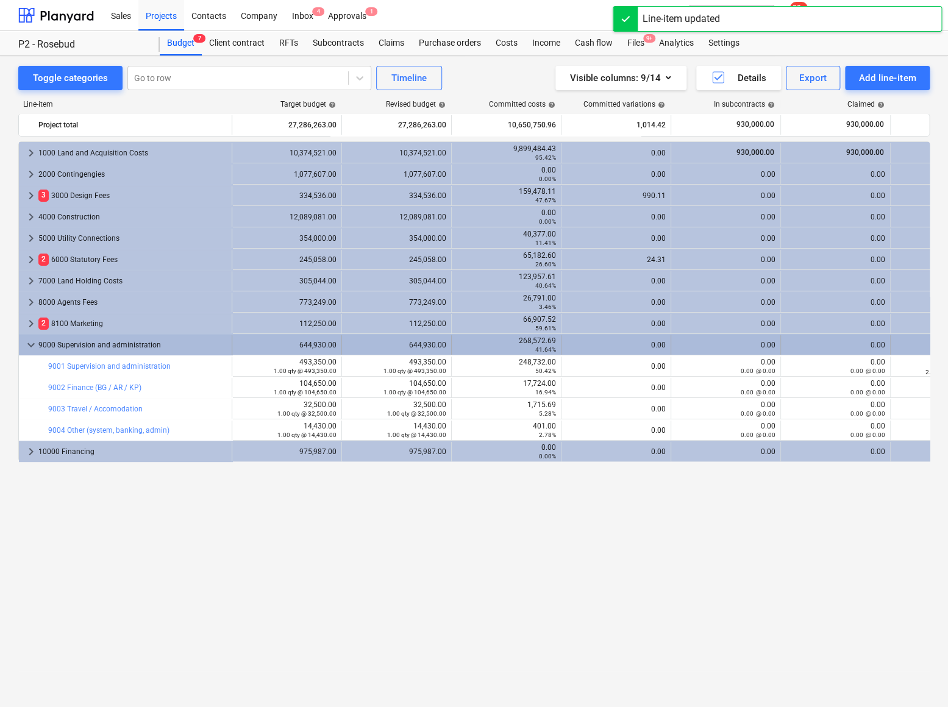
click at [34, 343] on span "keyboard_arrow_down" at bounding box center [31, 345] width 15 height 15
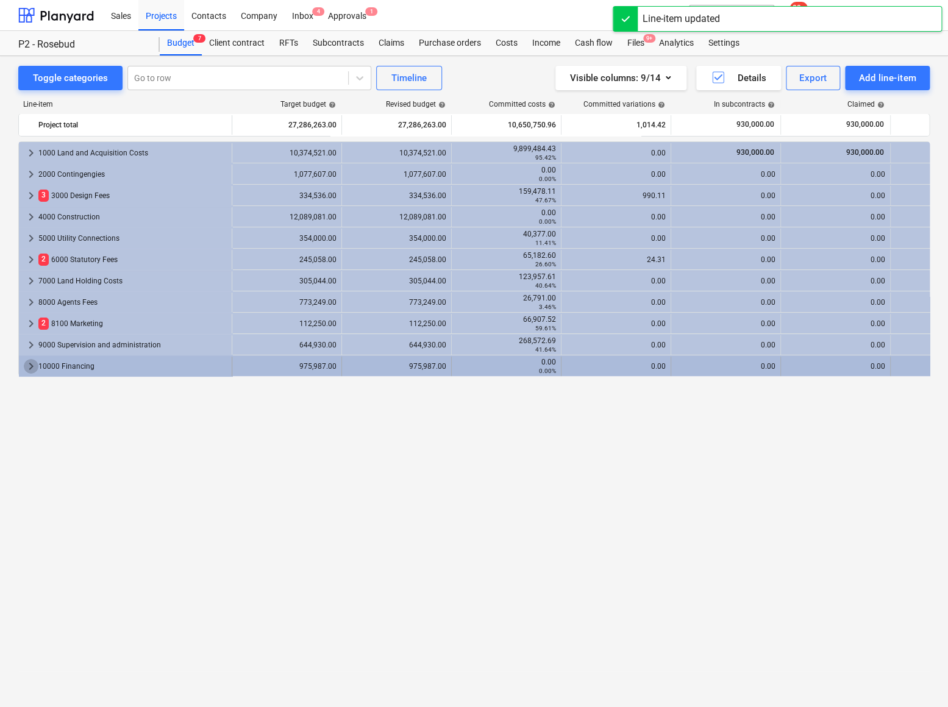
click at [32, 366] on span "keyboard_arrow_right" at bounding box center [31, 366] width 15 height 15
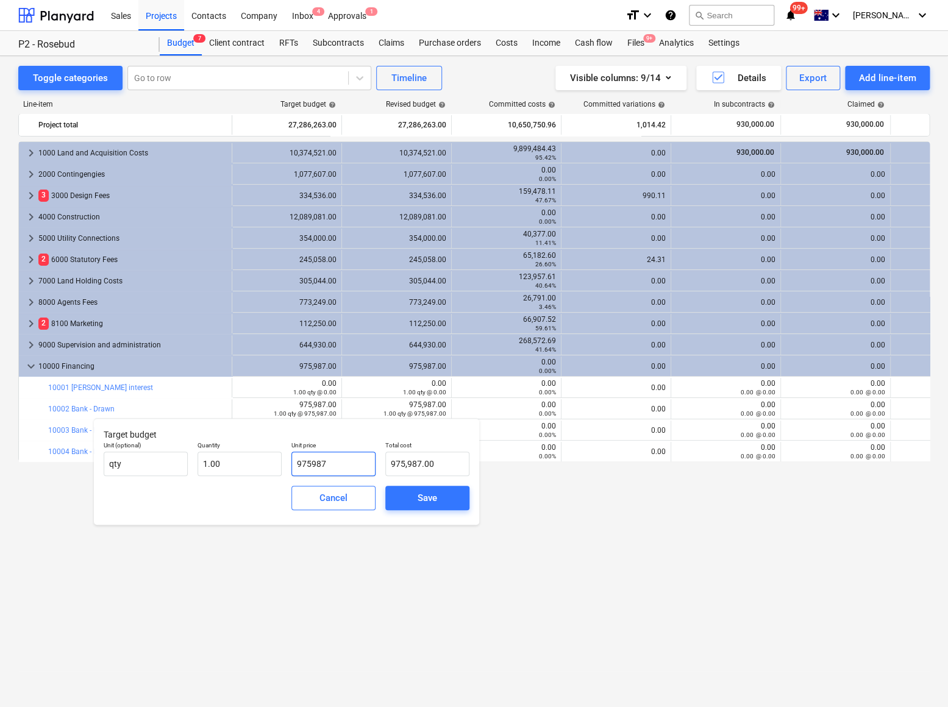
click at [317, 463] on input "975987" at bounding box center [333, 464] width 84 height 24
drag, startPoint x: 357, startPoint y: 464, endPoint x: 244, endPoint y: 457, distance: 113.6
click at [244, 460] on div "Unit (optional) qty Quantity 1.00 Unit price 975987 Total cost 975,987.00" at bounding box center [287, 459] width 376 height 45
click at [432, 500] on div "Save" at bounding box center [428, 498] width 20 height 16
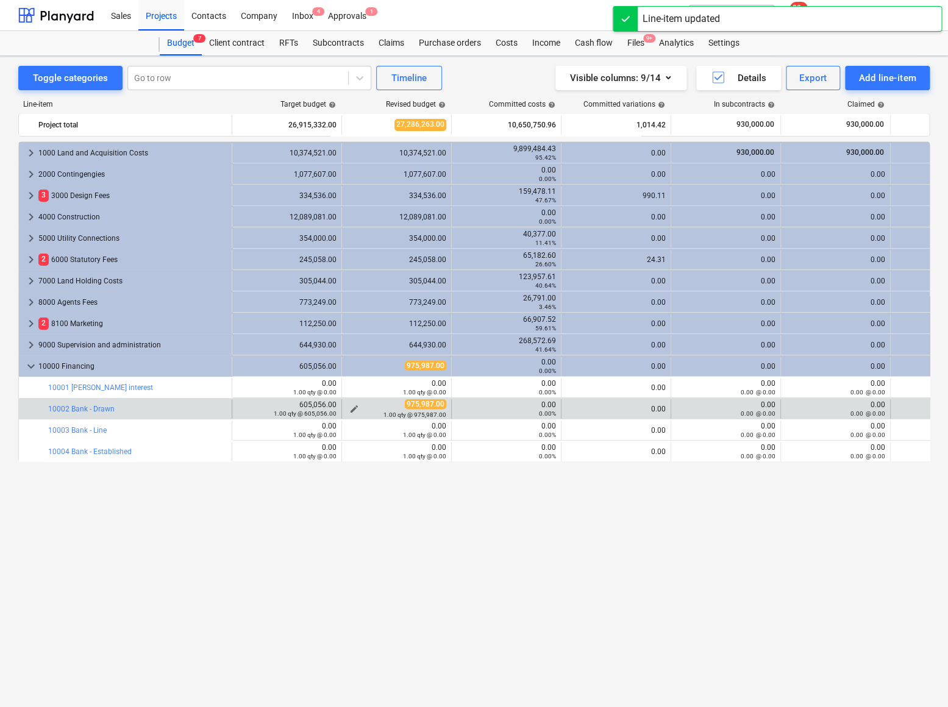
click at [353, 407] on span "edit" at bounding box center [354, 409] width 10 height 10
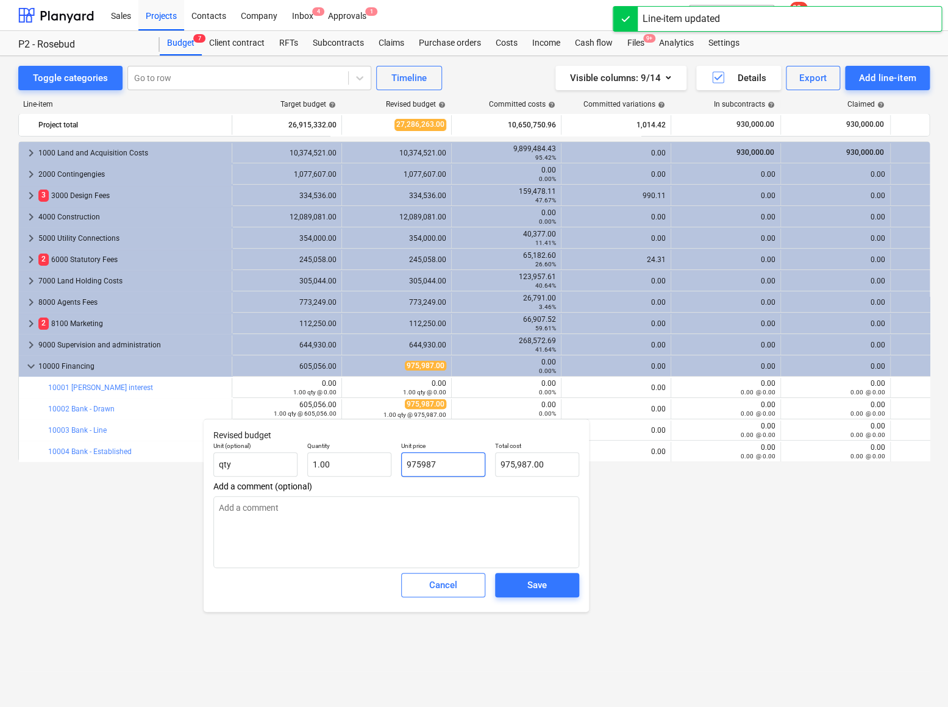
click at [427, 457] on input "975987" at bounding box center [443, 464] width 84 height 24
drag, startPoint x: 441, startPoint y: 462, endPoint x: 345, endPoint y: 453, distance: 96.8
click at [340, 460] on div "Unit (optional) qty Quantity 1.00 Unit price 975987 Total cost 975,987.00" at bounding box center [397, 459] width 376 height 45
click at [553, 587] on span "Save" at bounding box center [537, 585] width 55 height 16
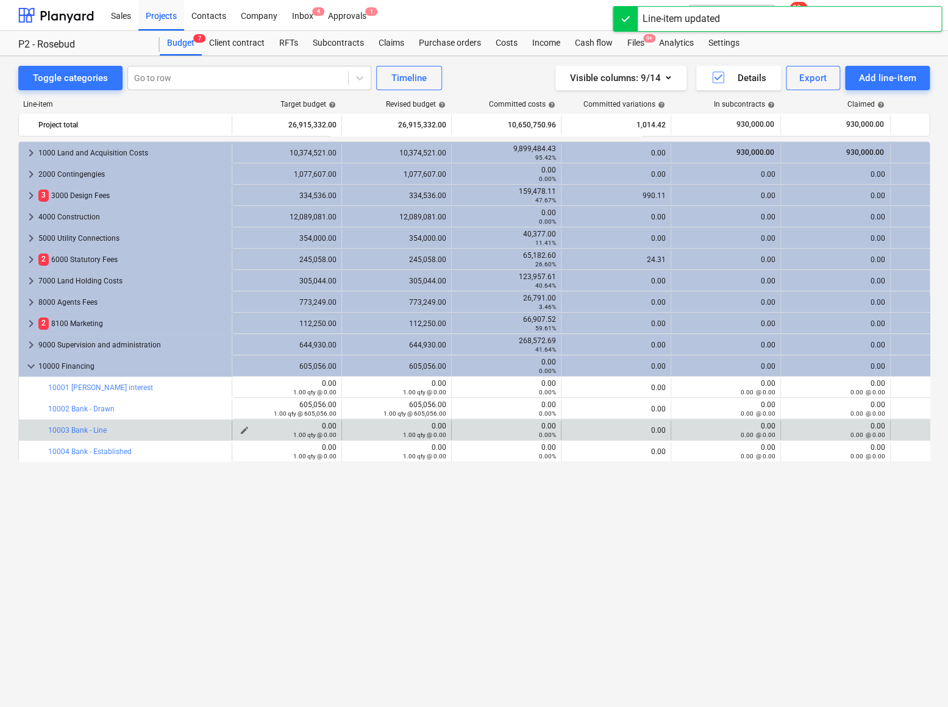
click at [243, 427] on span "edit" at bounding box center [245, 431] width 10 height 10
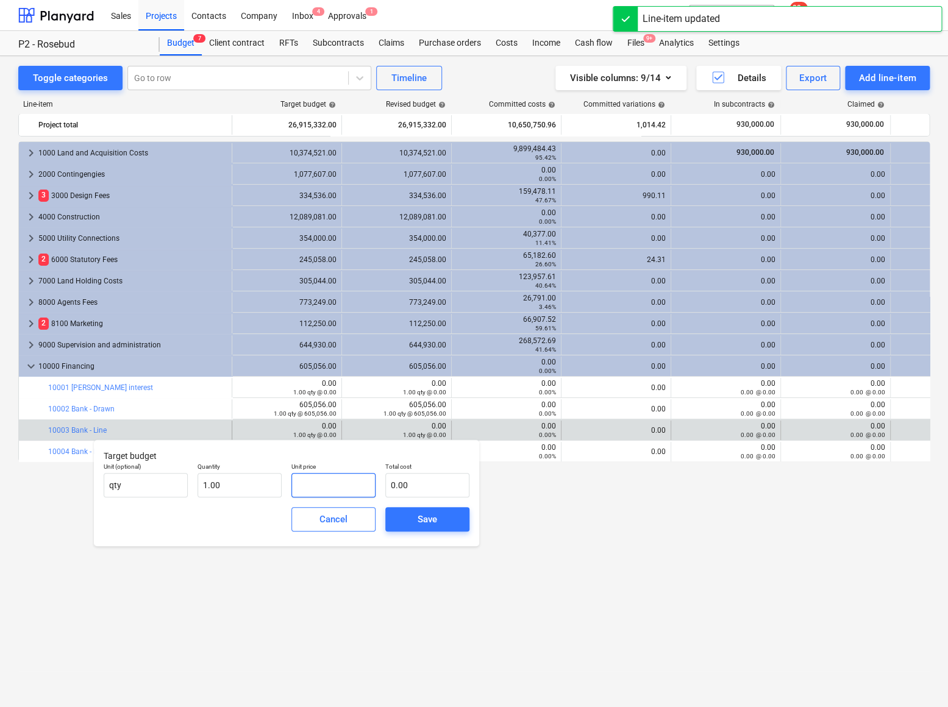
click at [319, 488] on input "text" at bounding box center [333, 485] width 84 height 24
click at [431, 519] on div "Save" at bounding box center [428, 520] width 20 height 16
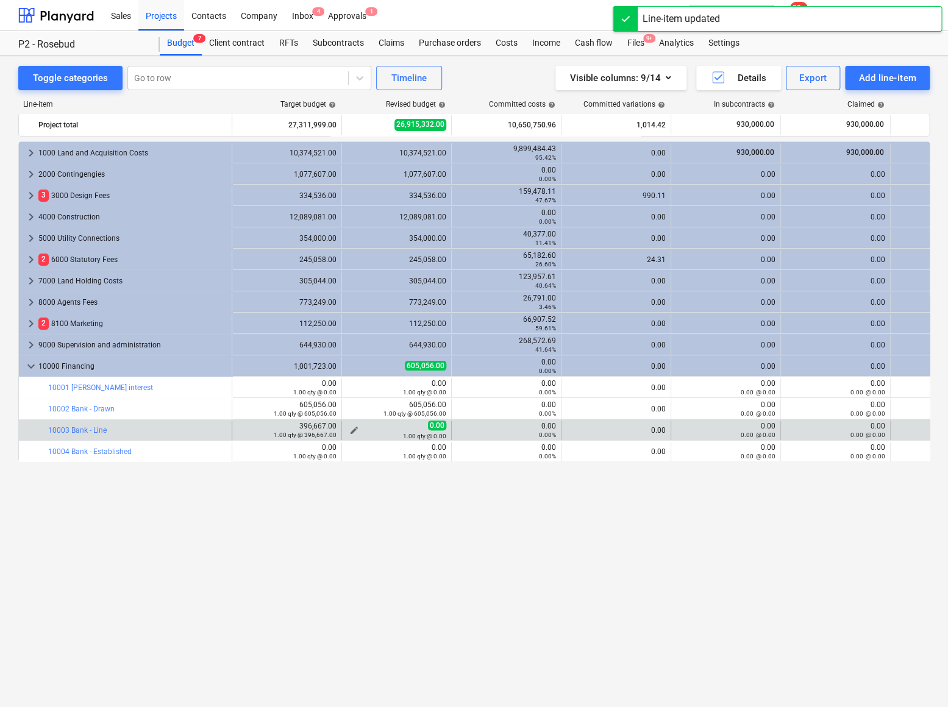
click at [354, 429] on span "edit" at bounding box center [354, 431] width 10 height 10
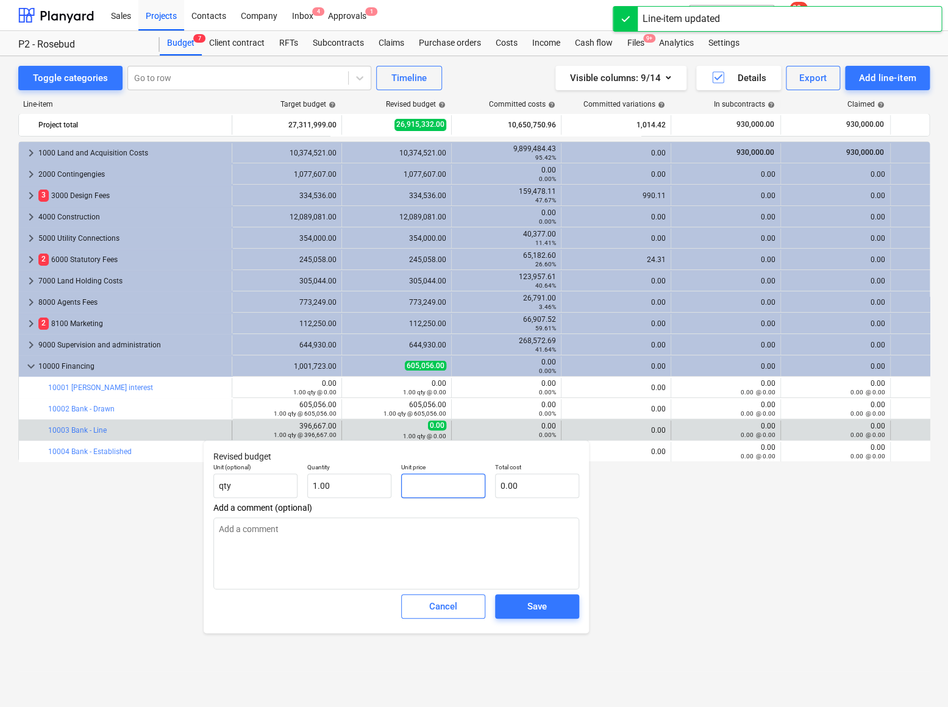
click at [432, 488] on input "text" at bounding box center [443, 486] width 84 height 24
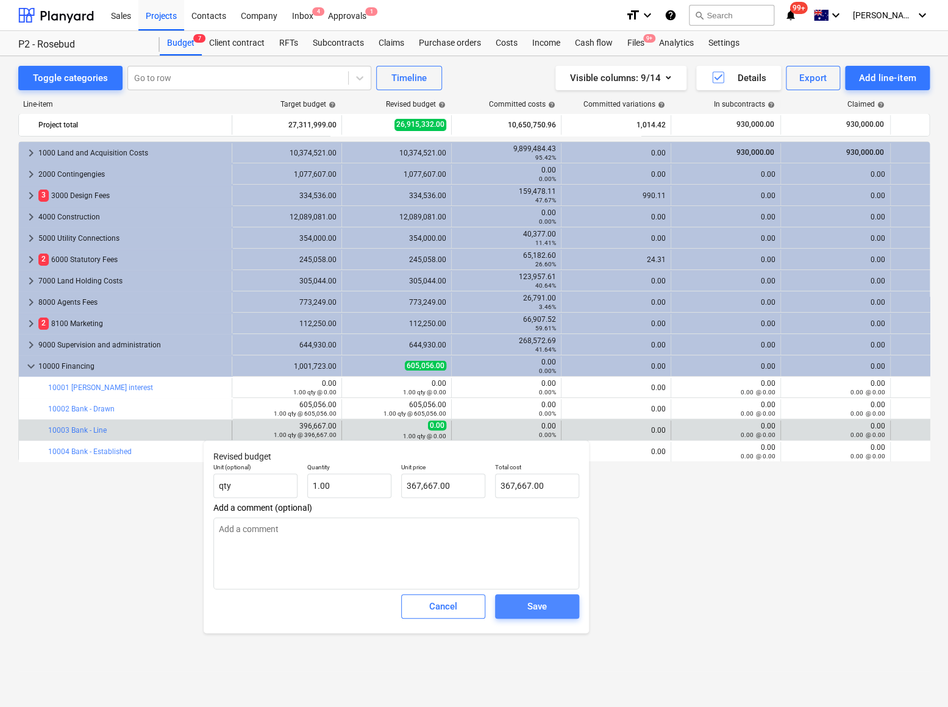
click at [530, 600] on div "Save" at bounding box center [537, 607] width 20 height 16
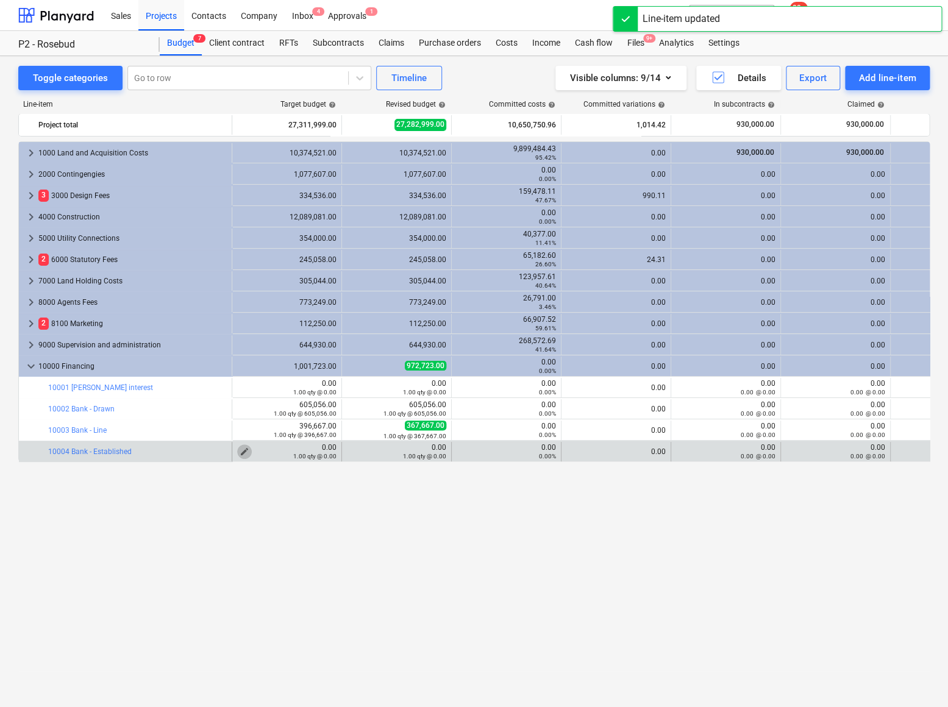
click at [241, 450] on span "edit" at bounding box center [245, 452] width 10 height 10
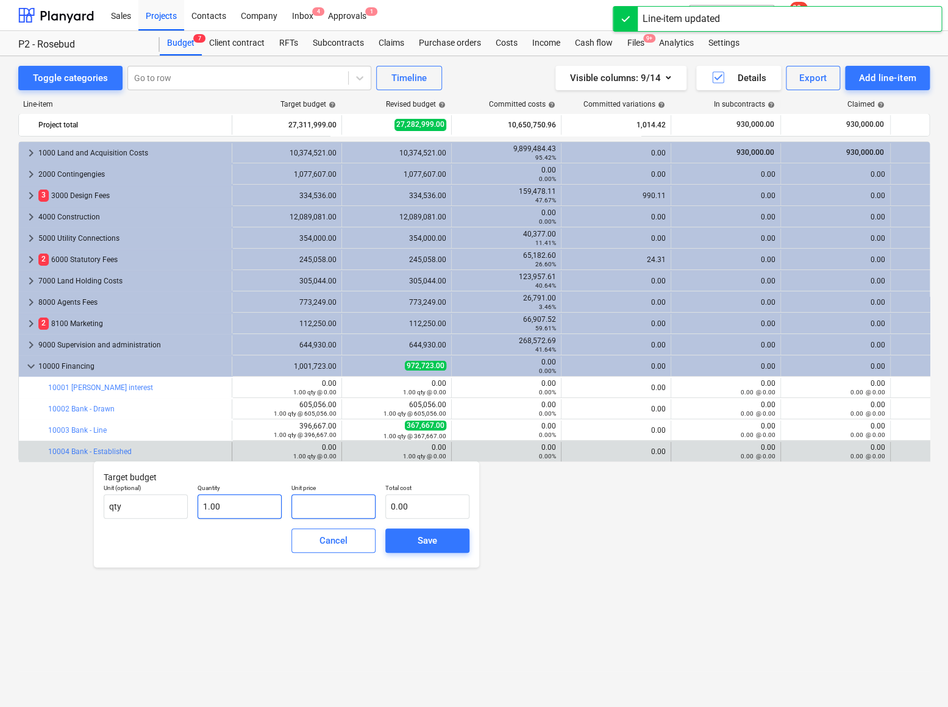
drag, startPoint x: 317, startPoint y: 502, endPoint x: 275, endPoint y: 495, distance: 42.7
click at [276, 498] on div "Unit (optional) qty Quantity 1.00 Unit price Total cost 0.00" at bounding box center [287, 501] width 376 height 45
click at [421, 543] on div "Save" at bounding box center [428, 541] width 20 height 16
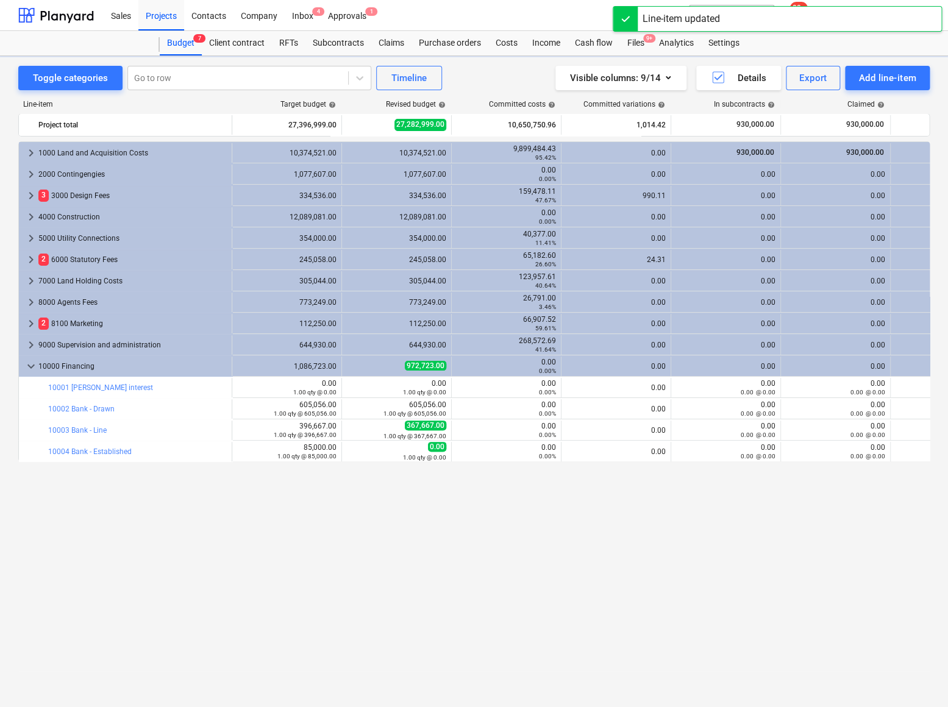
click at [352, 449] on span "edit" at bounding box center [354, 452] width 10 height 10
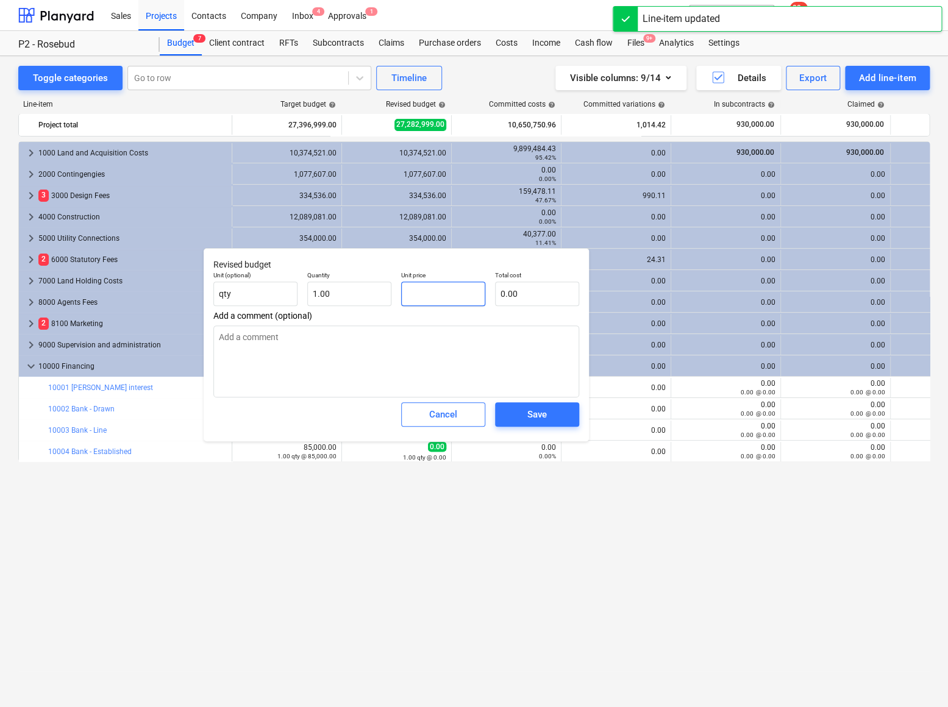
click at [439, 282] on input "text" at bounding box center [443, 294] width 84 height 24
click at [529, 413] on div "Save" at bounding box center [537, 415] width 20 height 16
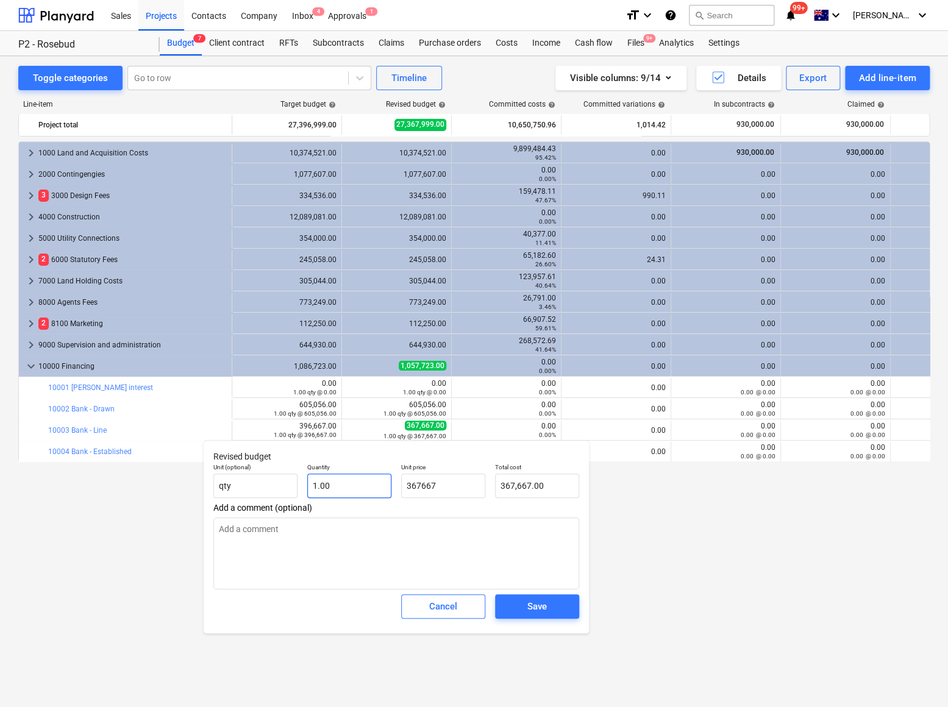
drag, startPoint x: 451, startPoint y: 488, endPoint x: 372, endPoint y: 484, distance: 78.7
click at [372, 484] on div "Unit (optional) qty Quantity 1.00 Unit price 367667 Total cost 367,667.00" at bounding box center [397, 481] width 376 height 45
click at [539, 607] on div "Save" at bounding box center [537, 607] width 20 height 16
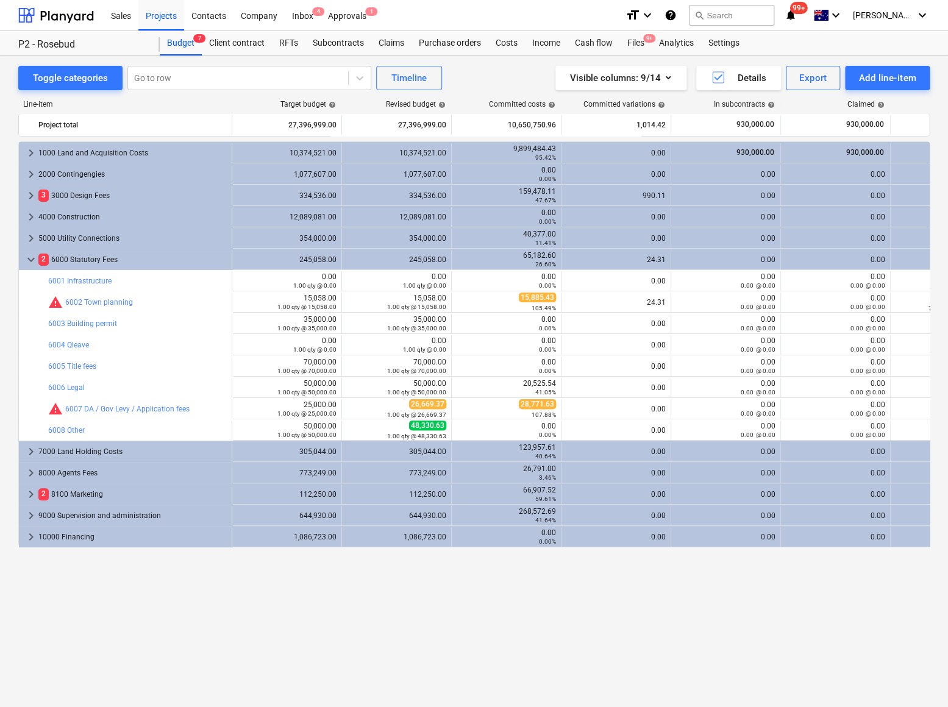
click at [29, 257] on span "keyboard_arrow_down" at bounding box center [31, 259] width 15 height 15
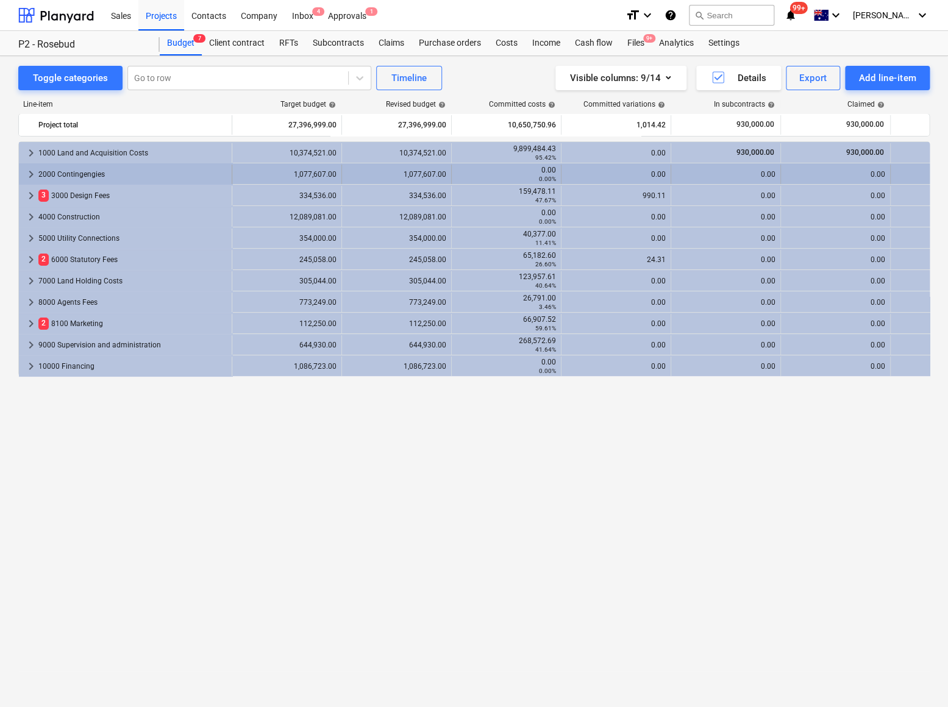
click at [28, 175] on span "keyboard_arrow_right" at bounding box center [31, 174] width 15 height 15
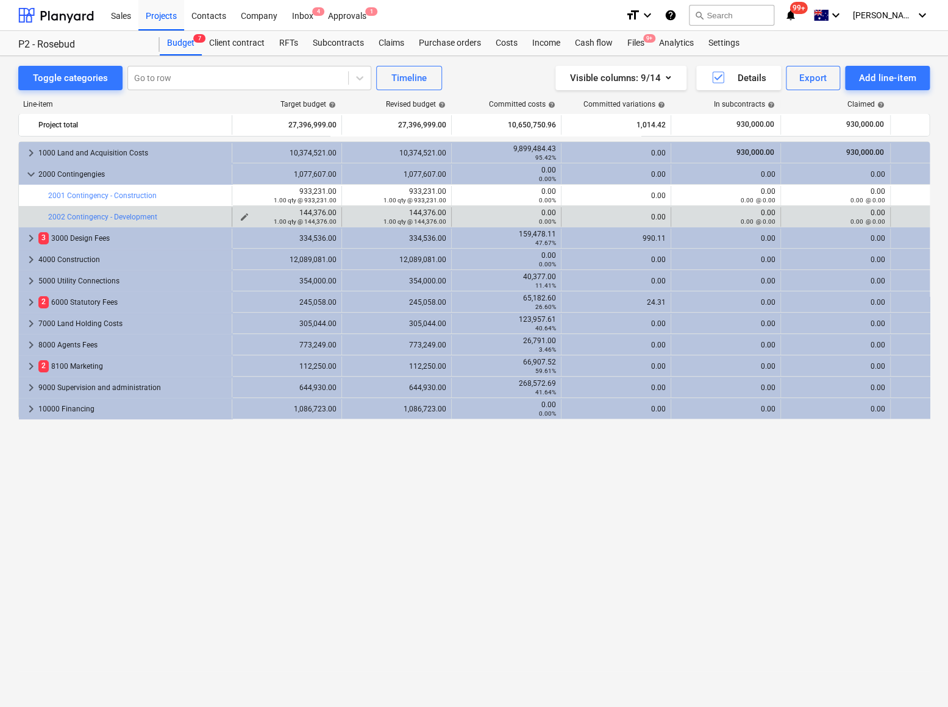
click at [245, 212] on span "edit" at bounding box center [245, 217] width 10 height 10
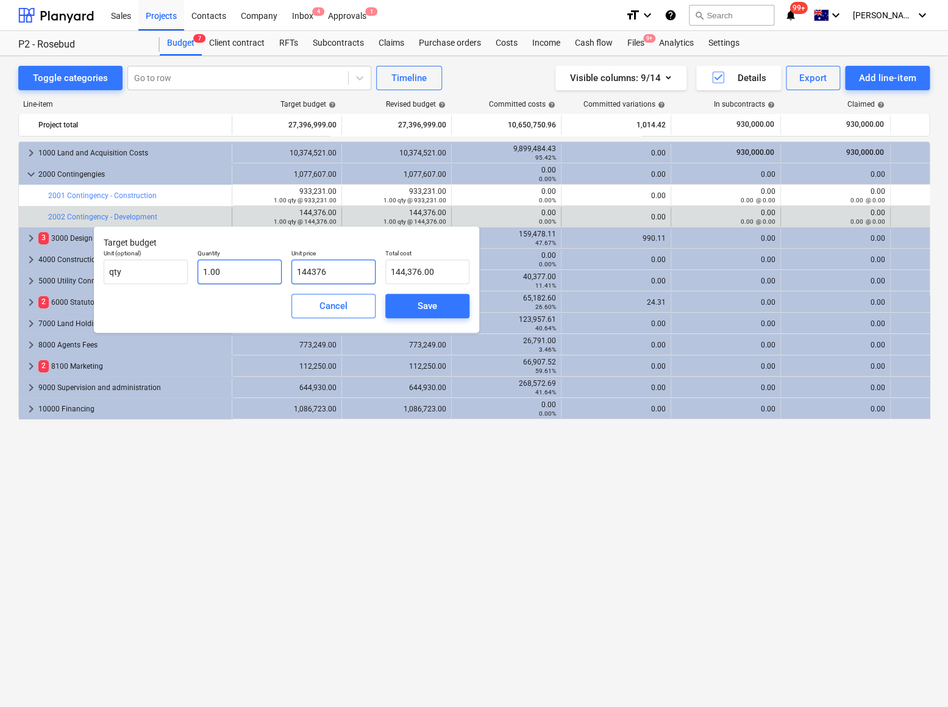
drag, startPoint x: 341, startPoint y: 274, endPoint x: 246, endPoint y: 276, distance: 95.2
click at [246, 276] on div "Unit (optional) qty Quantity 1.00 Unit price 144376 Total cost 144,376.00" at bounding box center [287, 267] width 376 height 45
click at [434, 302] on div "Save" at bounding box center [428, 306] width 20 height 16
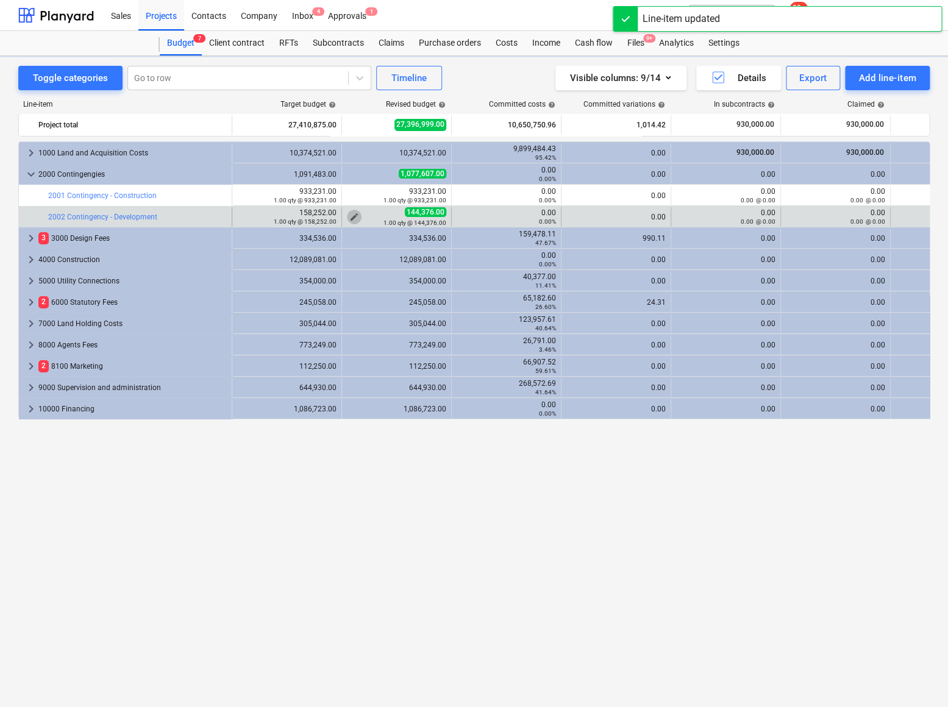
click at [354, 216] on span "edit" at bounding box center [354, 217] width 10 height 10
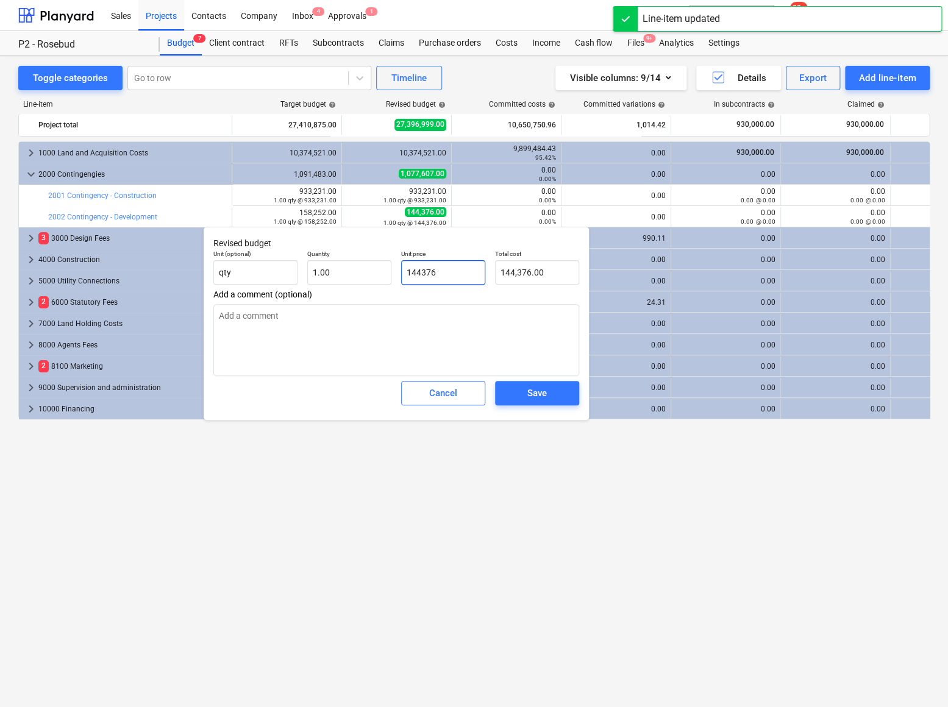
click at [425, 268] on input "144376" at bounding box center [443, 272] width 84 height 24
drag, startPoint x: 443, startPoint y: 273, endPoint x: 357, endPoint y: 273, distance: 86.6
click at [358, 274] on div "Unit (optional) qty Quantity 1.00 Unit price 144376 Total cost 144,376.00" at bounding box center [397, 267] width 376 height 45
click at [542, 392] on div "Save" at bounding box center [537, 393] width 20 height 16
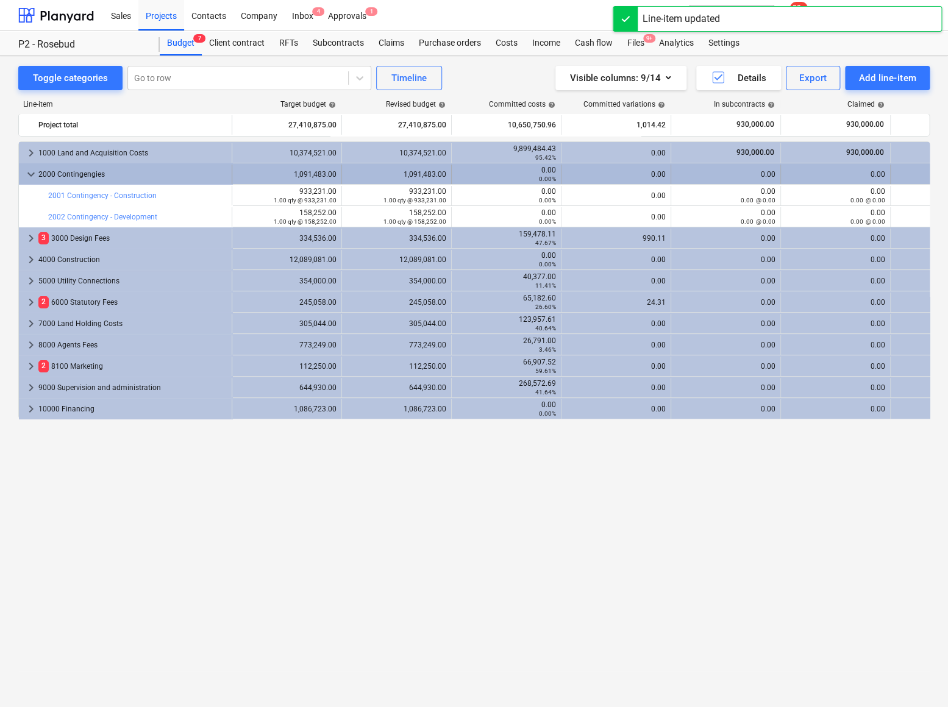
click at [34, 173] on span "keyboard_arrow_down" at bounding box center [31, 174] width 15 height 15
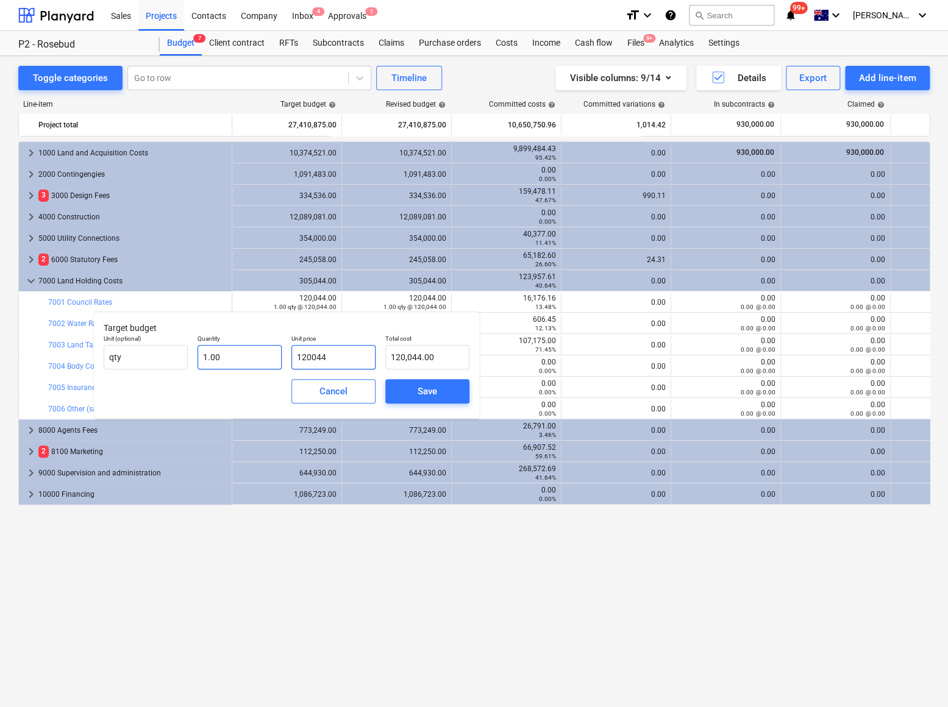
drag, startPoint x: 349, startPoint y: 354, endPoint x: 265, endPoint y: 348, distance: 84.4
click at [265, 348] on div "Unit (optional) qty Quantity 1.00 Unit price 120044 Total cost 120,044.00" at bounding box center [287, 352] width 376 height 45
click at [348, 357] on input "120044" at bounding box center [333, 357] width 84 height 24
drag, startPoint x: 346, startPoint y: 357, endPoint x: 213, endPoint y: 341, distance: 133.2
click at [207, 346] on div "Unit (optional) qty Quantity 1.00 Unit price 120044 Total cost 120,044.00" at bounding box center [287, 352] width 376 height 45
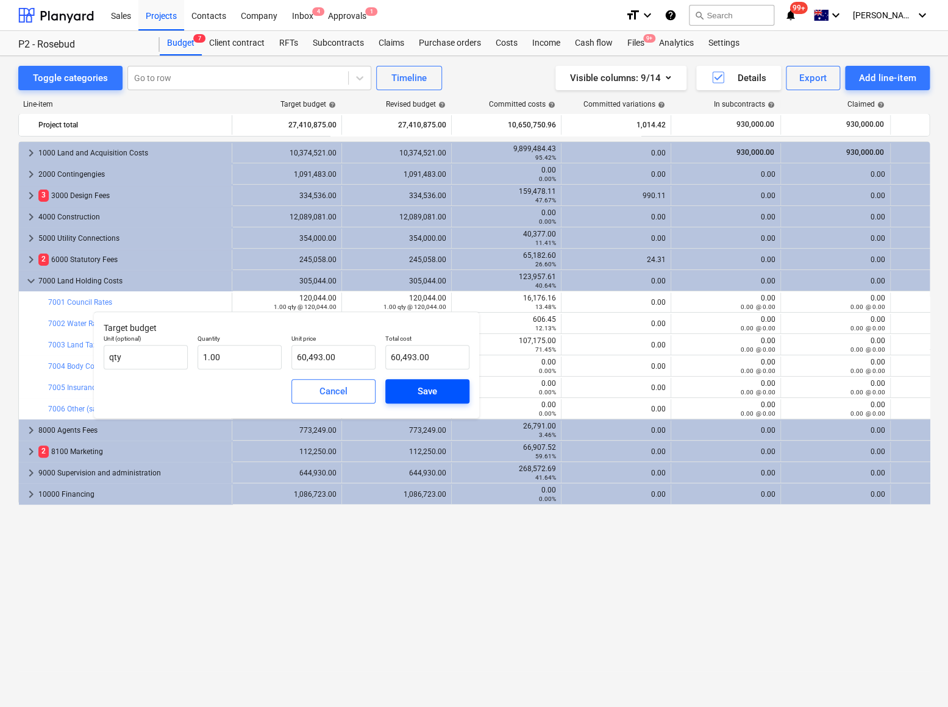
click at [420, 393] on div "Save" at bounding box center [428, 392] width 20 height 16
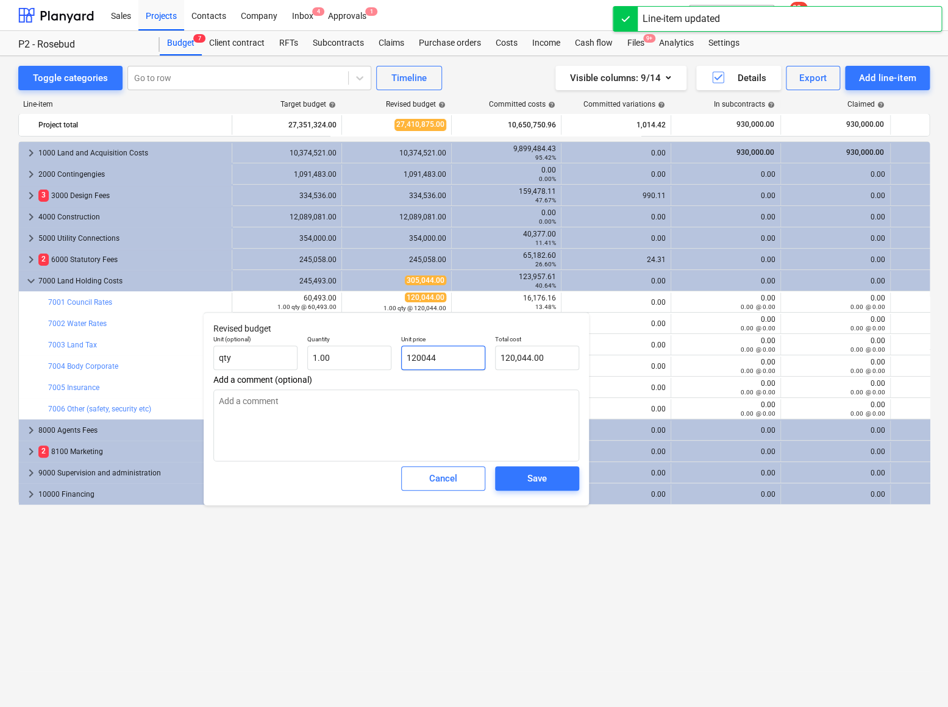
click at [424, 362] on input "120044" at bounding box center [443, 358] width 84 height 24
drag, startPoint x: 432, startPoint y: 359, endPoint x: 383, endPoint y: 354, distance: 49.0
click at [385, 355] on div "Unit (optional) qty Quantity 1.00 Unit price 120044 Total cost 120,044.00" at bounding box center [397, 352] width 376 height 45
click at [540, 473] on div "Save" at bounding box center [537, 479] width 20 height 16
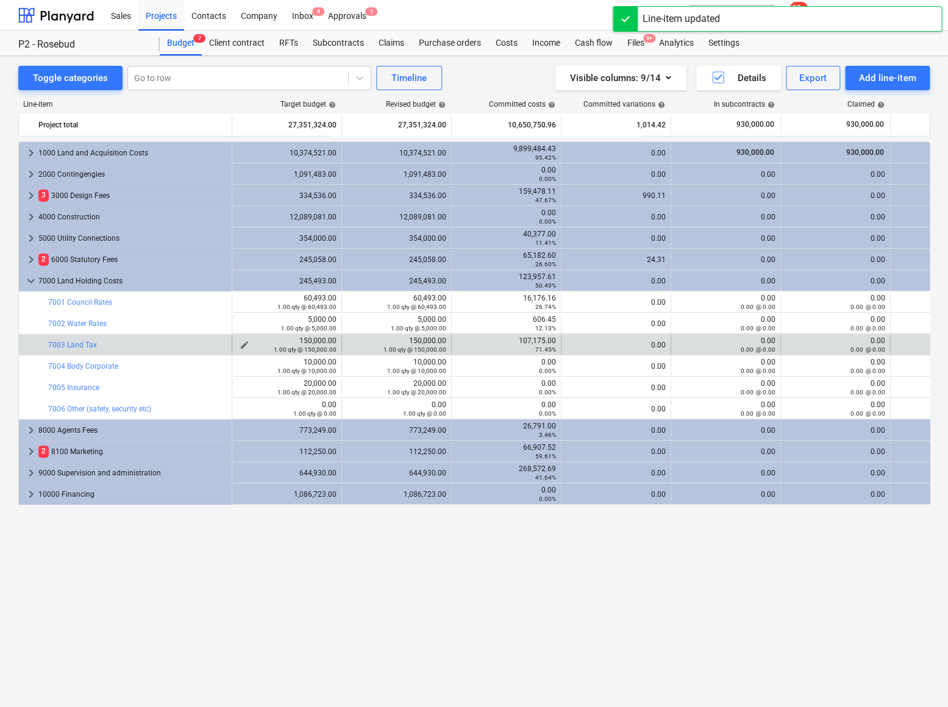
click at [243, 344] on span "edit" at bounding box center [245, 345] width 10 height 10
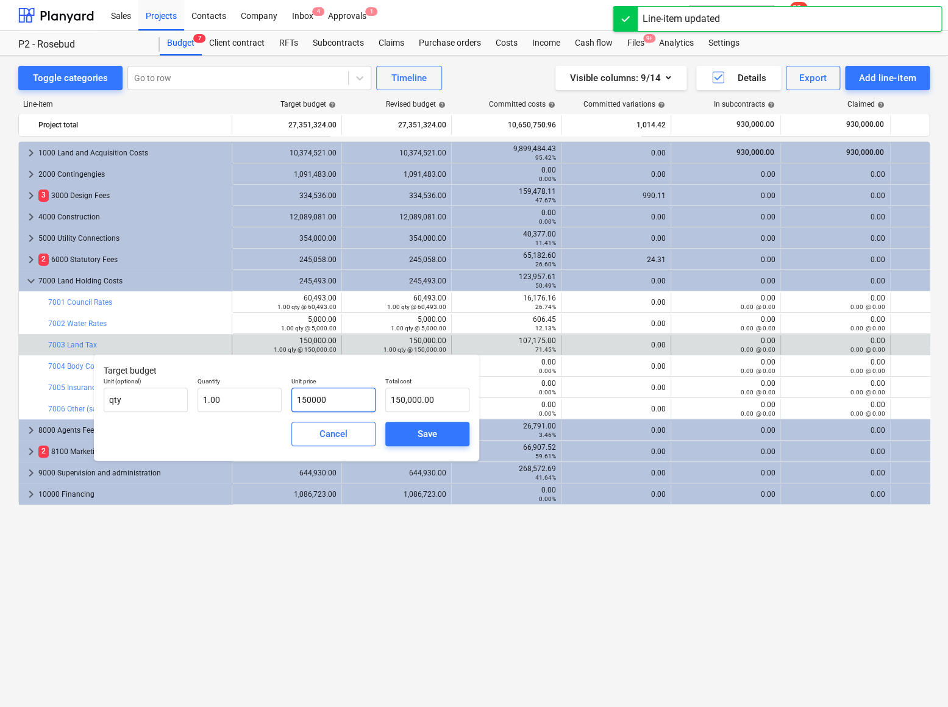
click at [309, 401] on input "150000" at bounding box center [333, 400] width 84 height 24
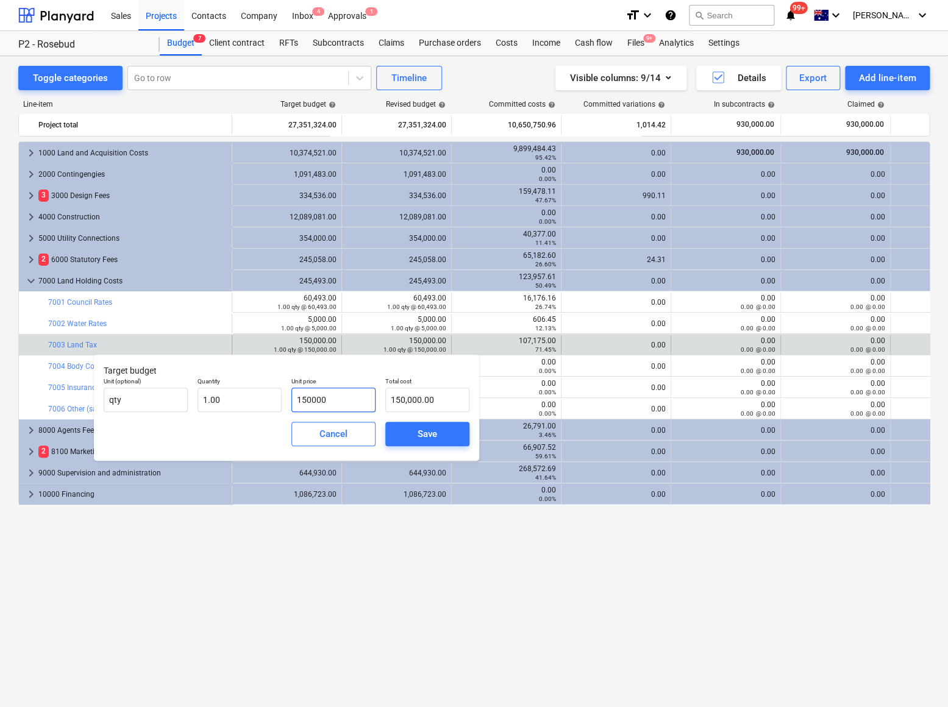
drag, startPoint x: 330, startPoint y: 400, endPoint x: 289, endPoint y: 396, distance: 41.0
click at [289, 396] on div "Unit price 150000" at bounding box center [334, 395] width 94 height 45
click at [428, 435] on div "Save" at bounding box center [428, 434] width 20 height 16
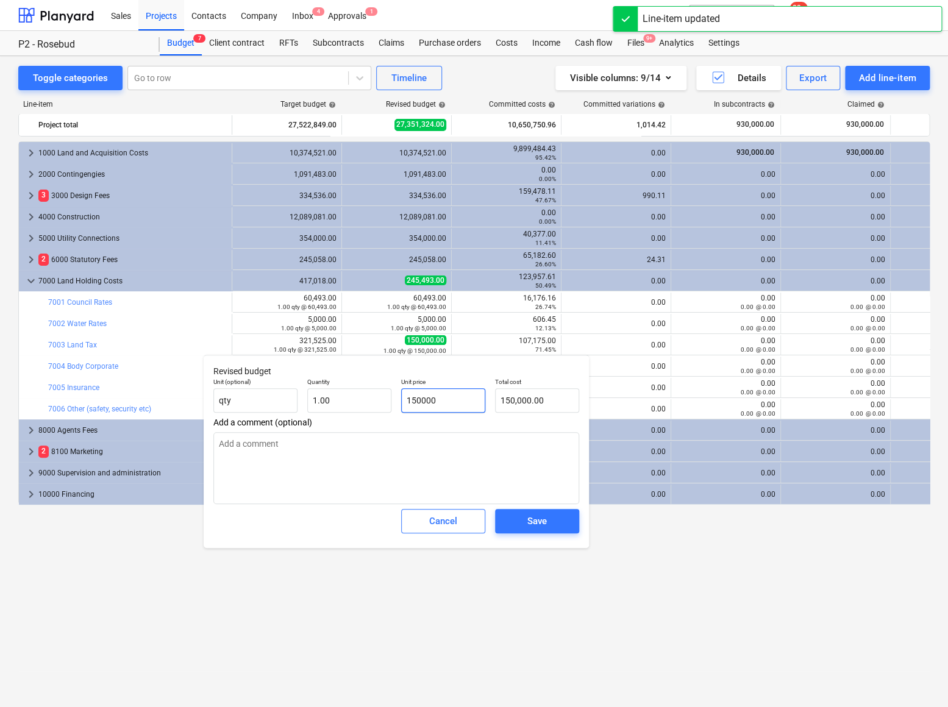
click at [421, 398] on input "150000" at bounding box center [443, 400] width 84 height 24
drag, startPoint x: 443, startPoint y: 401, endPoint x: 330, endPoint y: 395, distance: 113.0
click at [340, 397] on div "Unit (optional) qty Quantity 1.00 Unit price 150000 Total cost 150,000.00" at bounding box center [397, 395] width 376 height 45
click at [526, 528] on span "Save" at bounding box center [537, 521] width 55 height 16
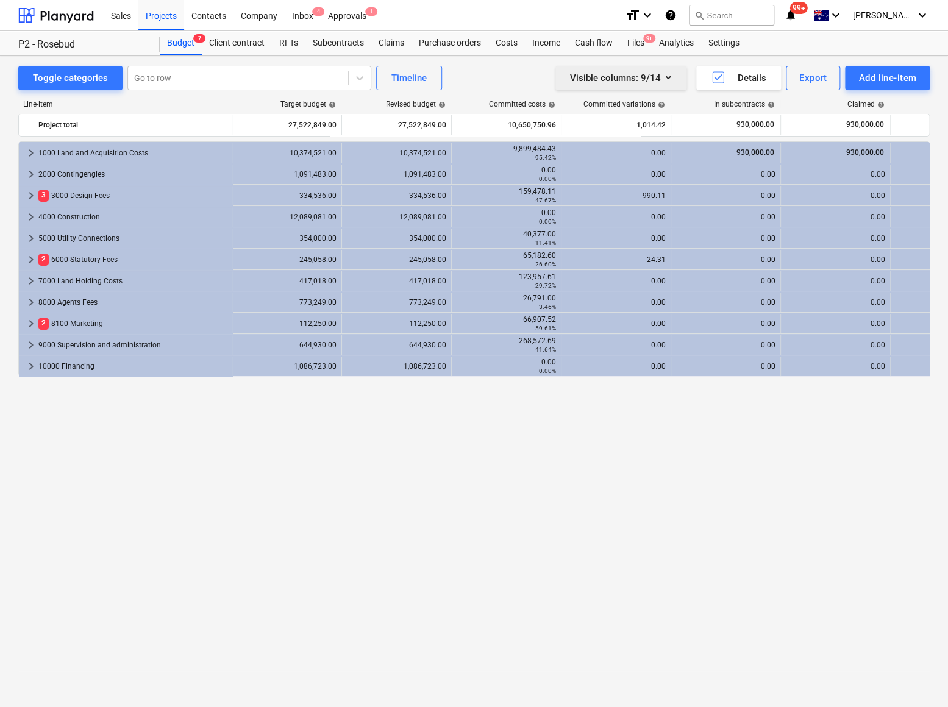
click at [659, 76] on div "Visible columns : 9/14" at bounding box center [621, 78] width 102 height 16
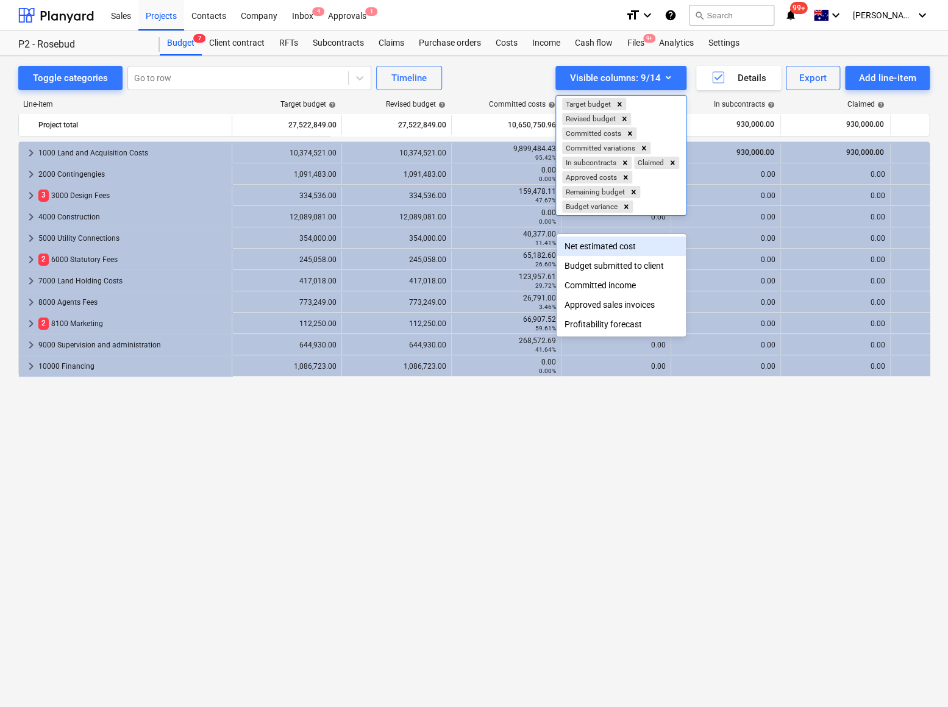
click at [622, 252] on div "Net estimated cost" at bounding box center [621, 247] width 129 height 20
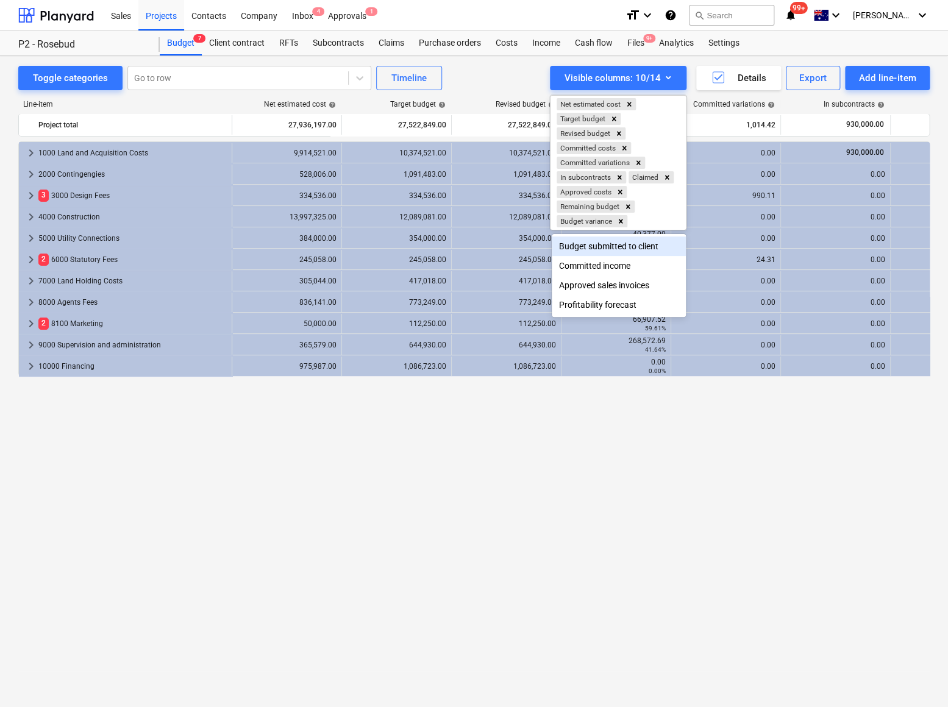
click at [406, 454] on div at bounding box center [474, 353] width 948 height 707
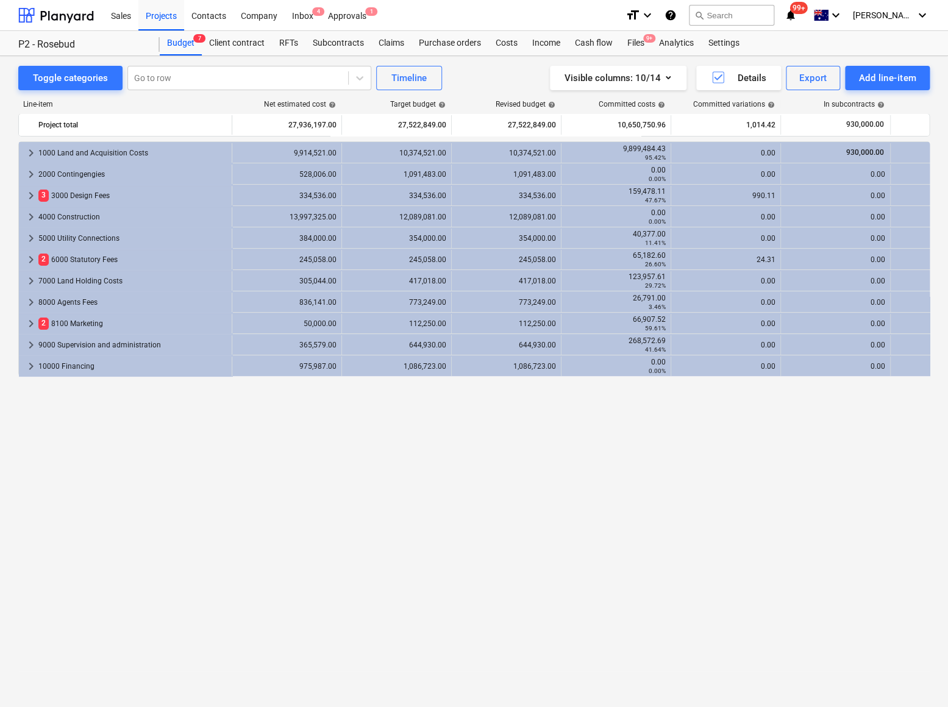
click at [332, 104] on span "help" at bounding box center [331, 104] width 10 height 7
click at [274, 437] on div "keyboard_arrow_right 1000 Land and Acquisition Costs 9,914,521.00 10,374,521.00…" at bounding box center [474, 398] width 912 height 515
click at [332, 104] on span "help" at bounding box center [331, 104] width 10 height 7
click at [664, 79] on icon "button" at bounding box center [668, 77] width 15 height 15
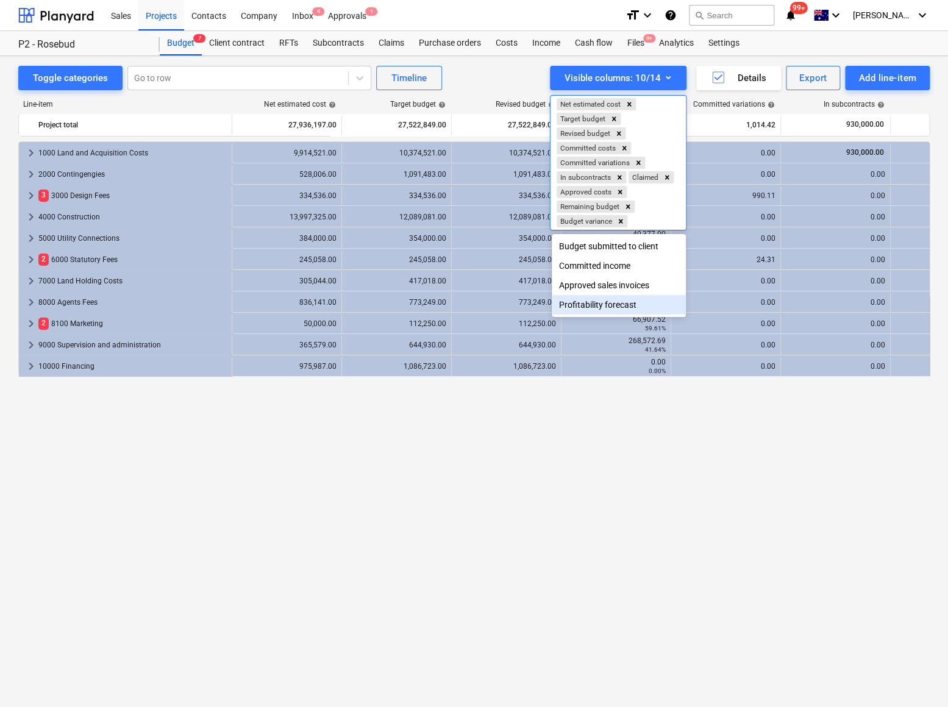
click at [670, 416] on div at bounding box center [474, 353] width 948 height 707
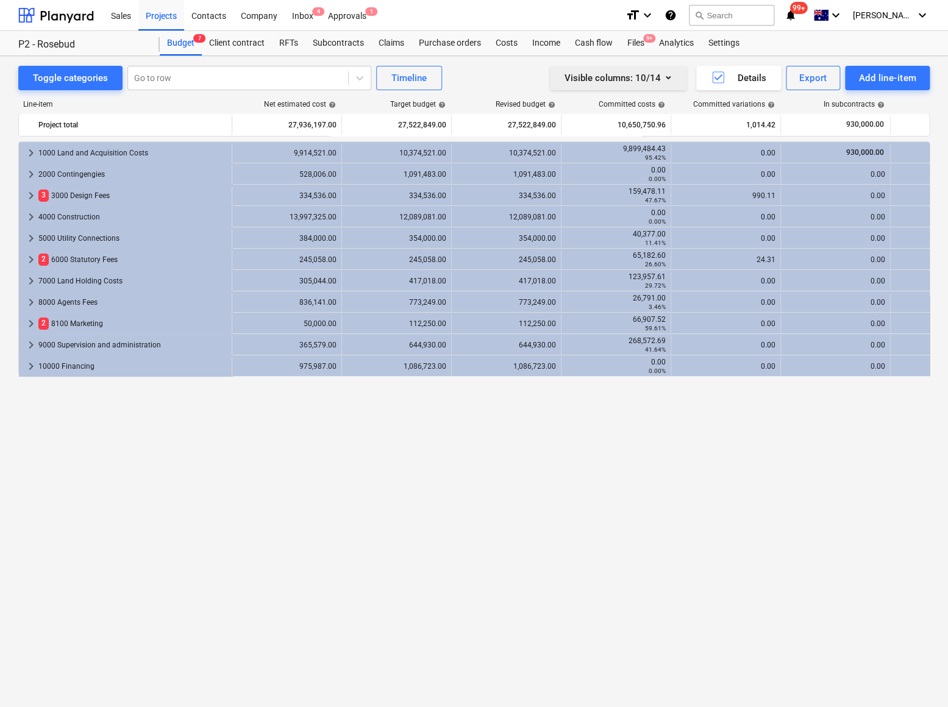
click at [651, 73] on div "Visible columns : 10/14" at bounding box center [618, 78] width 107 height 16
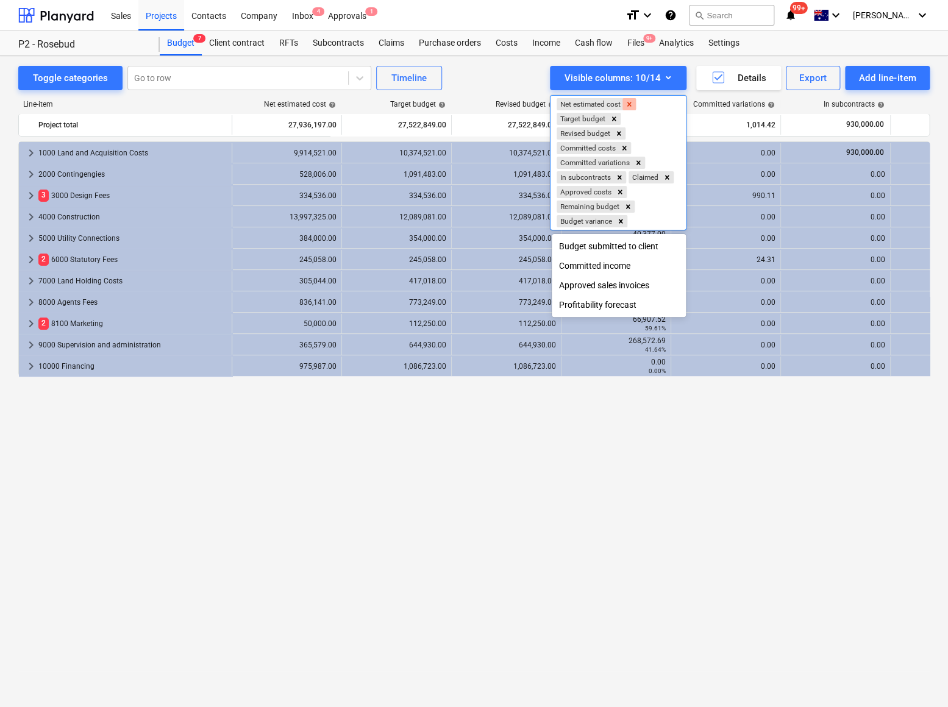
click at [629, 103] on icon "Remove Net estimated cost" at bounding box center [629, 104] width 9 height 9
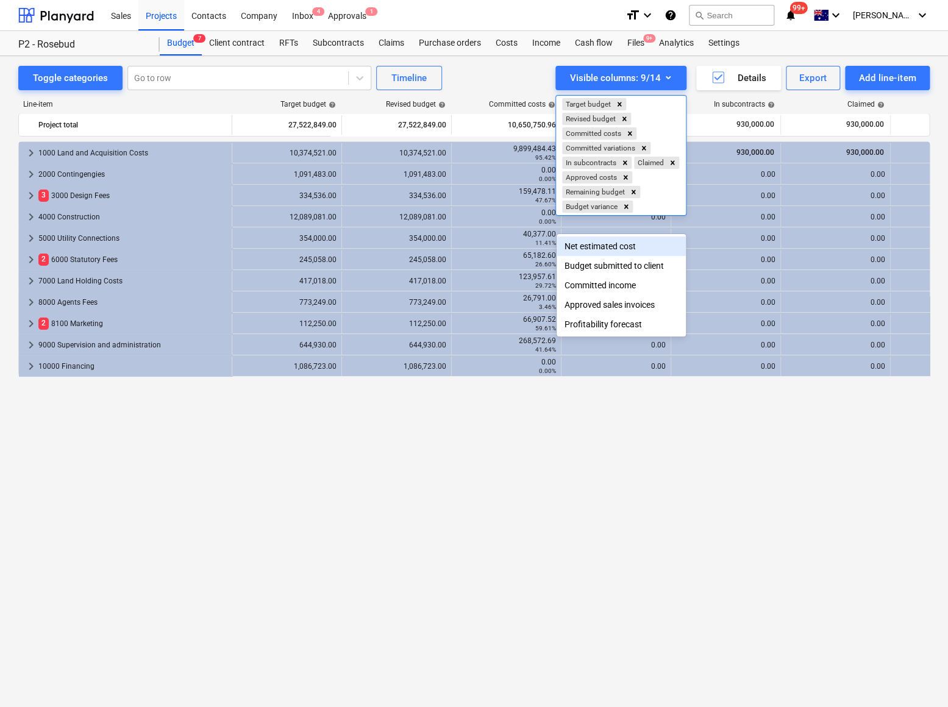
click at [295, 404] on div at bounding box center [474, 353] width 948 height 707
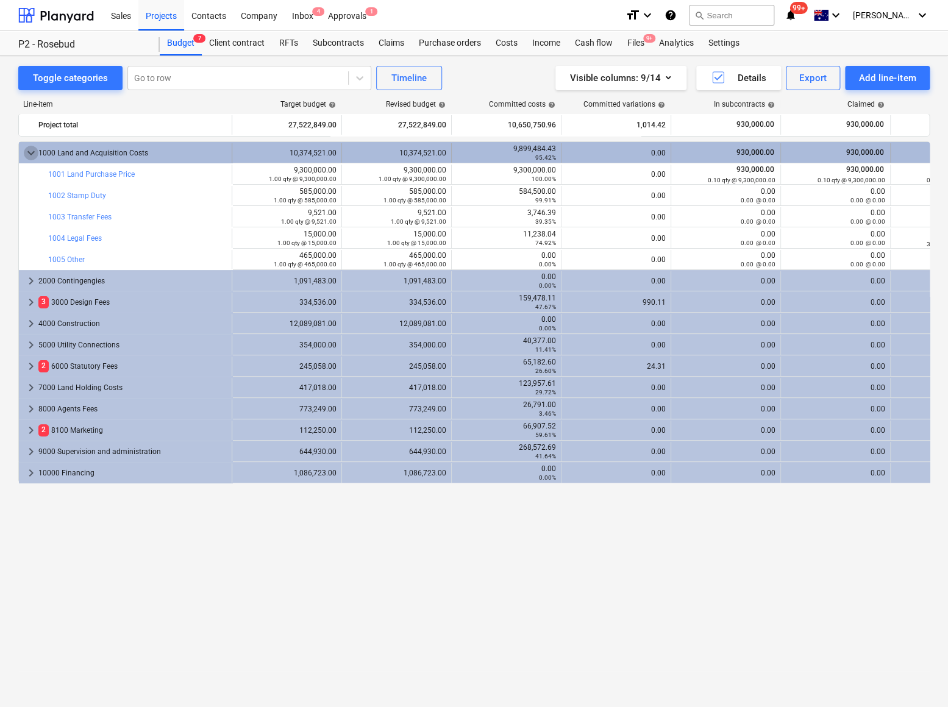
click at [33, 152] on span "keyboard_arrow_down" at bounding box center [31, 153] width 15 height 15
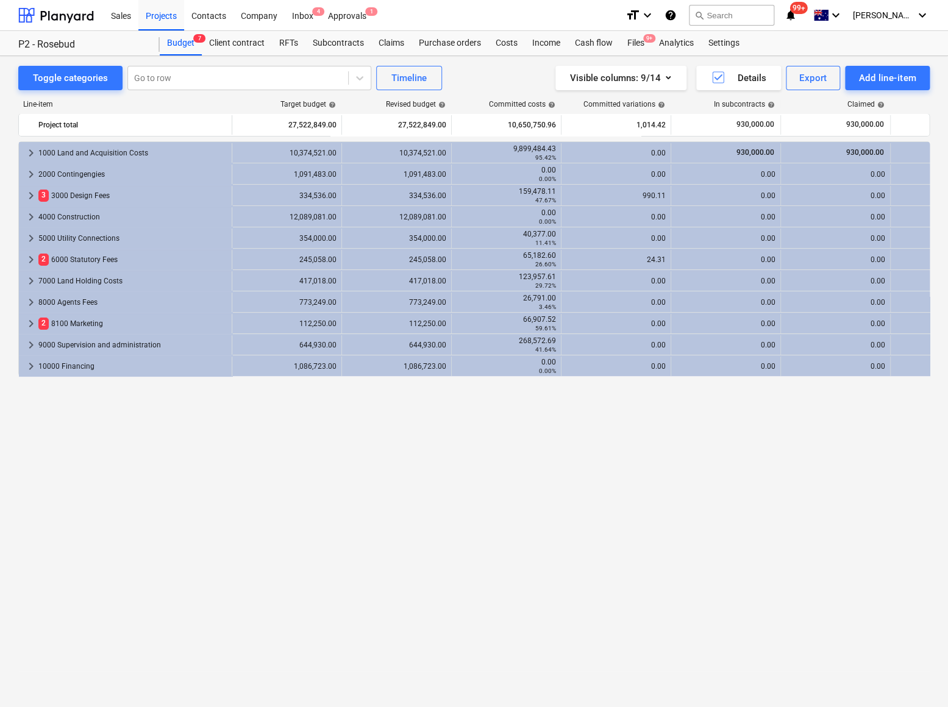
click at [268, 444] on div "keyboard_arrow_right 1000 Land and Acquisition Costs 10,374,521.00 10,374,521.0…" at bounding box center [474, 398] width 912 height 515
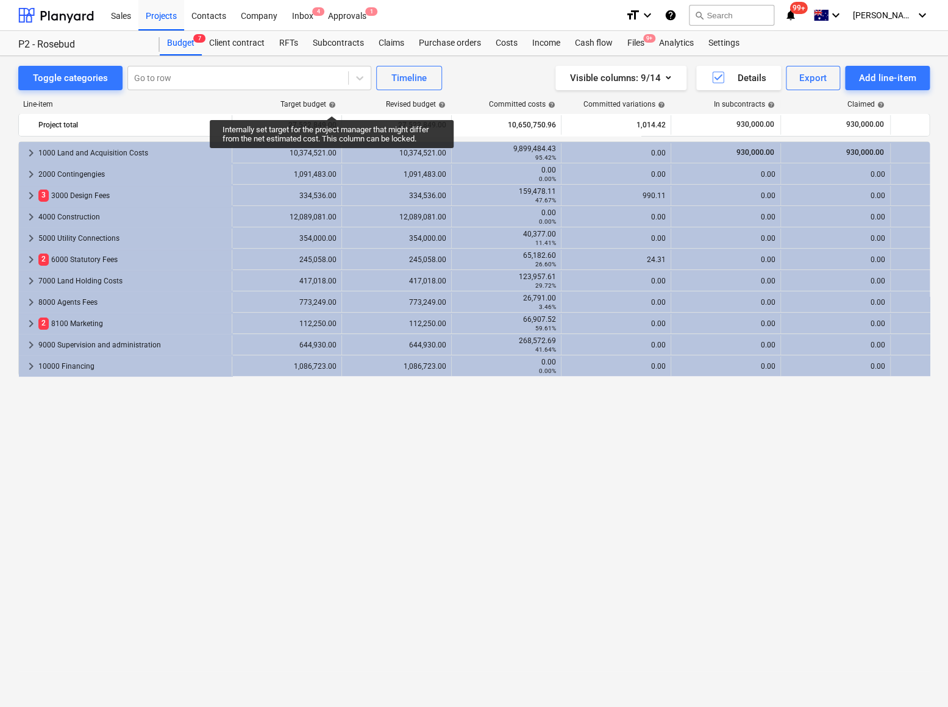
click at [332, 105] on span "help" at bounding box center [331, 104] width 10 height 7
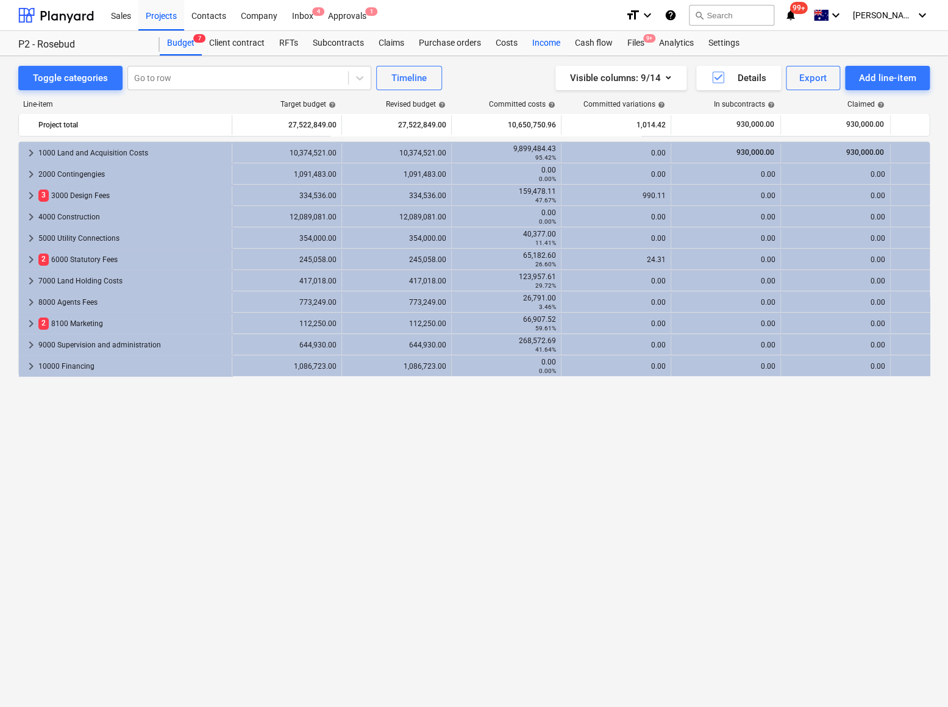
click at [544, 41] on div "Income" at bounding box center [546, 43] width 43 height 24
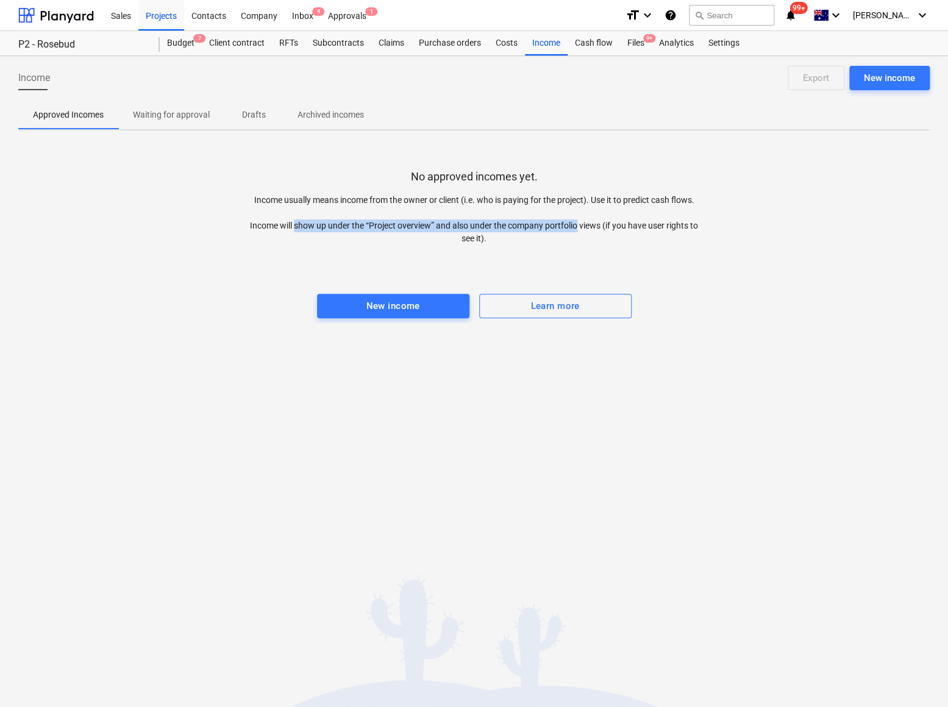
drag, startPoint x: 292, startPoint y: 223, endPoint x: 577, endPoint y: 226, distance: 285.4
click at [577, 226] on p "Income usually means income from the owner or client (i.e. who is paying for th…" at bounding box center [474, 219] width 456 height 51
drag, startPoint x: 577, startPoint y: 226, endPoint x: 476, endPoint y: 226, distance: 101.8
click at [476, 226] on p "Income usually means income from the owner or client (i.e. who is paying for th…" at bounding box center [474, 219] width 456 height 51
click at [163, 12] on div "Projects" at bounding box center [161, 14] width 46 height 31
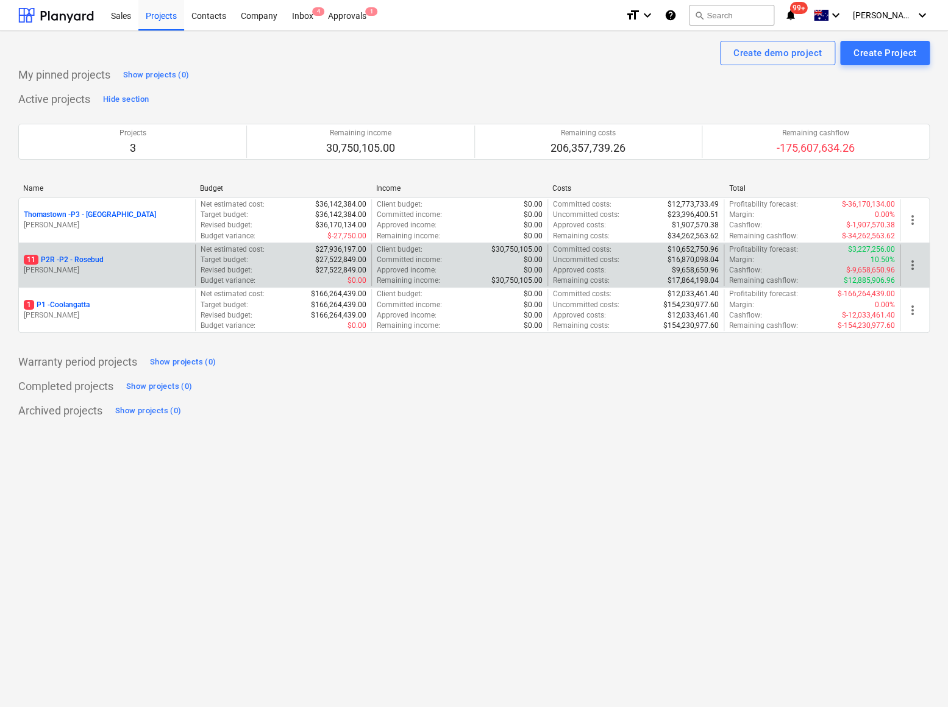
click at [66, 260] on p "11 P2R - P2 - Rosebud" at bounding box center [64, 260] width 80 height 10
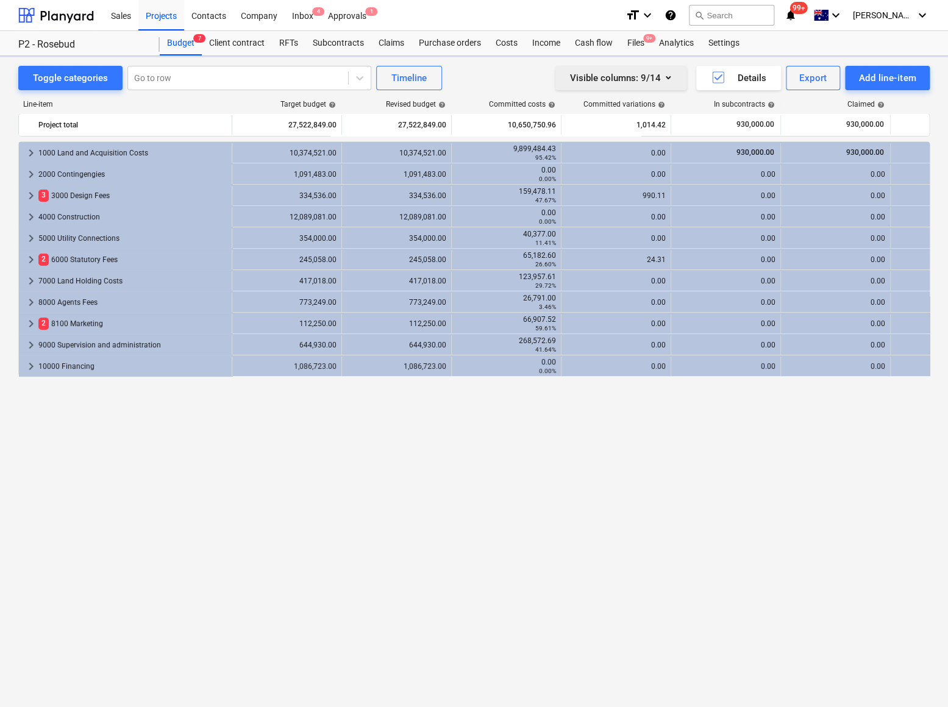
click at [654, 80] on div "Visible columns : 9/14" at bounding box center [621, 78] width 102 height 16
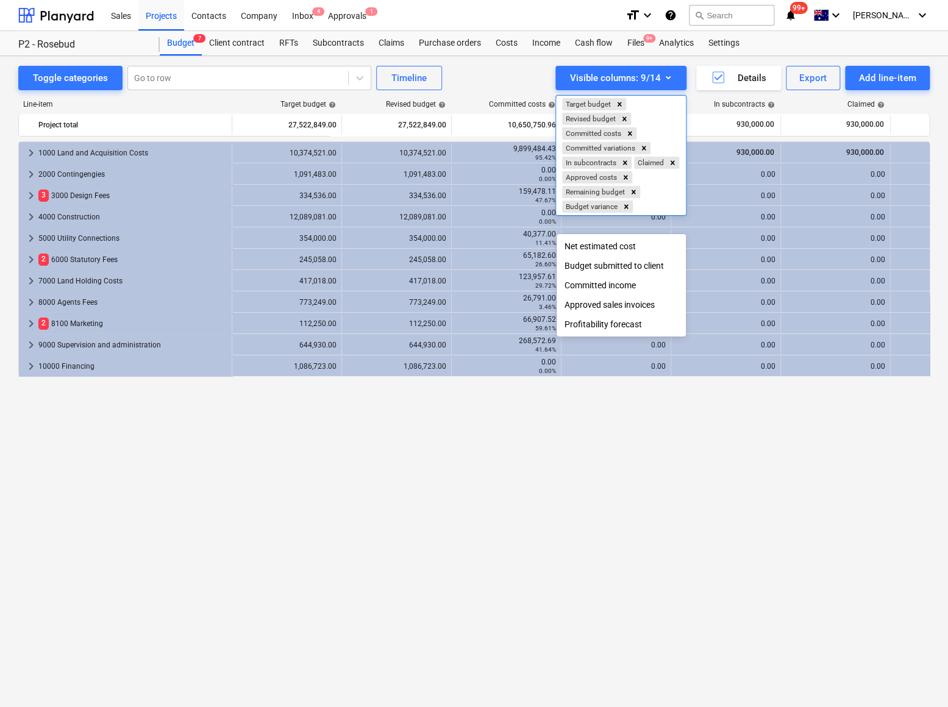
click at [597, 266] on div "Budget submitted to client" at bounding box center [621, 266] width 129 height 20
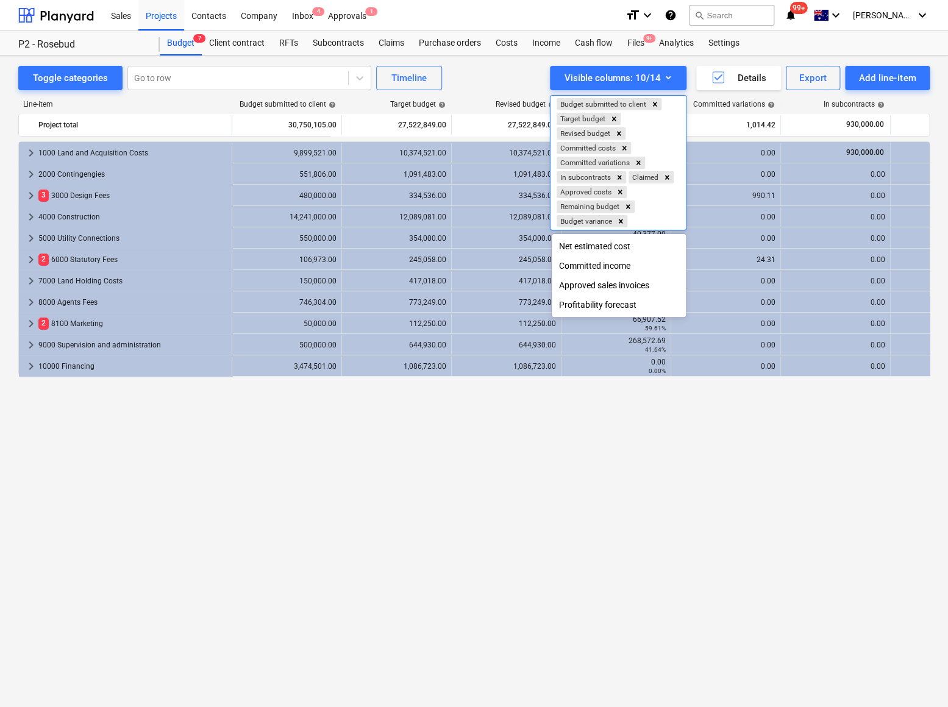
click at [362, 470] on div at bounding box center [474, 353] width 948 height 707
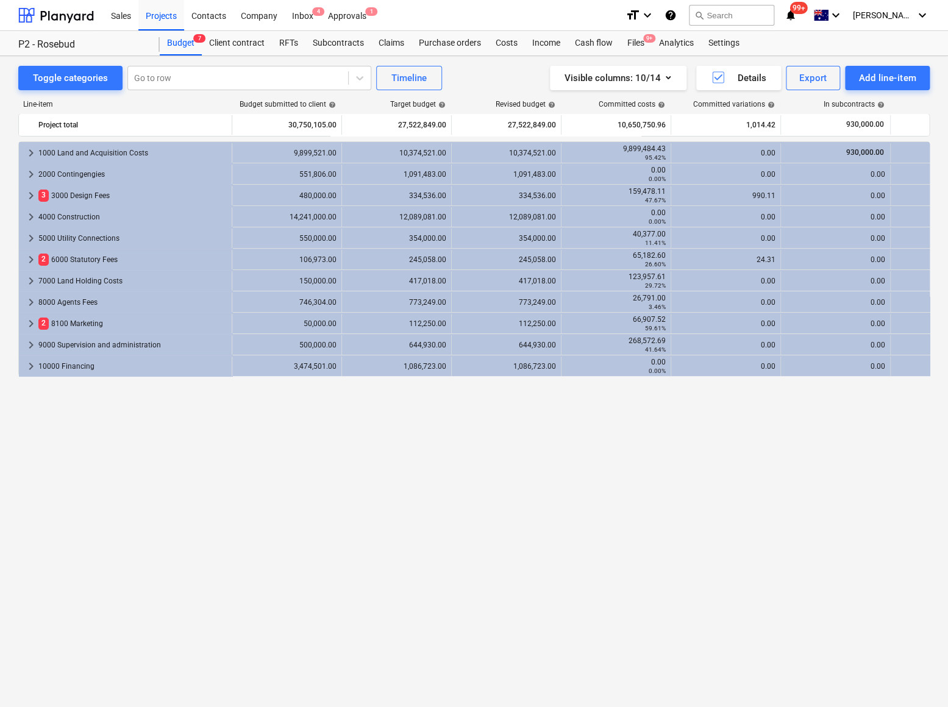
click at [332, 105] on span "help" at bounding box center [331, 104] width 10 height 7
click at [587, 73] on div "Visible columns : 10/14" at bounding box center [618, 78] width 107 height 16
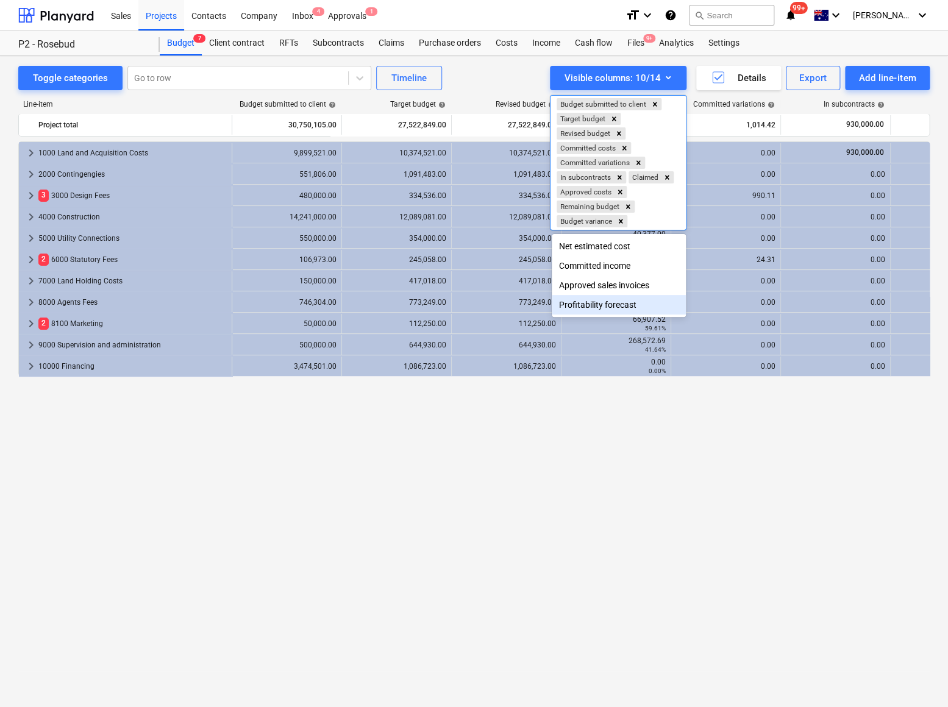
click at [634, 556] on div at bounding box center [474, 353] width 948 height 707
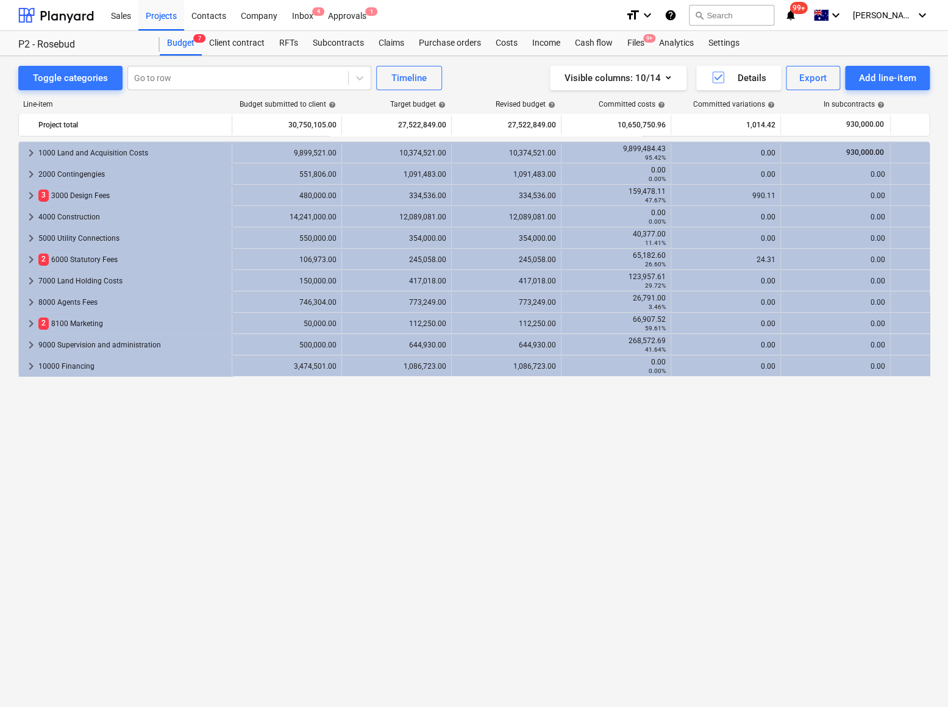
click at [367, 706] on div "Toggle categories Go to row Timeline Visible columns : 10/14 Details Export Add…" at bounding box center [474, 381] width 948 height 651
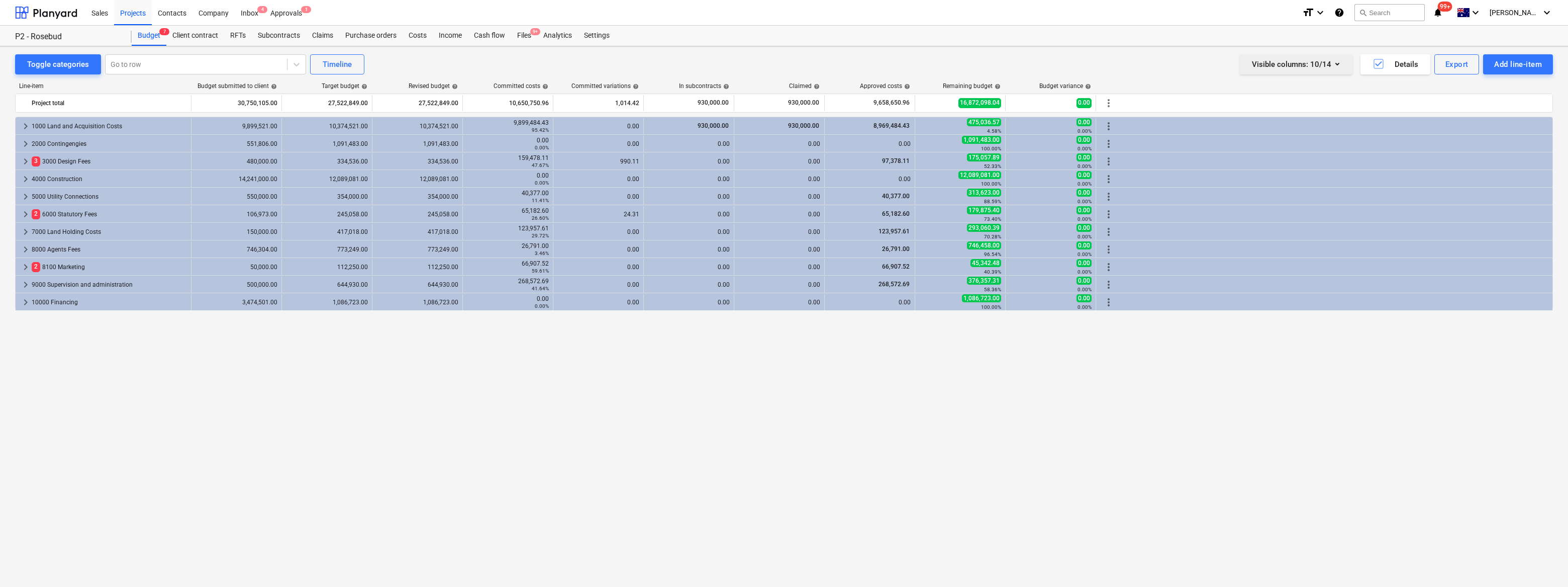
click at [782, 61] on div "Visible columns : 10/14" at bounding box center [1296, 64] width 88 height 13
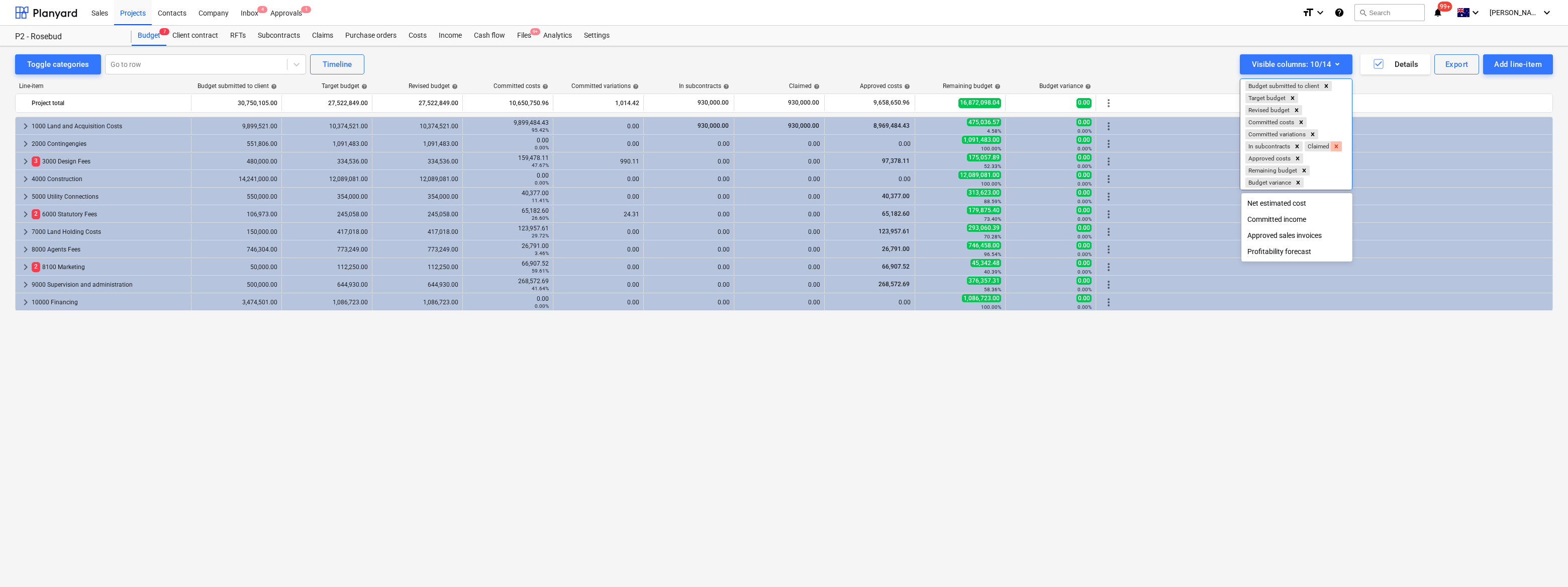
click at [782, 146] on icon "Remove Claimed" at bounding box center [1337, 146] width 3 height 3
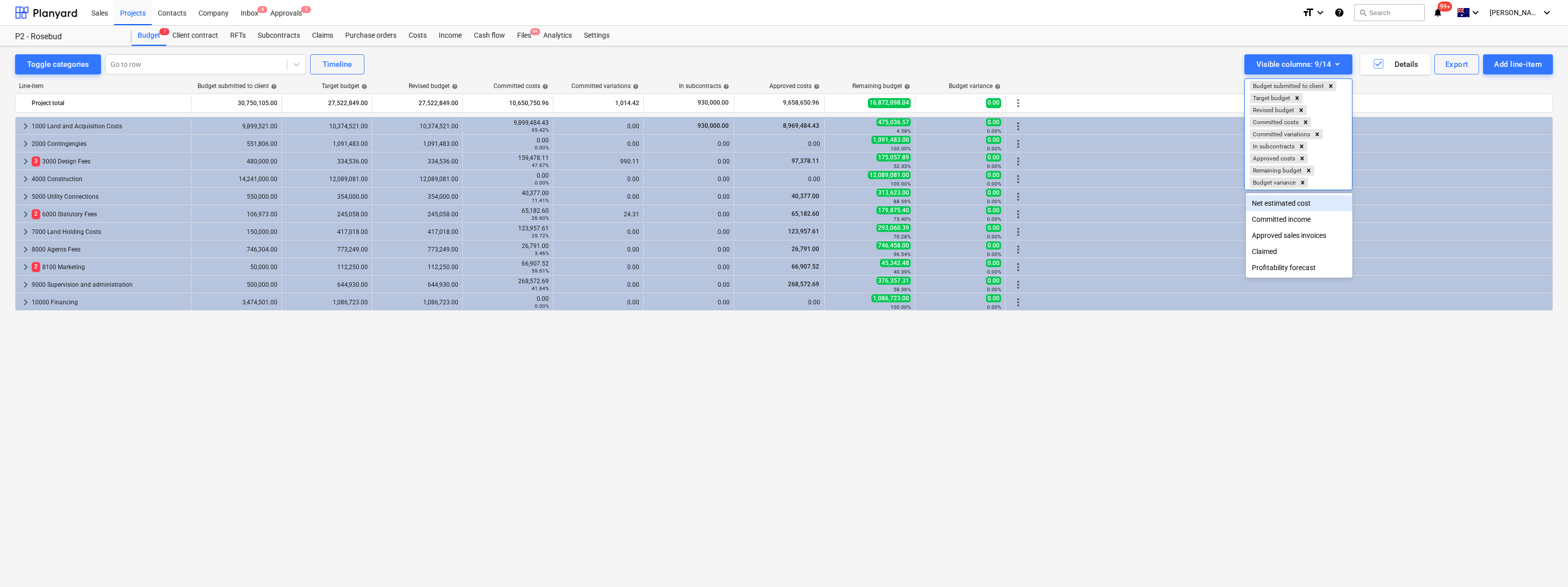
click at [782, 361] on div at bounding box center [784, 294] width 1568 height 587
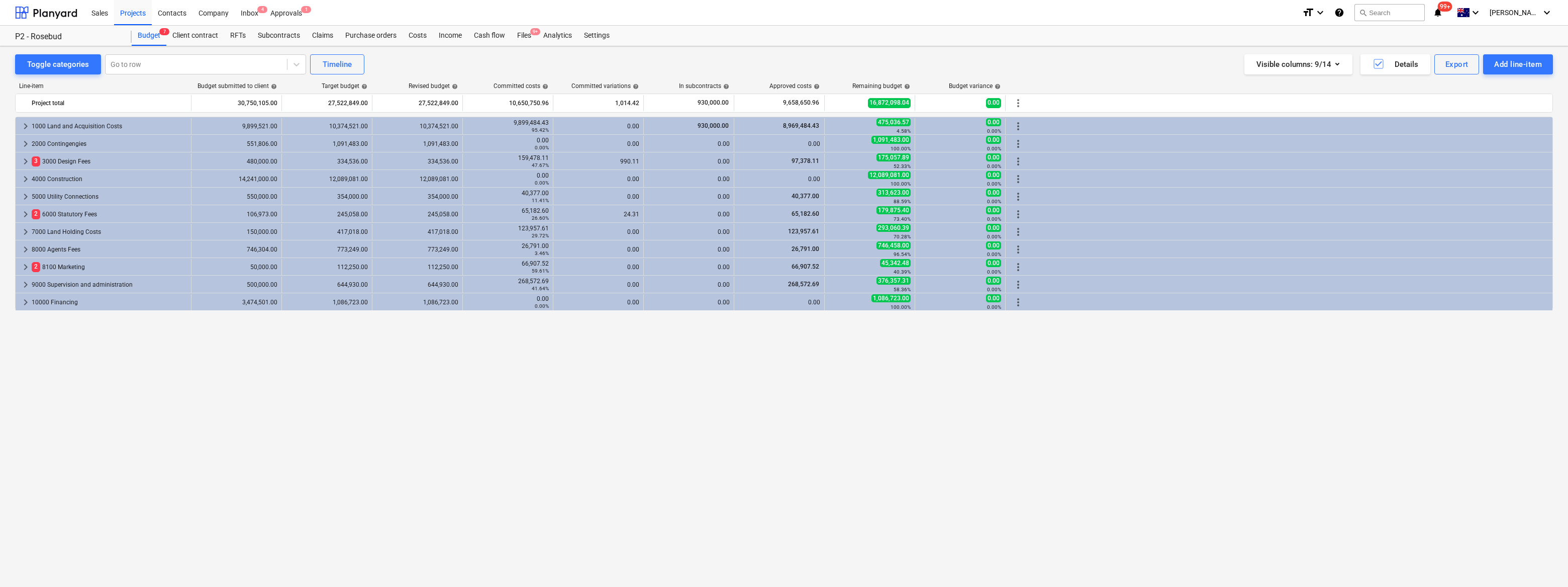
click at [782, 387] on div "keyboard_arrow_right 1000 Land and Acquisition Costs 9,899,521.00 10,374,521.00…" at bounding box center [784, 331] width 1538 height 429
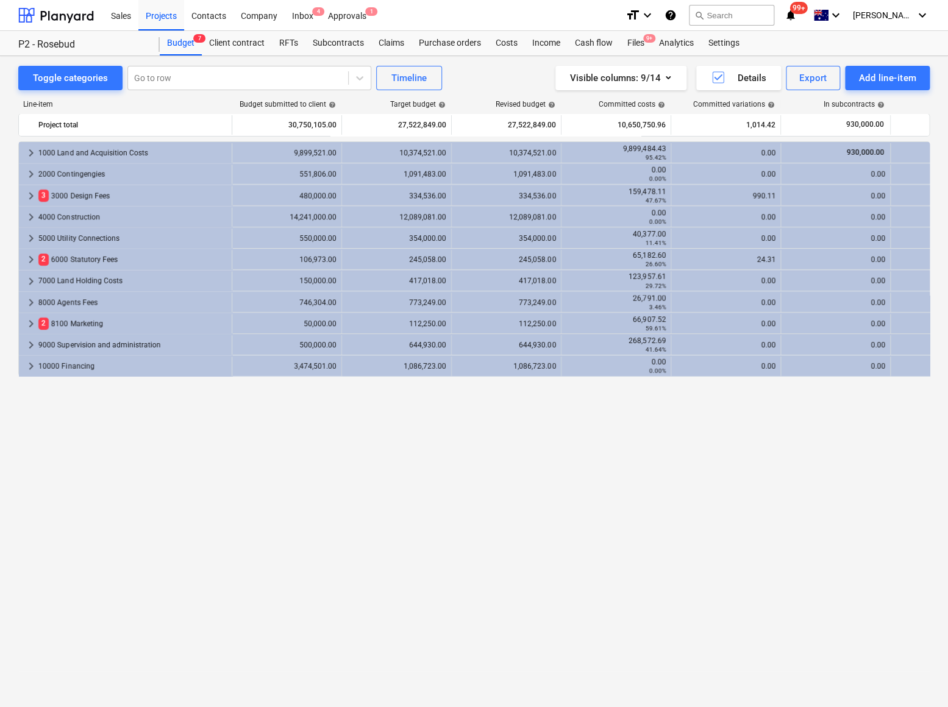
click at [280, 559] on div "keyboard_arrow_right 1000 Land and Acquisition Costs 9,899,521.00 10,374,521.00…" at bounding box center [474, 398] width 912 height 515
click at [308, 707] on div "Toggle categories Go to row Timeline Visible columns : 9/14 Details Export Add …" at bounding box center [474, 381] width 948 height 651
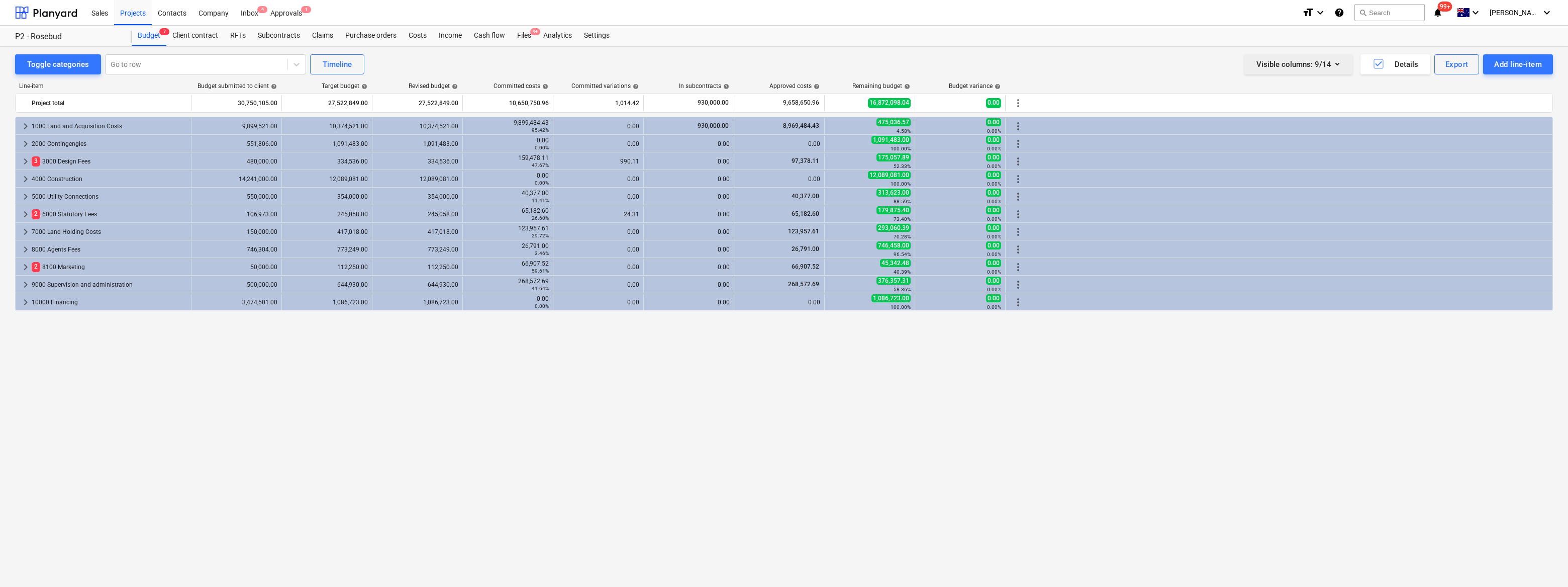
click at [782, 65] on div "Visible columns : 9/14" at bounding box center [1298, 64] width 84 height 13
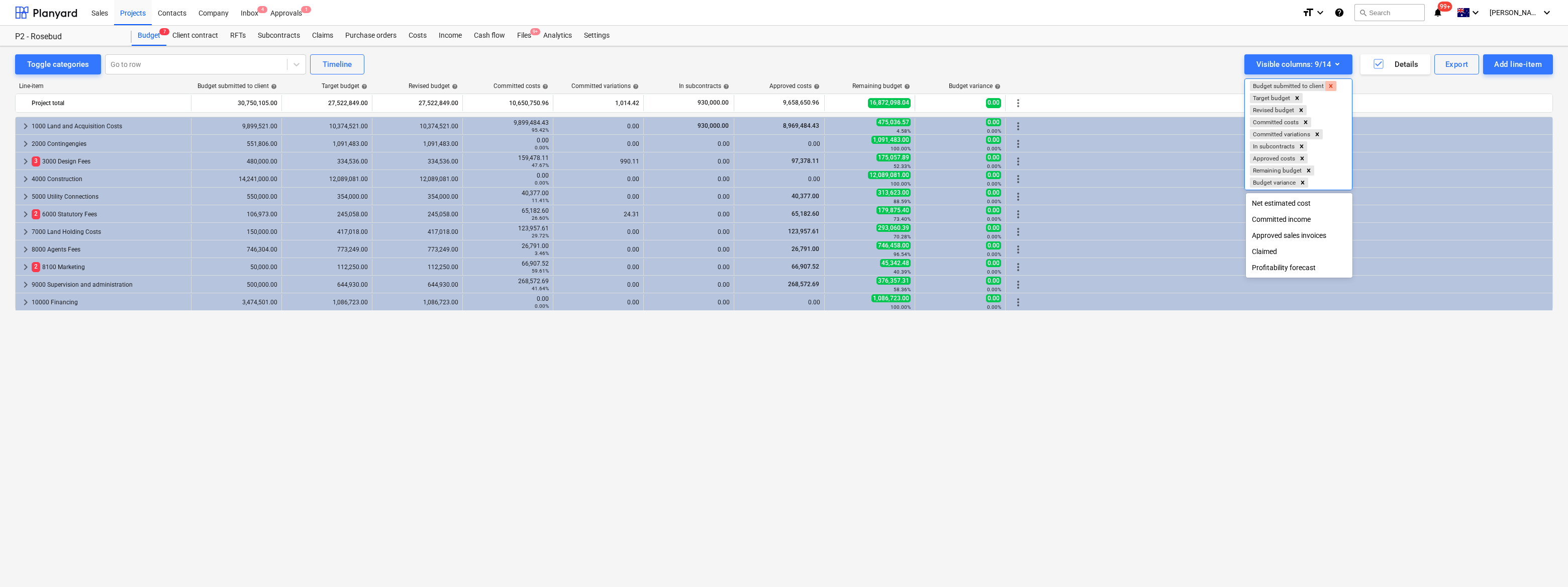
click at [782, 87] on icon "Remove Budget submitted to client" at bounding box center [1331, 86] width 3 height 3
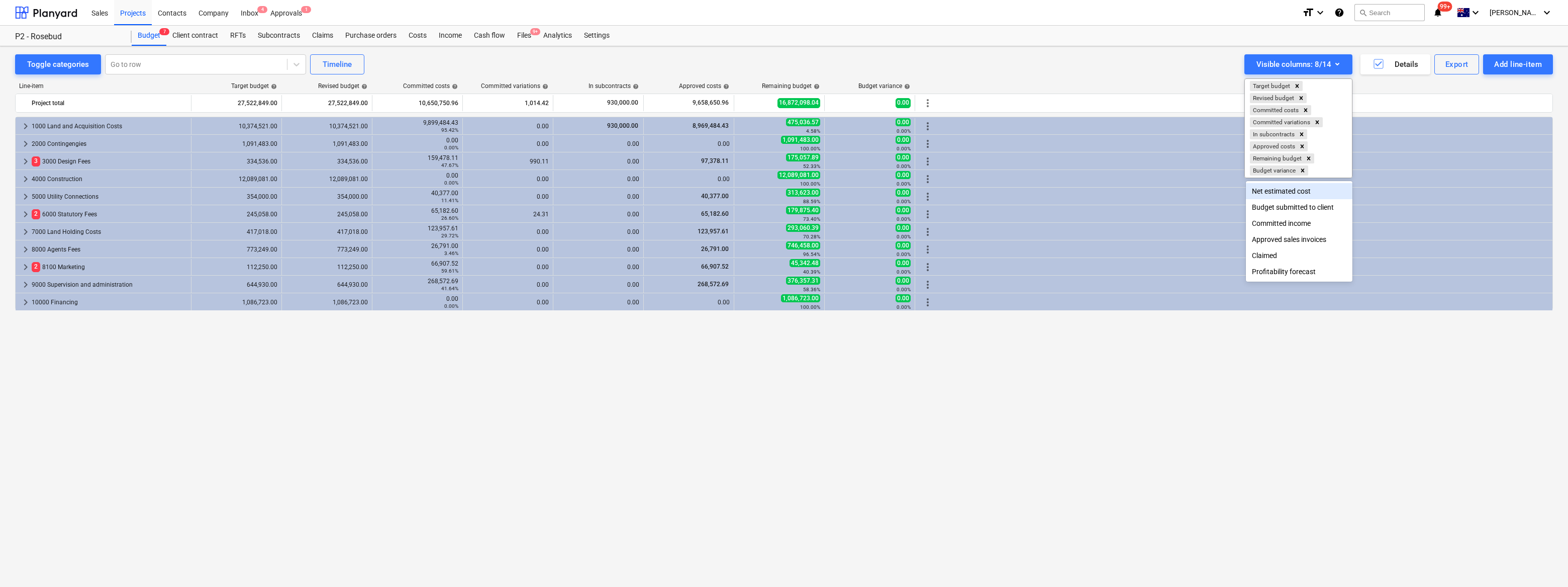
click at [623, 387] on div at bounding box center [784, 294] width 1568 height 587
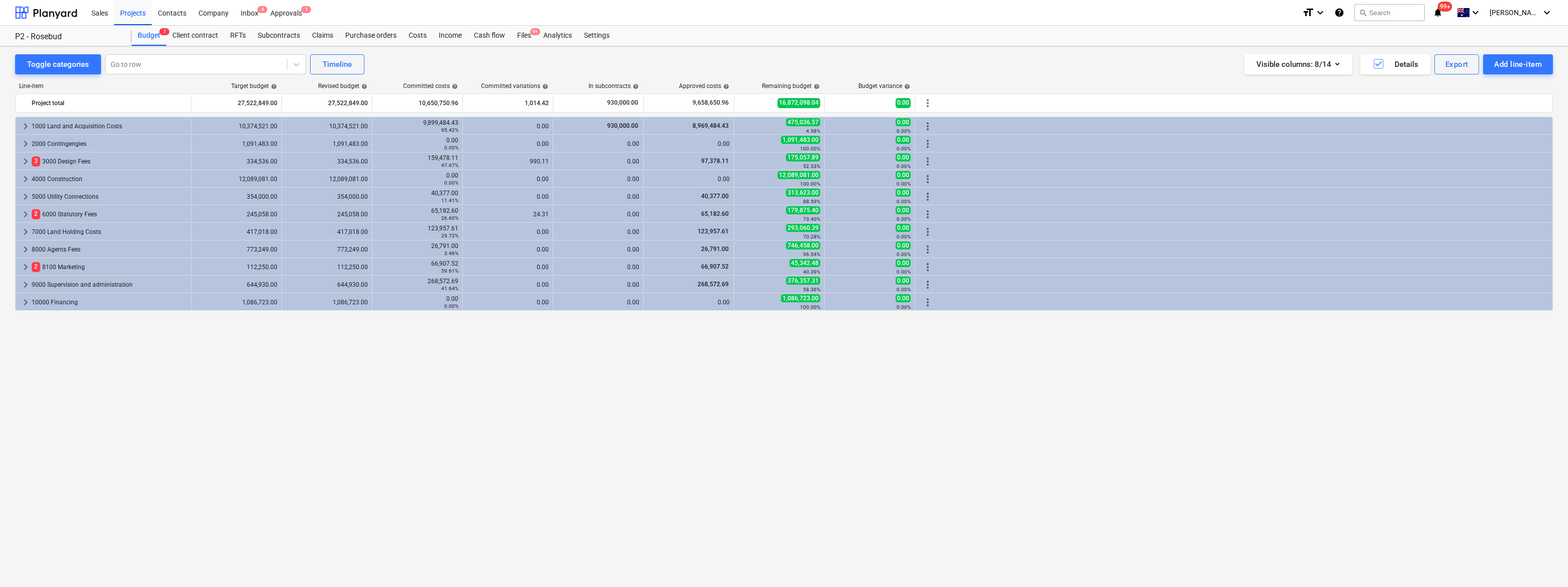
click at [593, 471] on div "keyboard_arrow_right 1000 Land and Acquisition Costs 10,374,521.00 10,374,521.0…" at bounding box center [784, 331] width 1538 height 429
click at [782, 69] on div "Visible columns : 8/14" at bounding box center [1298, 64] width 84 height 13
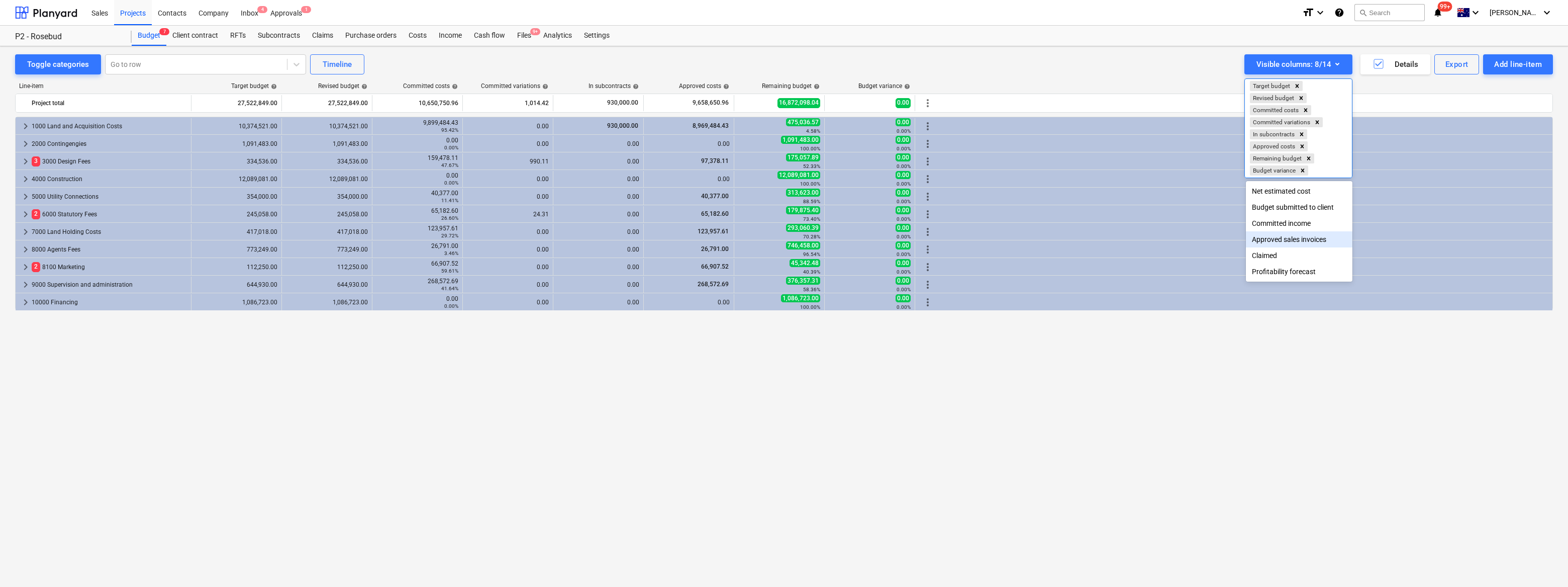
click at [782, 375] on div at bounding box center [784, 294] width 1568 height 587
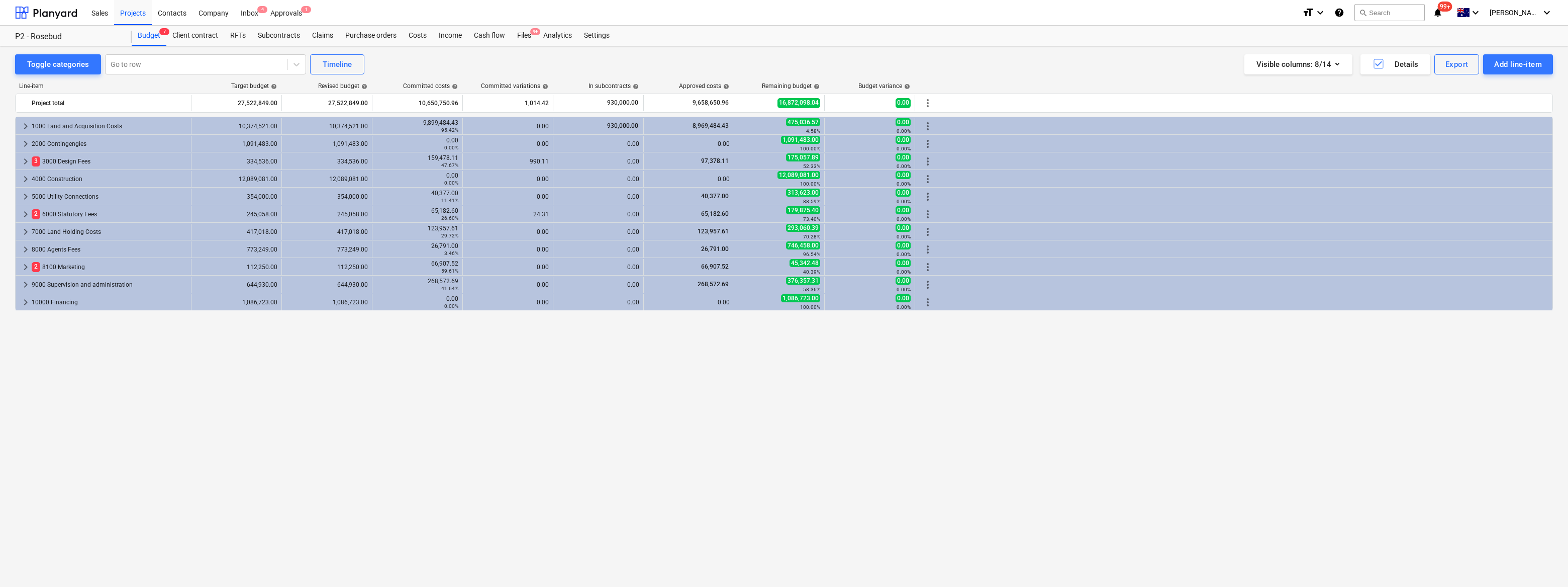
click at [554, 402] on div "keyboard_arrow_right 1000 Land and Acquisition Costs 10,374,521.00 10,374,521.0…" at bounding box center [784, 331] width 1538 height 429
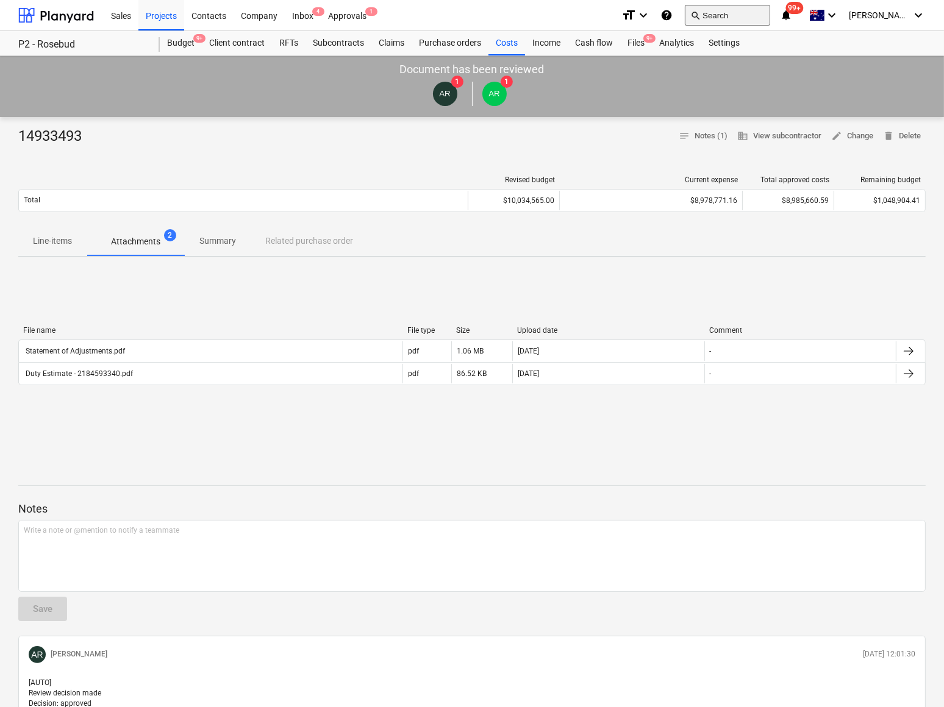
click at [759, 16] on button "search Search" at bounding box center [727, 15] width 85 height 21
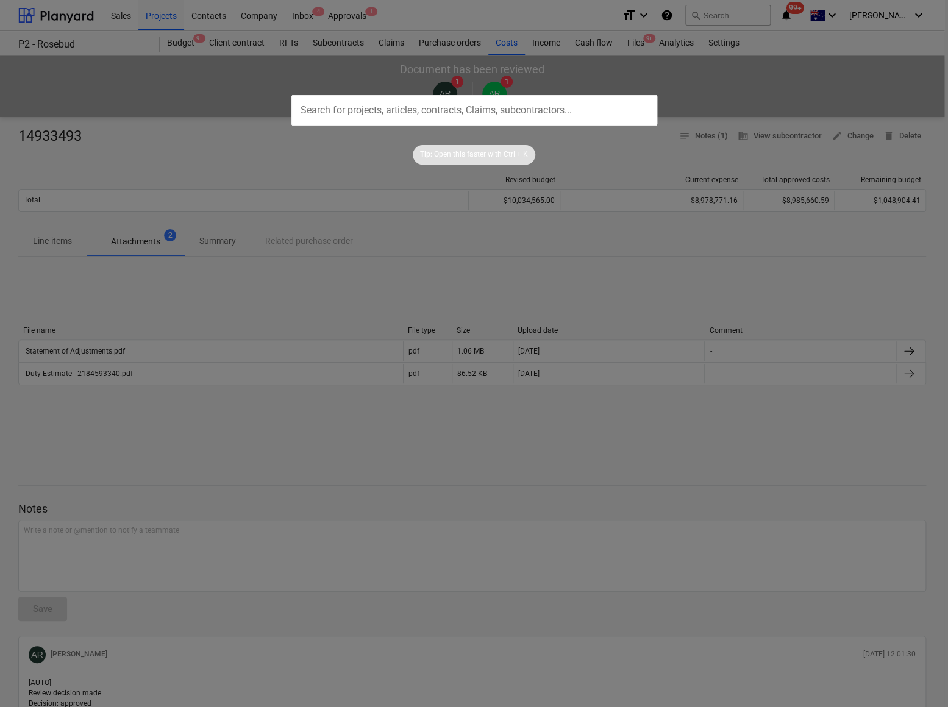
click at [697, 18] on div at bounding box center [474, 353] width 948 height 707
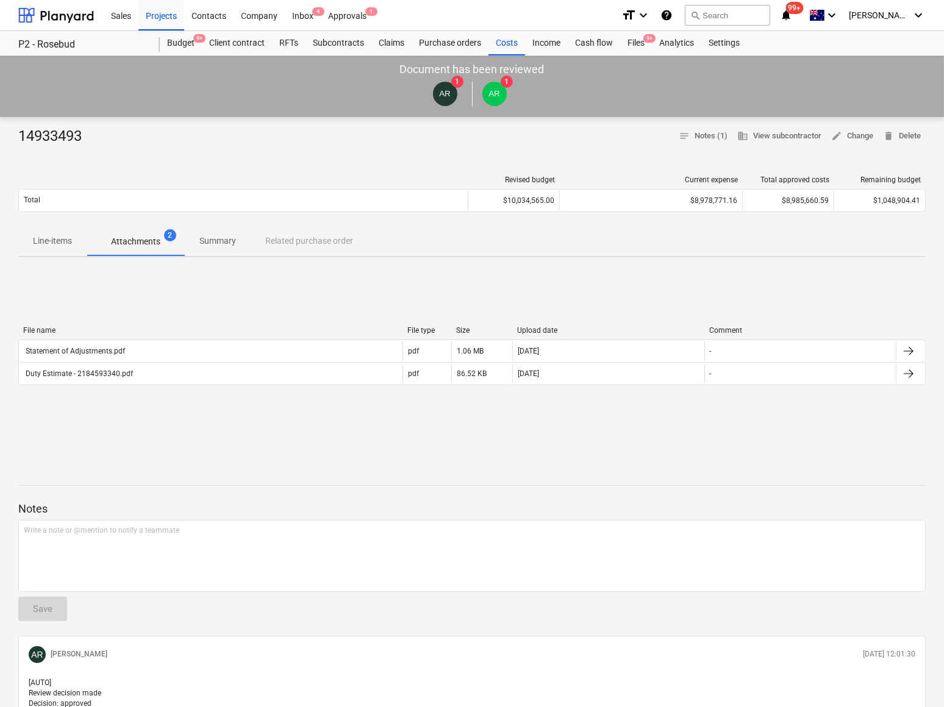
click at [673, 15] on icon "help" at bounding box center [666, 15] width 12 height 15
